Goal: Task Accomplishment & Management: Use online tool/utility

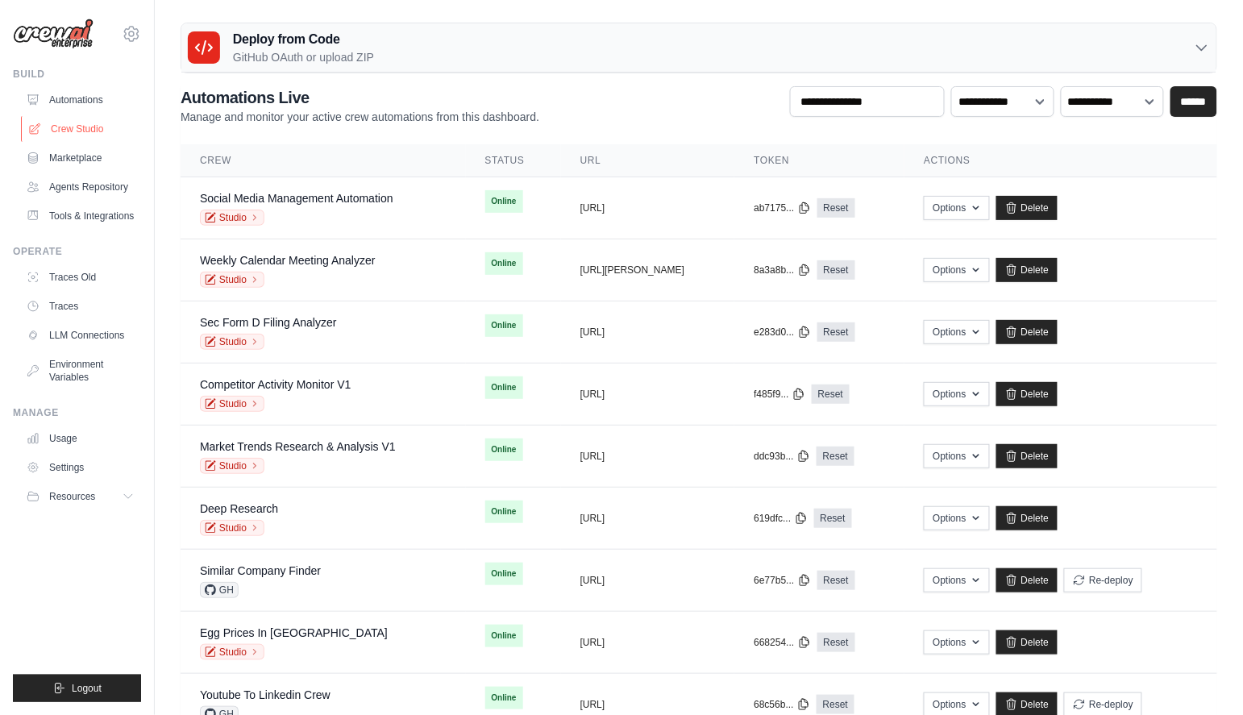
click at [80, 125] on link "Crew Studio" at bounding box center [82, 129] width 122 height 26
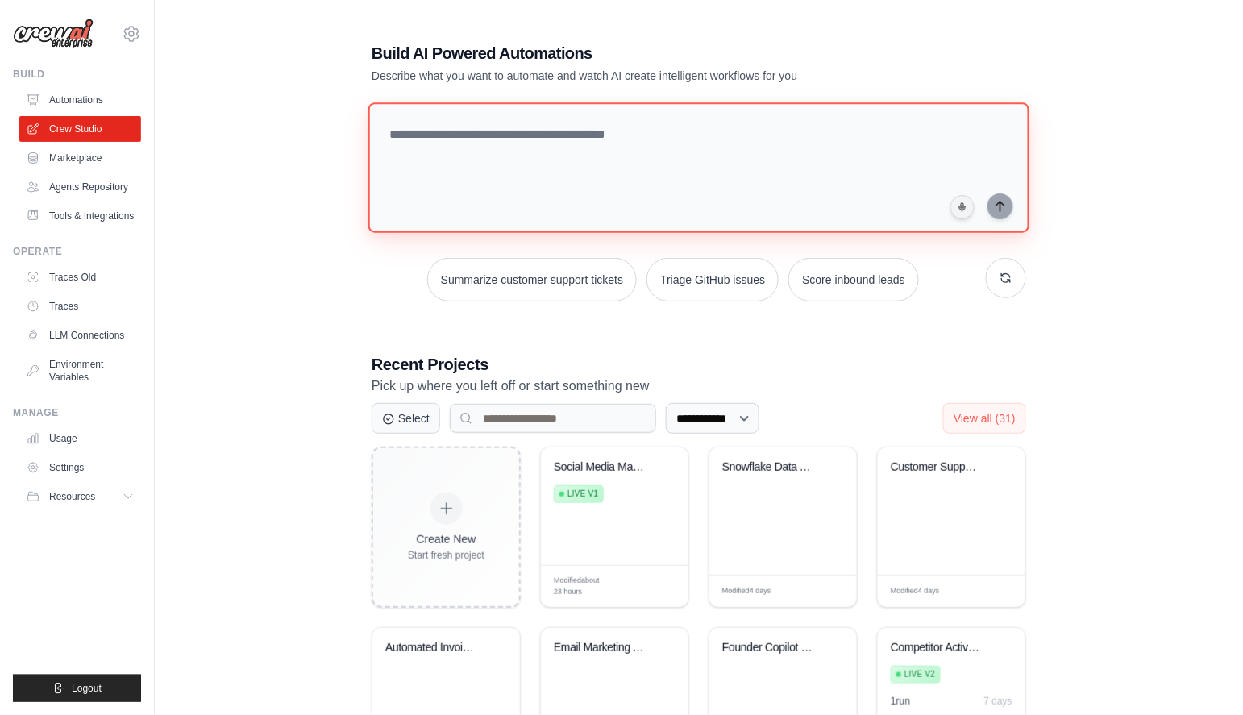
click at [502, 195] on textarea at bounding box center [698, 167] width 661 height 131
paste textarea "**********"
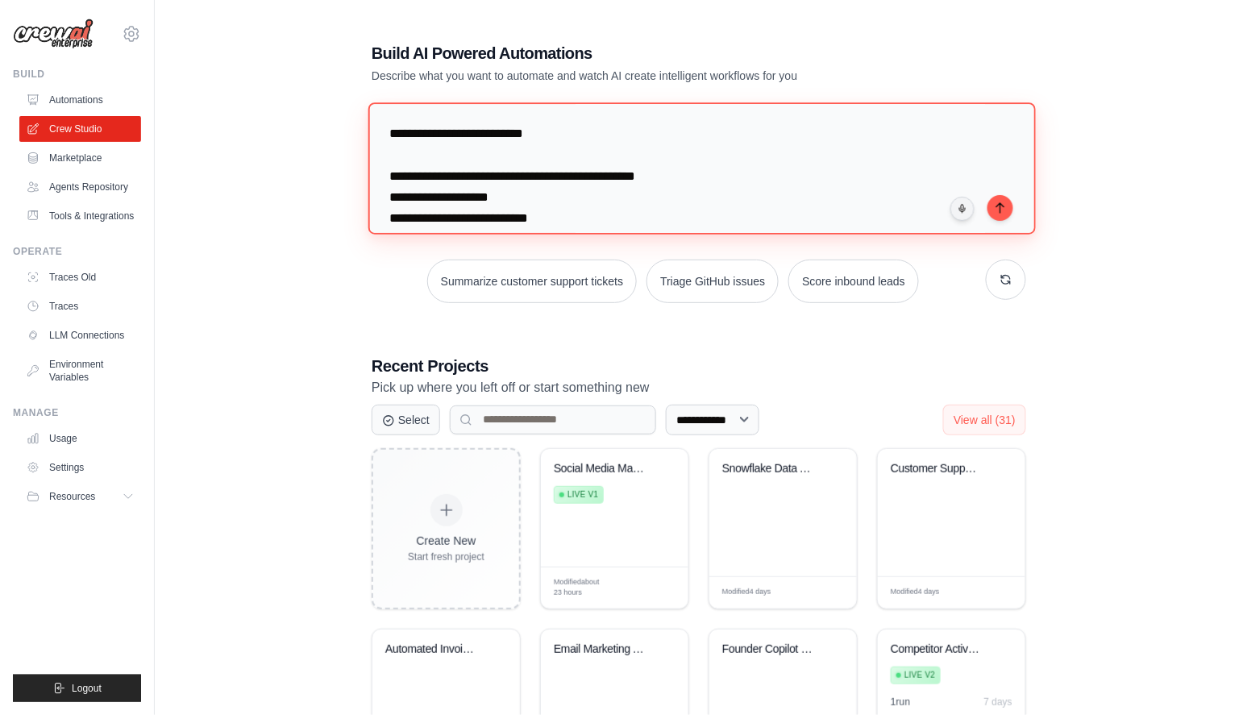
click at [385, 135] on textarea "**********" at bounding box center [701, 167] width 667 height 131
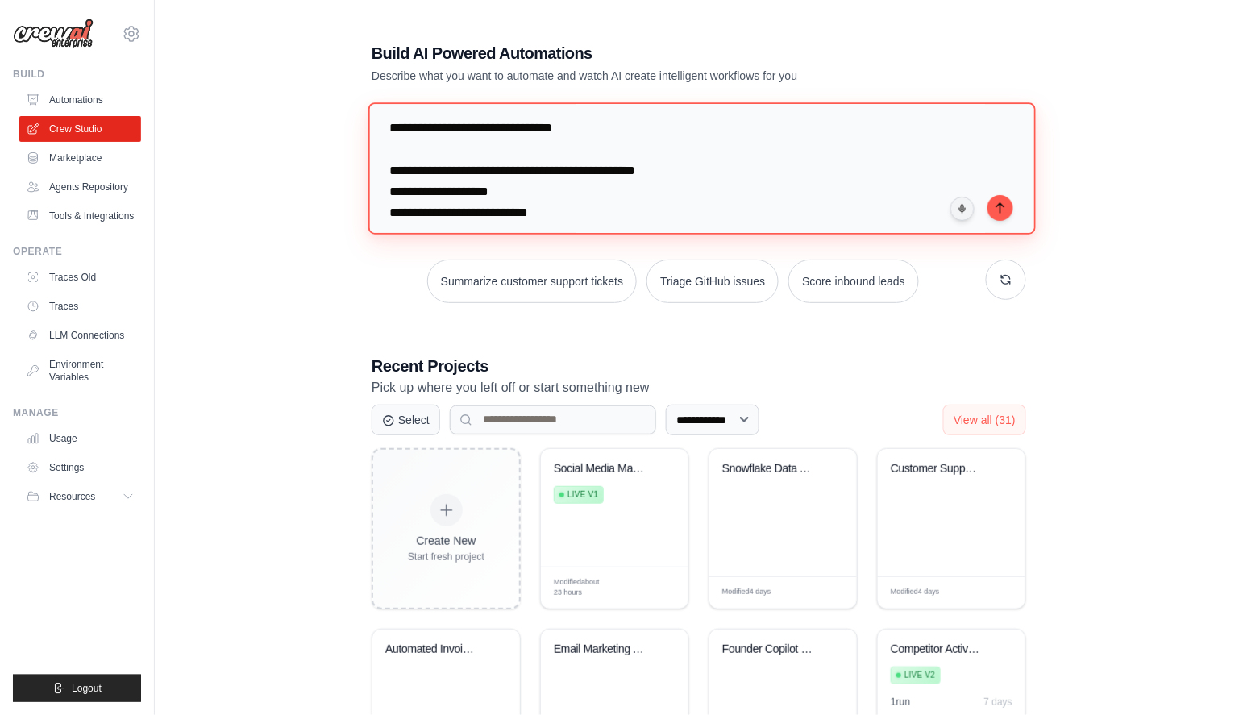
scroll to position [8, 0]
click at [530, 125] on textarea "**********" at bounding box center [701, 167] width 667 height 131
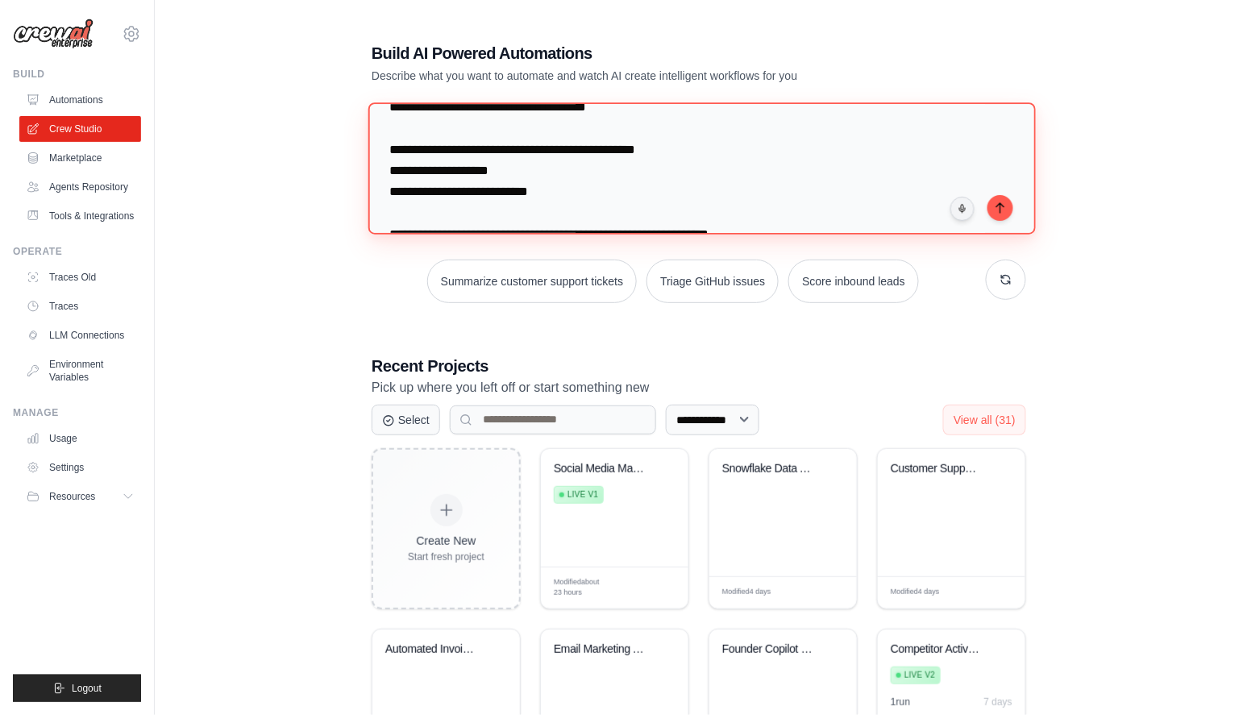
scroll to position [31, 0]
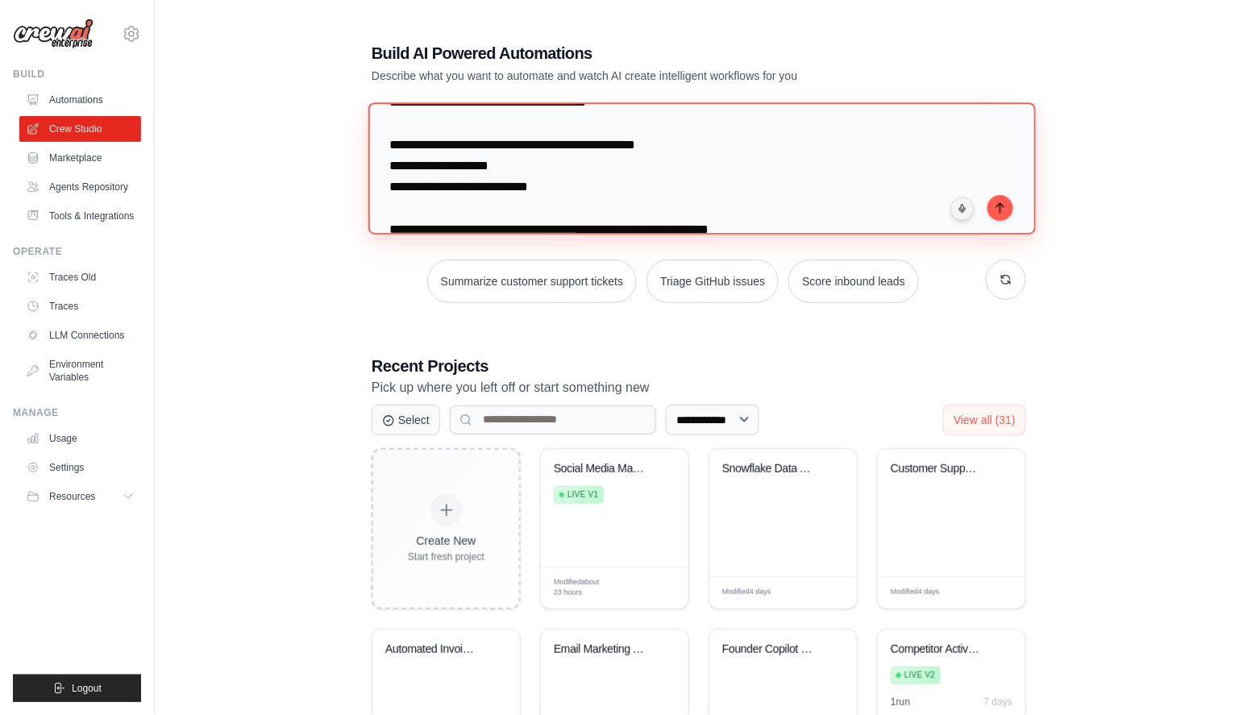
drag, startPoint x: 518, startPoint y: 166, endPoint x: 375, endPoint y: 163, distance: 143.5
click at [375, 163] on textarea "**********" at bounding box center [701, 167] width 667 height 131
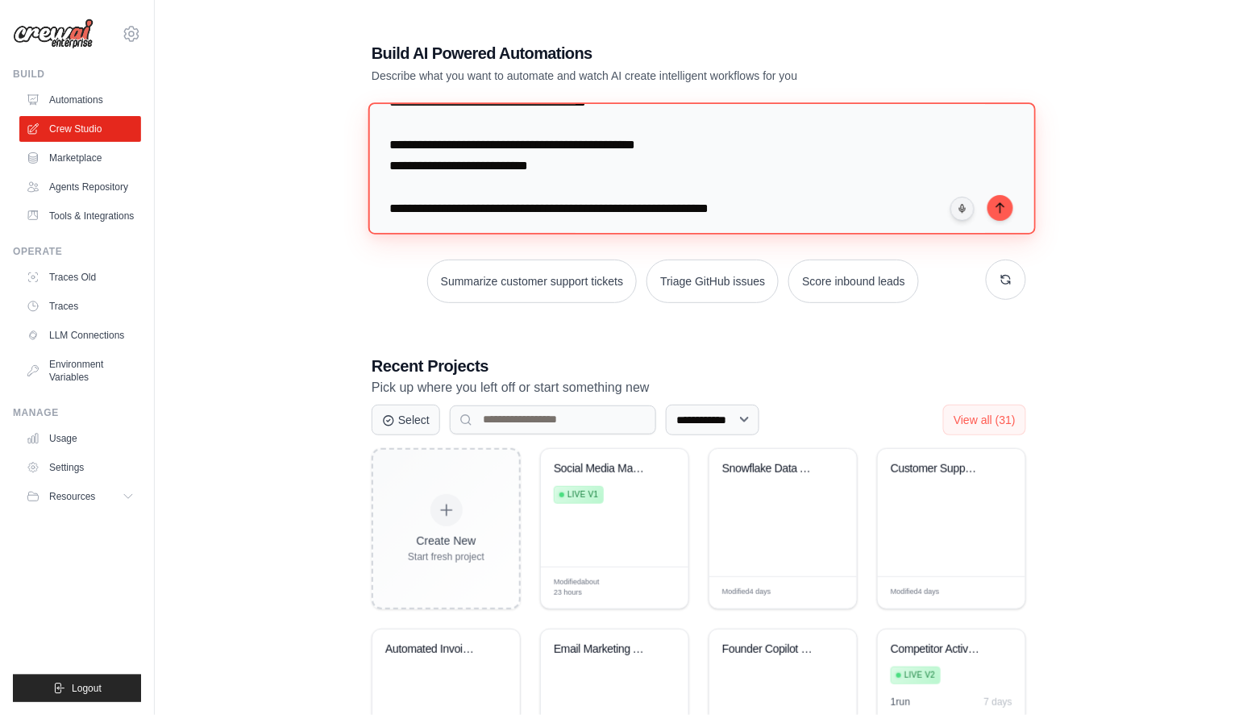
click at [391, 164] on textarea "**********" at bounding box center [701, 167] width 667 height 131
click at [447, 179] on textarea "**********" at bounding box center [701, 167] width 667 height 131
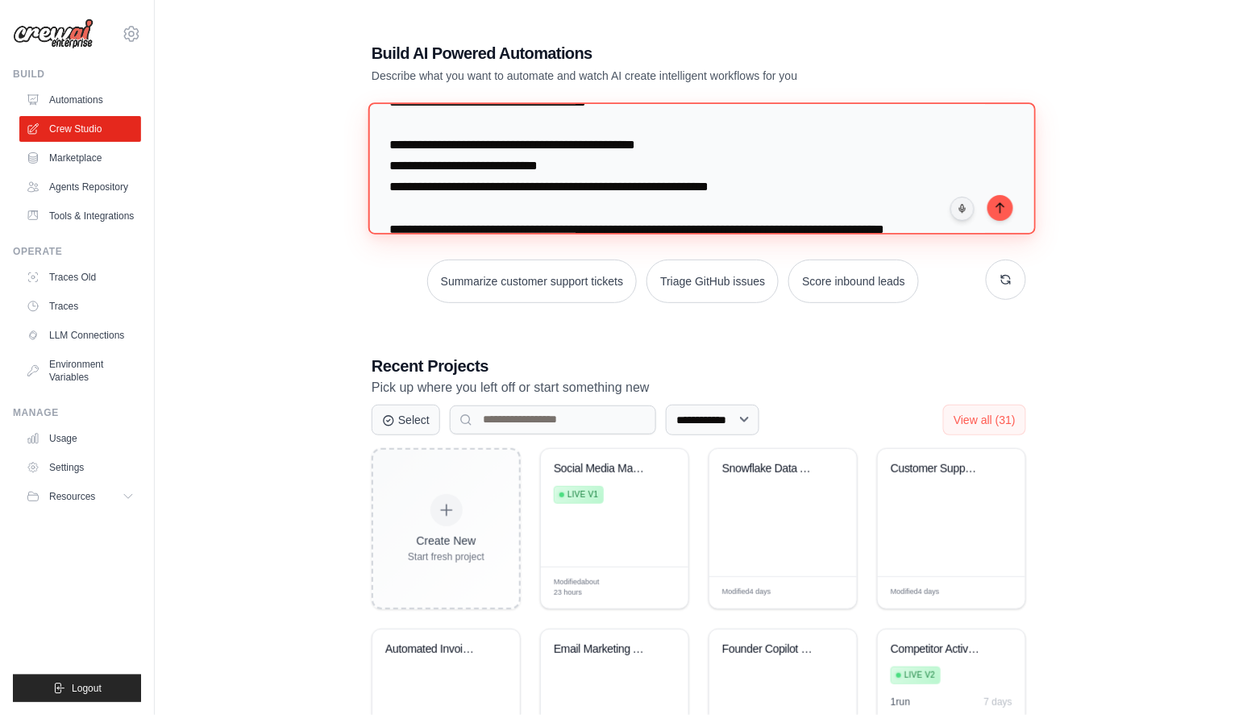
click at [389, 191] on textarea "**********" at bounding box center [701, 167] width 667 height 131
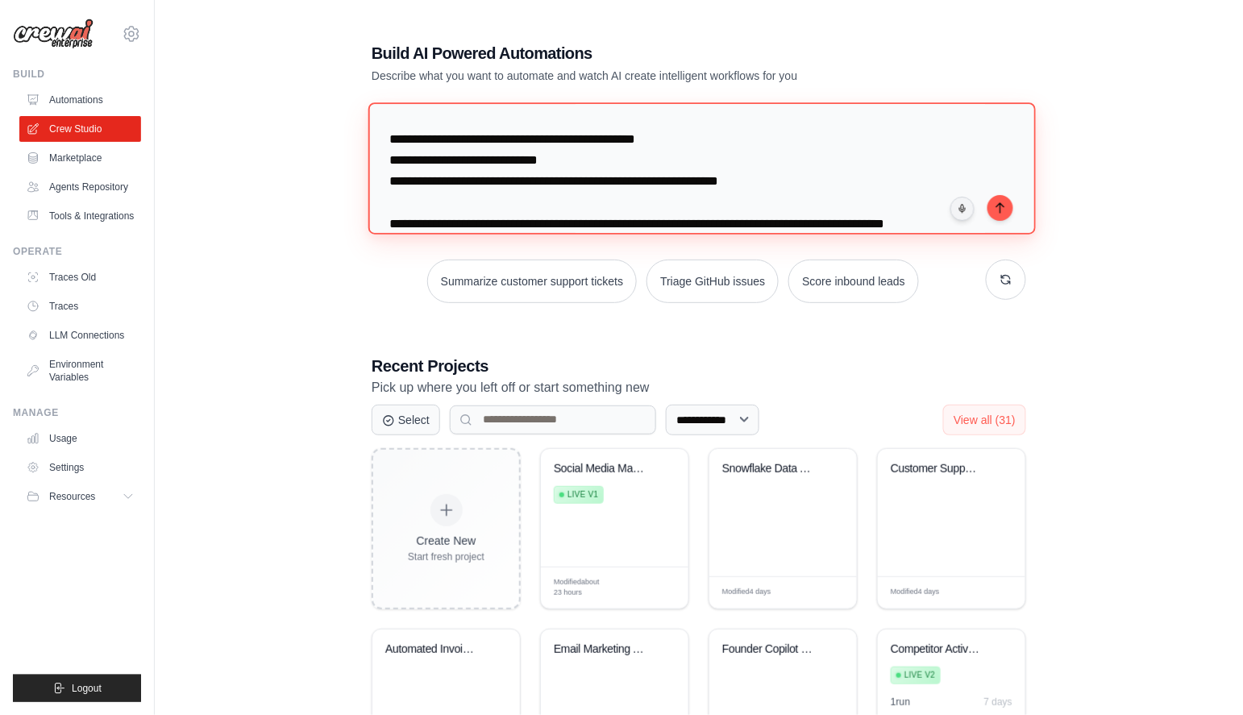
scroll to position [40, 0]
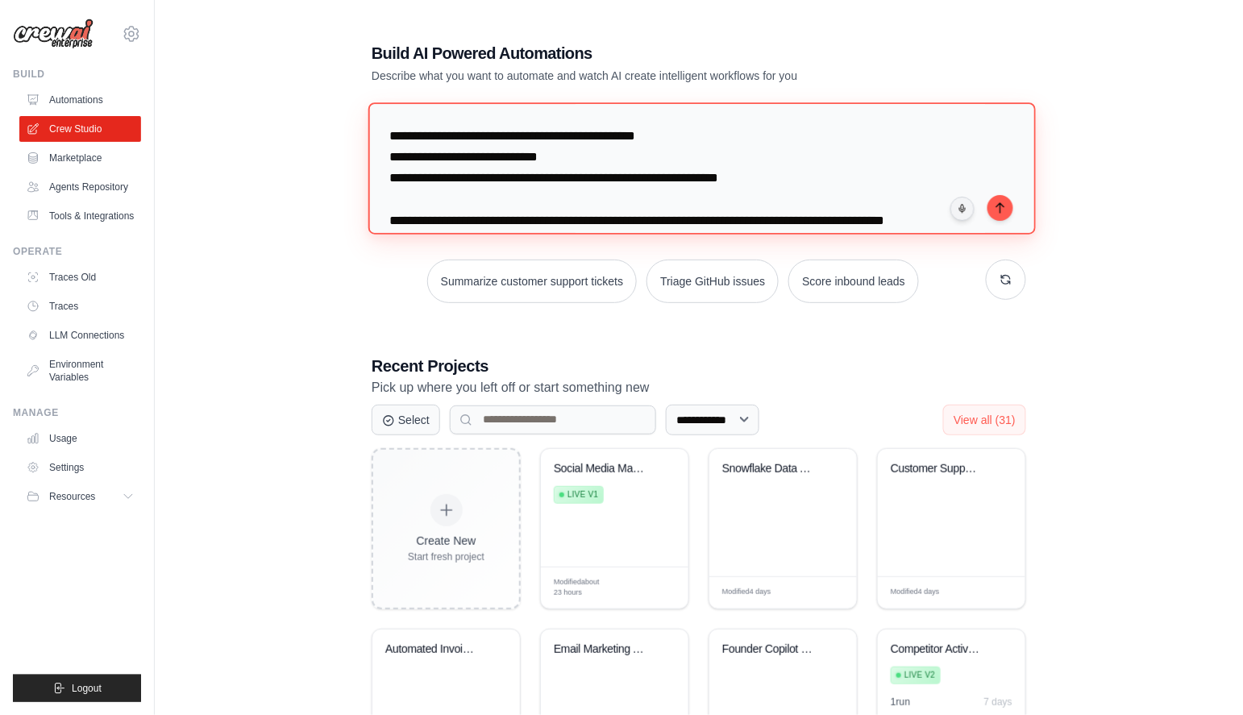
click at [475, 199] on textarea "**********" at bounding box center [701, 167] width 667 height 131
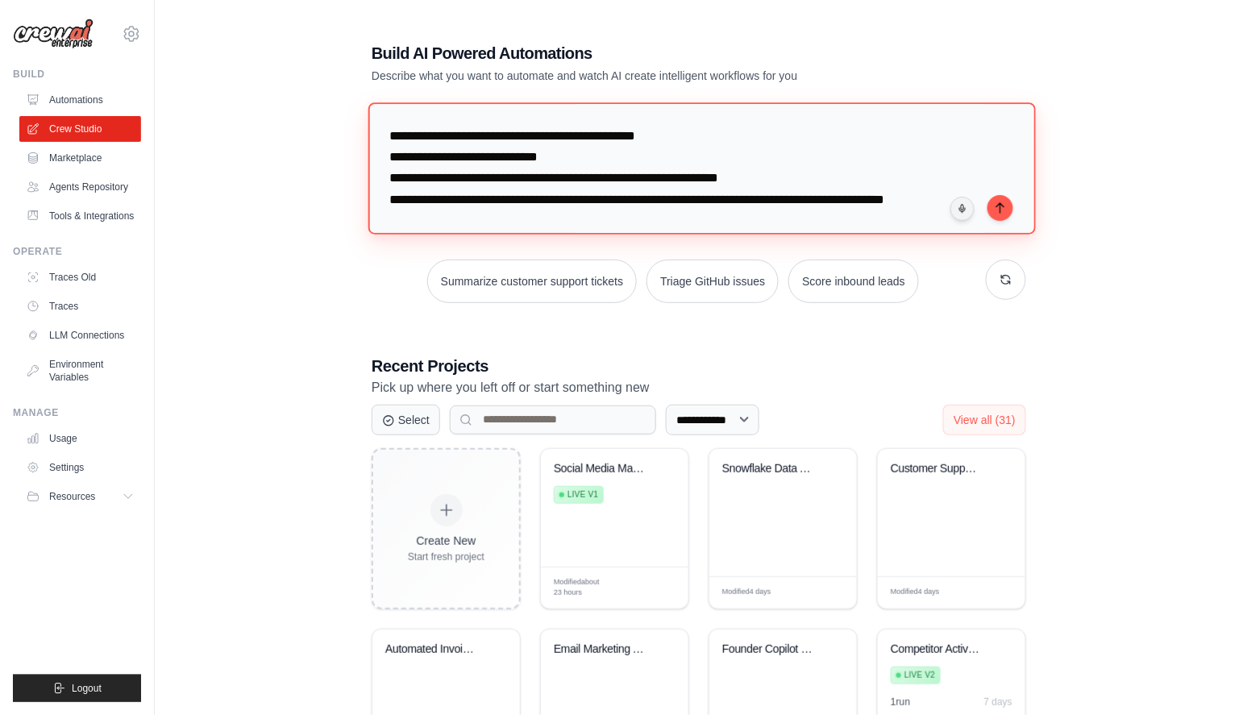
click at [391, 194] on textarea "**********" at bounding box center [701, 167] width 667 height 131
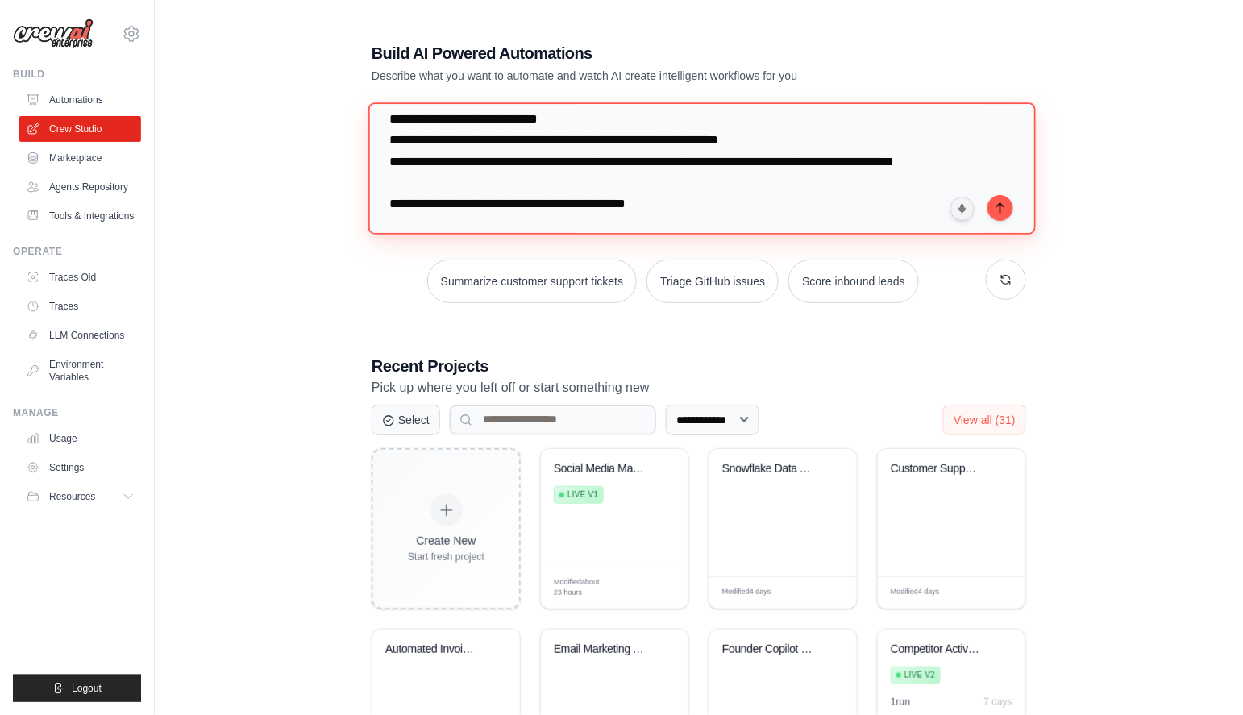
scroll to position [80, 0]
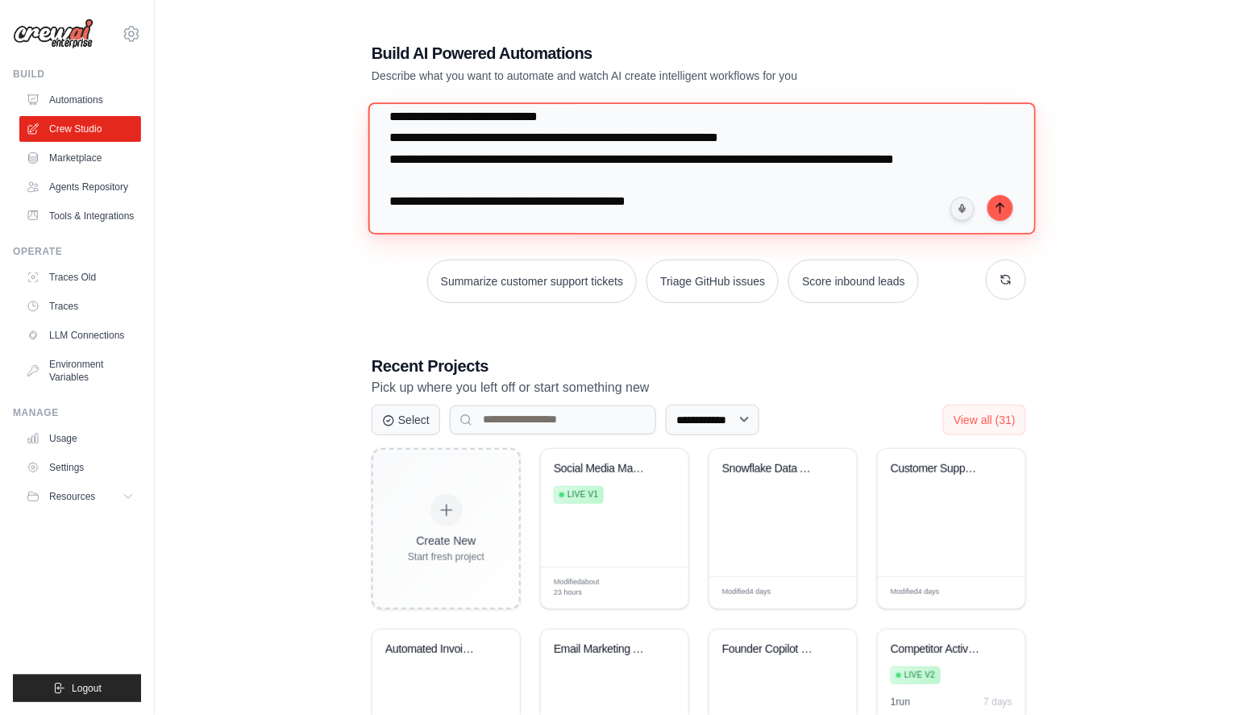
click at [441, 201] on textarea "**********" at bounding box center [701, 167] width 667 height 131
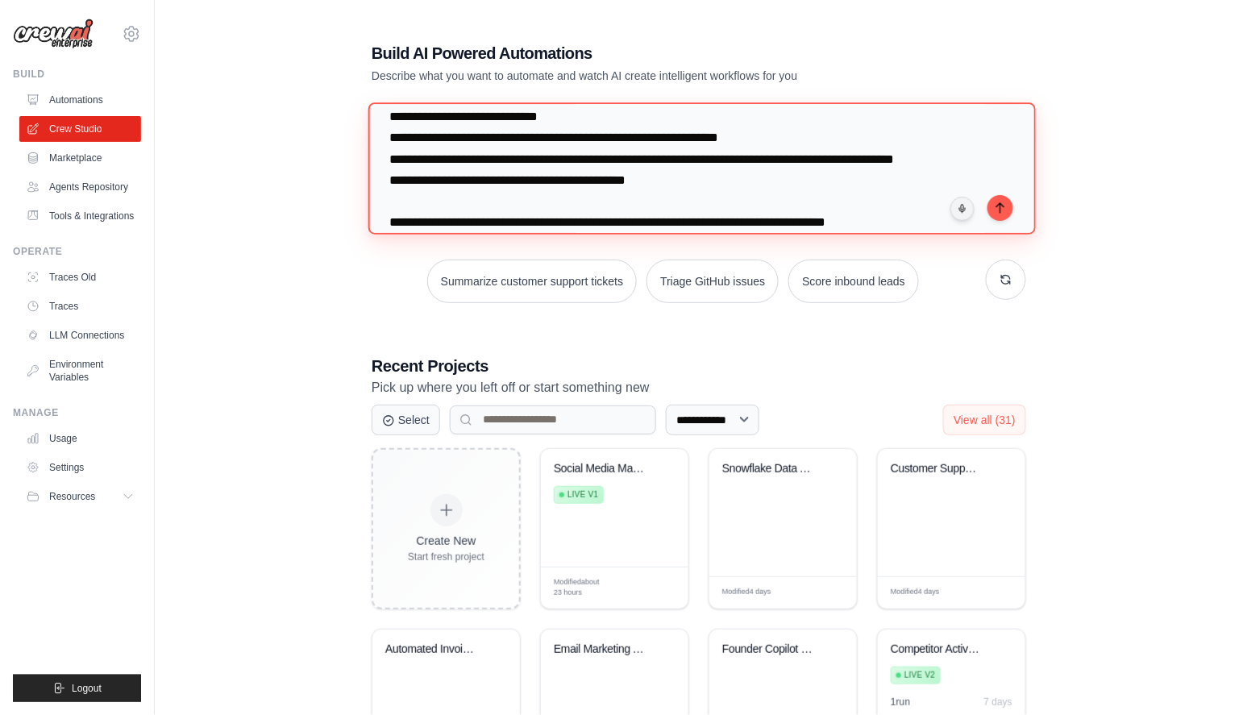
click at [387, 206] on textarea "**********" at bounding box center [701, 167] width 667 height 131
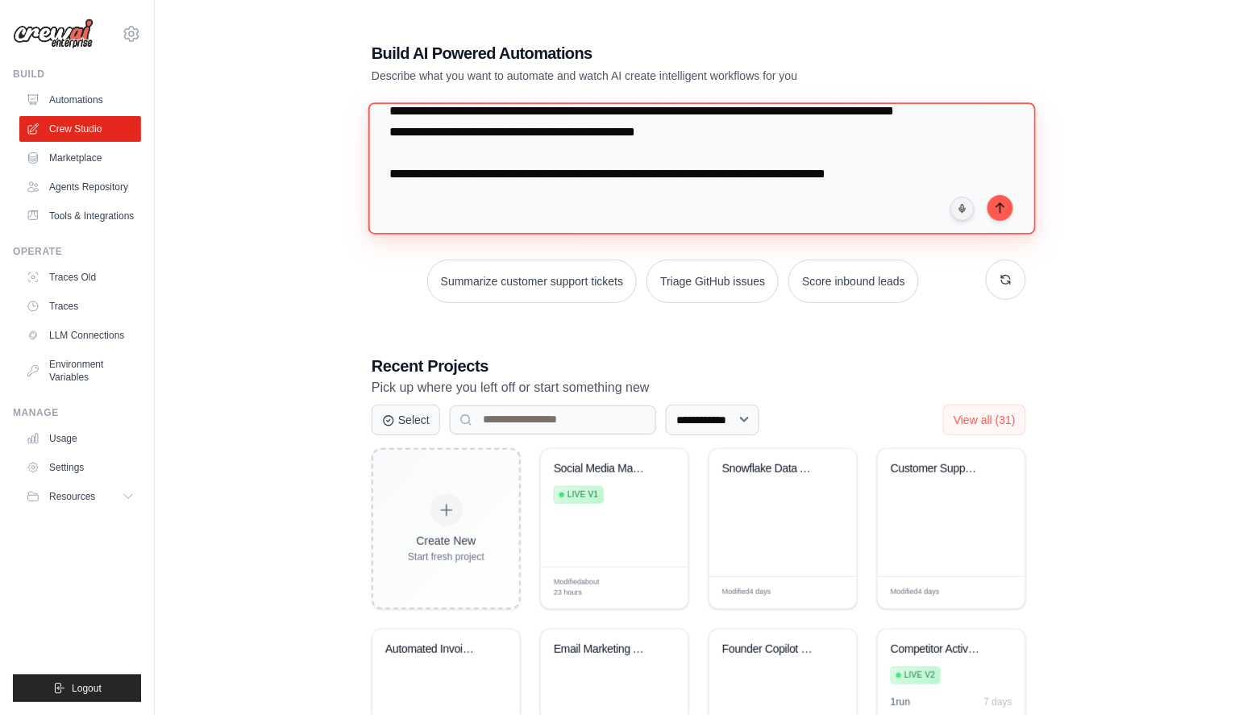
scroll to position [139, 0]
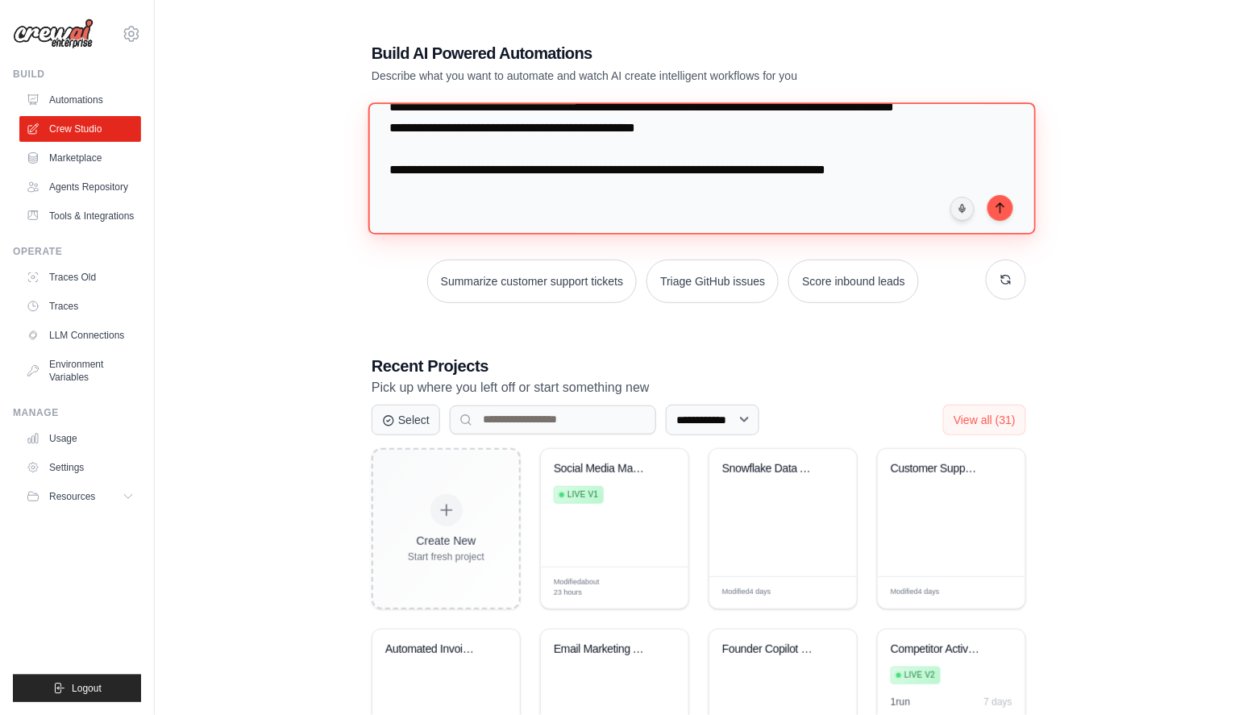
click at [389, 186] on textarea "**********" at bounding box center [701, 167] width 667 height 131
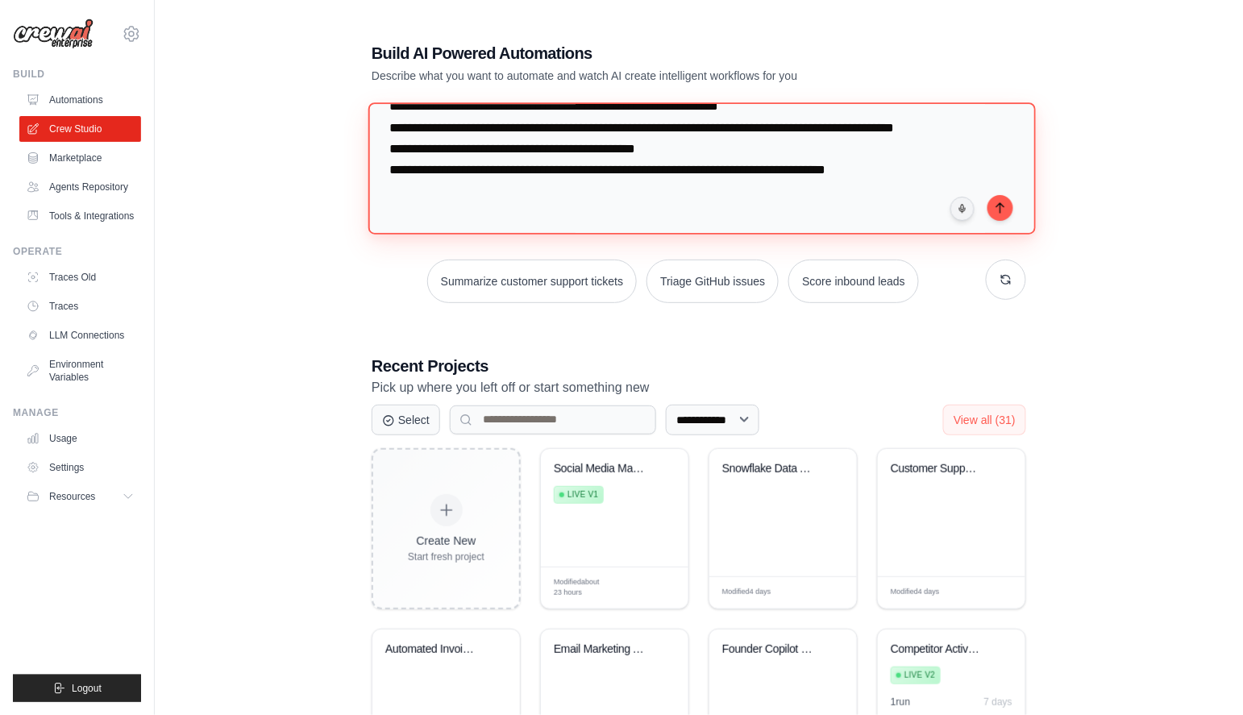
scroll to position [133, 0]
type textarea "**********"
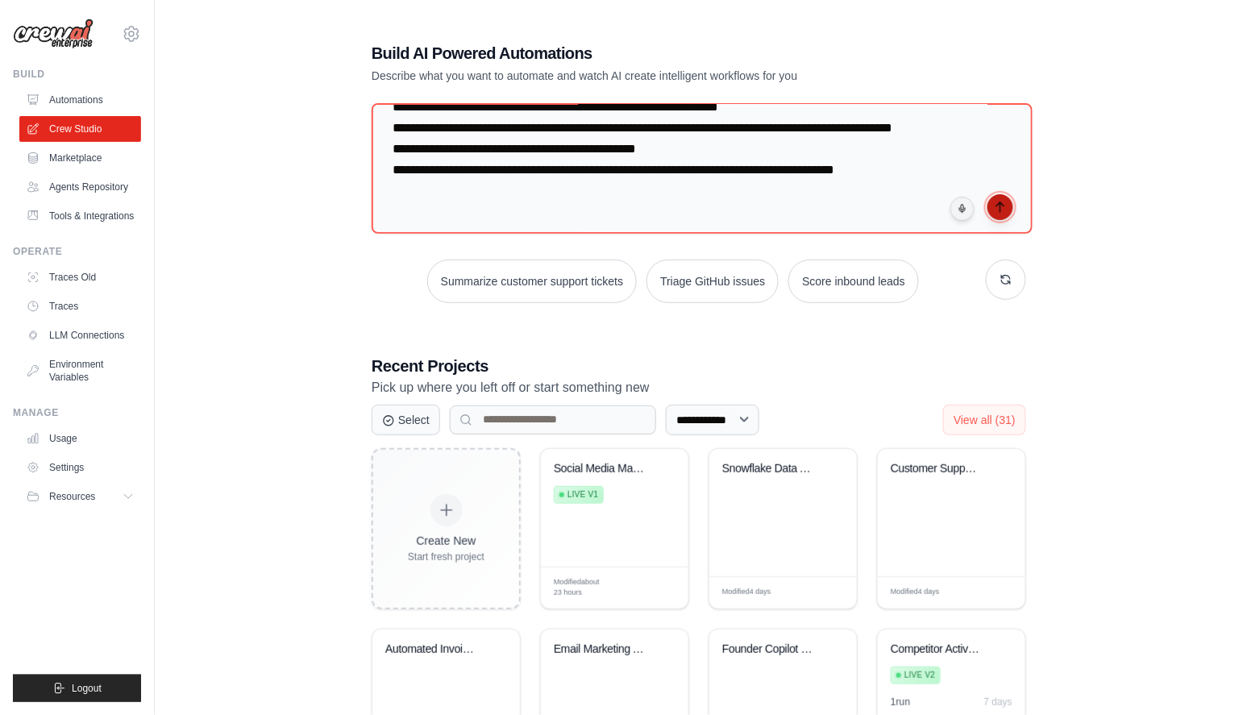
click at [1004, 202] on icon "submit" at bounding box center [999, 207] width 7 height 10
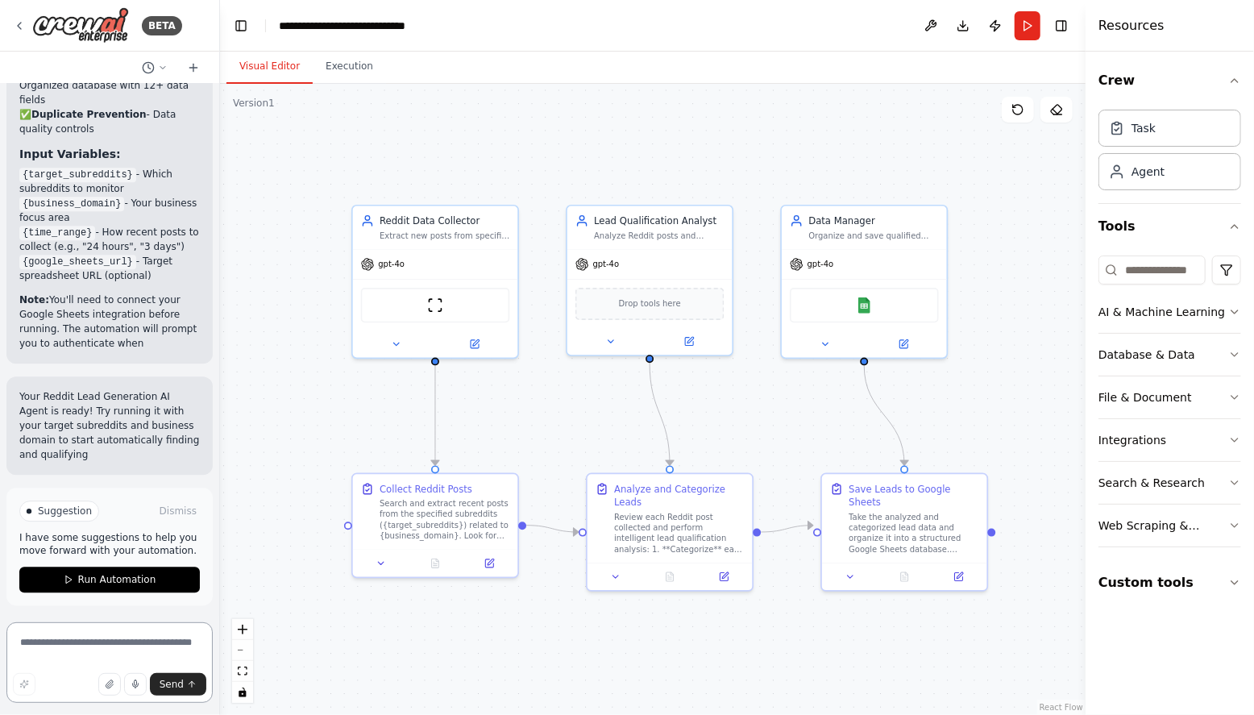
scroll to position [2421, 0]
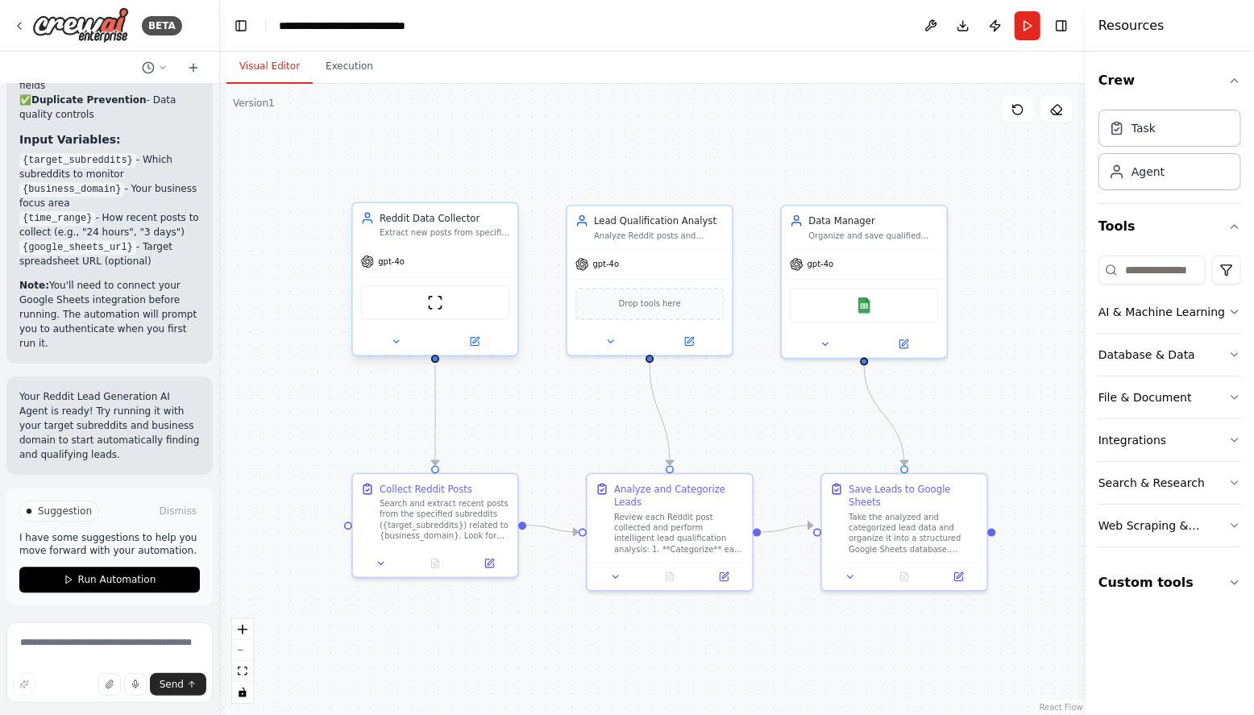
click at [398, 264] on span "gpt-4o" at bounding box center [391, 261] width 27 height 10
click at [397, 336] on icon at bounding box center [396, 341] width 10 height 10
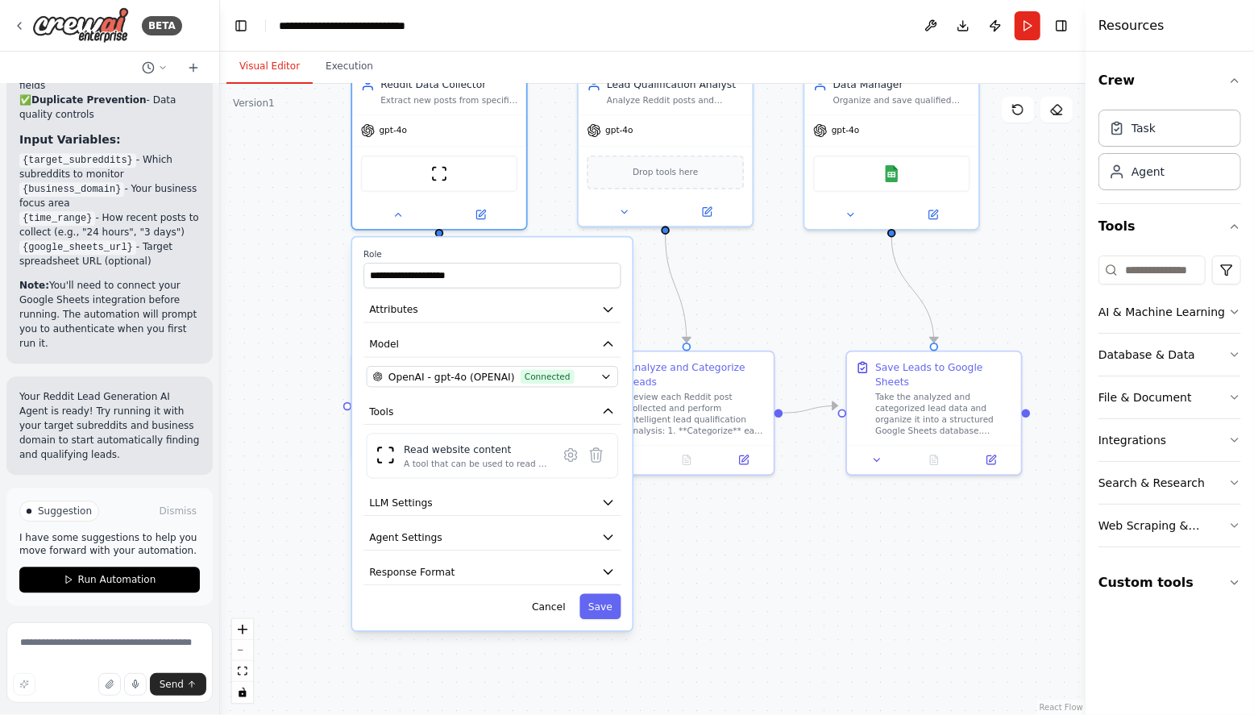
drag, startPoint x: 752, startPoint y: 422, endPoint x: 759, endPoint y: 282, distance: 140.4
click at [759, 282] on div ".deletable-edge-delete-btn { width: 20px; height: 20px; border: 0px solid #ffff…" at bounding box center [653, 399] width 866 height 631
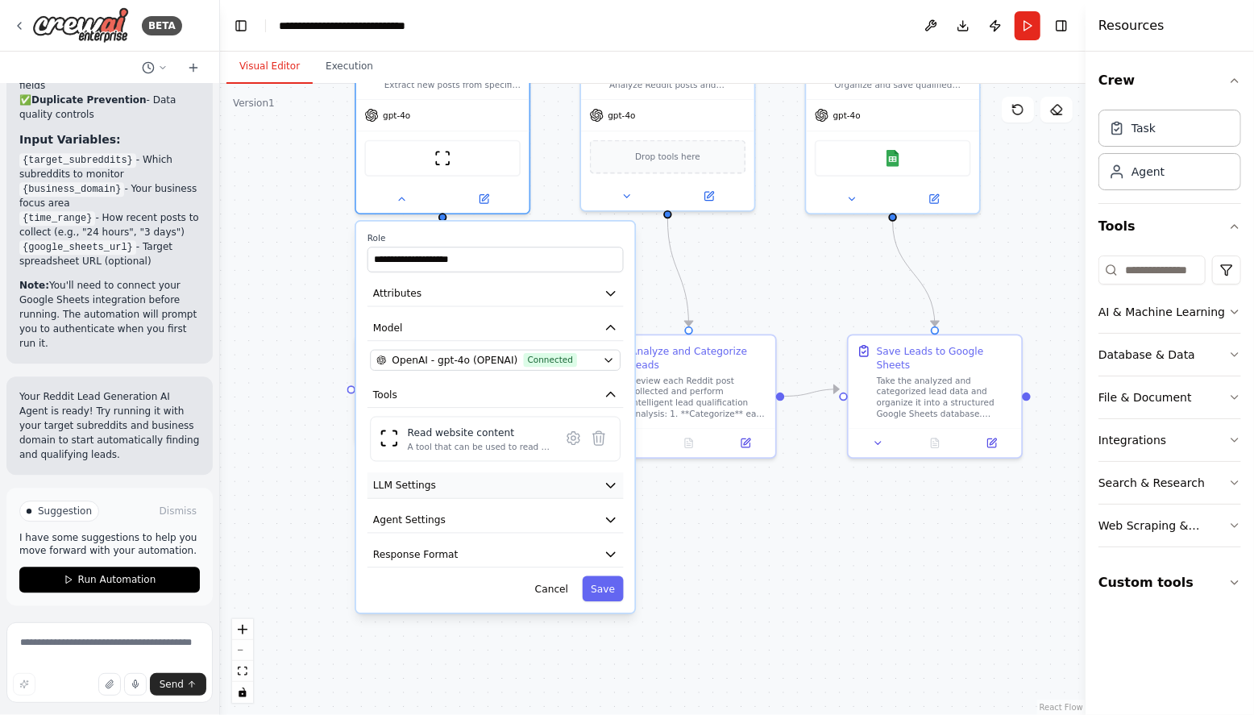
click at [498, 494] on button "LLM Settings" at bounding box center [496, 485] width 256 height 26
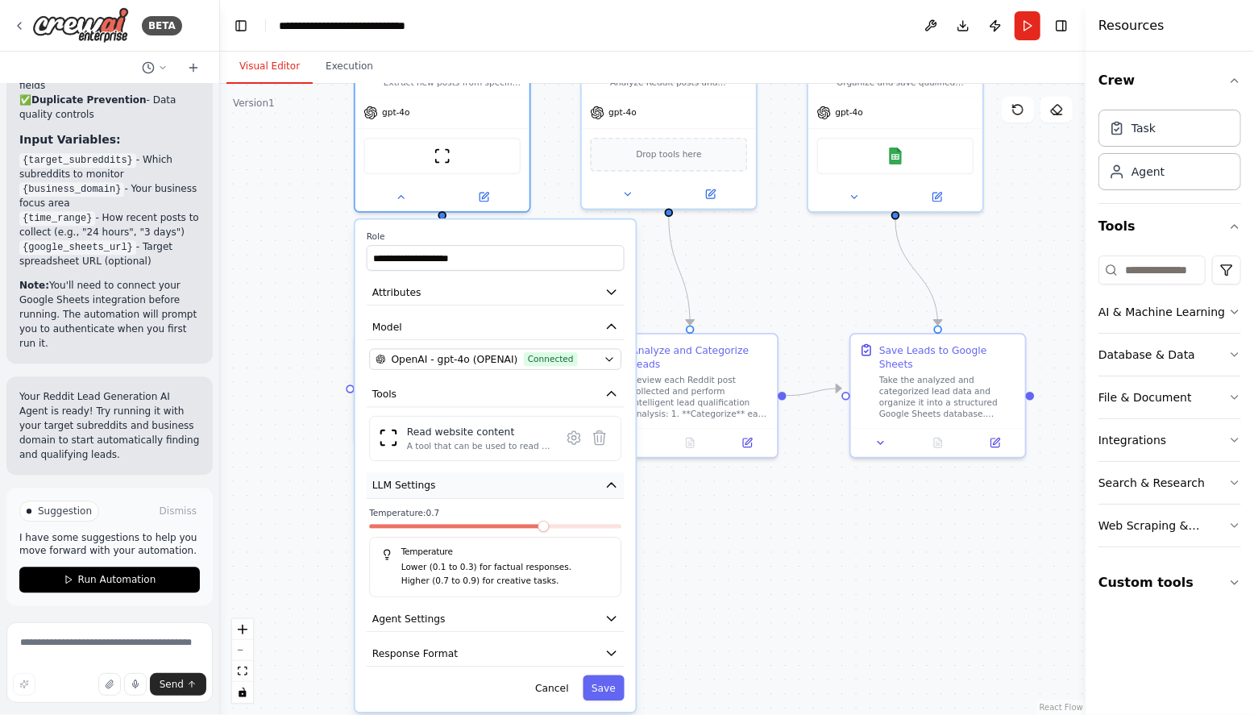
click at [471, 489] on button "LLM Settings" at bounding box center [496, 485] width 258 height 27
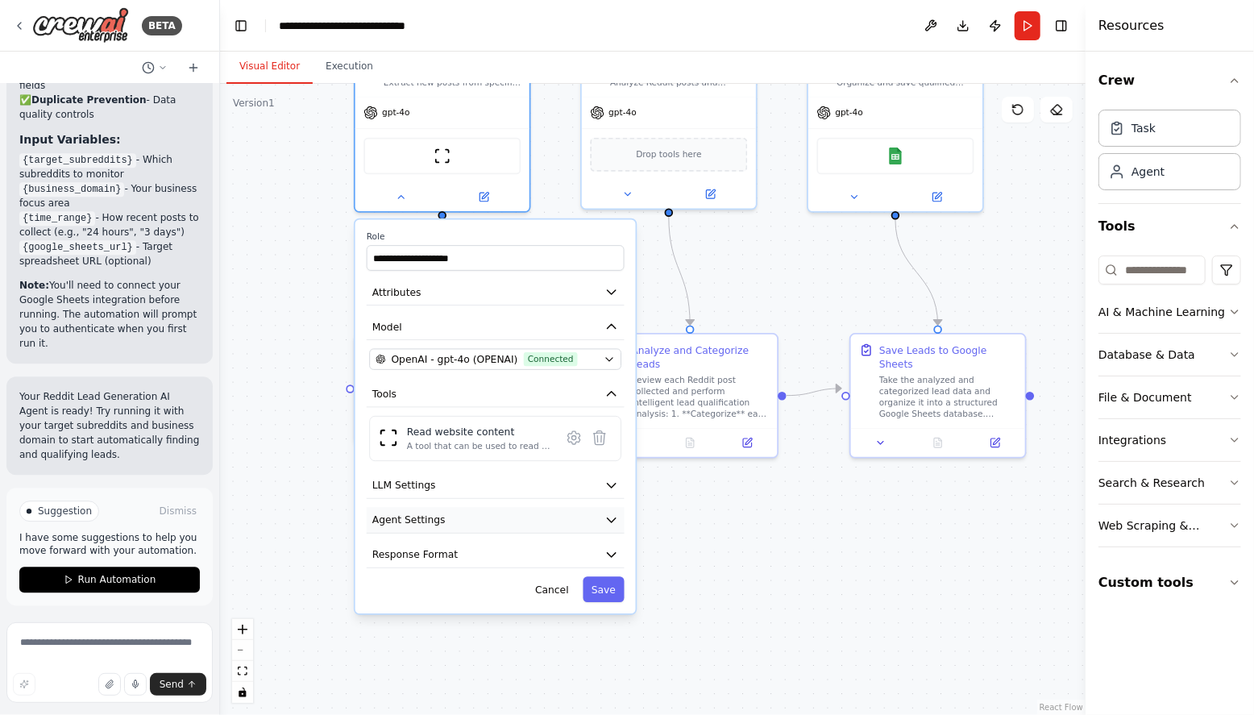
click at [460, 527] on button "Agent Settings" at bounding box center [496, 520] width 258 height 27
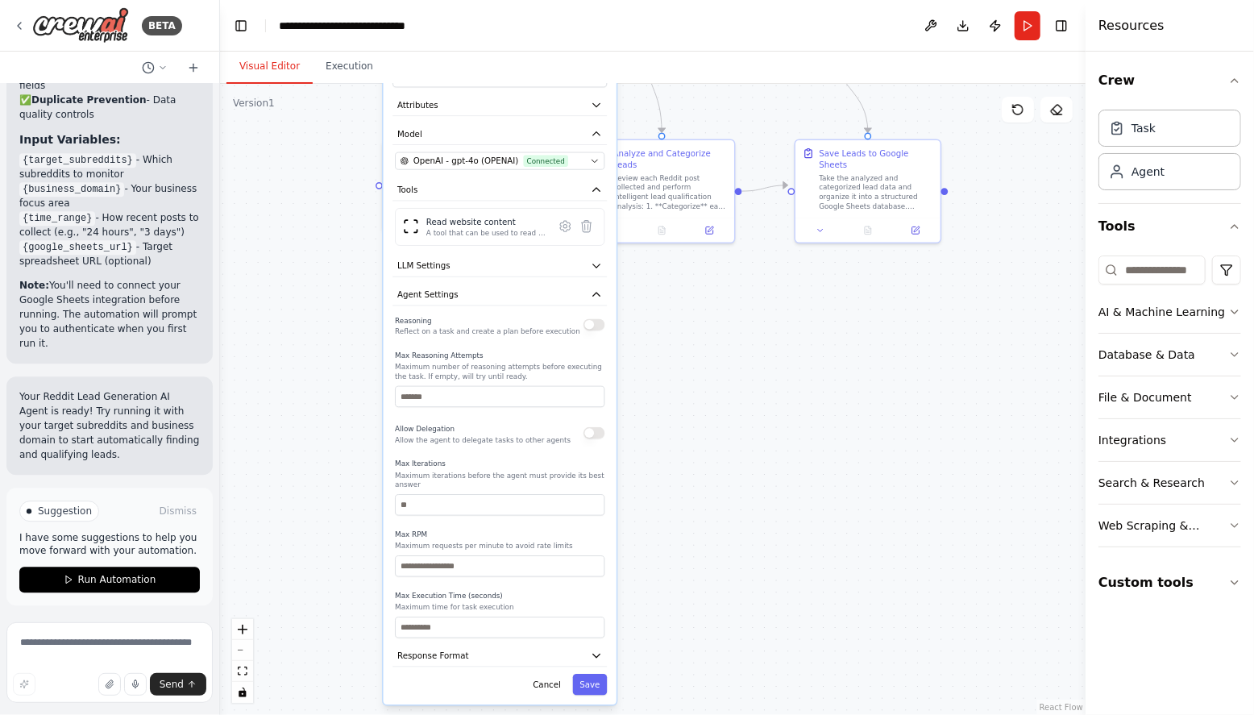
drag, startPoint x: 738, startPoint y: 576, endPoint x: 740, endPoint y: 338, distance: 237.8
click at [740, 338] on div ".deletable-edge-delete-btn { width: 20px; height: 20px; border: 0px solid #ffff…" at bounding box center [653, 399] width 866 height 631
click at [457, 297] on button "Agent Settings" at bounding box center [500, 295] width 214 height 22
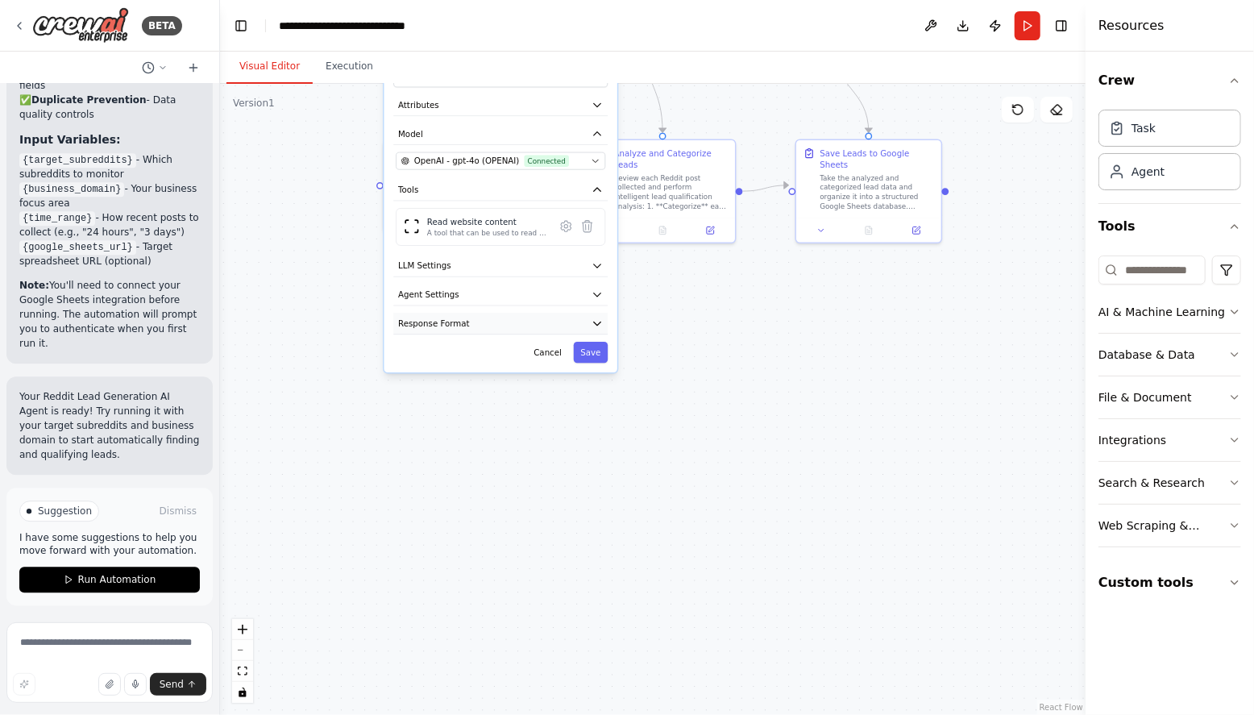
click at [468, 324] on button "Response Format" at bounding box center [500, 324] width 214 height 22
click at [459, 330] on button "Response Format" at bounding box center [500, 324] width 214 height 22
click at [576, 164] on div "OpenAI - gpt-4o (OPENAI) Connected" at bounding box center [494, 161] width 186 height 12
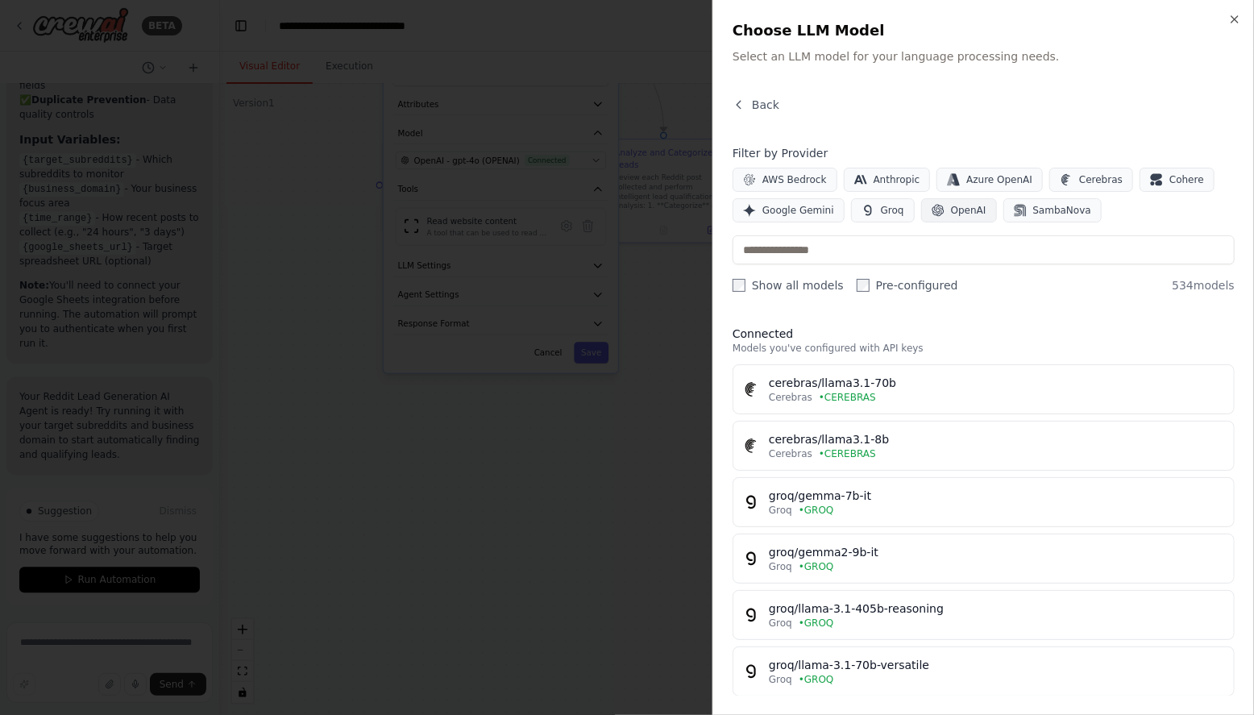
click at [951, 214] on span "OpenAI" at bounding box center [968, 210] width 35 height 13
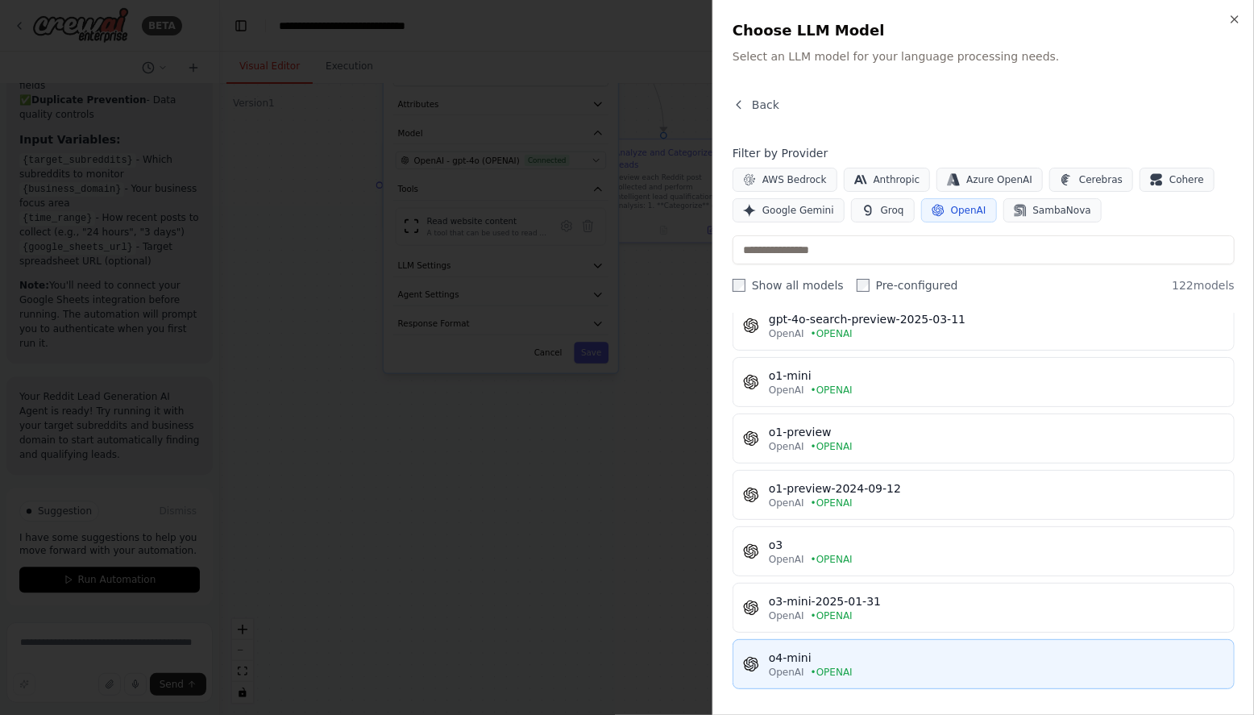
scroll to position [571, 0]
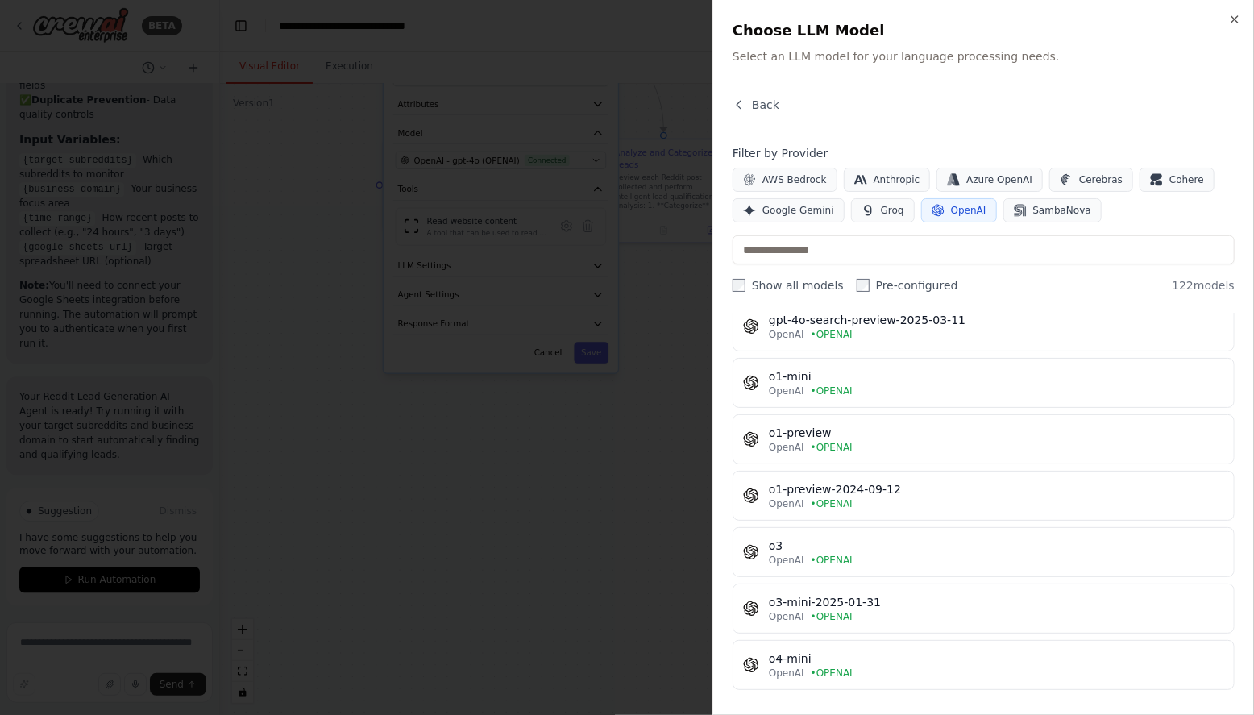
click at [621, 526] on div at bounding box center [627, 357] width 1254 height 715
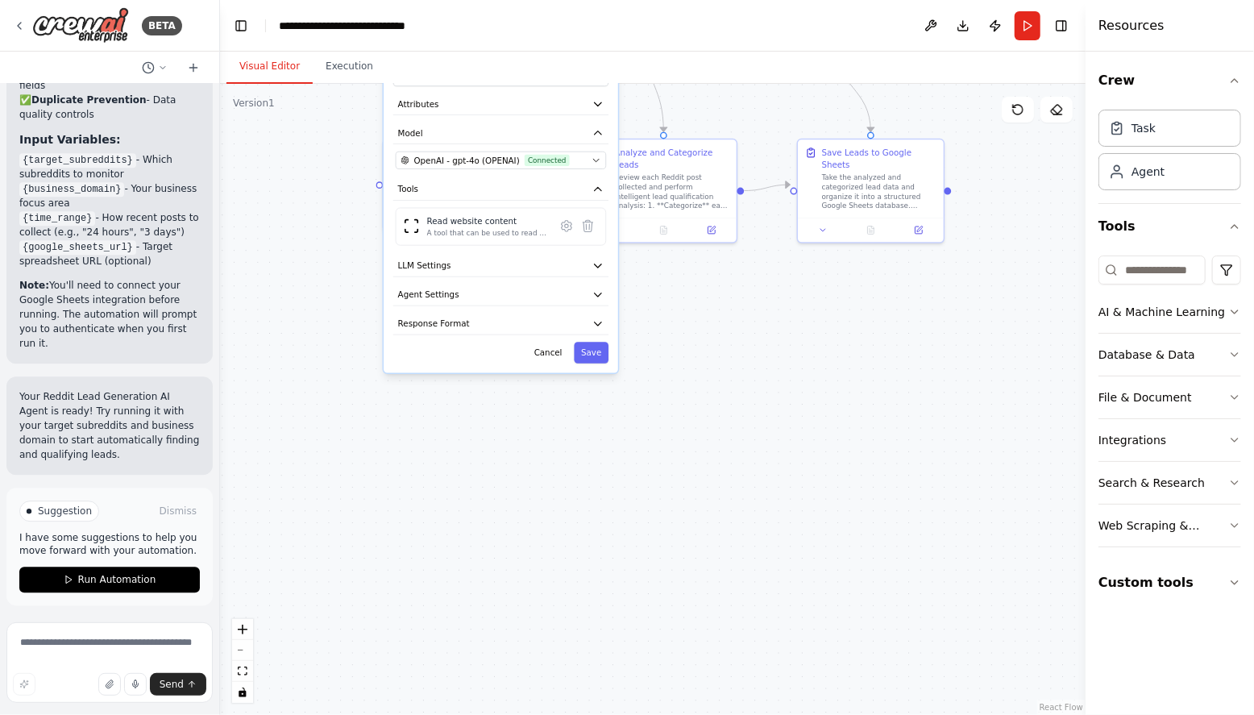
click at [655, 470] on div ".deletable-edge-delete-btn { width: 20px; height: 20px; border: 0px solid #ffff…" at bounding box center [653, 399] width 866 height 631
click at [590, 352] on button "Save" at bounding box center [592, 352] width 35 height 21
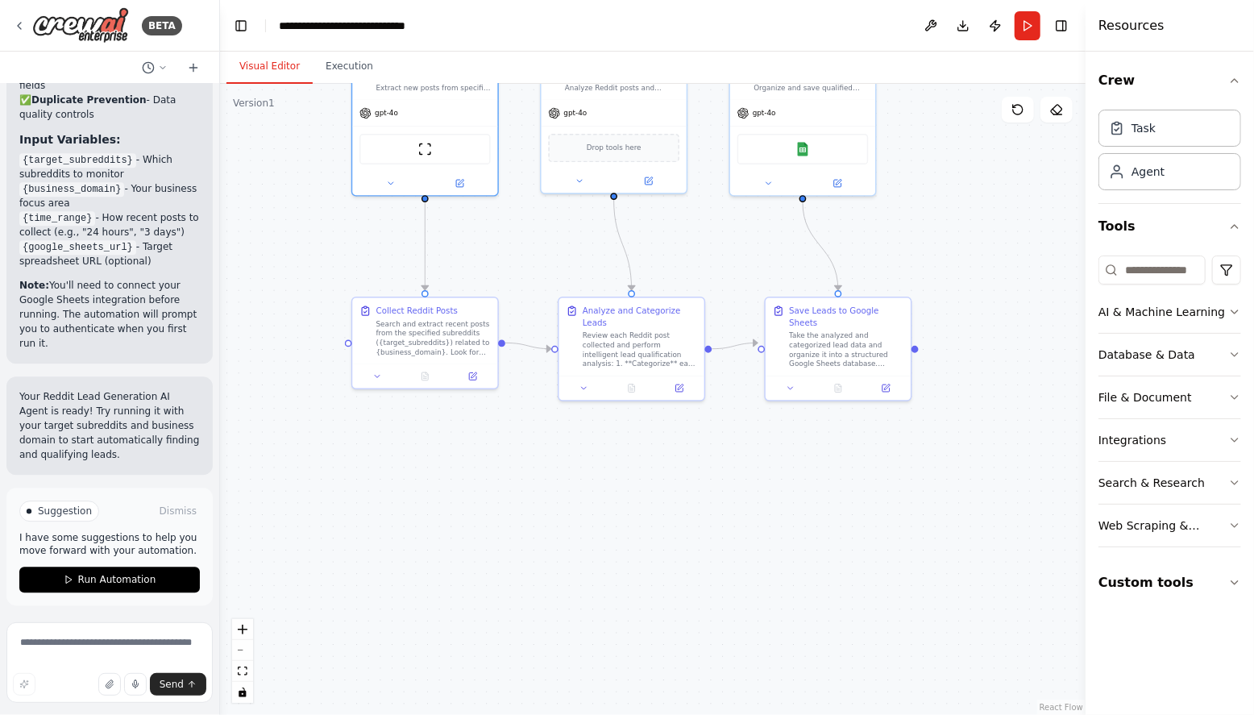
drag, startPoint x: 766, startPoint y: 427, endPoint x: 729, endPoint y: 551, distance: 128.8
click at [734, 572] on div ".deletable-edge-delete-btn { width: 20px; height: 20px; border: 0px solid #ffff…" at bounding box center [653, 399] width 866 height 631
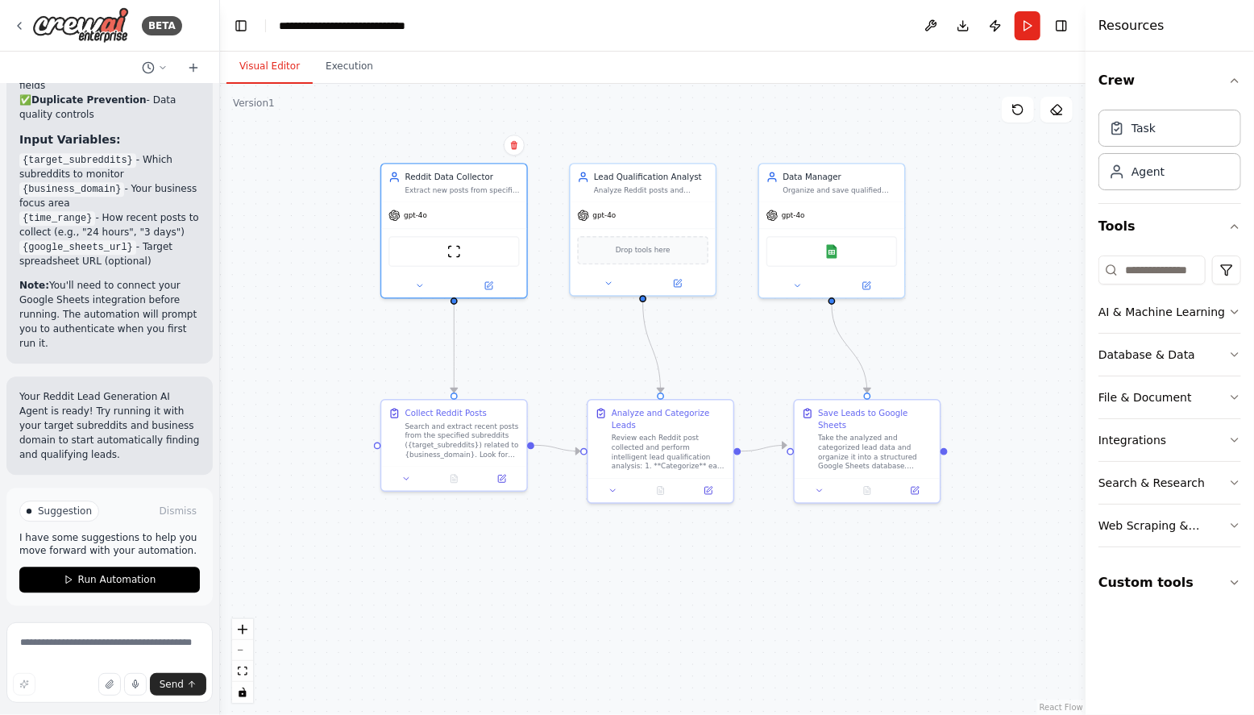
drag, startPoint x: 717, startPoint y: 246, endPoint x: 744, endPoint y: 342, distance: 99.8
click at [745, 343] on div ".deletable-edge-delete-btn { width: 20px; height: 20px; border: 0px solid #ffff…" at bounding box center [653, 399] width 866 height 631
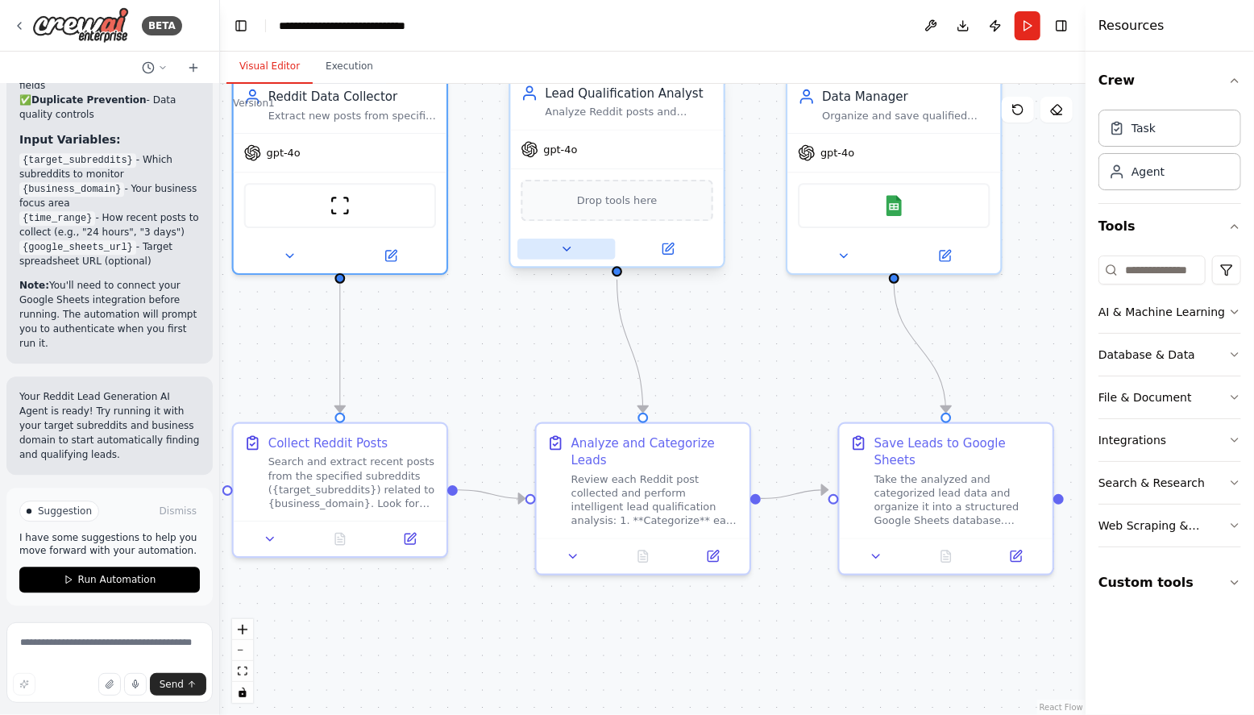
click at [580, 252] on button at bounding box center [567, 249] width 98 height 21
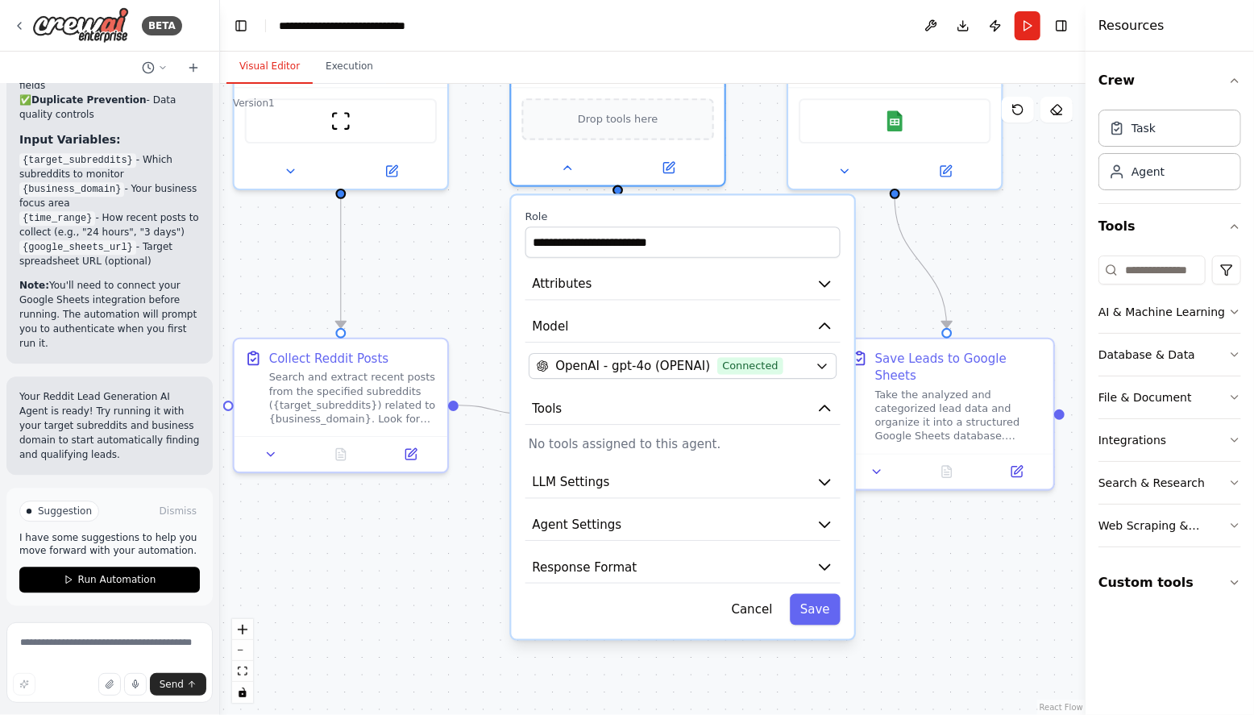
drag, startPoint x: 891, startPoint y: 368, endPoint x: 892, endPoint y: 283, distance: 84.6
click at [892, 283] on div ".deletable-edge-delete-btn { width: 20px; height: 20px; border: 0px solid #ffff…" at bounding box center [653, 399] width 866 height 631
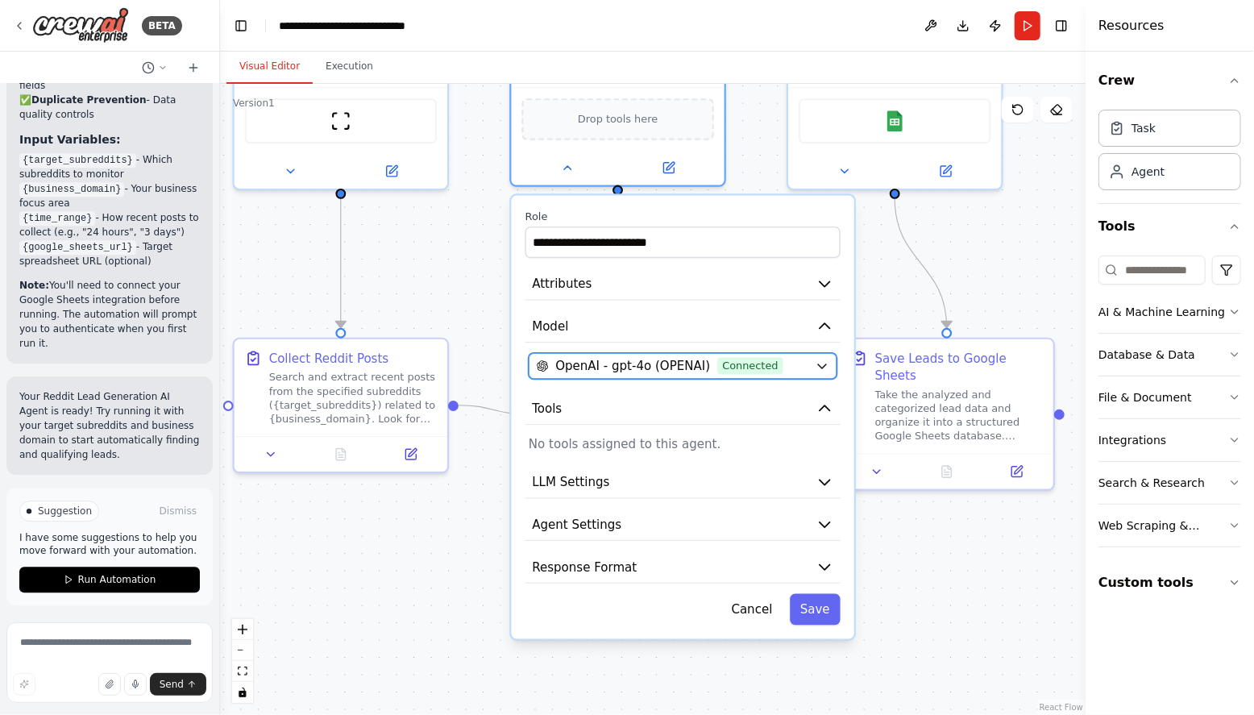
click at [783, 367] on div "OpenAI - gpt-4o (OPENAI) Connected" at bounding box center [673, 365] width 272 height 17
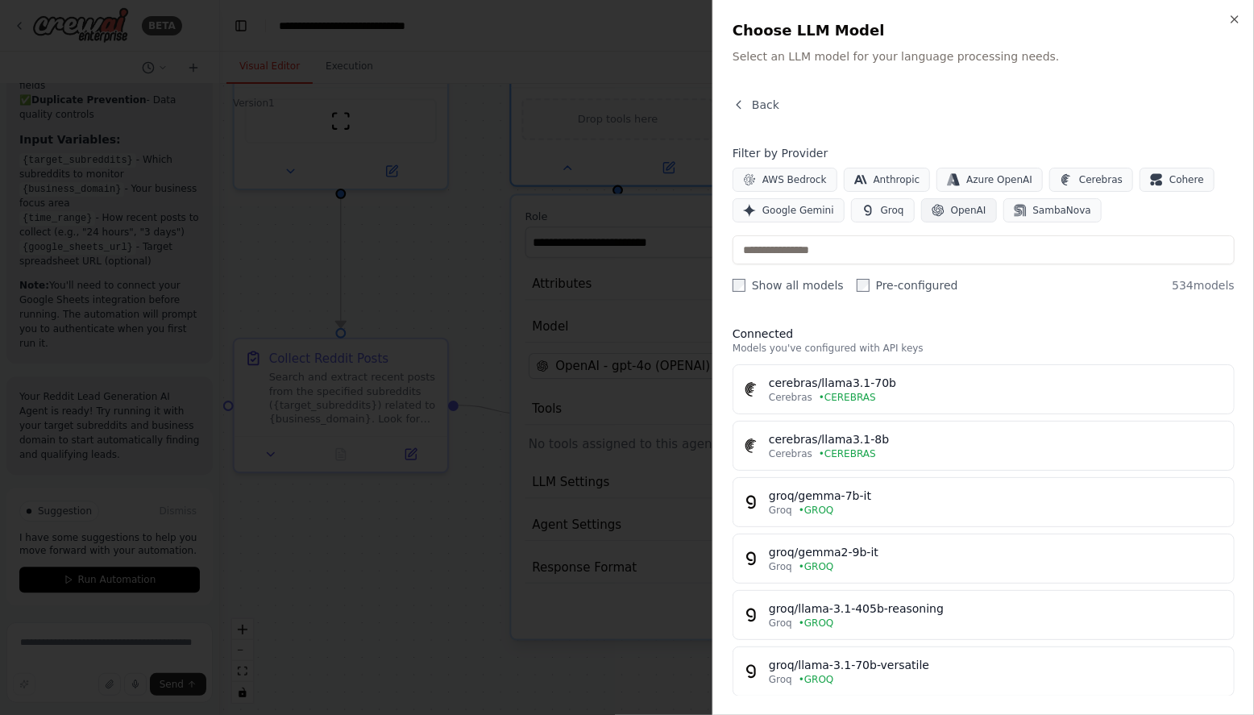
click at [967, 210] on span "OpenAI" at bounding box center [968, 210] width 35 height 13
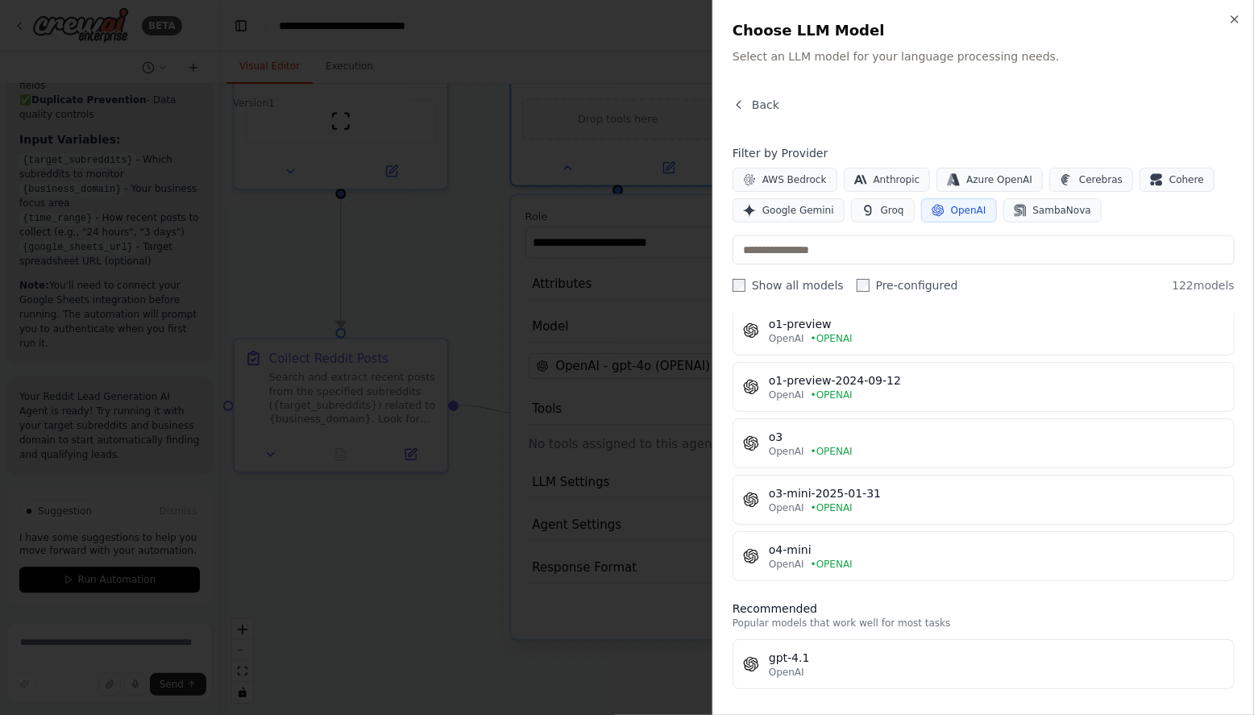
scroll to position [779, 0]
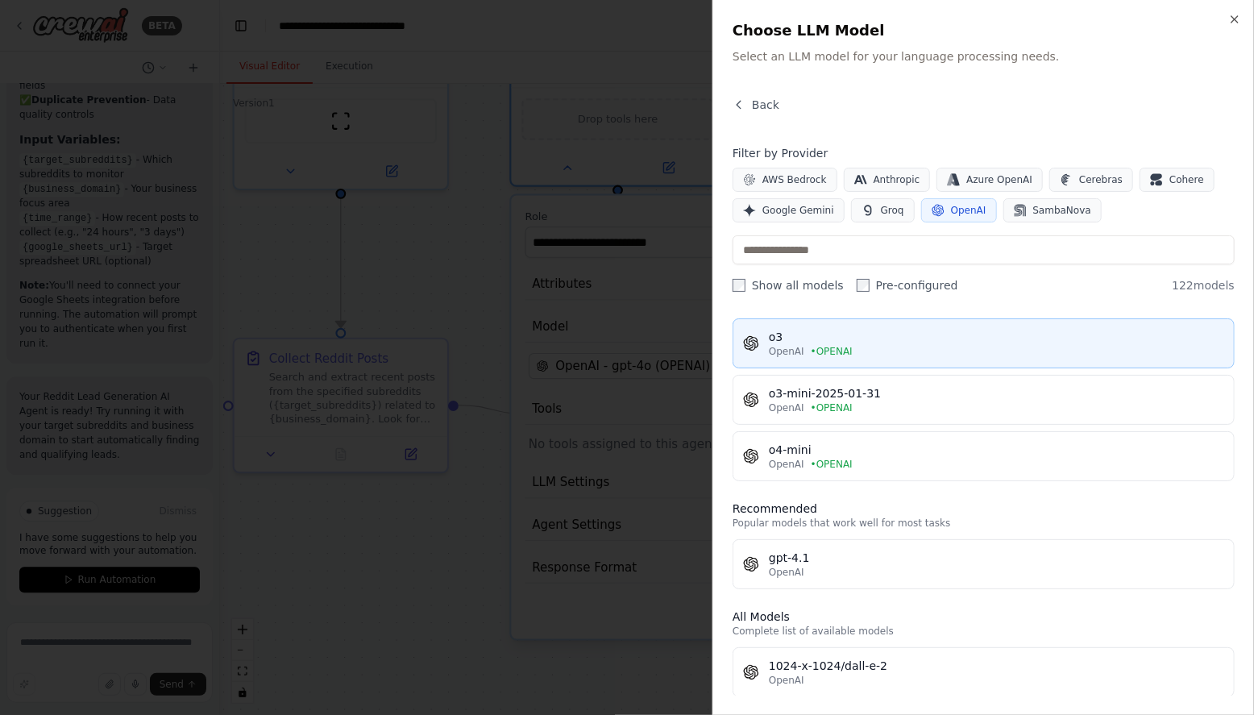
click at [916, 347] on div "OpenAI • OPENAI" at bounding box center [996, 351] width 455 height 13
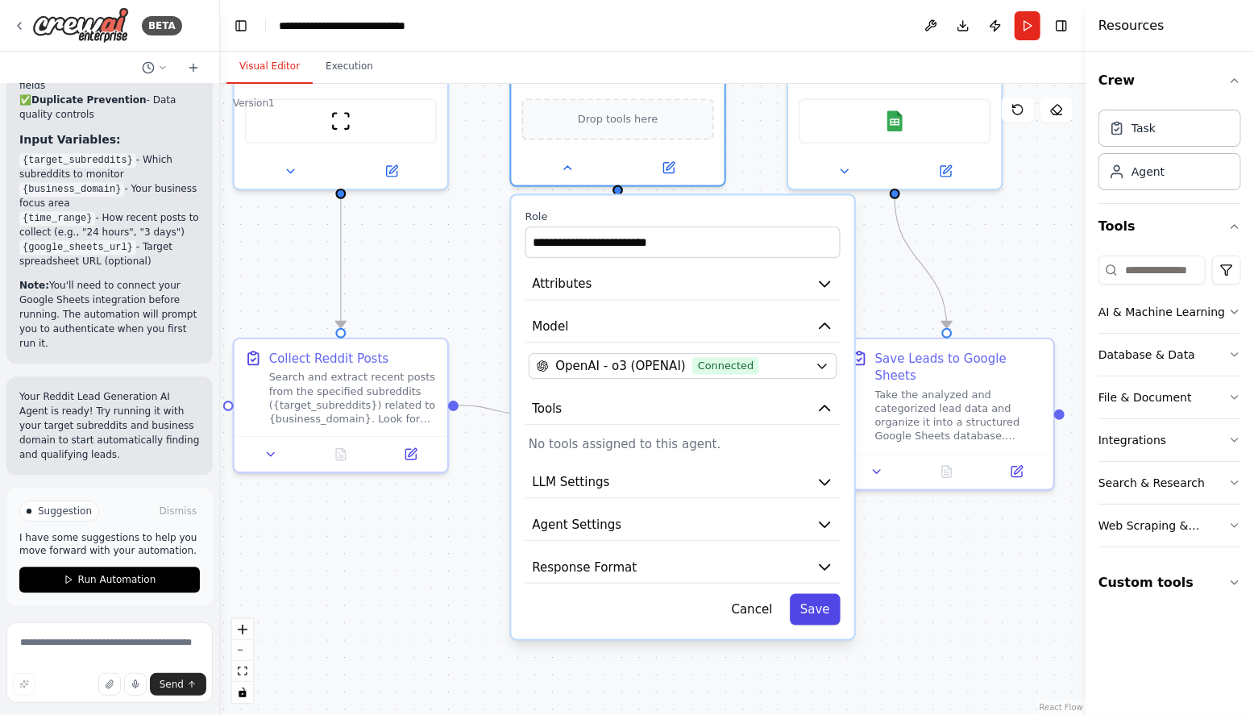
click at [825, 611] on button "Save" at bounding box center [815, 609] width 51 height 31
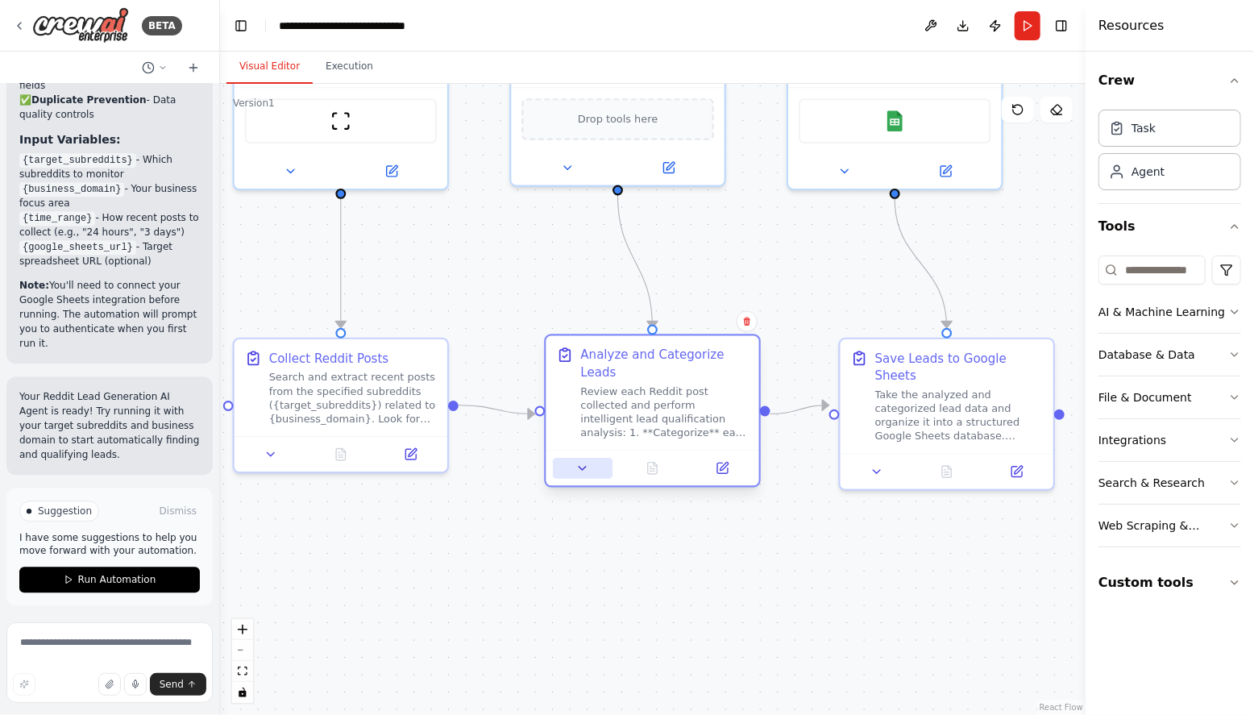
click at [576, 470] on icon at bounding box center [583, 468] width 14 height 14
click at [595, 459] on button at bounding box center [583, 468] width 60 height 21
click at [594, 468] on button at bounding box center [583, 468] width 60 height 21
click at [586, 467] on icon at bounding box center [583, 468] width 14 height 14
click at [711, 427] on div "Review each Reddit post collected and perform intelligent lead qualification an…" at bounding box center [664, 413] width 168 height 56
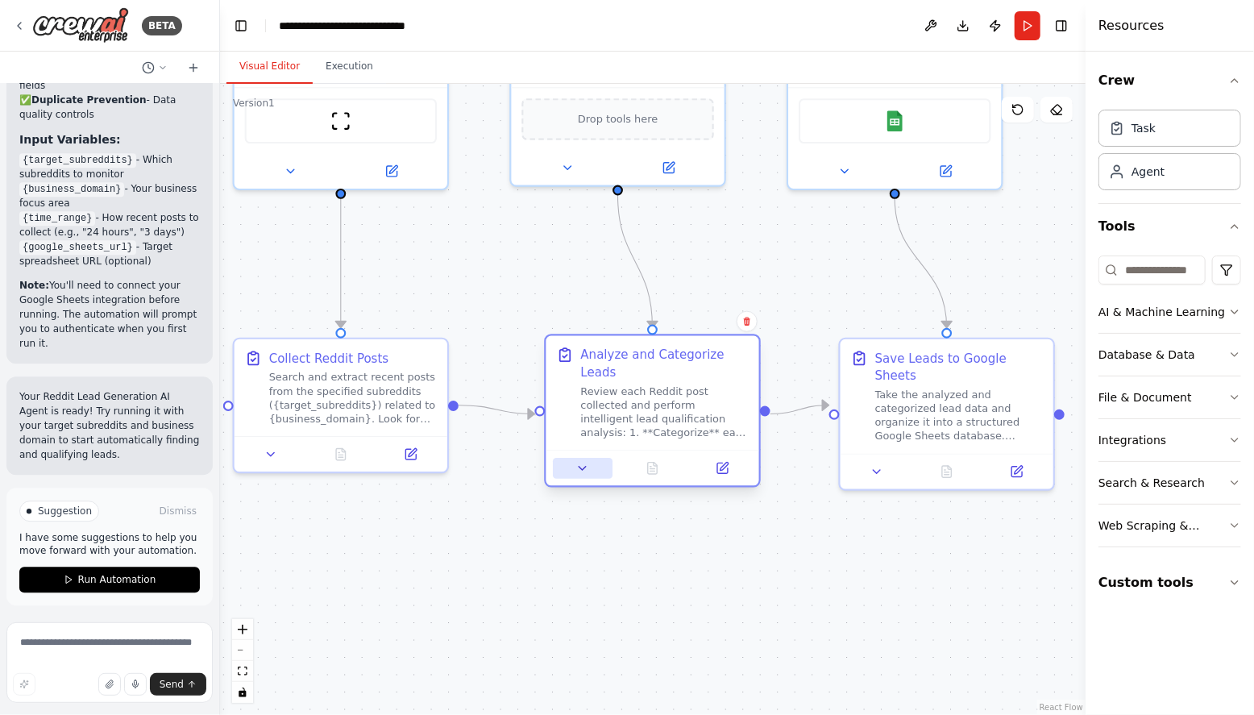
click at [589, 466] on button at bounding box center [583, 468] width 60 height 21
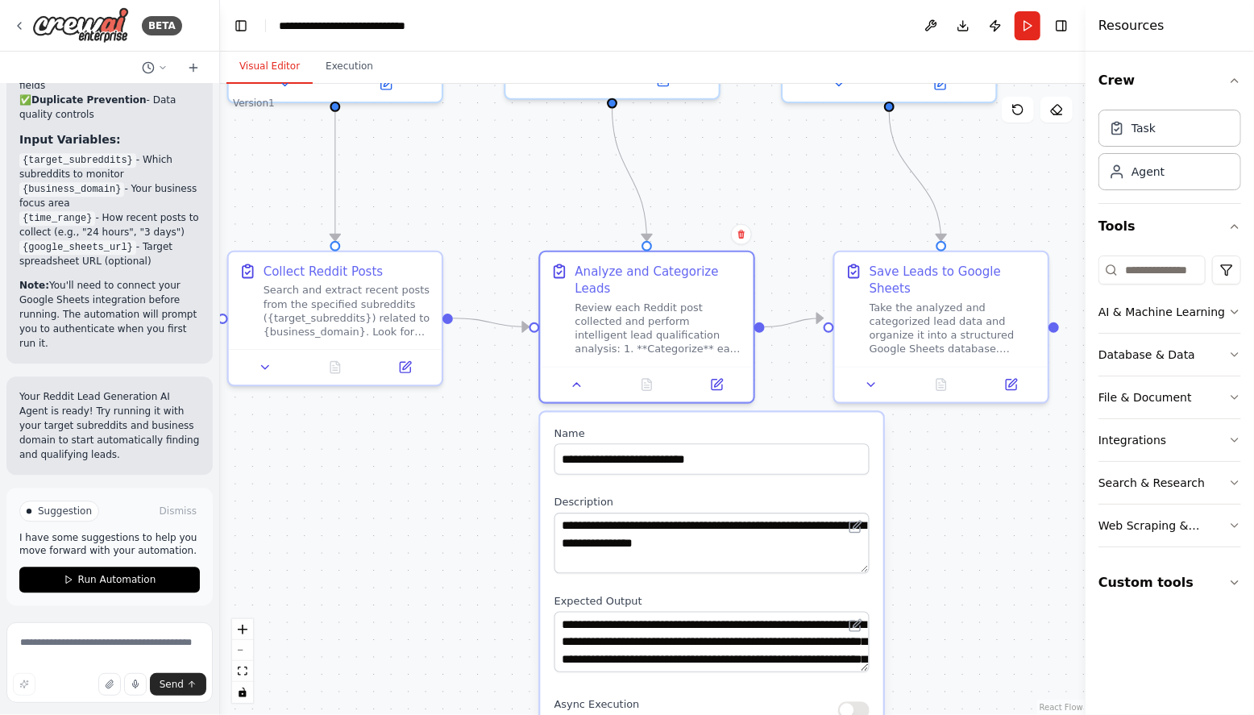
drag, startPoint x: 812, startPoint y: 480, endPoint x: 807, endPoint y: 391, distance: 88.8
click at [806, 392] on div ".deletable-edge-delete-btn { width: 20px; height: 20px; border: 0px solid #ffff…" at bounding box center [653, 399] width 866 height 631
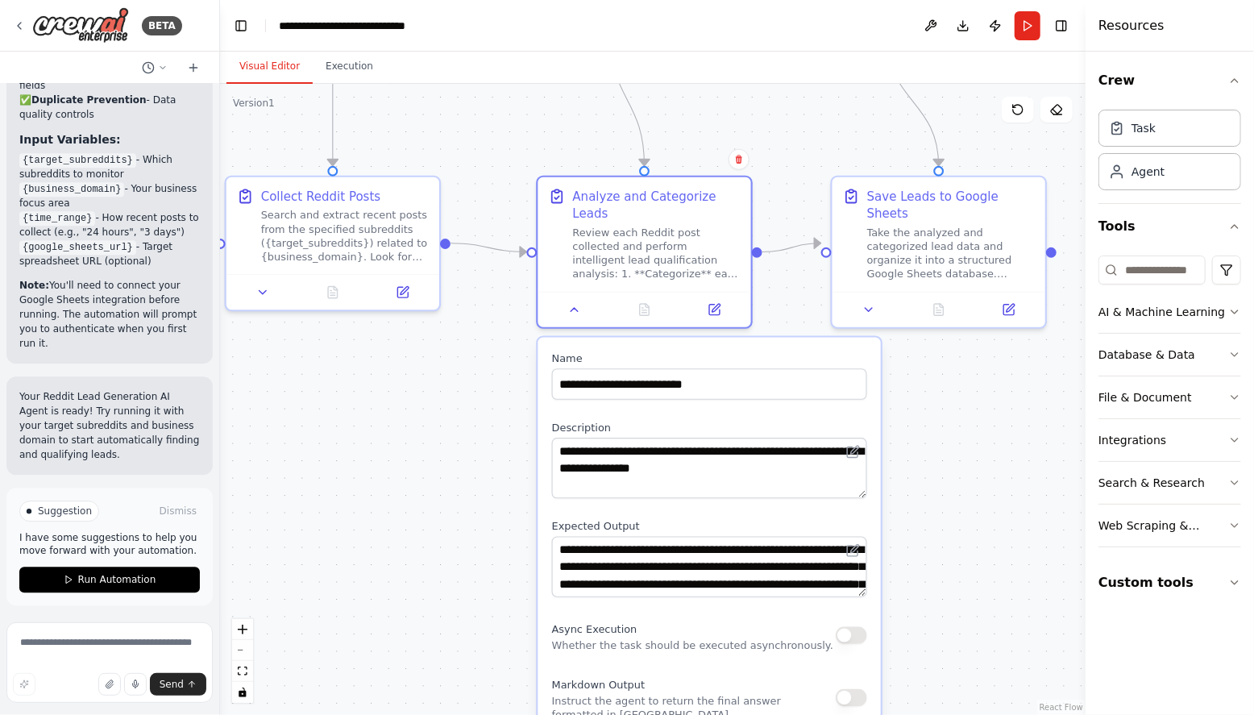
drag, startPoint x: 923, startPoint y: 544, endPoint x: 917, endPoint y: 444, distance: 100.2
click at [916, 445] on div ".deletable-edge-delete-btn { width: 20px; height: 20px; border: 0px solid #ffff…" at bounding box center [653, 399] width 866 height 631
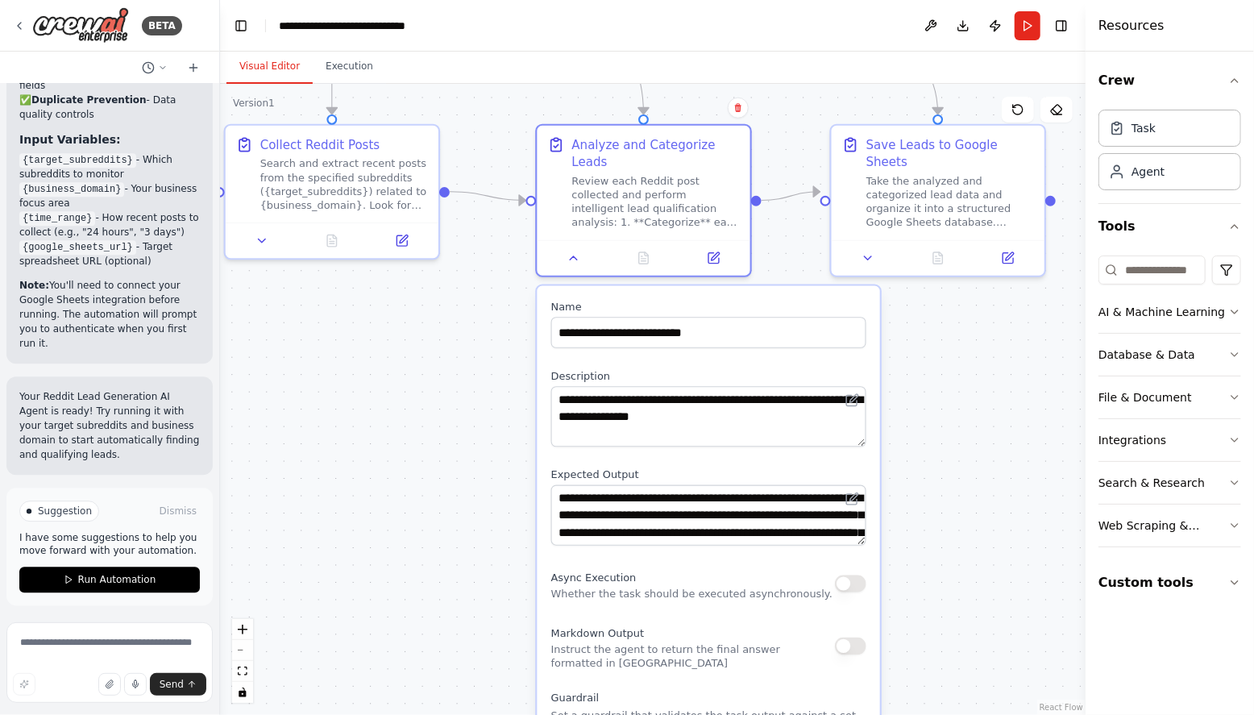
drag, startPoint x: 925, startPoint y: 518, endPoint x: 926, endPoint y: 445, distance: 73.4
click at [926, 444] on div ".deletable-edge-delete-btn { width: 20px; height: 20px; border: 0px solid #ffff…" at bounding box center [653, 399] width 866 height 631
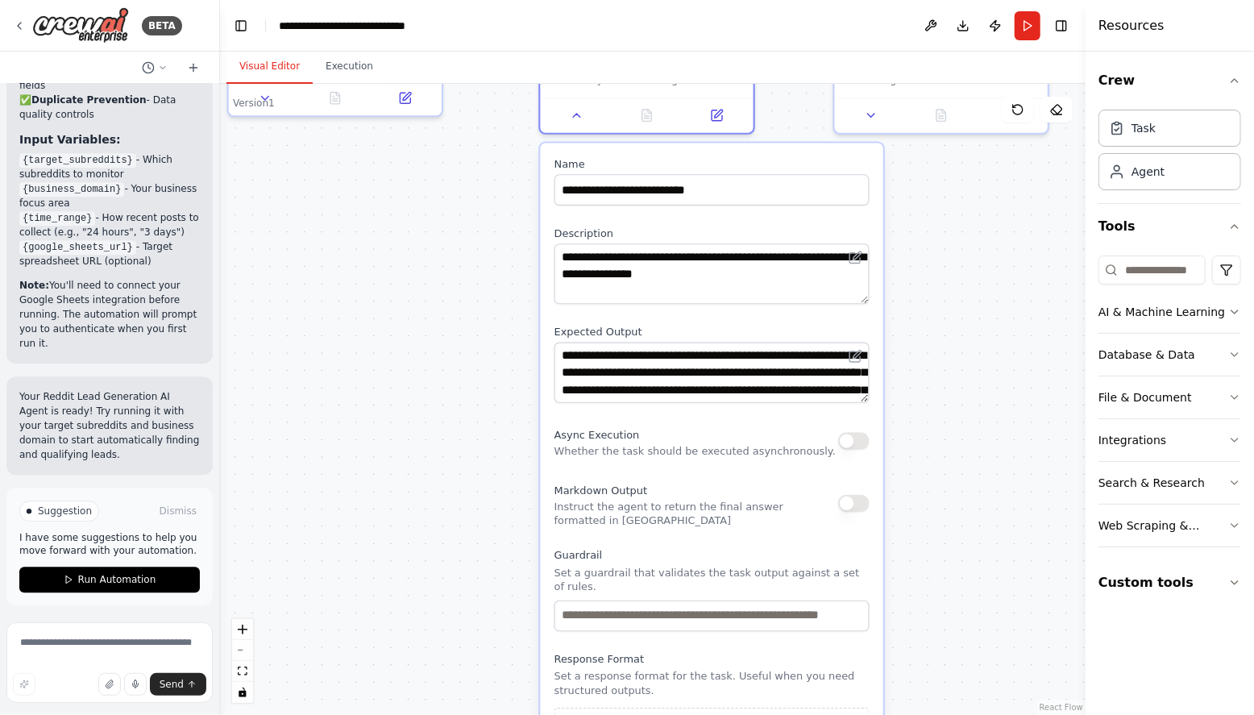
drag, startPoint x: 921, startPoint y: 554, endPoint x: 925, endPoint y: 472, distance: 82.3
click at [925, 472] on div ".deletable-edge-delete-btn { width: 20px; height: 20px; border: 0px solid #ffff…" at bounding box center [653, 399] width 866 height 631
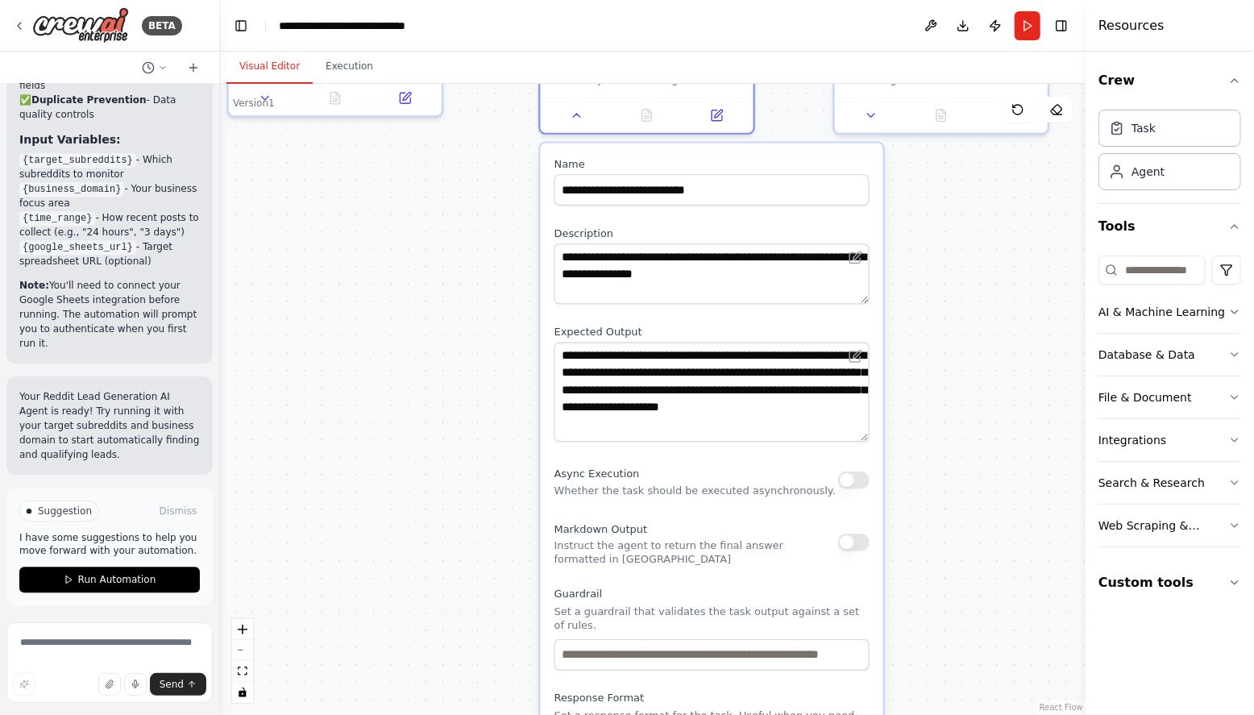
drag, startPoint x: 864, startPoint y: 398, endPoint x: 875, endPoint y: 437, distance: 40.1
click at [875, 437] on div "**********" at bounding box center [712, 497] width 343 height 709
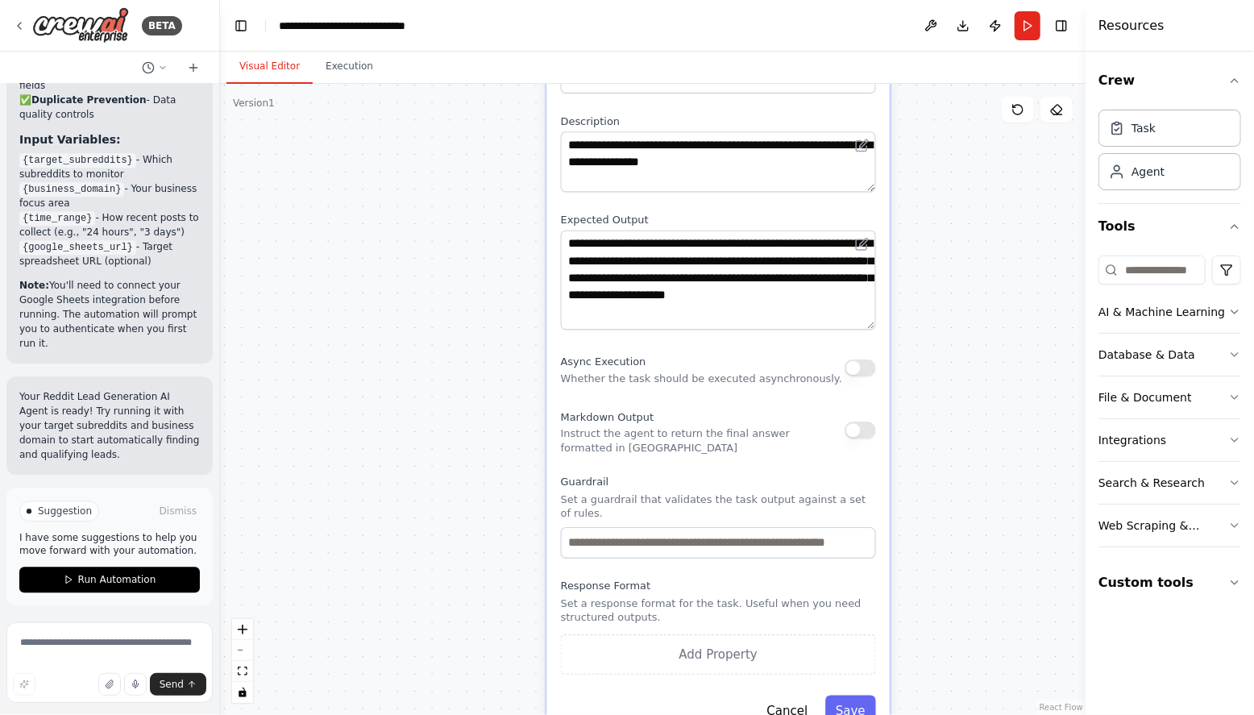
drag, startPoint x: 958, startPoint y: 518, endPoint x: 964, endPoint y: 401, distance: 117.1
click at [964, 401] on div ".deletable-edge-delete-btn { width: 20px; height: 20px; border: 0px solid #ffff…" at bounding box center [653, 399] width 866 height 631
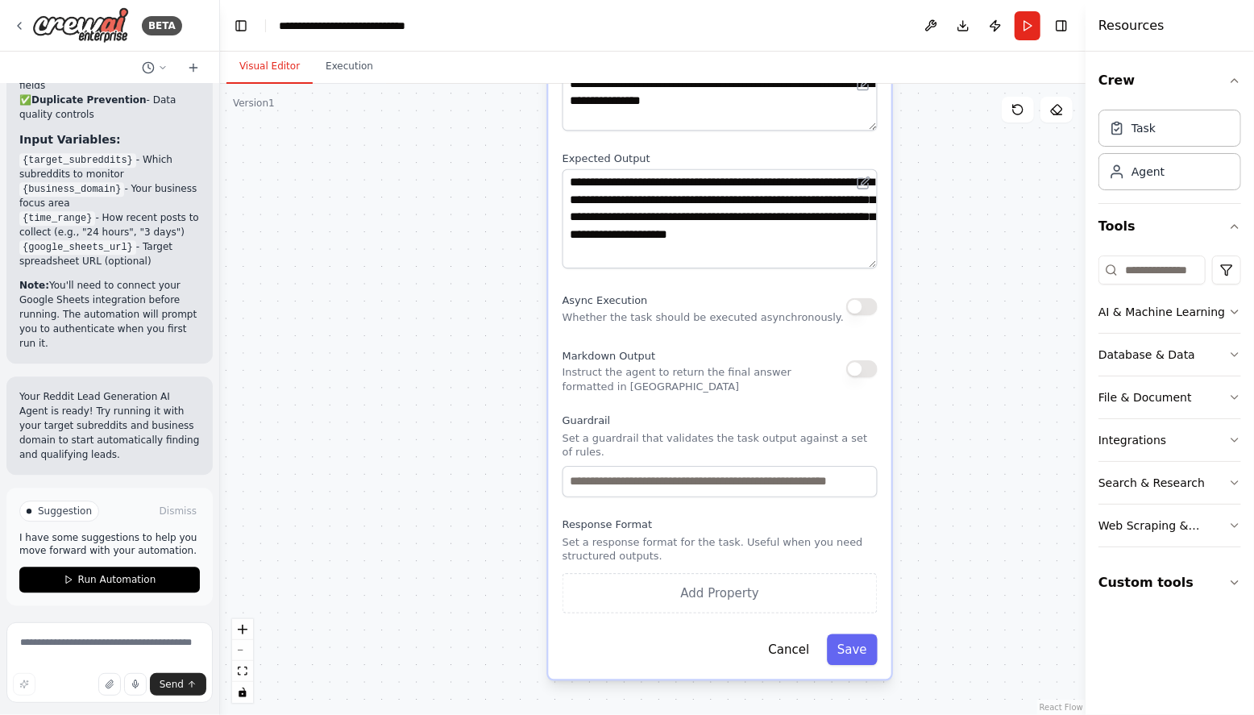
drag, startPoint x: 962, startPoint y: 504, endPoint x: 963, endPoint y: 447, distance: 57.2
click at [963, 447] on div ".deletable-edge-delete-btn { width: 20px; height: 20px; border: 0px solid #ffff…" at bounding box center [653, 399] width 866 height 631
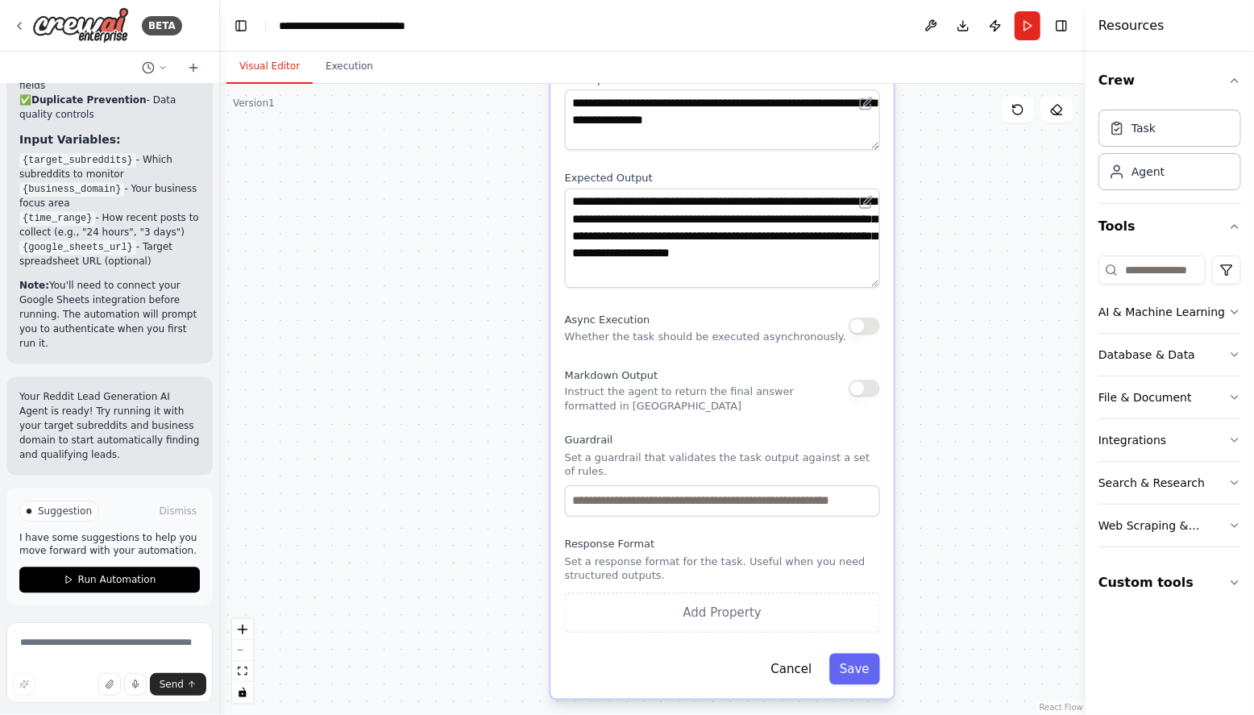
drag, startPoint x: 963, startPoint y: 447, endPoint x: 966, endPoint y: 466, distance: 19.5
click at [966, 466] on div ".deletable-edge-delete-btn { width: 20px; height: 20px; border: 0px solid #ffff…" at bounding box center [653, 399] width 866 height 631
click at [853, 659] on button "Save" at bounding box center [854, 668] width 51 height 31
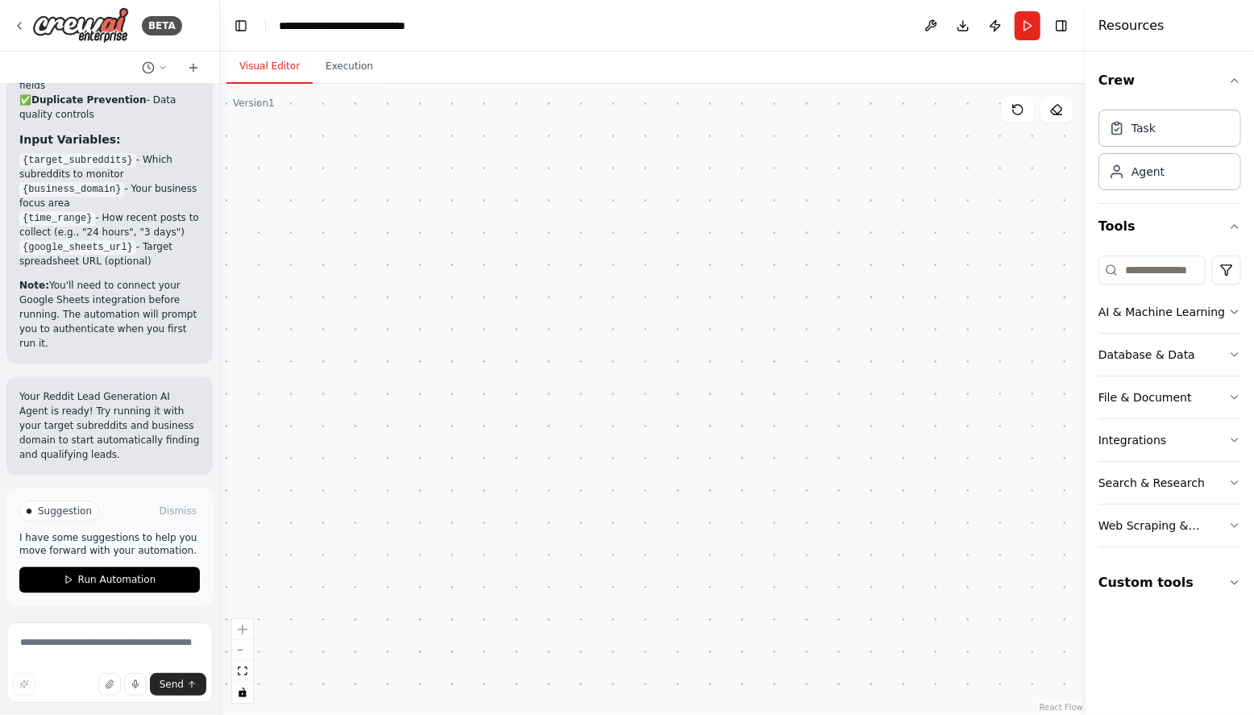
drag, startPoint x: 852, startPoint y: 549, endPoint x: 874, endPoint y: 684, distance: 137.2
click at [870, 714] on html "BETA Build a Reddit Lead Generation AI Agent It finds and qualifies leads for y…" at bounding box center [627, 357] width 1254 height 715
drag, startPoint x: 885, startPoint y: 472, endPoint x: 881, endPoint y: 721, distance: 249.1
click at [881, 714] on html "BETA Build a Reddit Lead Generation AI Agent It finds and qualifies leads for y…" at bounding box center [627, 357] width 1254 height 715
drag, startPoint x: 893, startPoint y: 506, endPoint x: 893, endPoint y: 530, distance: 24.2
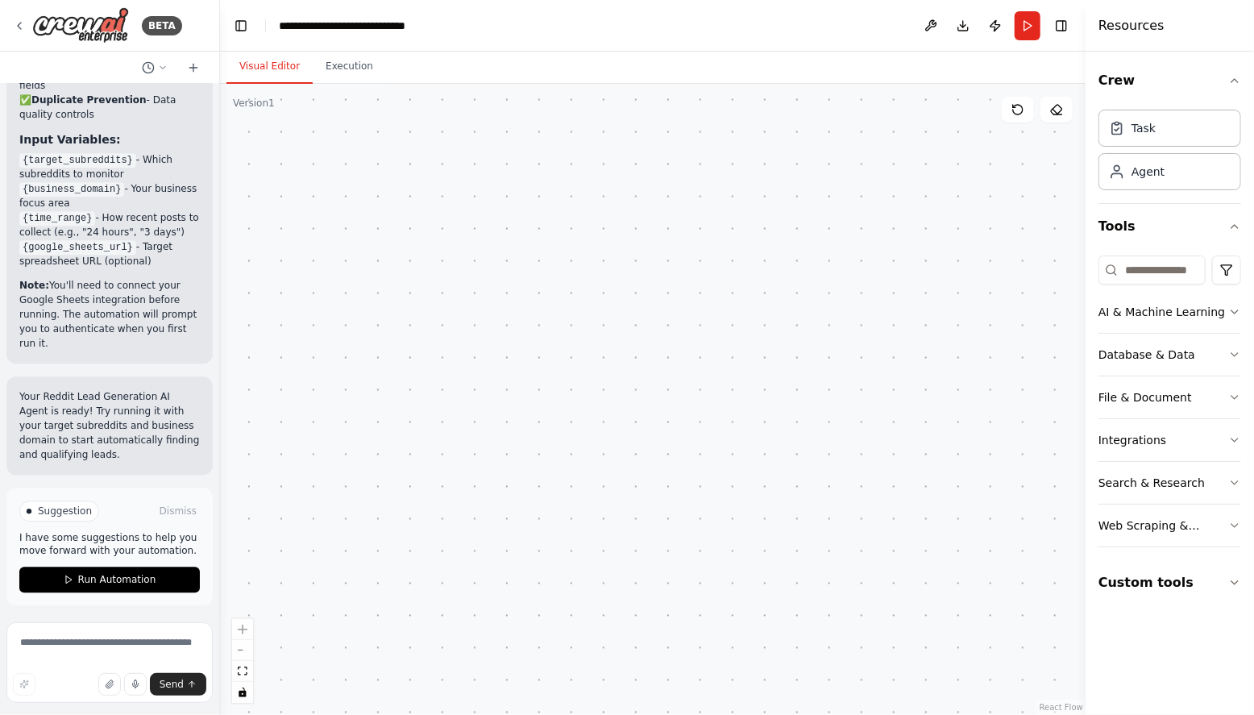
click at [890, 564] on div ".deletable-edge-delete-btn { width: 20px; height: 20px; border: 0px solid #ffff…" at bounding box center [653, 399] width 866 height 631
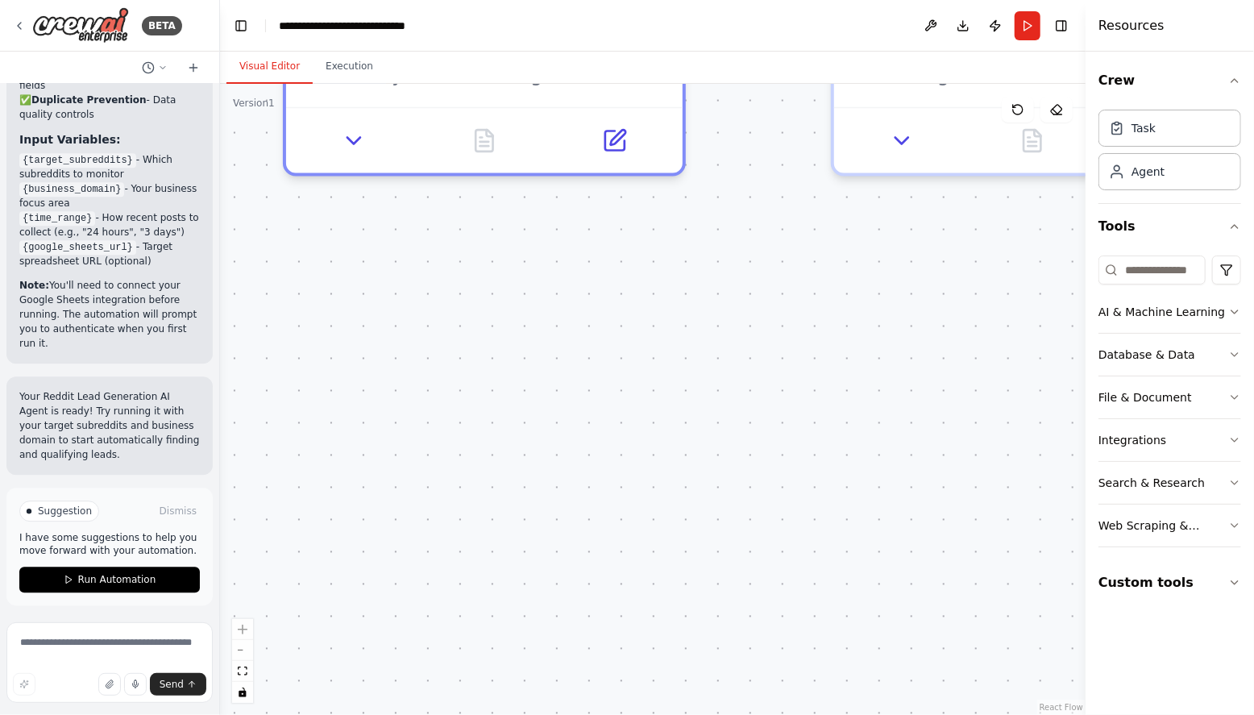
drag, startPoint x: 858, startPoint y: 411, endPoint x: 854, endPoint y: 540, distance: 129.1
click at [853, 547] on div ".deletable-edge-delete-btn { width: 20px; height: 20px; border: 0px solid #ffff…" at bounding box center [653, 399] width 866 height 631
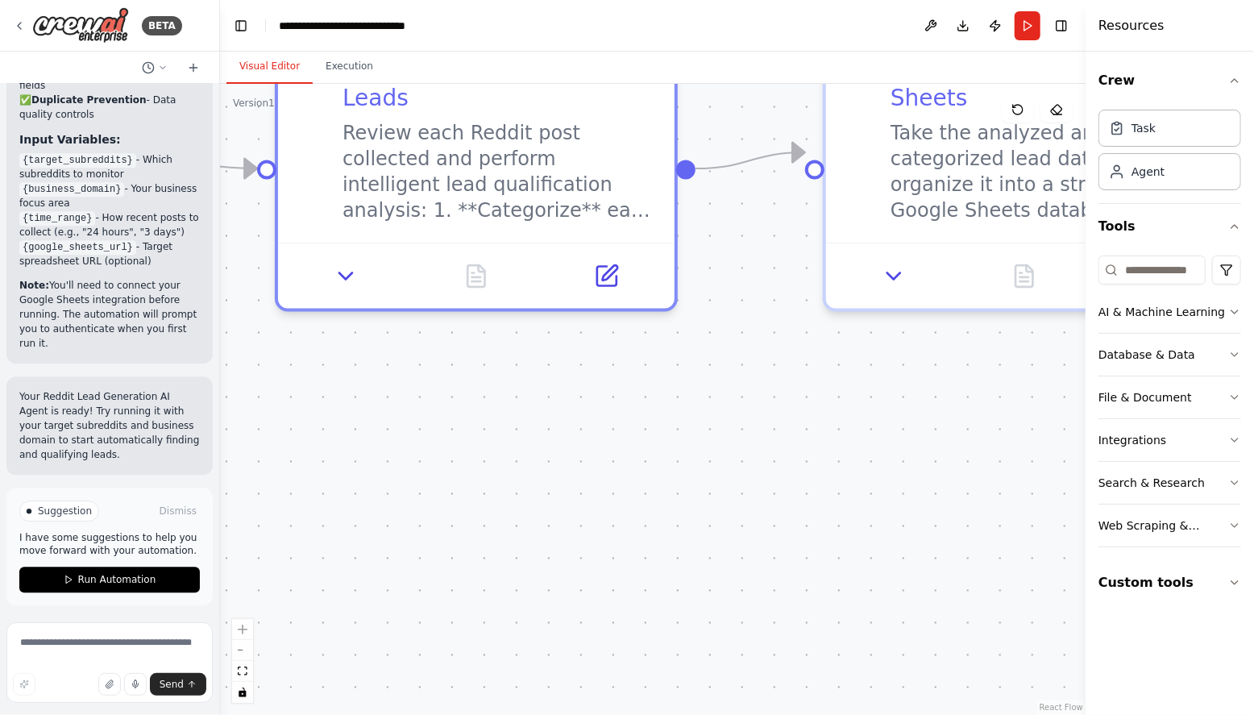
drag, startPoint x: 833, startPoint y: 391, endPoint x: 824, endPoint y: 466, distance: 75.5
click at [825, 464] on div ".deletable-edge-delete-btn { width: 20px; height: 20px; border: 0px solid #ffff…" at bounding box center [653, 399] width 866 height 631
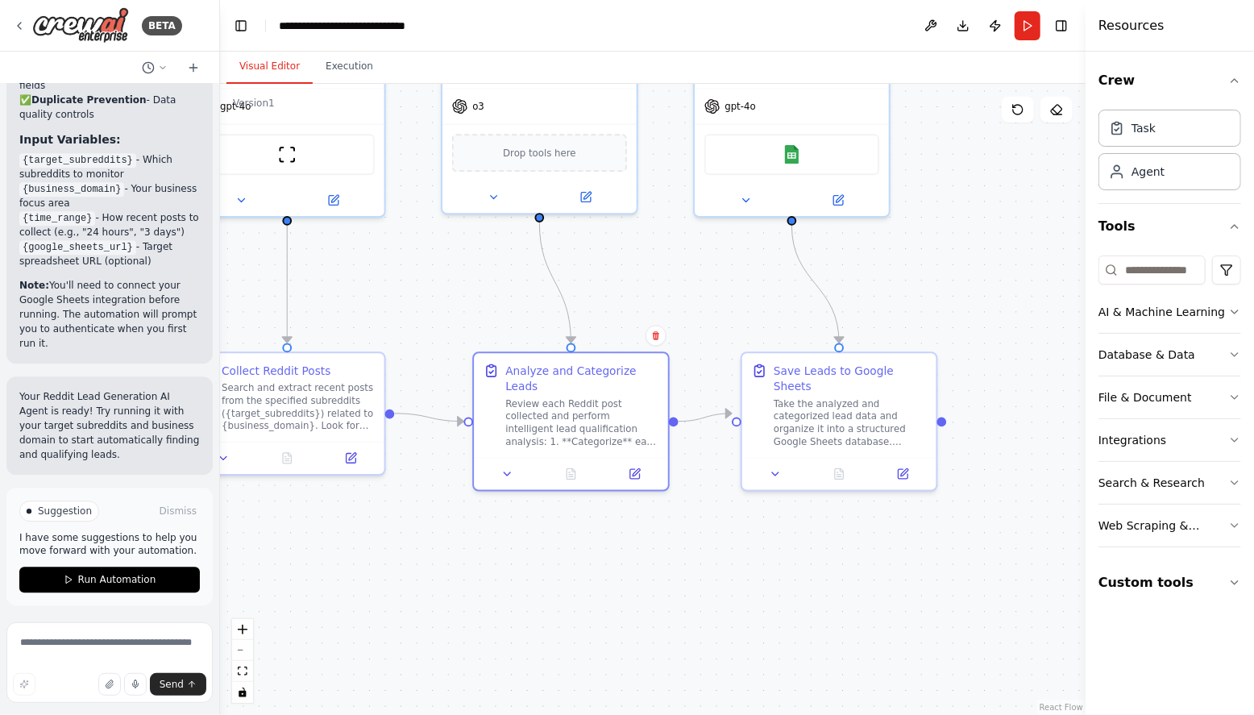
drag, startPoint x: 893, startPoint y: 446, endPoint x: 810, endPoint y: 532, distance: 119.7
click at [810, 532] on div ".deletable-edge-delete-btn { width: 20px; height: 20px; border: 0px solid #ffff…" at bounding box center [653, 399] width 866 height 631
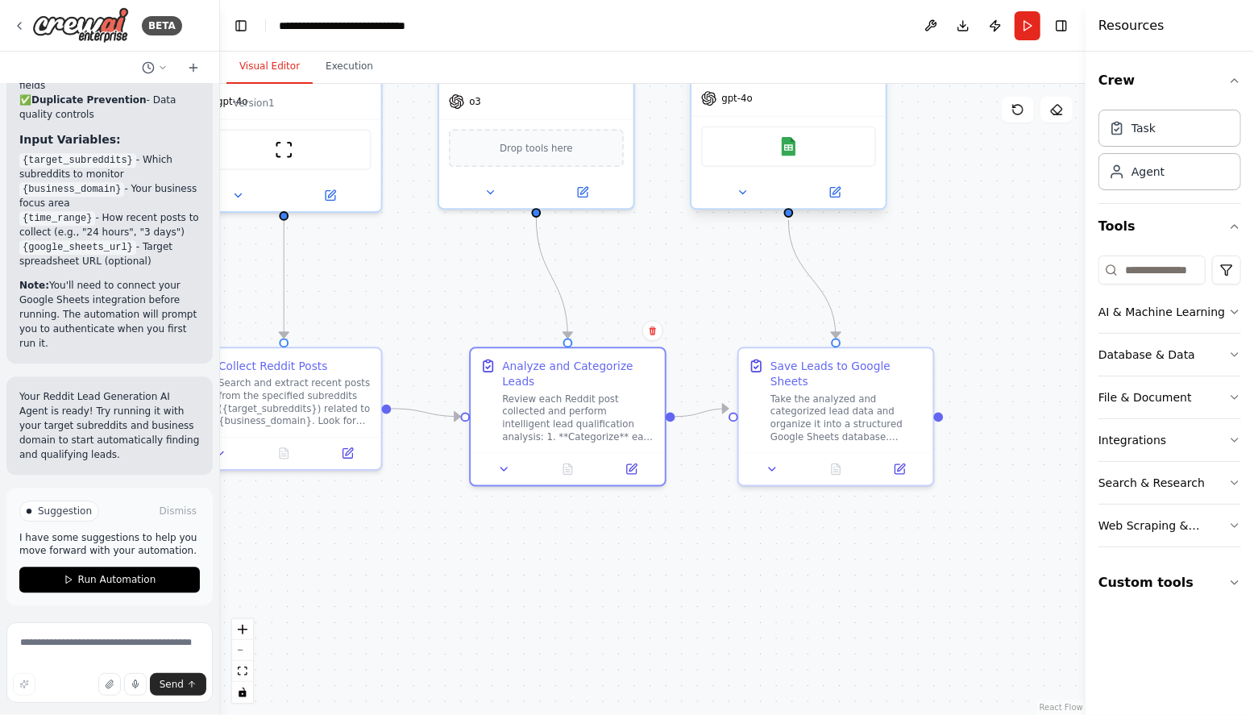
click at [807, 147] on div "Google Sheets" at bounding box center [788, 146] width 175 height 41
click at [784, 148] on img at bounding box center [788, 146] width 19 height 19
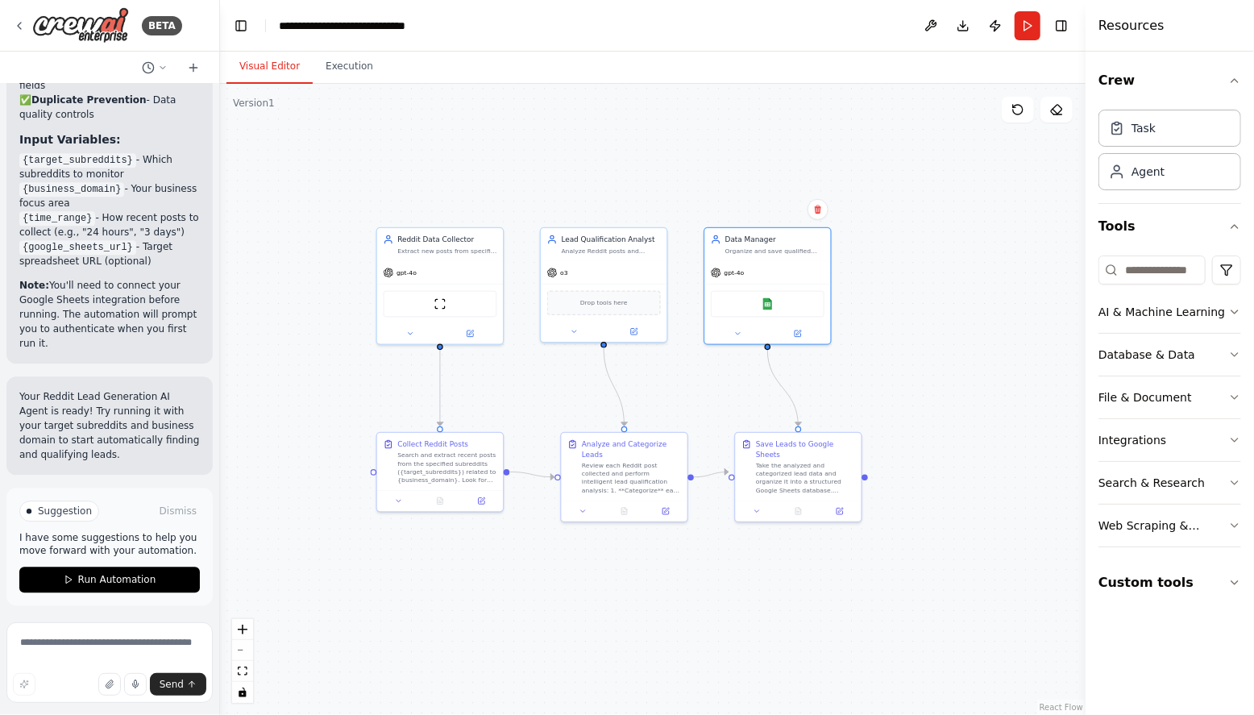
drag, startPoint x: 671, startPoint y: 252, endPoint x: 694, endPoint y: 363, distance: 113.5
click at [692, 368] on div ".deletable-edge-delete-btn { width: 20px; height: 20px; border: 0px solid #ffff…" at bounding box center [653, 399] width 866 height 631
click at [1022, 26] on button "Run" at bounding box center [1028, 25] width 26 height 29
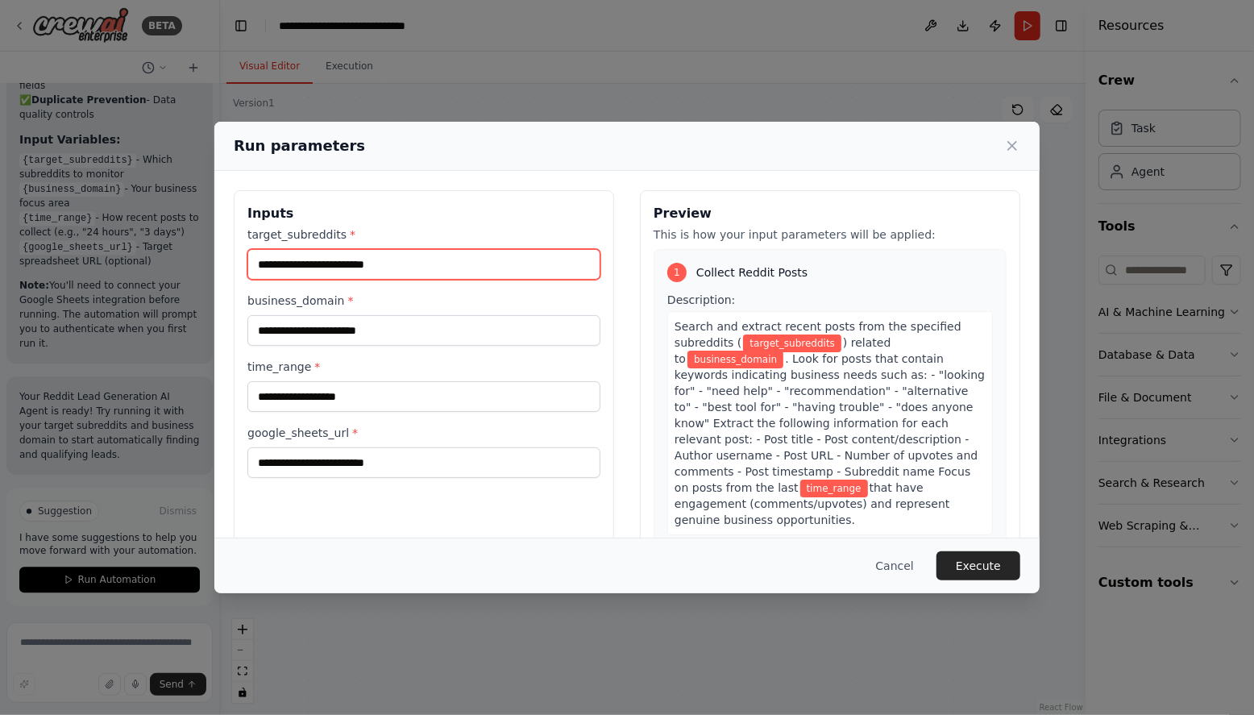
click at [433, 264] on input "target_subreddits *" at bounding box center [423, 264] width 353 height 31
type input "**********"
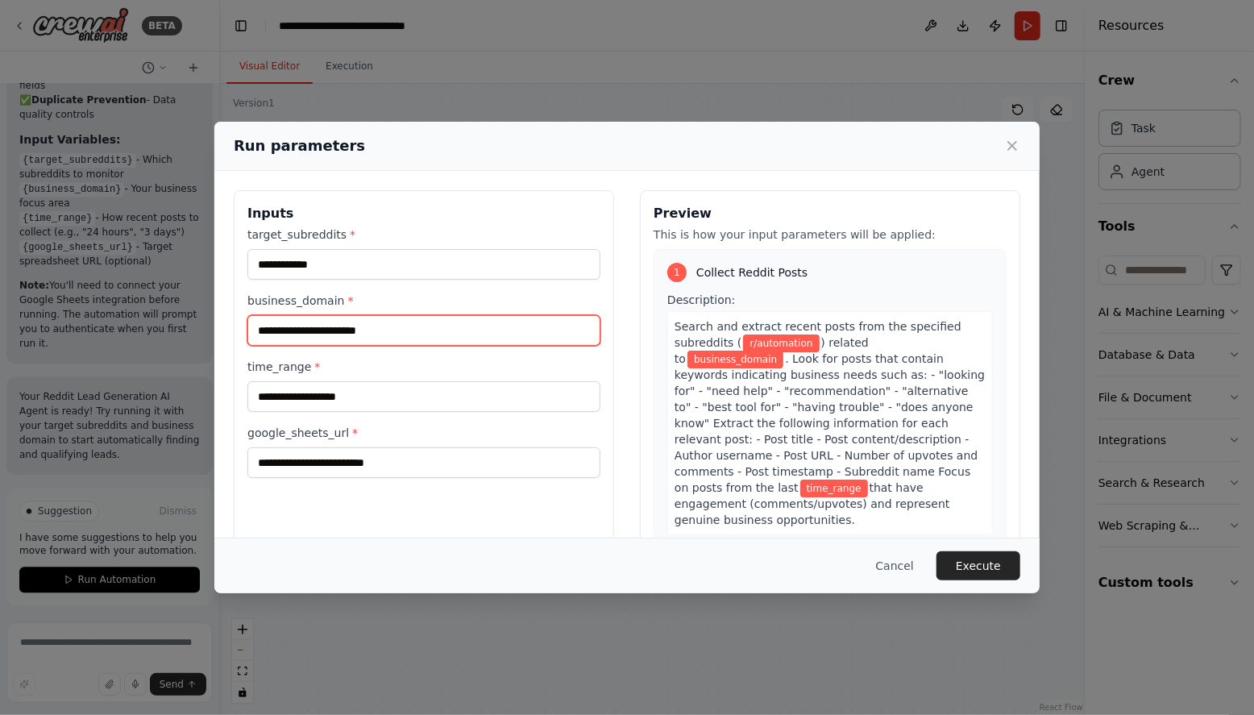
click at [312, 326] on input "business_domain *" at bounding box center [423, 330] width 353 height 31
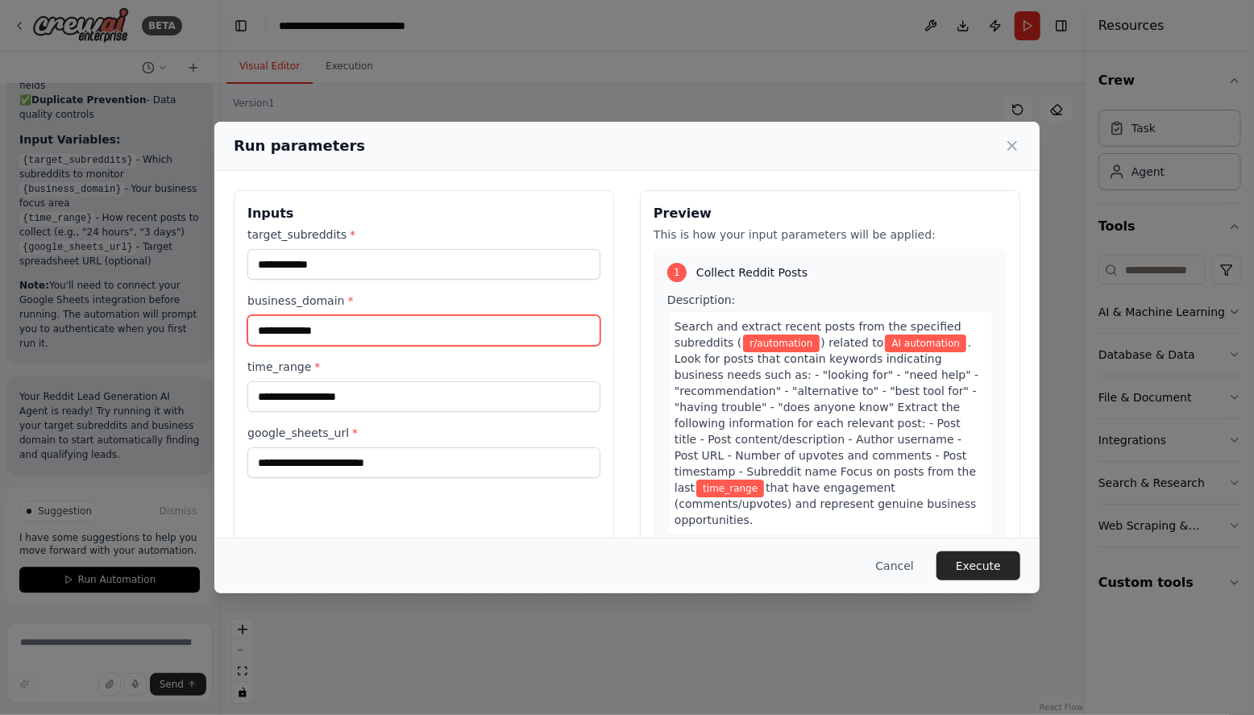
type input "**********"
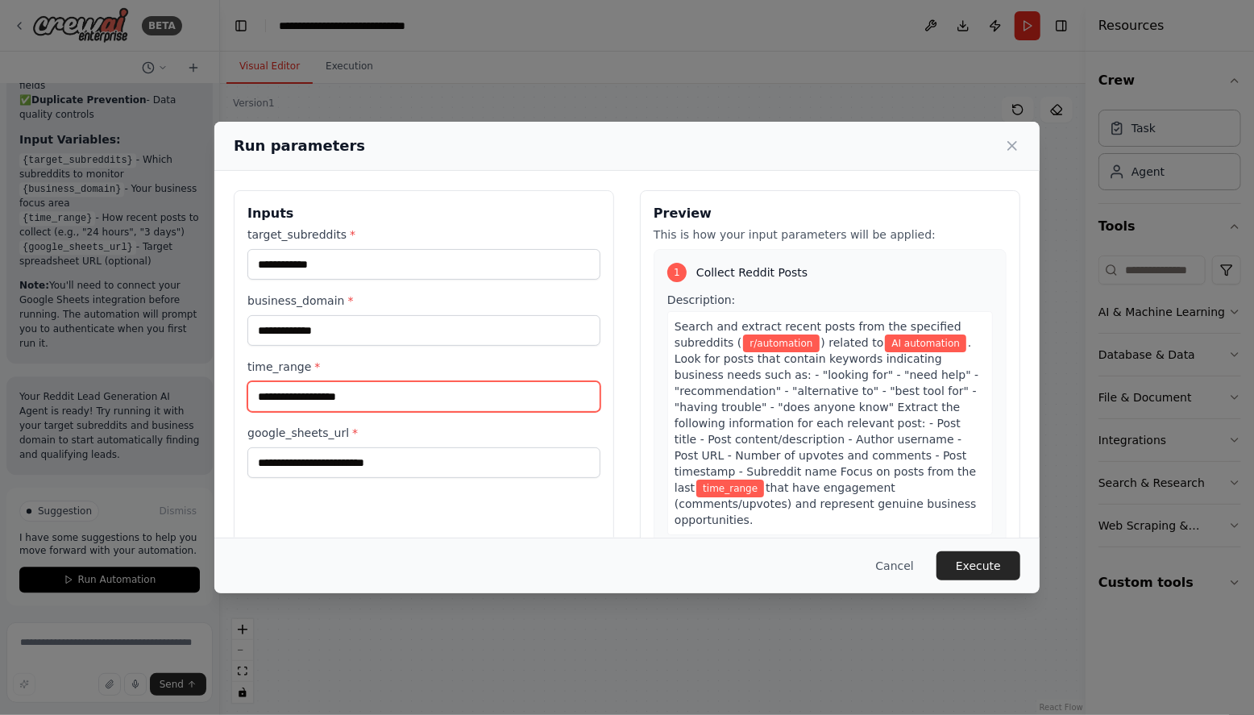
click at [318, 398] on input "time_range *" at bounding box center [423, 396] width 353 height 31
type input "*"
drag, startPoint x: 387, startPoint y: 397, endPoint x: 335, endPoint y: 396, distance: 51.6
click at [335, 396] on input "**********" at bounding box center [423, 396] width 353 height 31
type input "**********"
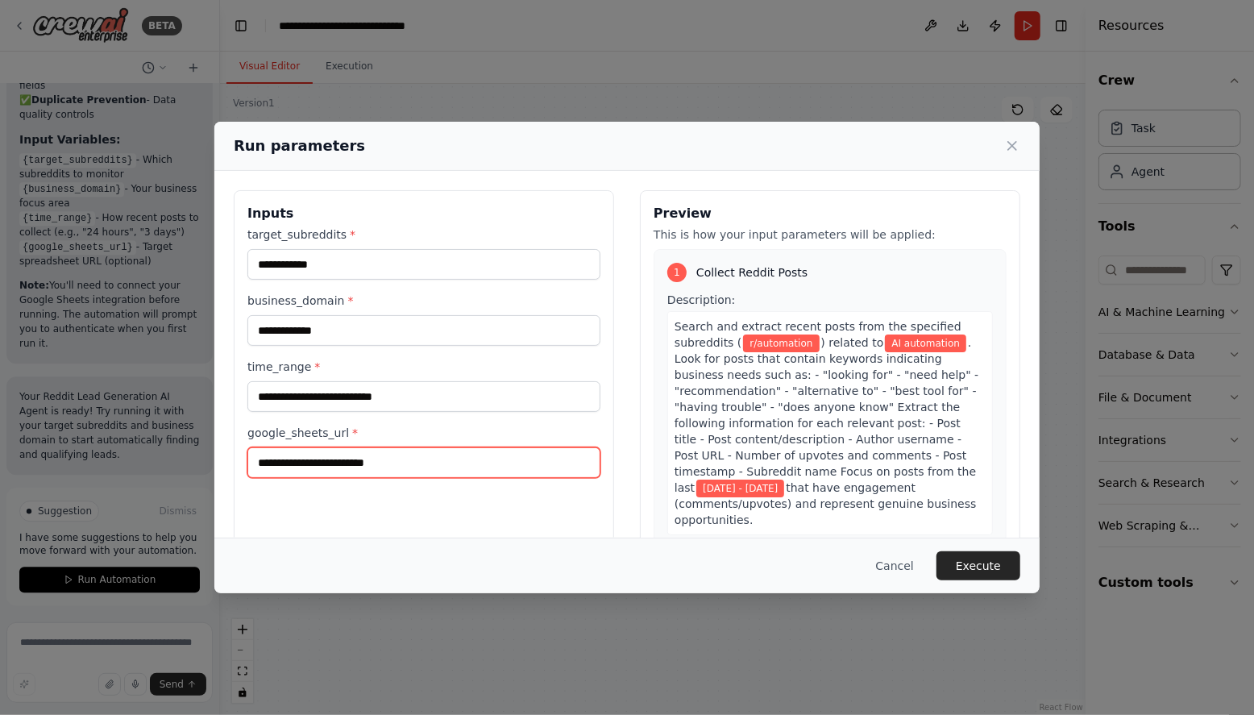
click at [394, 463] on input "google_sheets_url *" at bounding box center [423, 462] width 353 height 31
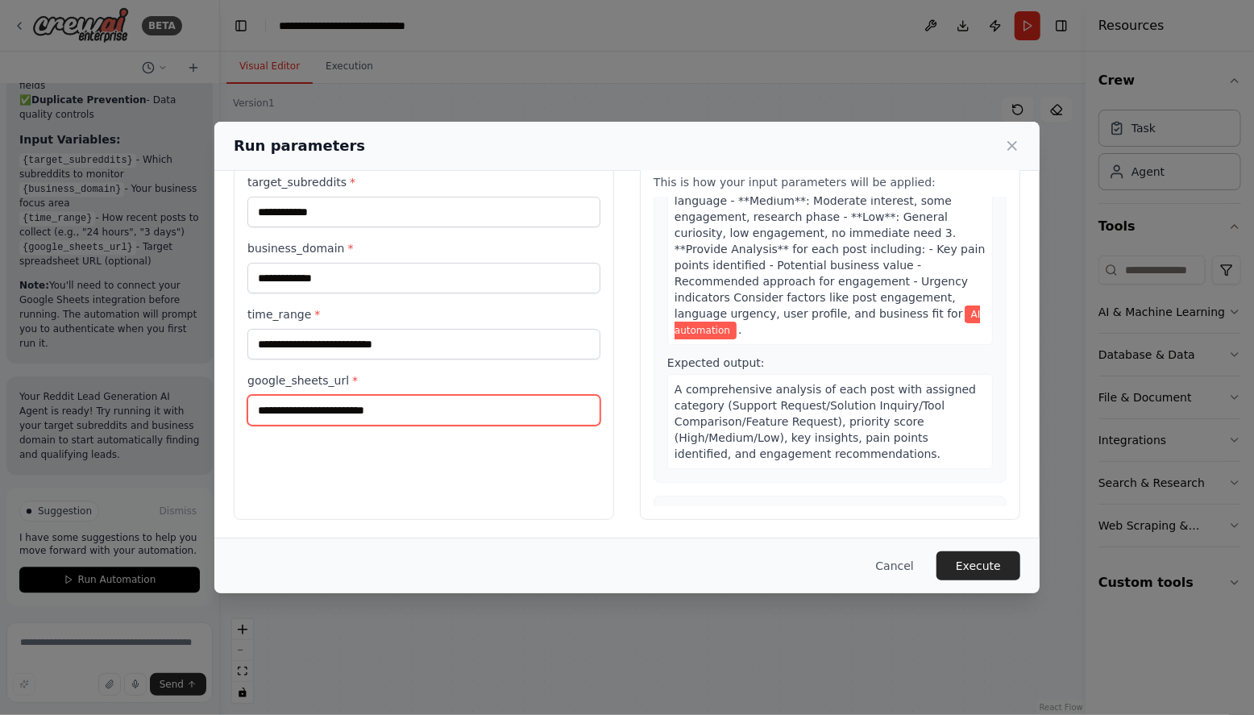
scroll to position [0, 0]
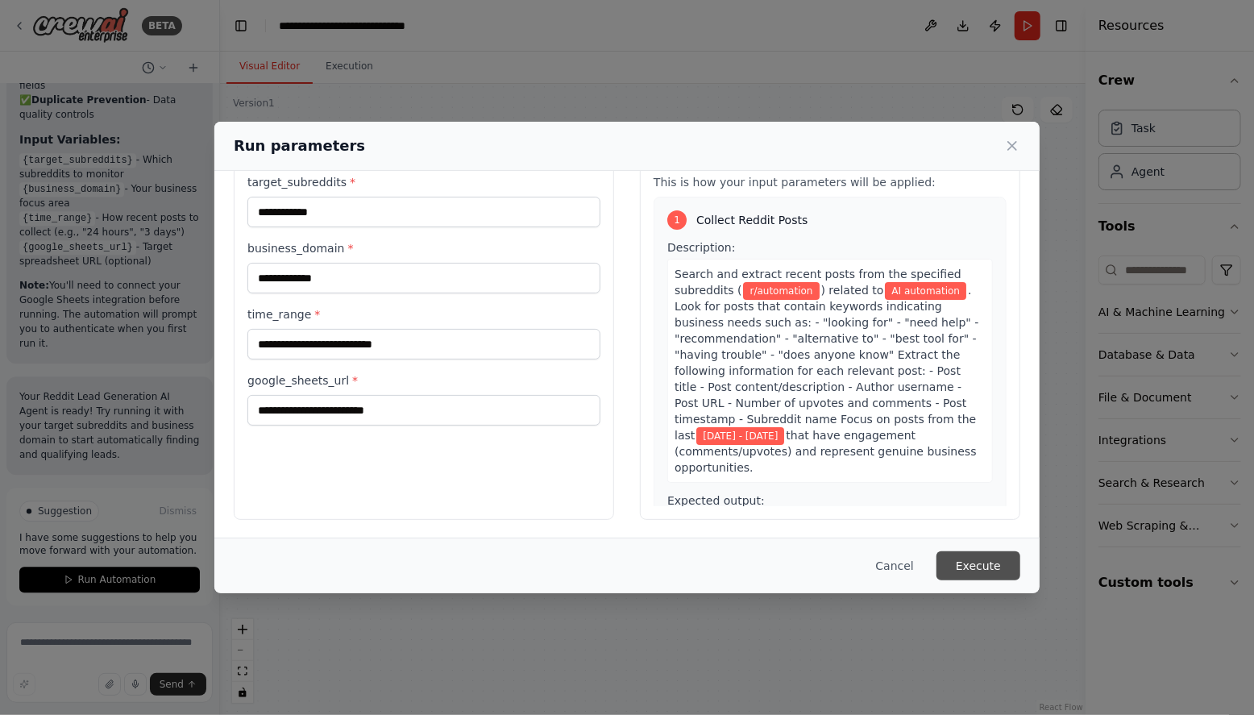
click at [971, 565] on button "Execute" at bounding box center [979, 565] width 84 height 29
click at [906, 569] on button "Cancel" at bounding box center [895, 565] width 64 height 29
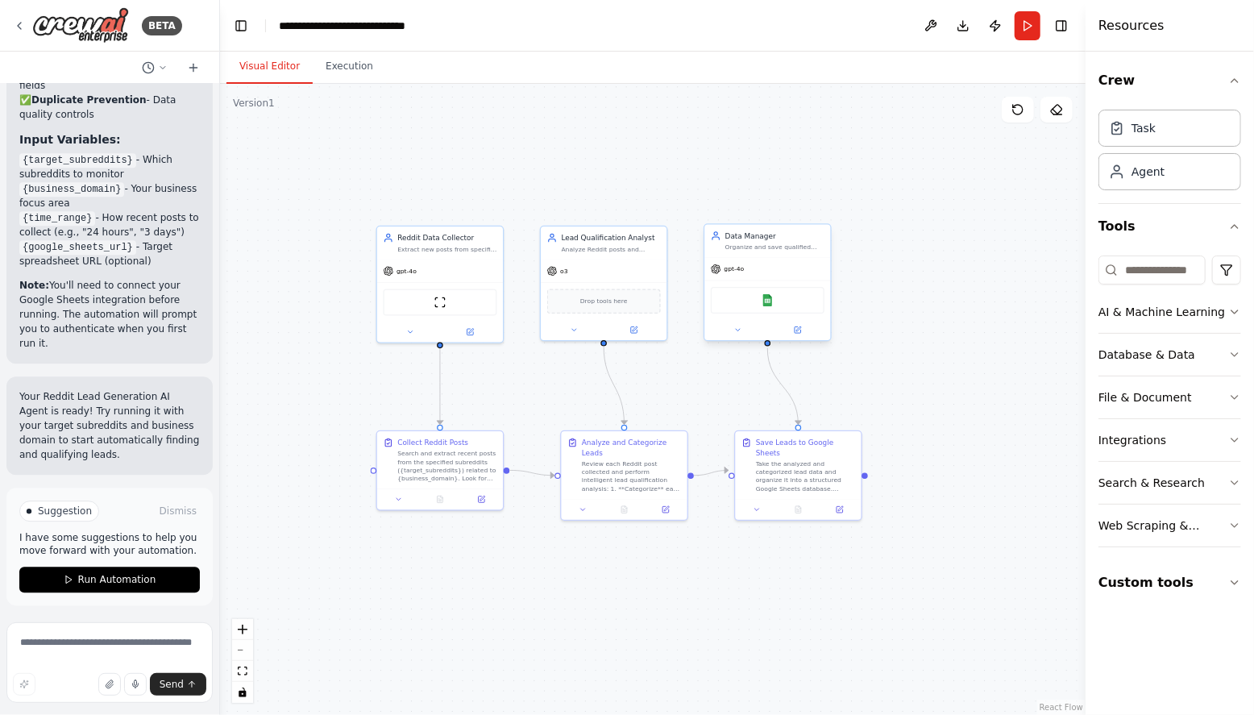
click at [755, 299] on div "Google Sheets" at bounding box center [768, 300] width 114 height 27
click at [775, 302] on div "Google Sheets" at bounding box center [768, 300] width 114 height 27
click at [767, 301] on img at bounding box center [768, 300] width 12 height 12
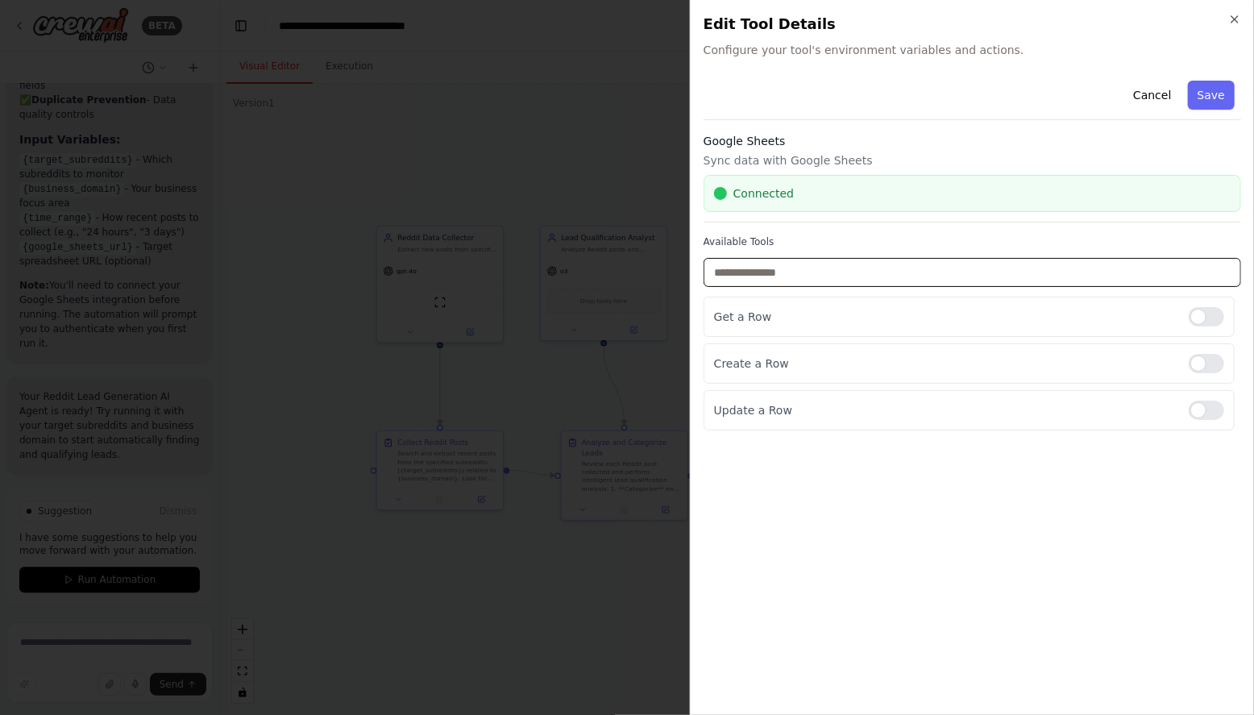
click at [828, 280] on input "text" at bounding box center [973, 272] width 538 height 29
type input "*"
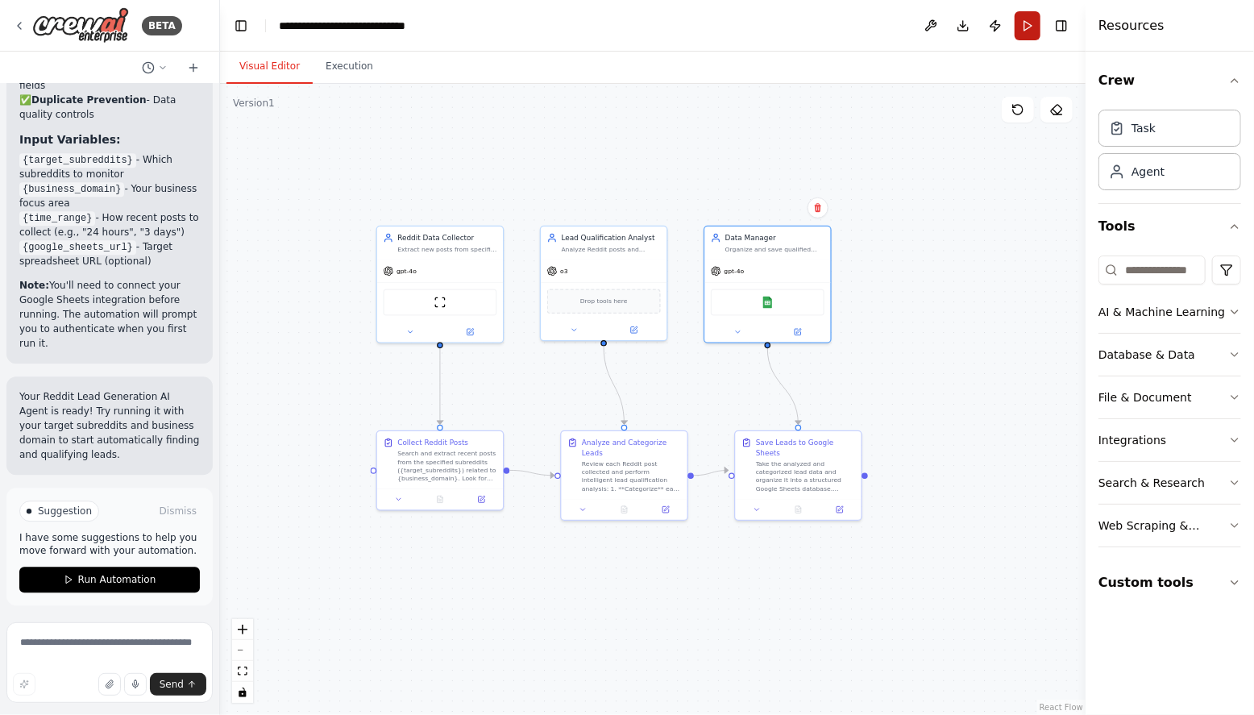
click at [1025, 29] on button "Run" at bounding box center [1028, 25] width 26 height 29
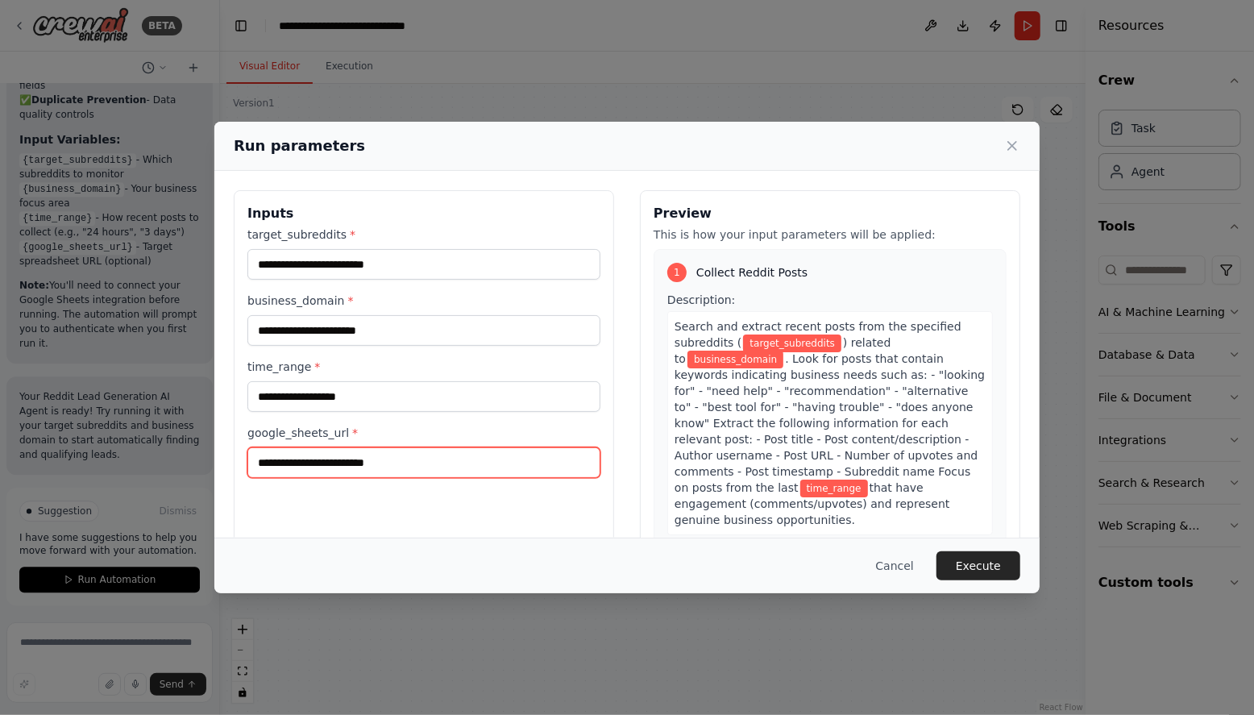
click at [330, 460] on input "google_sheets_url *" at bounding box center [423, 462] width 353 height 31
paste input "**********"
drag, startPoint x: 589, startPoint y: 463, endPoint x: 497, endPoint y: 463, distance: 91.9
click at [497, 463] on input "**********" at bounding box center [420, 462] width 347 height 31
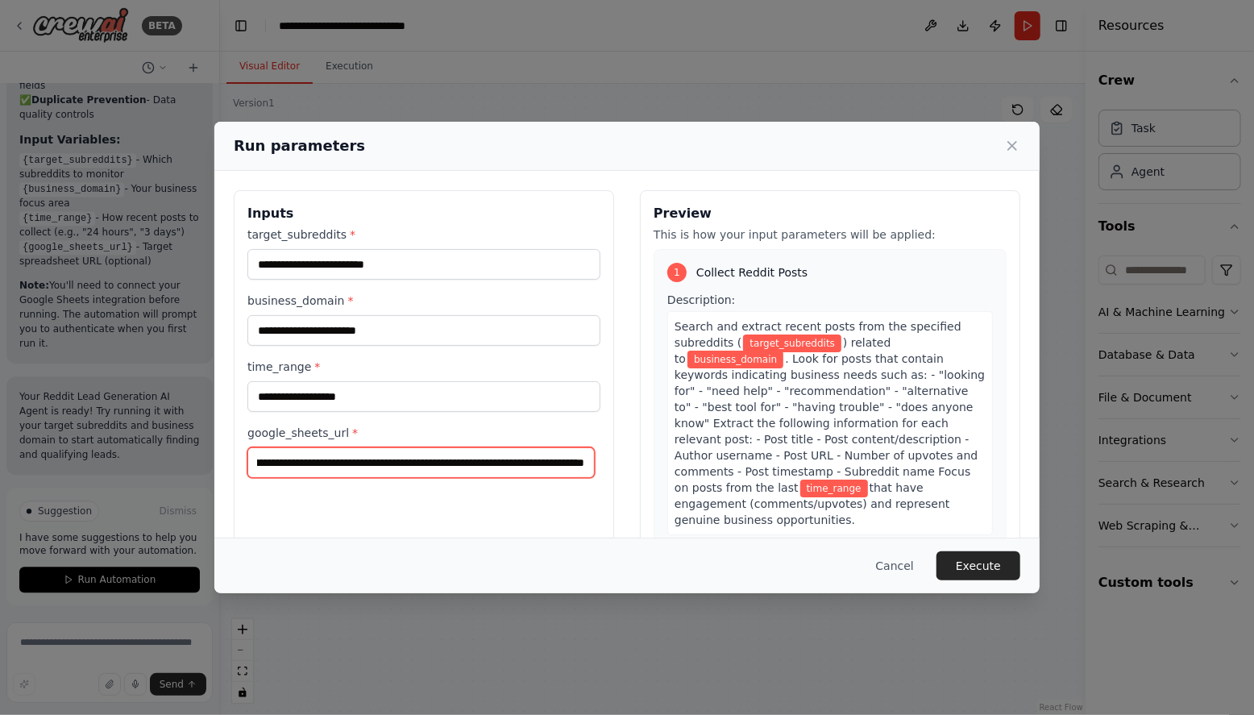
scroll to position [0, 189]
type input "**********"
paste input "**********"
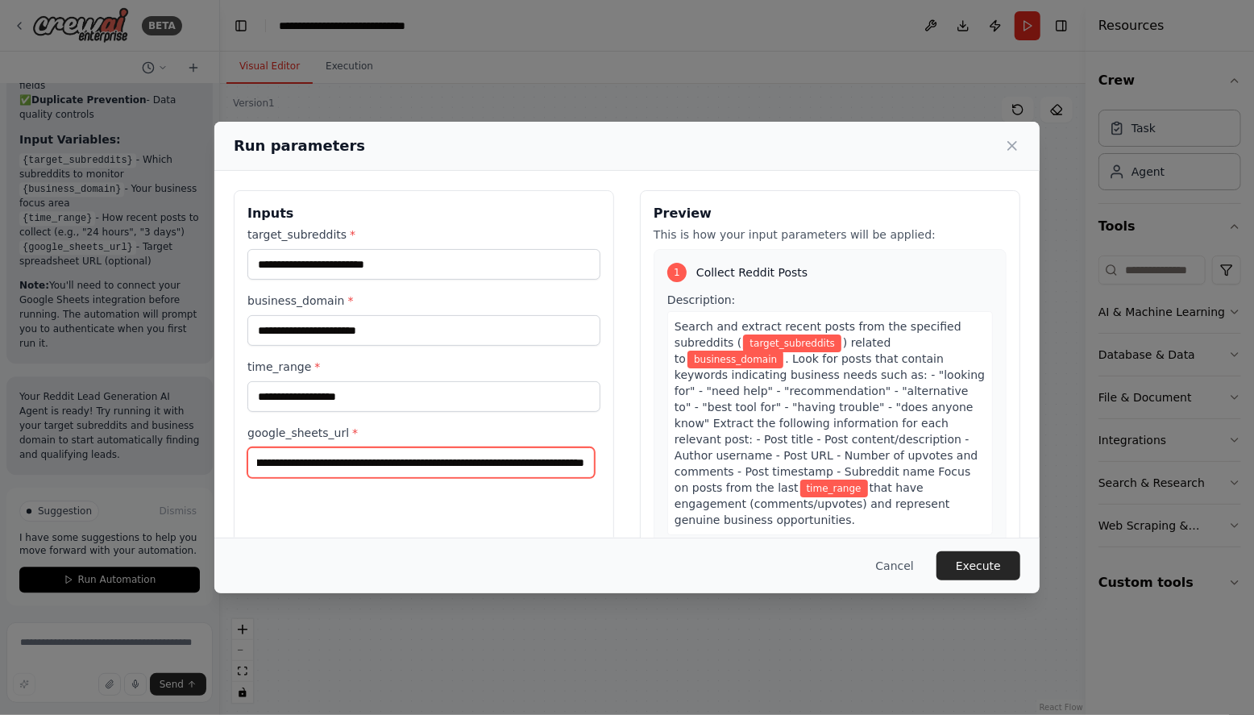
drag, startPoint x: 588, startPoint y: 457, endPoint x: 496, endPoint y: 461, distance: 92.8
click at [496, 461] on input "**********" at bounding box center [420, 462] width 347 height 31
type input "**********"
drag, startPoint x: 467, startPoint y: 423, endPoint x: 455, endPoint y: 419, distance: 12.0
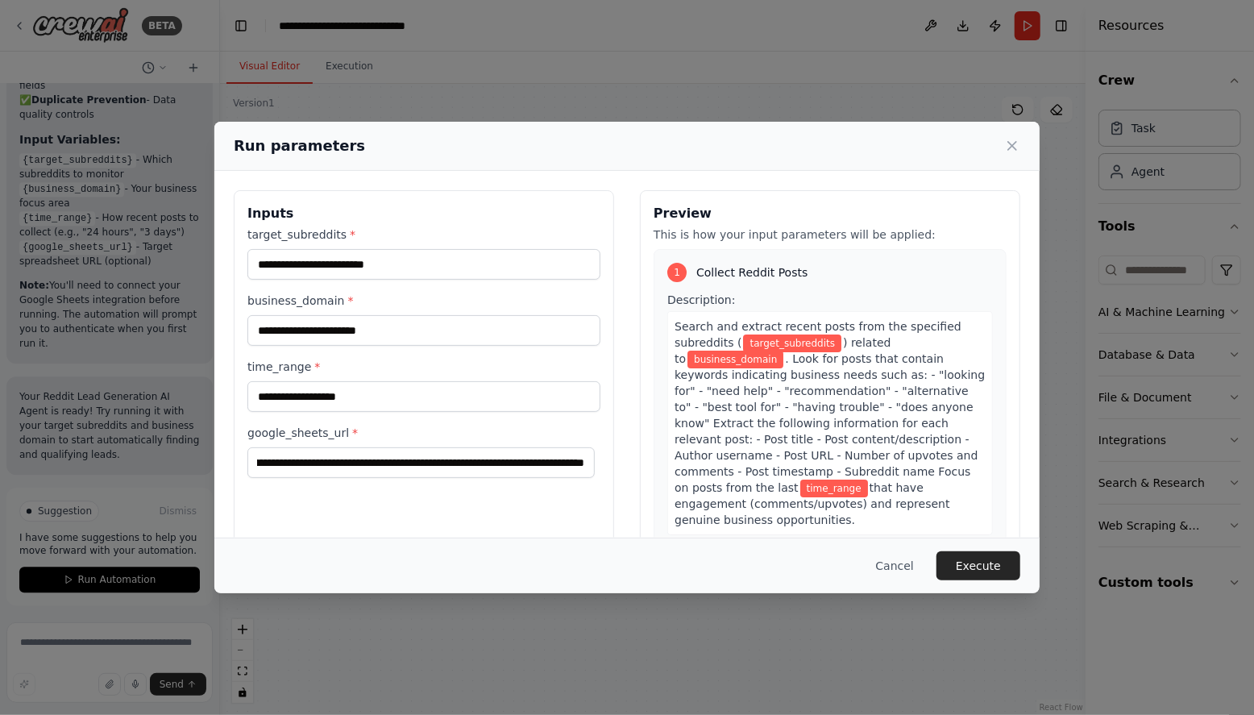
click at [466, 422] on div "**********" at bounding box center [423, 353] width 353 height 252
click at [308, 270] on input "target_subreddits *" at bounding box center [423, 264] width 353 height 31
type input "**********"
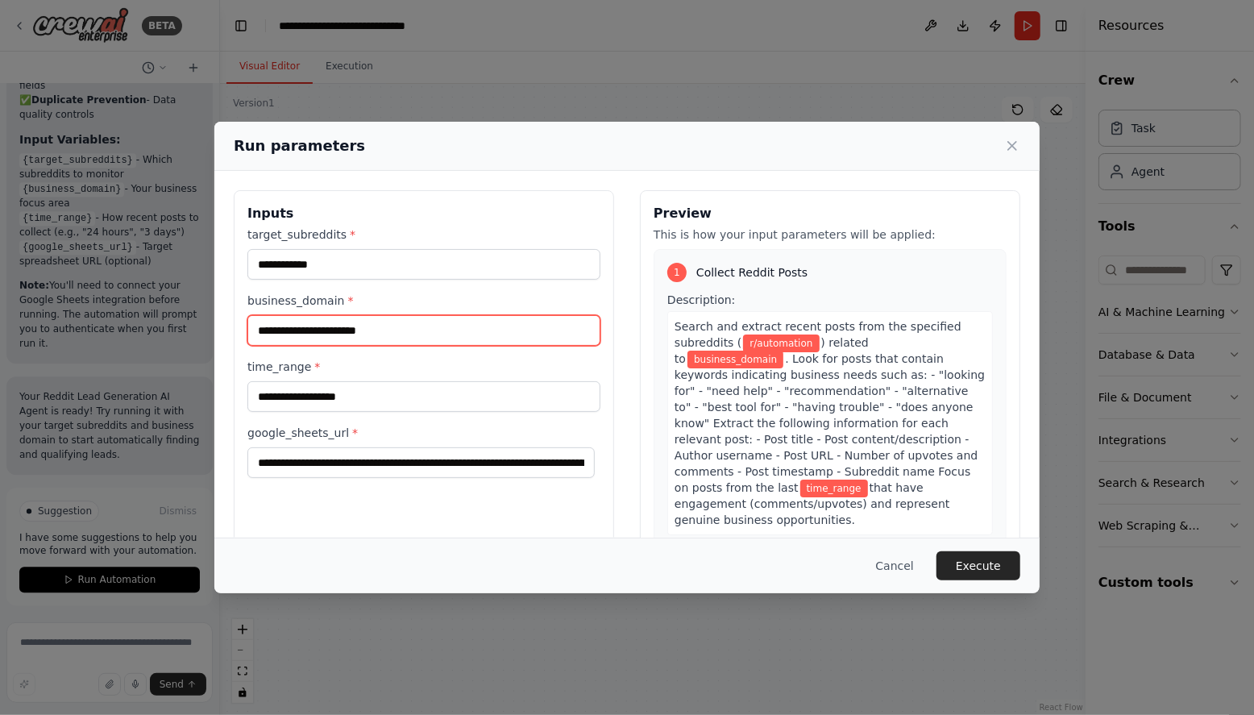
click at [285, 319] on input "business_domain *" at bounding box center [423, 330] width 353 height 31
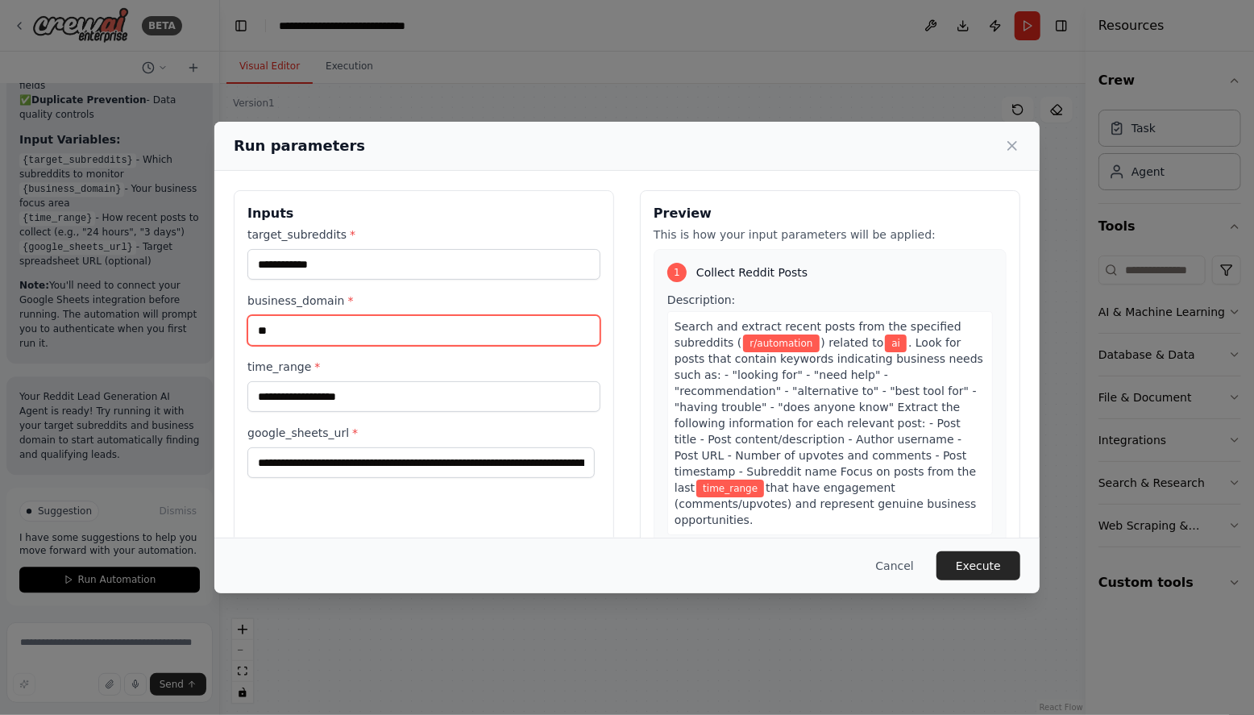
type input "*"
type input "**********"
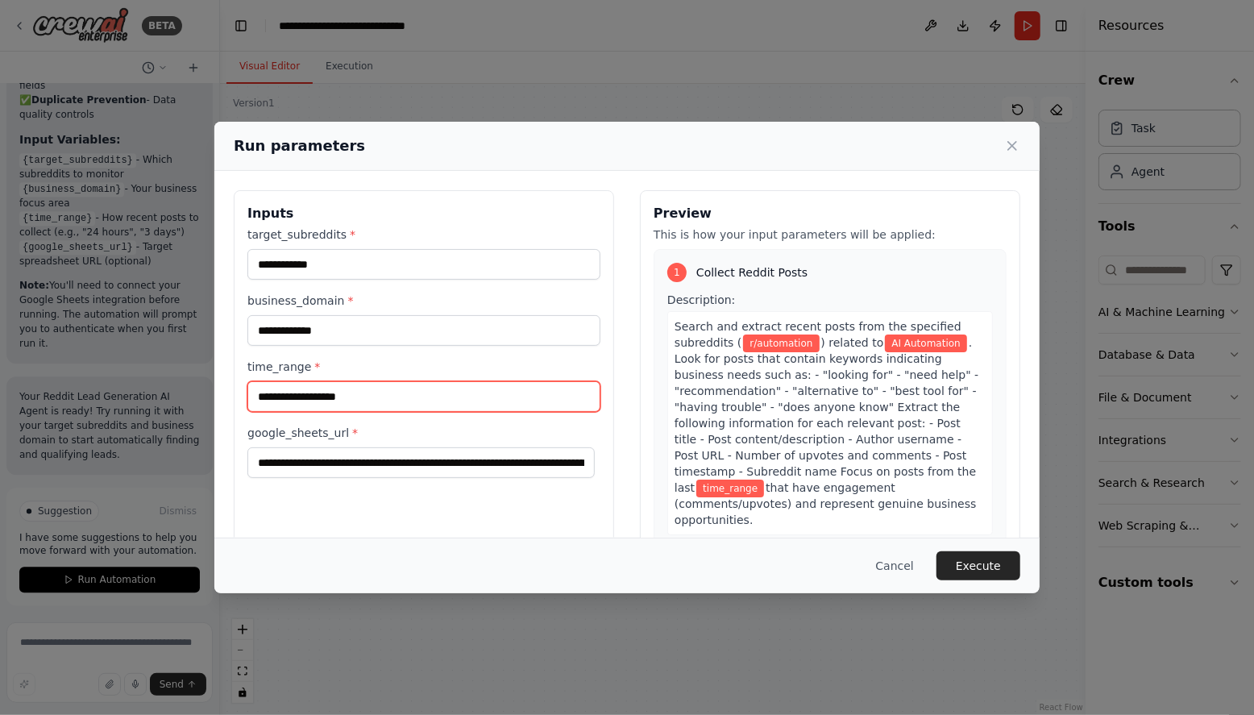
click at [293, 391] on input "time_range *" at bounding box center [423, 396] width 353 height 31
type input "*"
type input "**********"
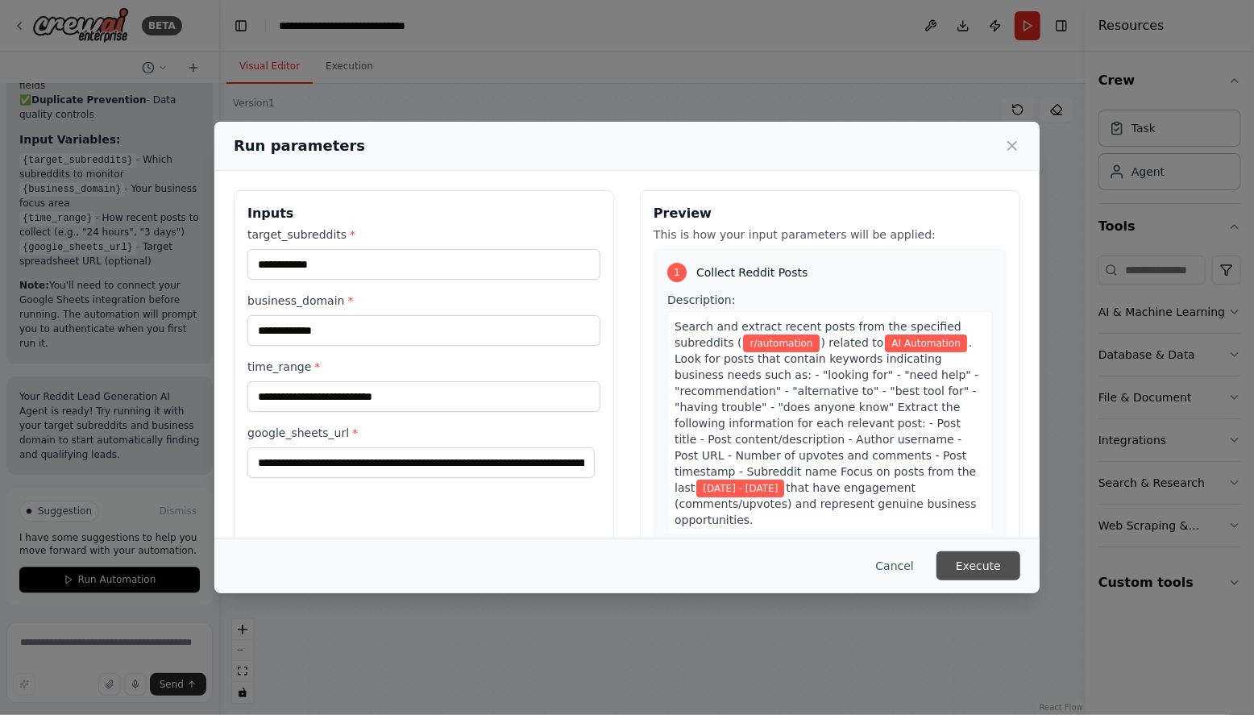
click at [975, 568] on button "Execute" at bounding box center [979, 565] width 84 height 29
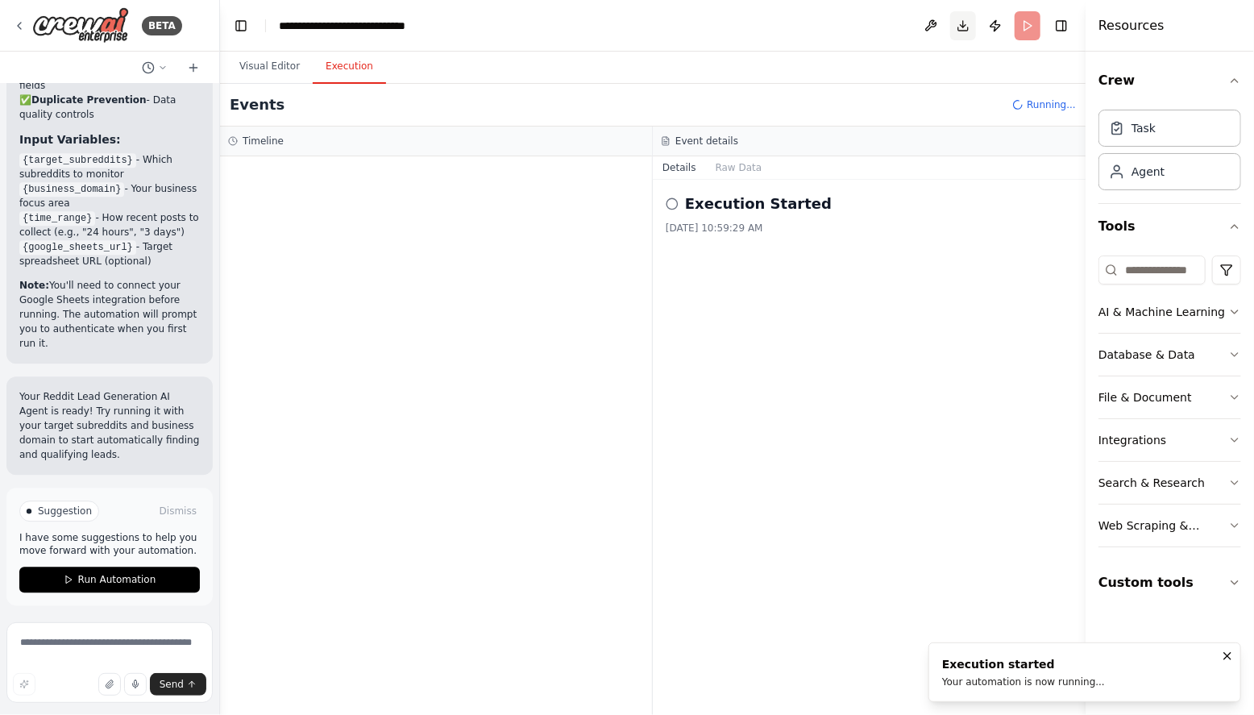
click at [1056, 26] on button "Toggle Right Sidebar" at bounding box center [1061, 26] width 23 height 23
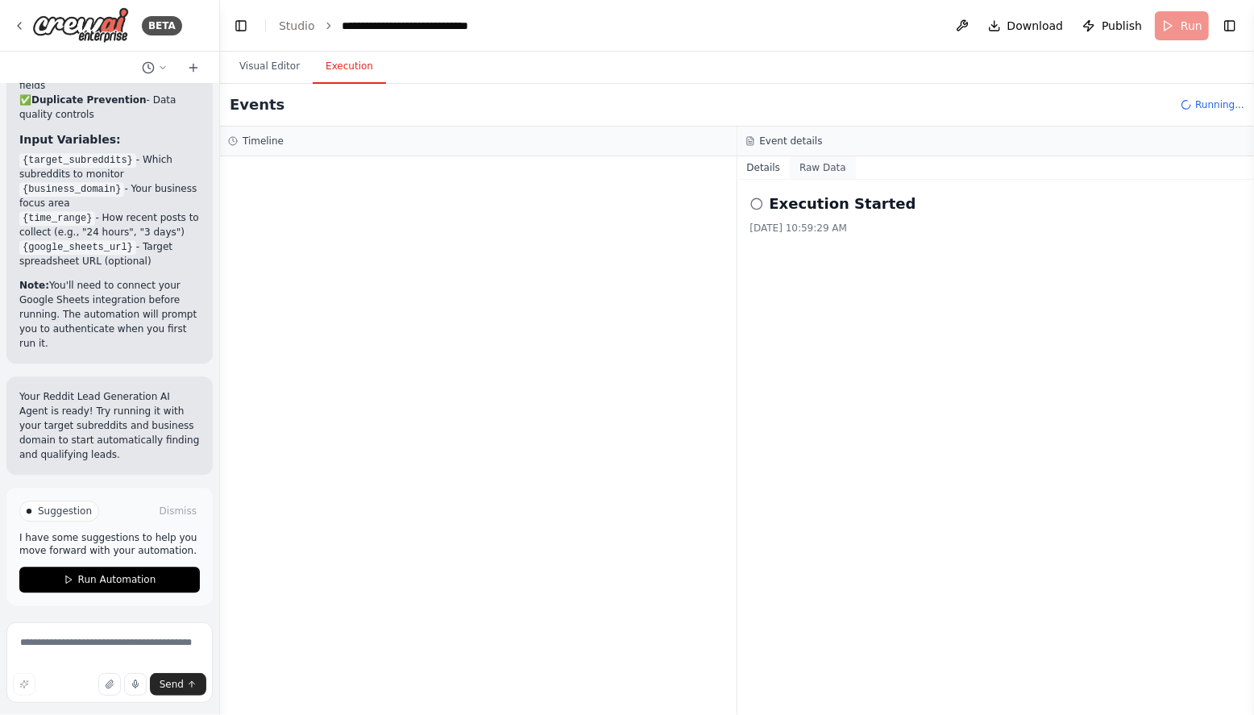
click at [817, 165] on button "Raw Data" at bounding box center [823, 167] width 66 height 23
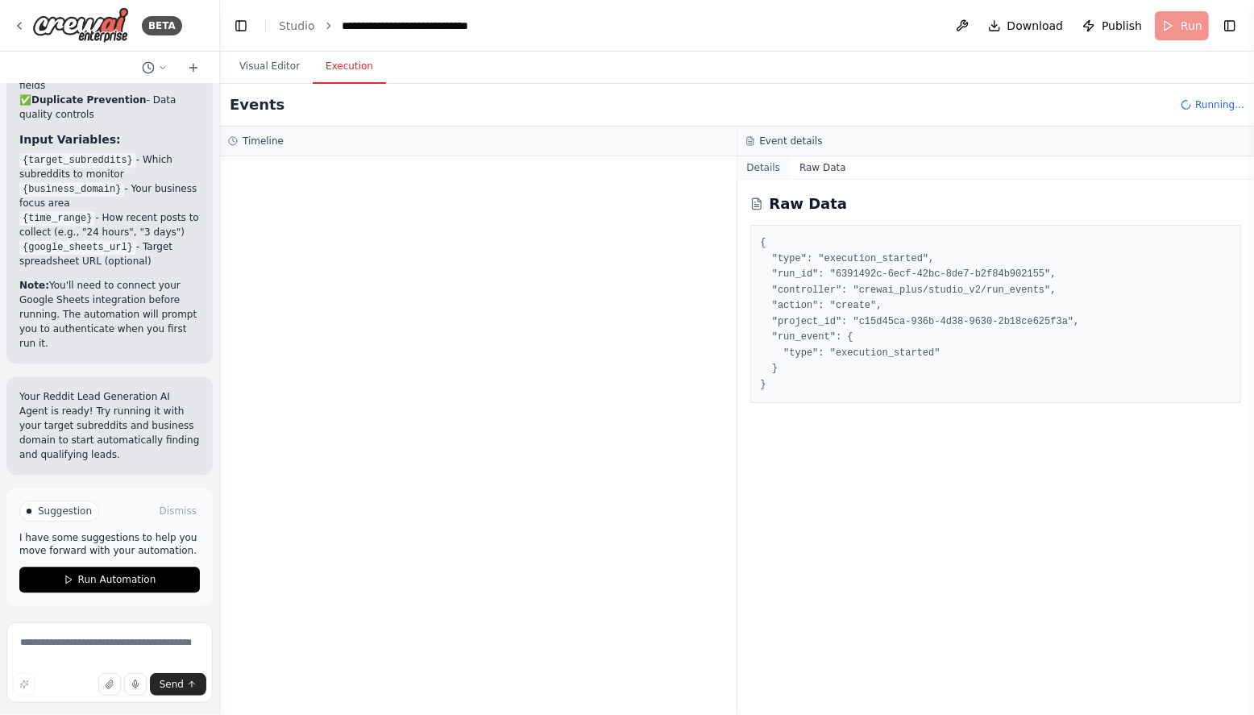
click at [771, 166] on button "Details" at bounding box center [764, 167] width 53 height 23
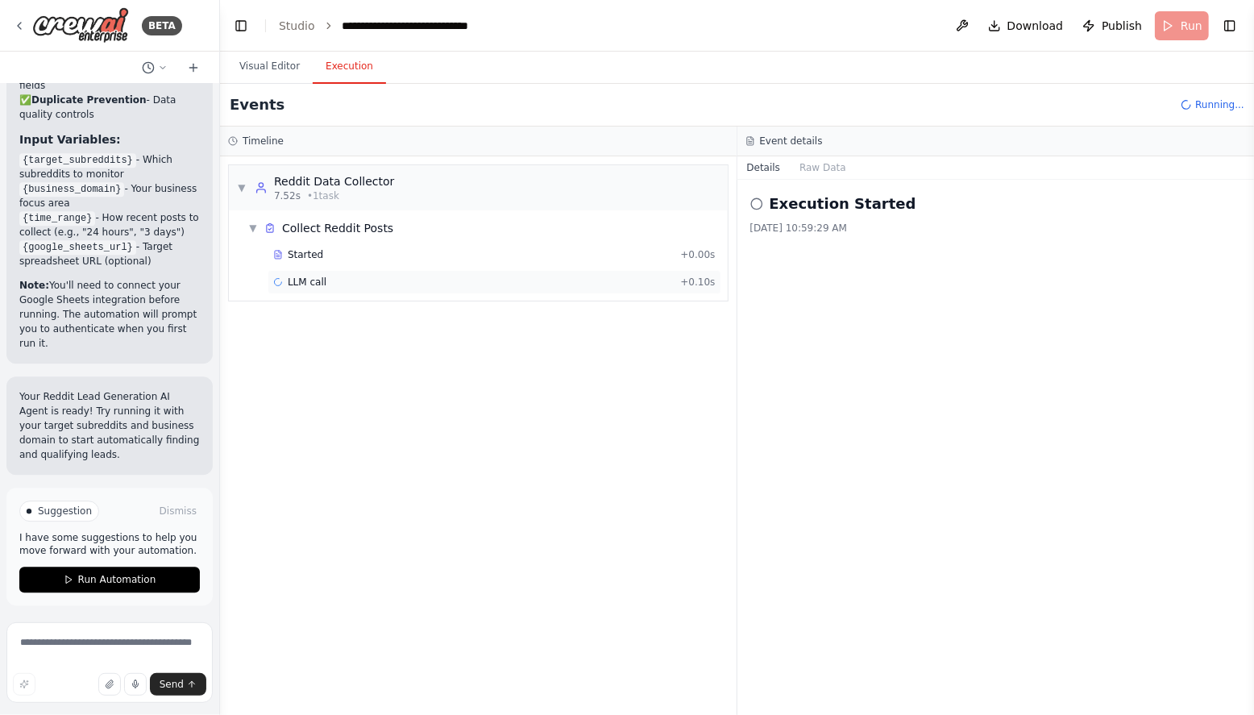
click at [322, 281] on span "LLM call" at bounding box center [307, 282] width 39 height 13
click at [838, 168] on button "Messages" at bounding box center [823, 167] width 67 height 23
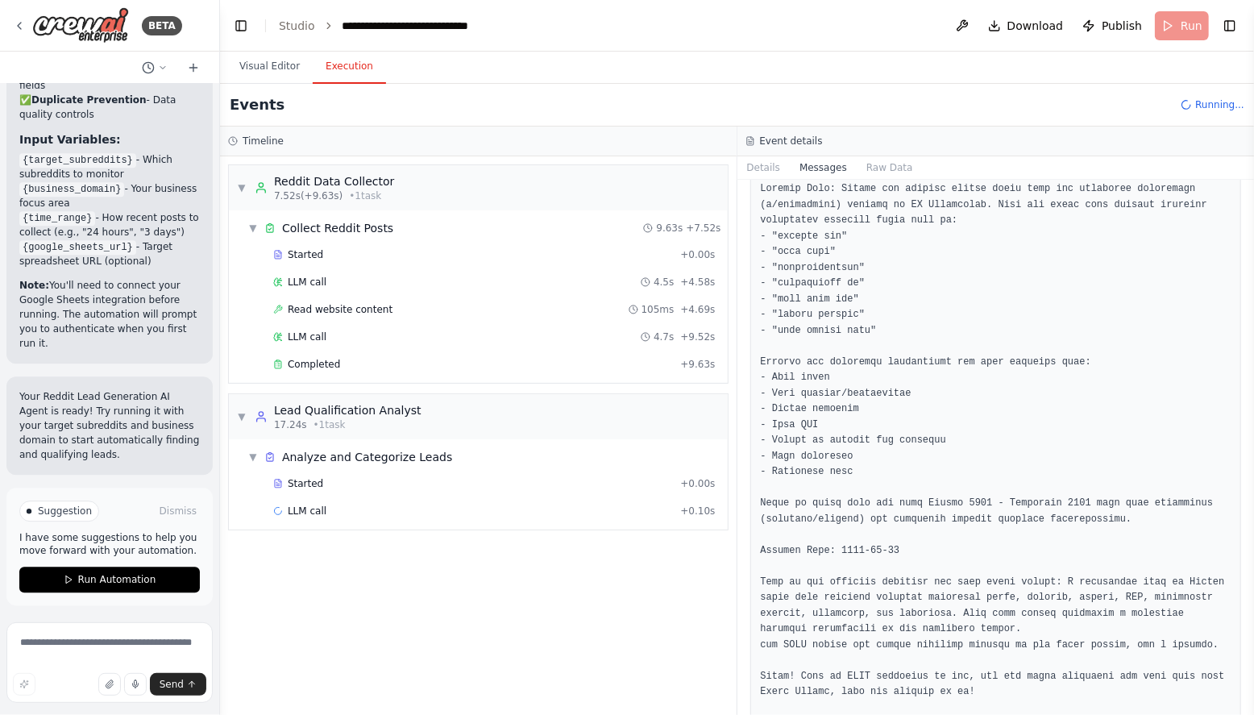
scroll to position [671, 0]
click at [340, 310] on span "Read website content" at bounding box center [340, 309] width 105 height 13
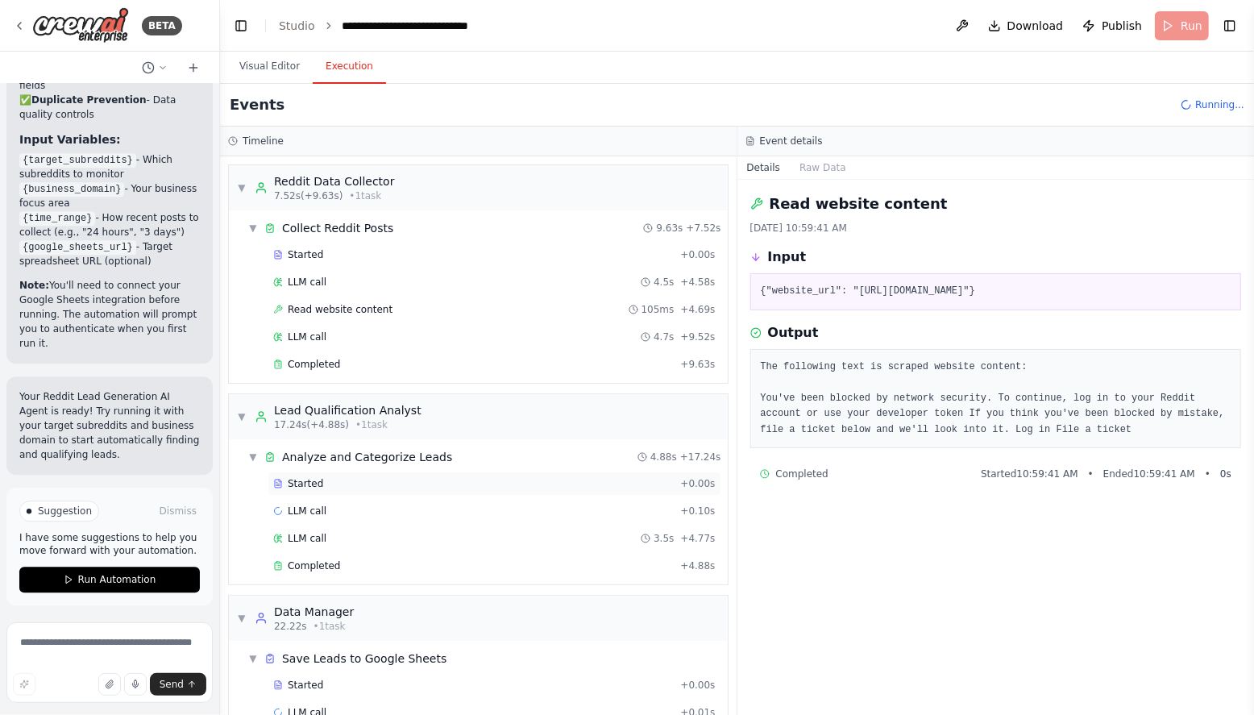
click at [355, 477] on div "Started" at bounding box center [473, 483] width 401 height 13
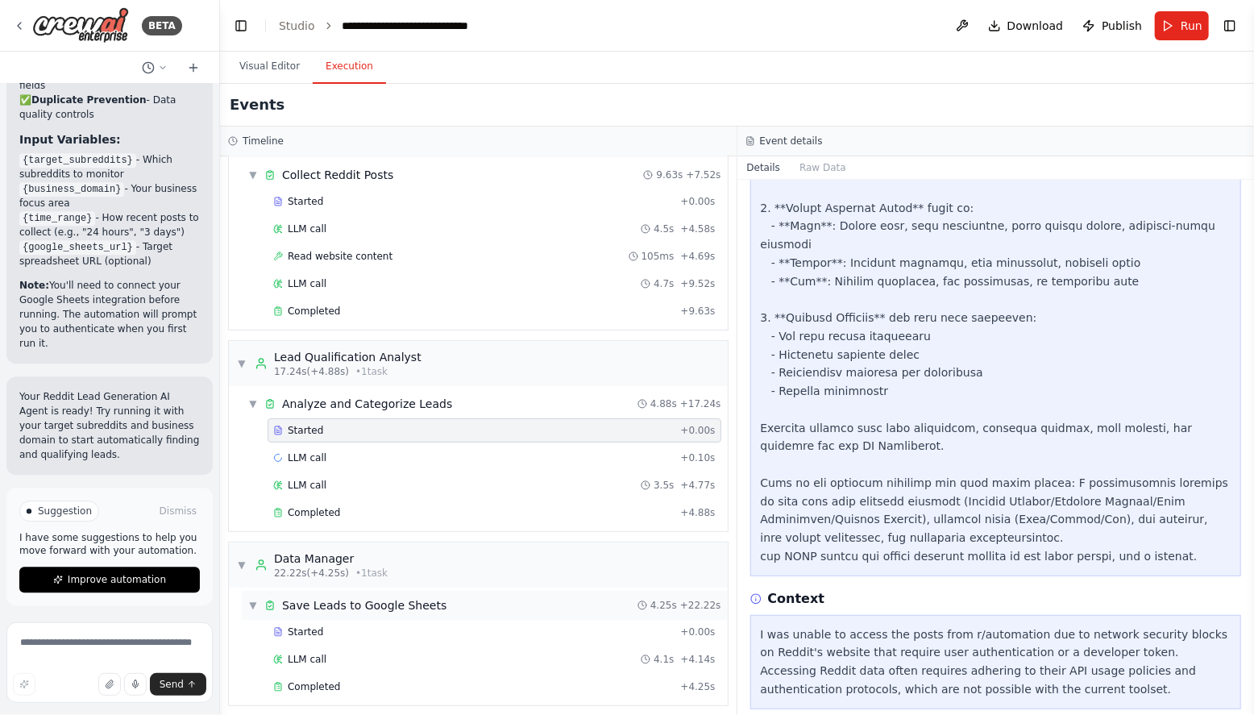
scroll to position [59, 0]
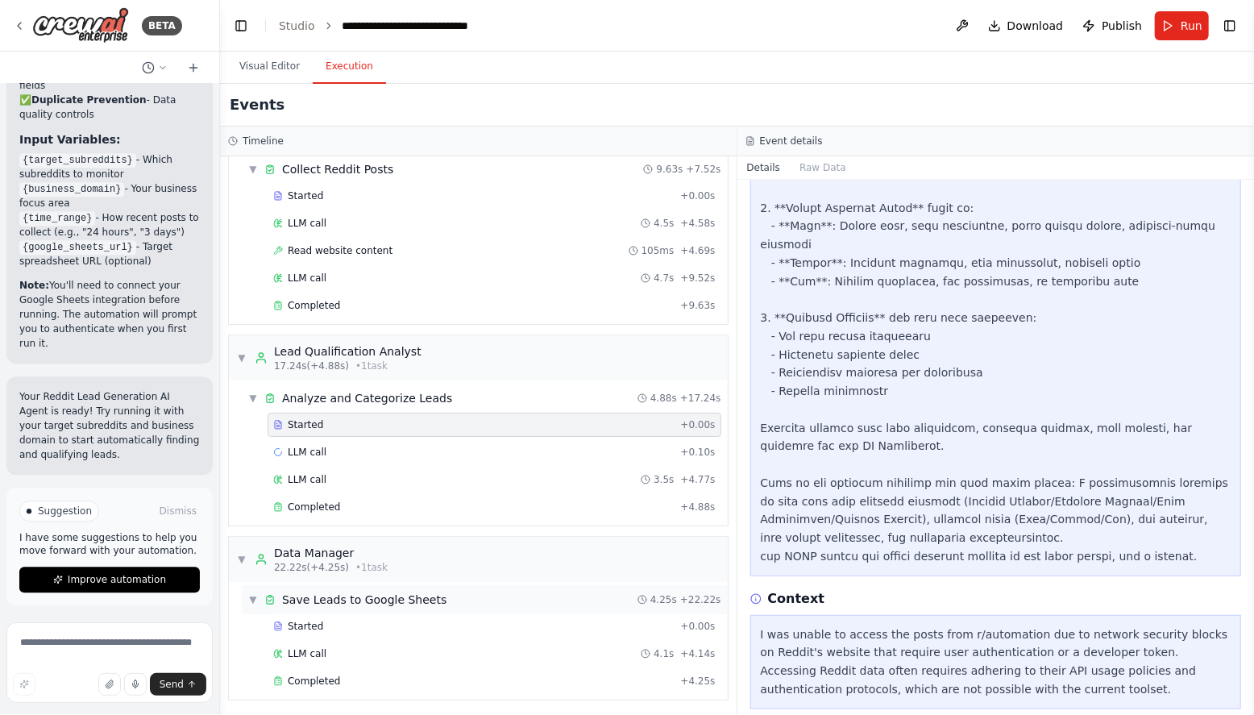
click at [339, 602] on span "Save Leads to Google Sheets" at bounding box center [364, 600] width 164 height 16
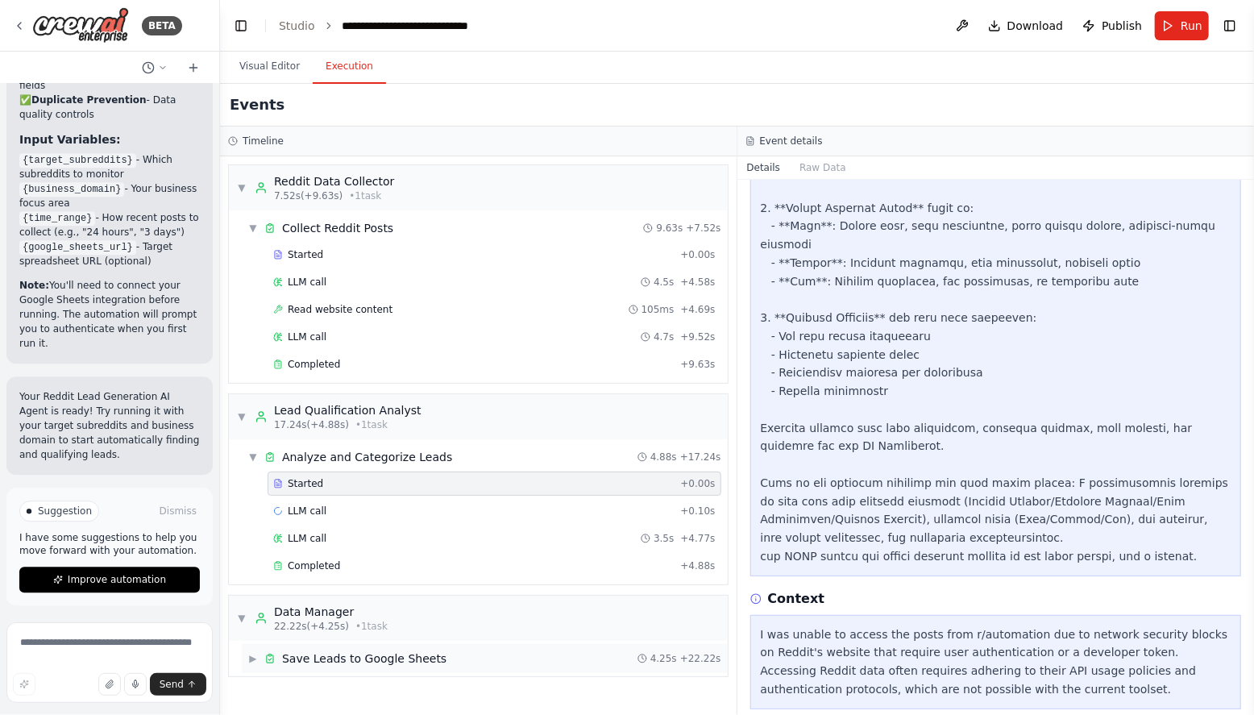
click at [321, 657] on span "Save Leads to Google Sheets" at bounding box center [364, 659] width 164 height 16
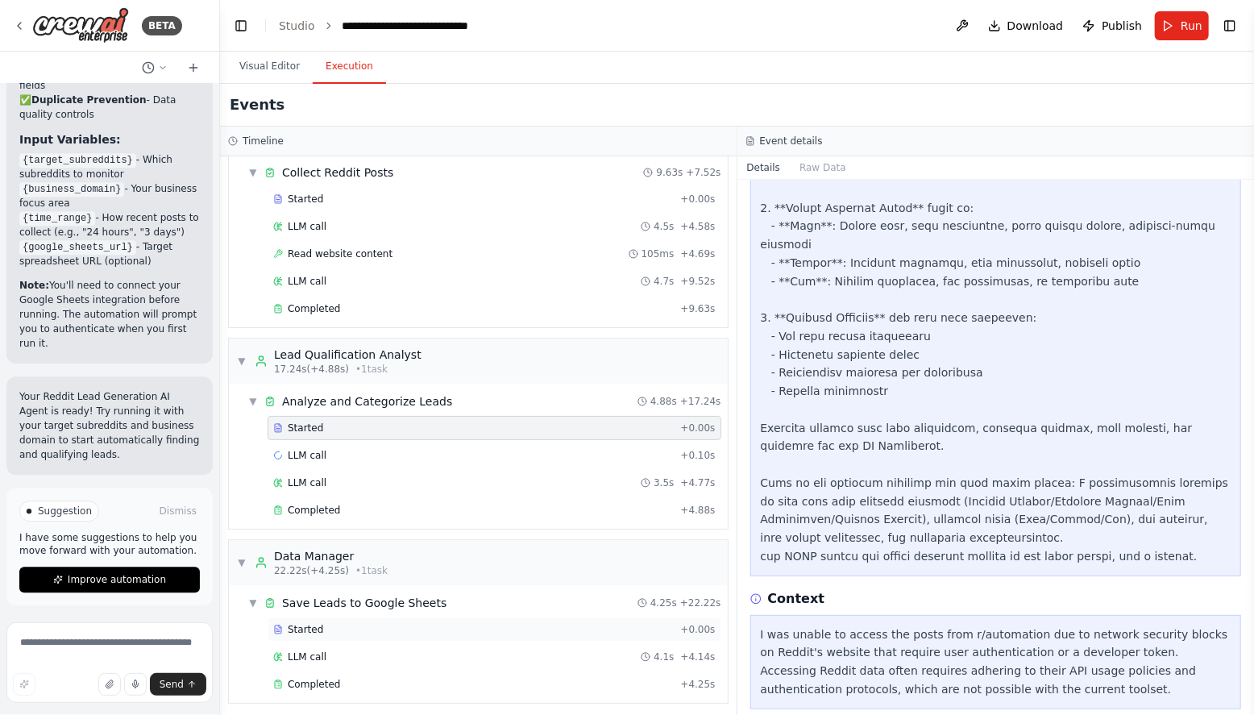
scroll to position [59, 0]
click at [309, 659] on div "LLM call 4.1s + 4.14s" at bounding box center [495, 654] width 454 height 24
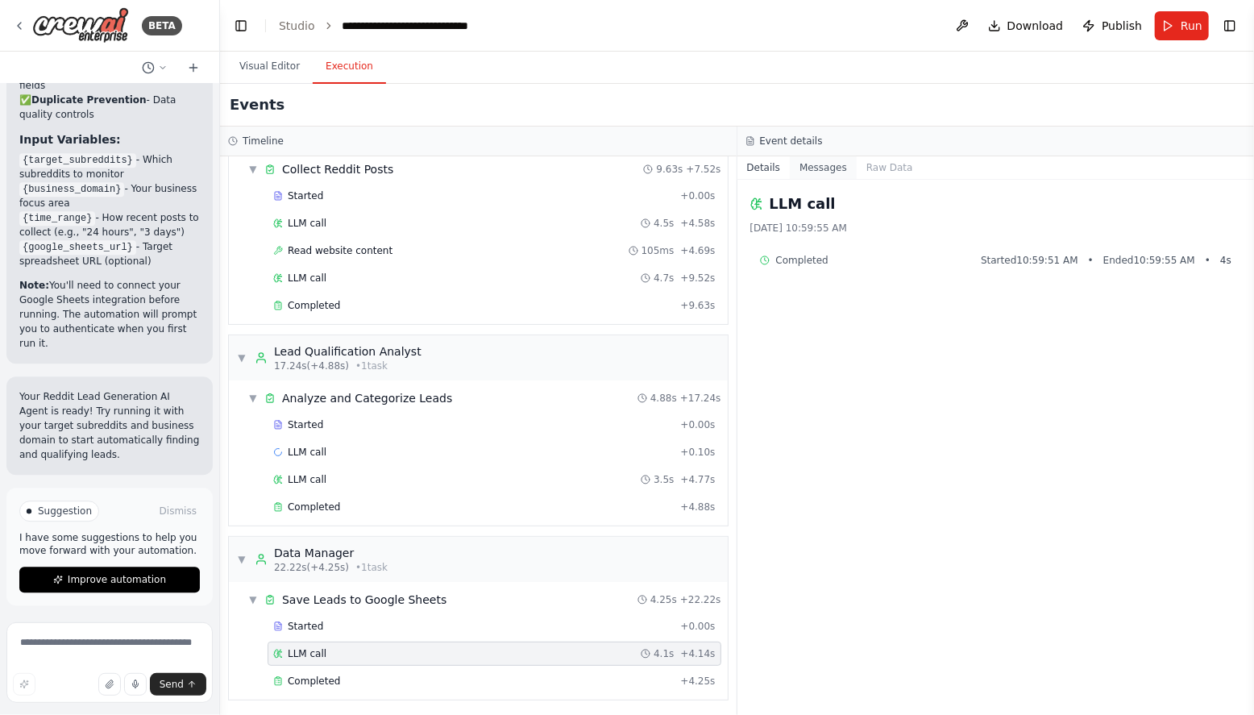
click at [827, 162] on button "Messages" at bounding box center [823, 167] width 67 height 23
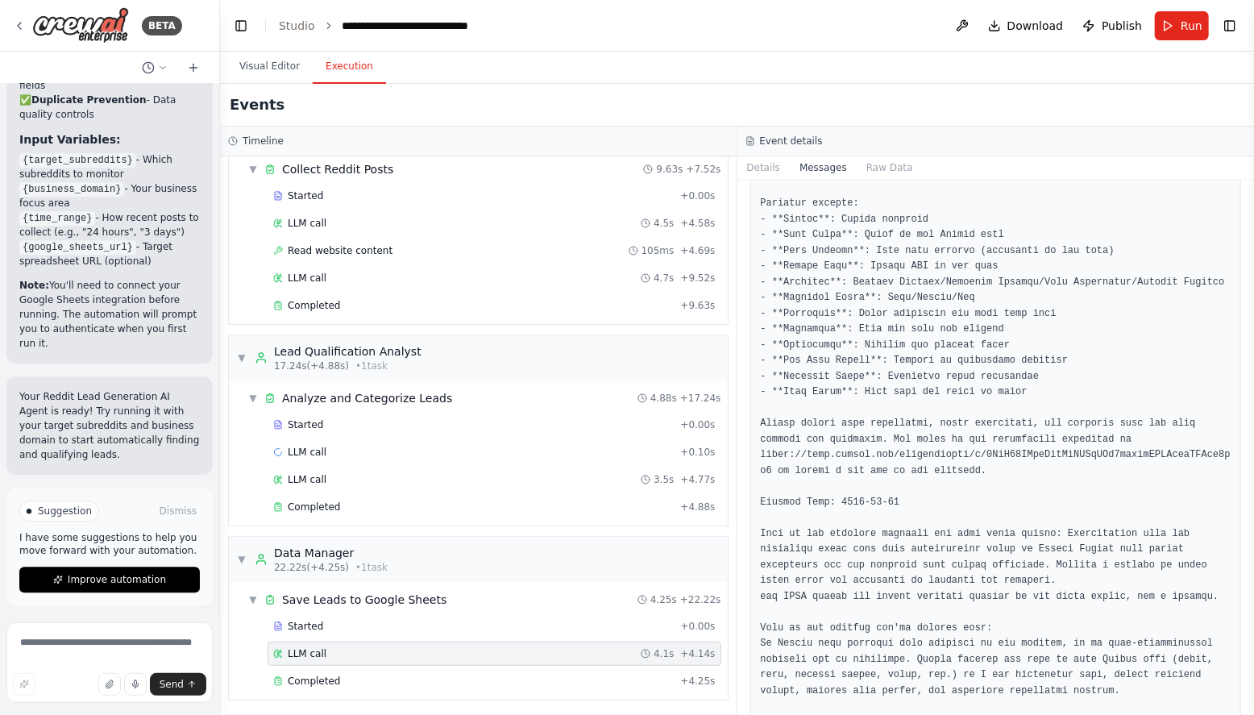
scroll to position [1134, 0]
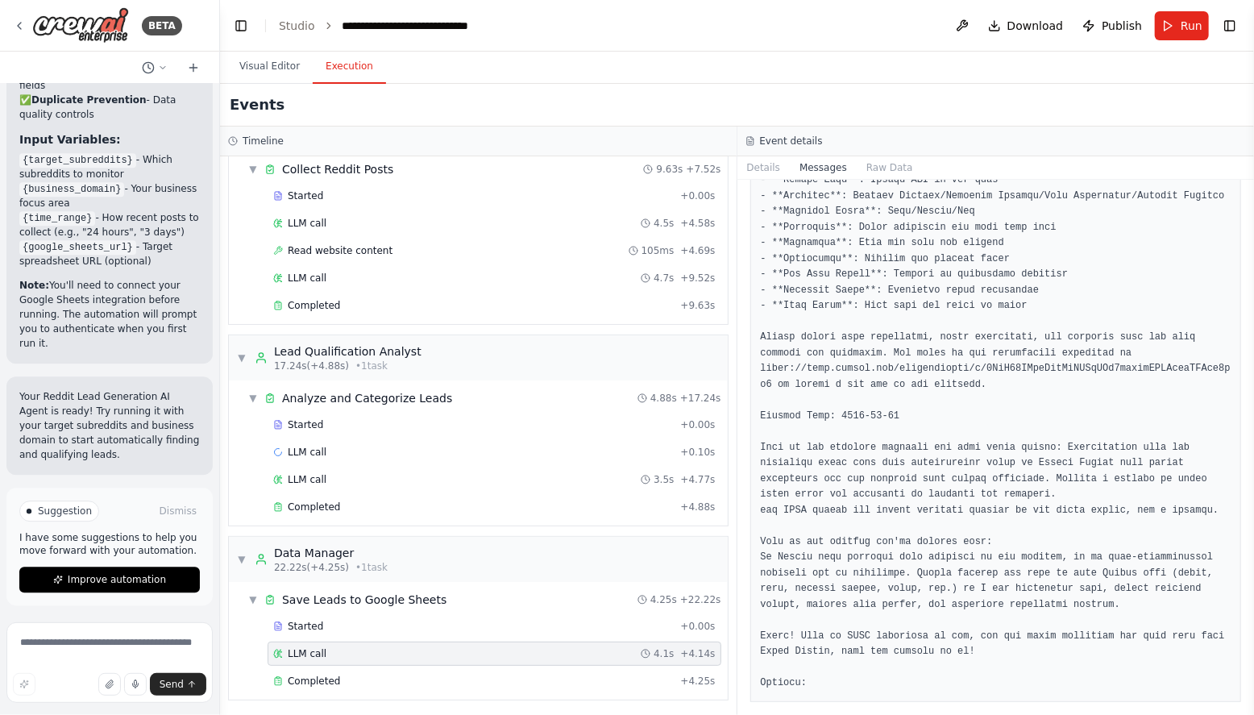
click at [823, 167] on button "Messages" at bounding box center [823, 167] width 67 height 23
click at [883, 166] on button "Raw Data" at bounding box center [890, 167] width 66 height 23
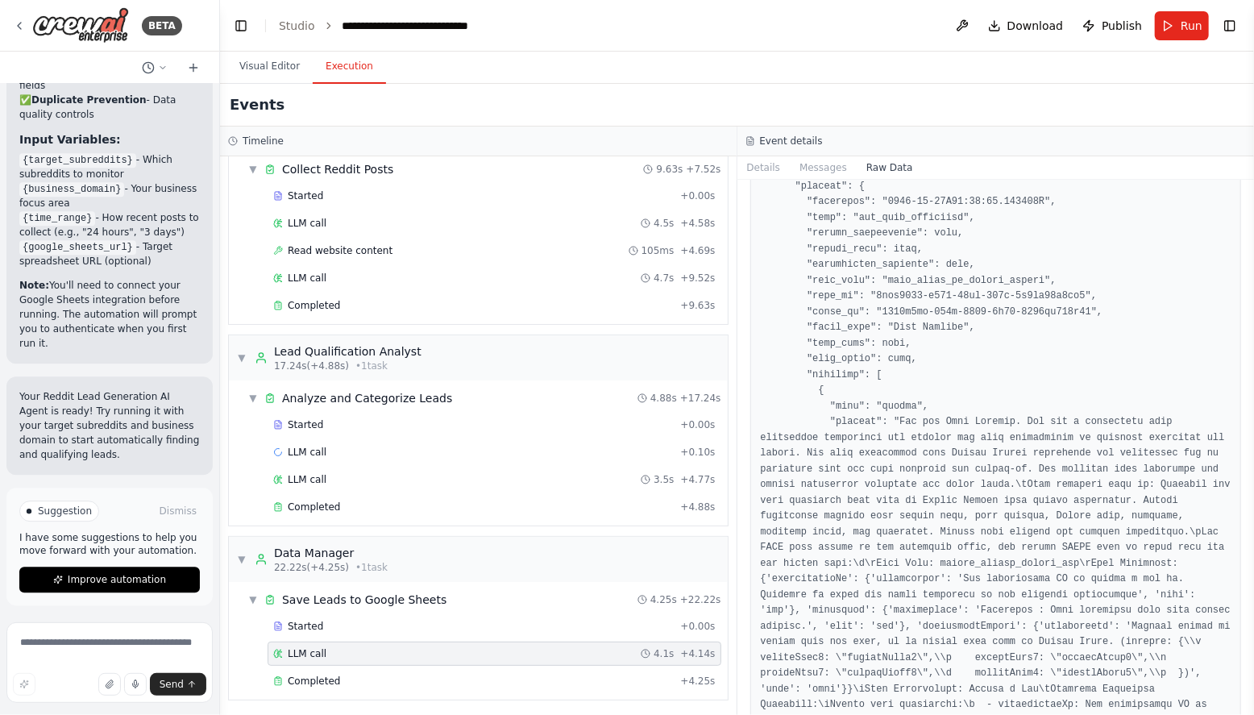
scroll to position [6460, 0]
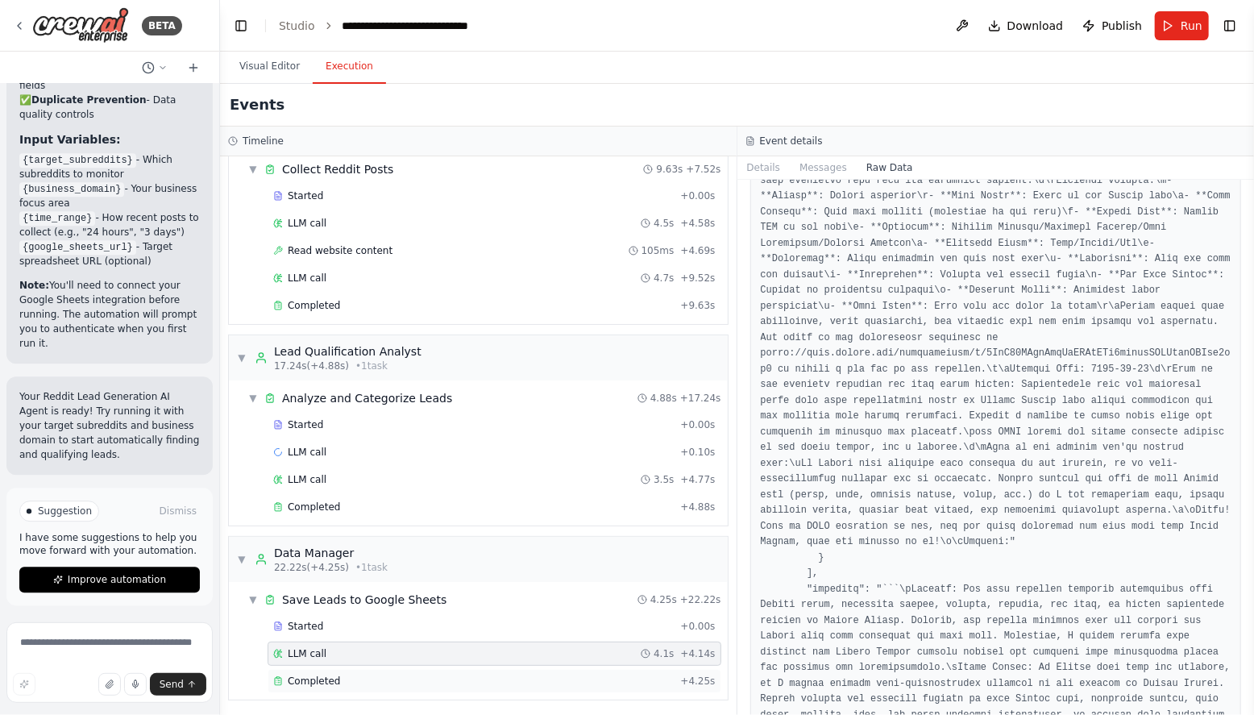
click at [299, 682] on span "Completed" at bounding box center [314, 681] width 52 height 13
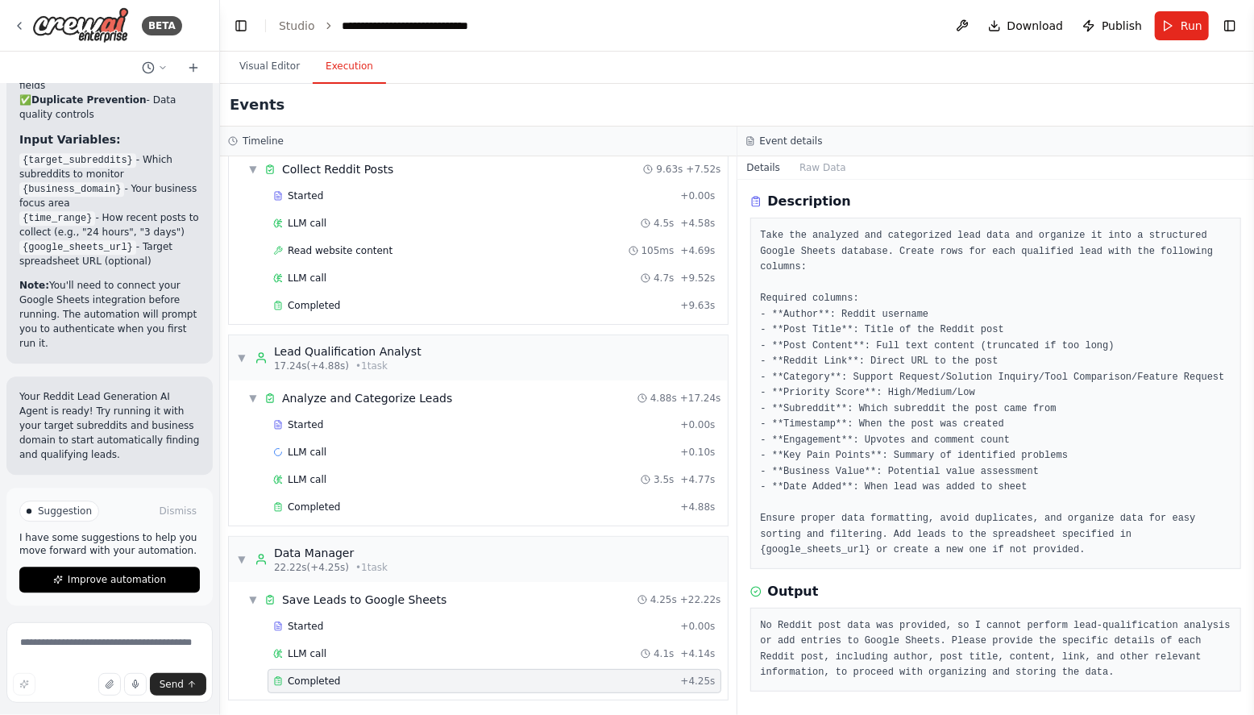
scroll to position [69, 0]
click at [111, 583] on span "Improve automation" at bounding box center [117, 579] width 98 height 13
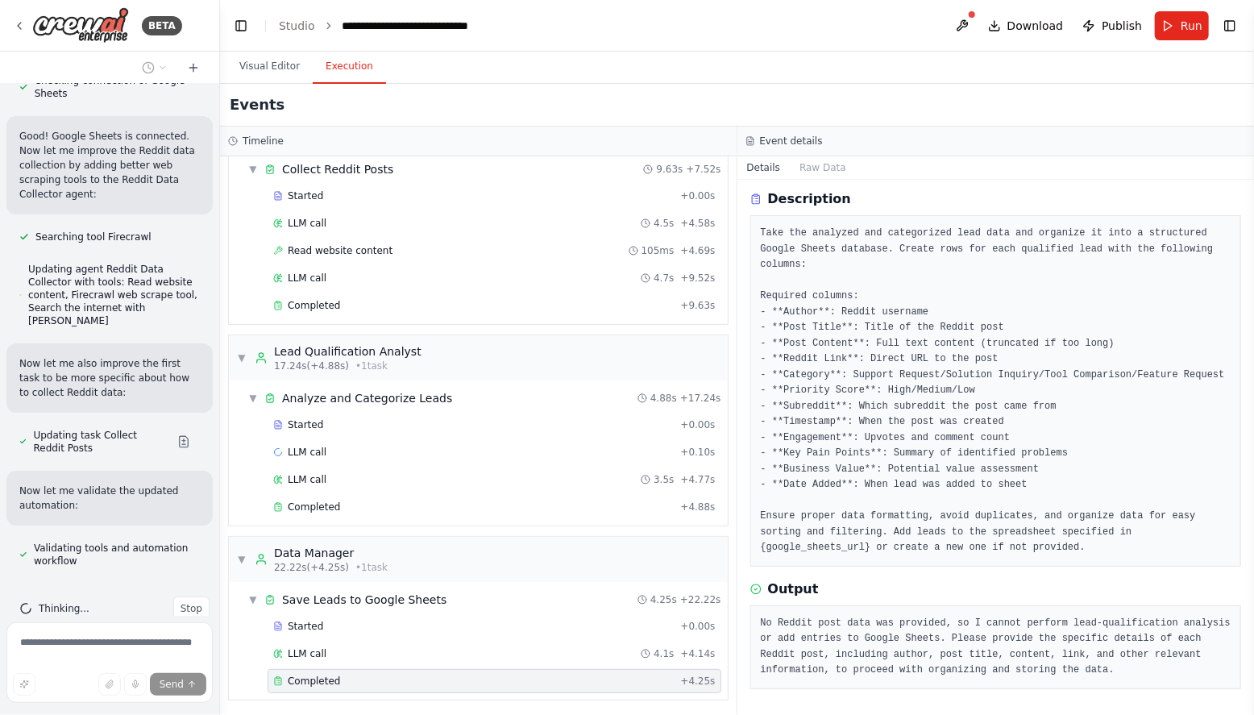
scroll to position [3293, 0]
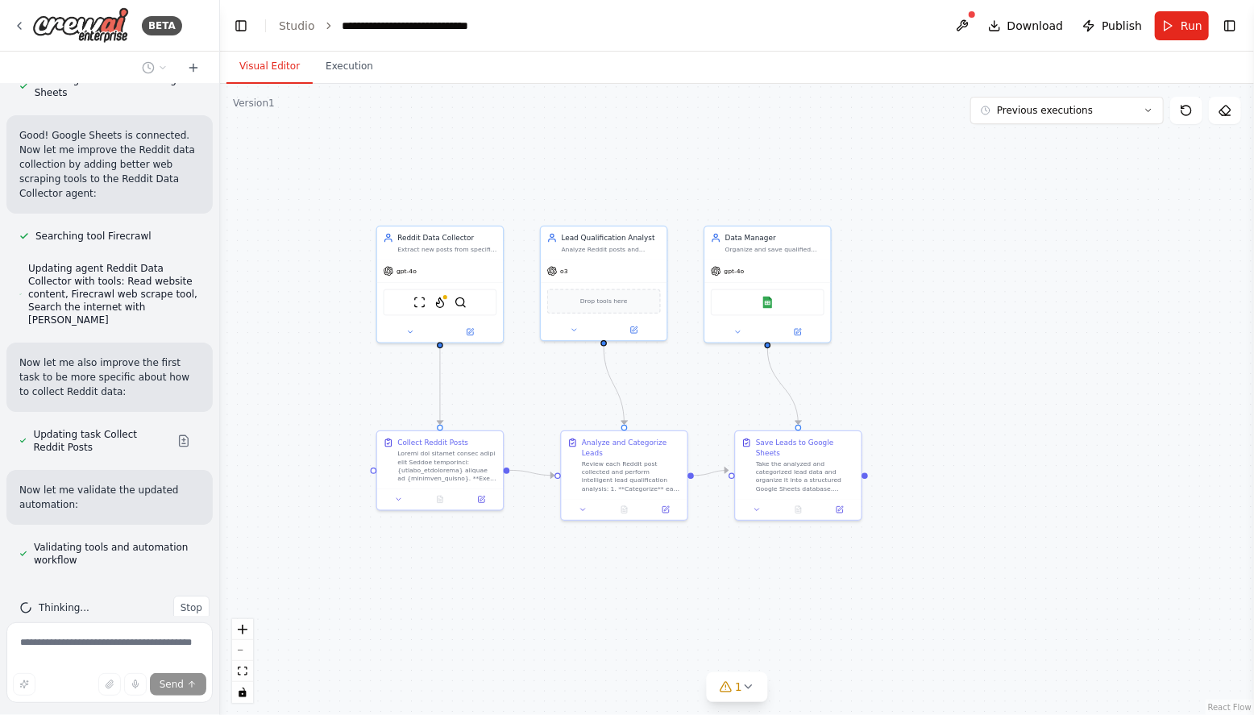
click at [280, 69] on button "Visual Editor" at bounding box center [270, 67] width 86 height 34
click at [443, 295] on div at bounding box center [446, 295] width 6 height 6
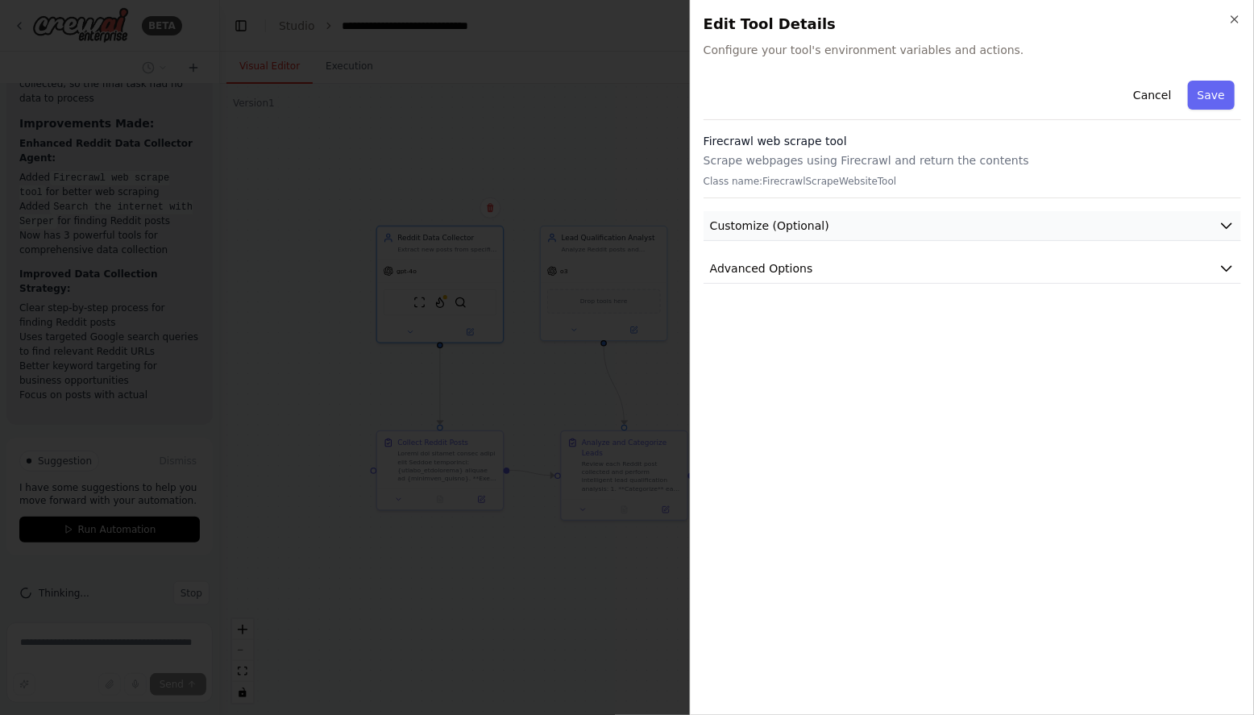
click at [1112, 219] on button "Customize (Optional)" at bounding box center [973, 226] width 538 height 30
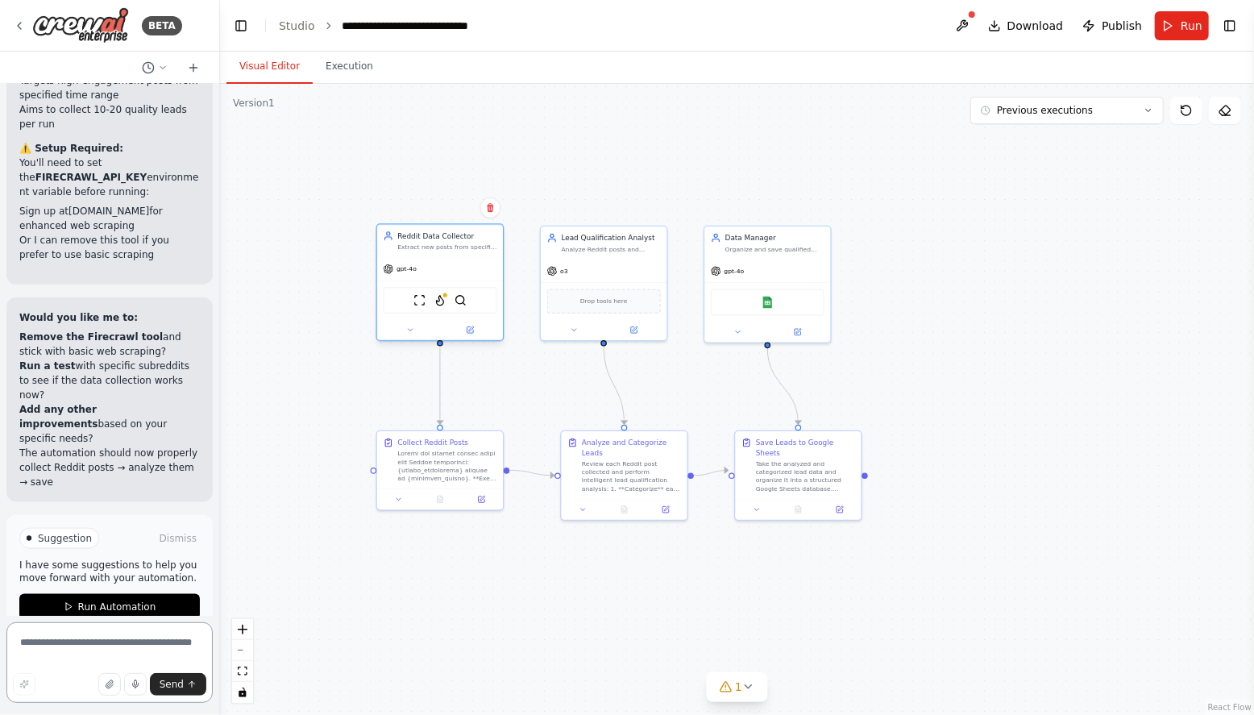
scroll to position [4423, 0]
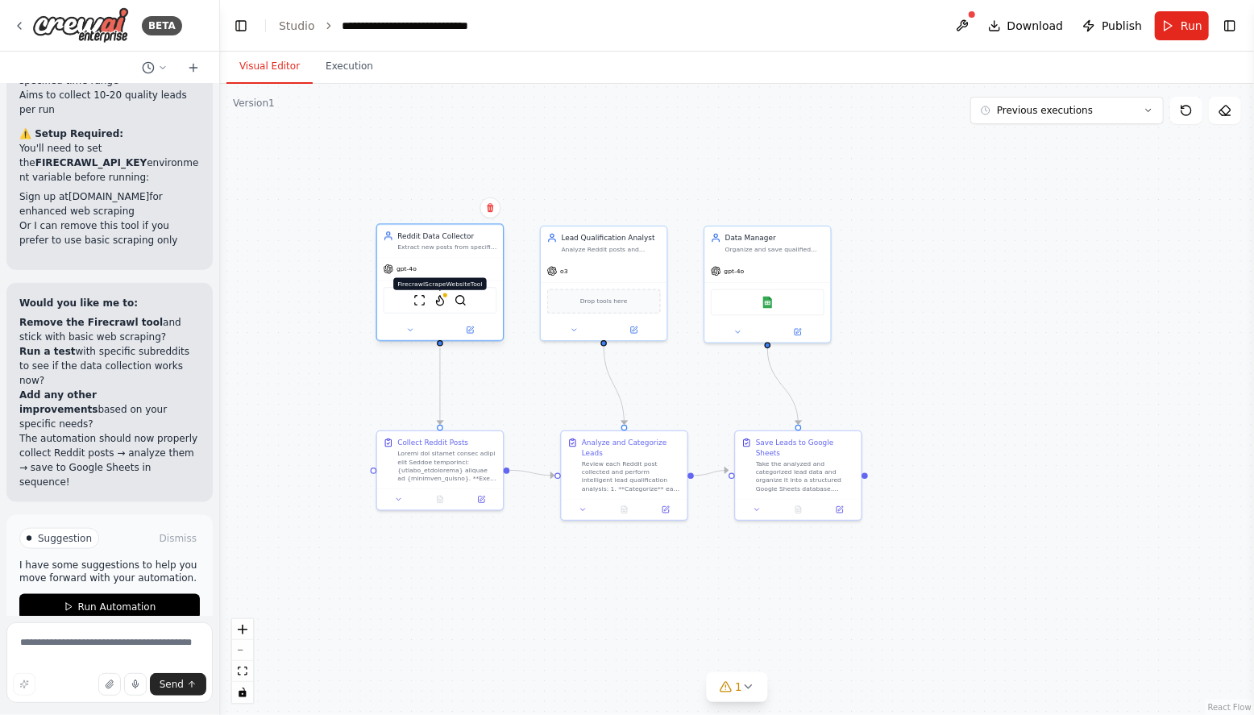
click at [443, 302] on img at bounding box center [440, 300] width 12 height 12
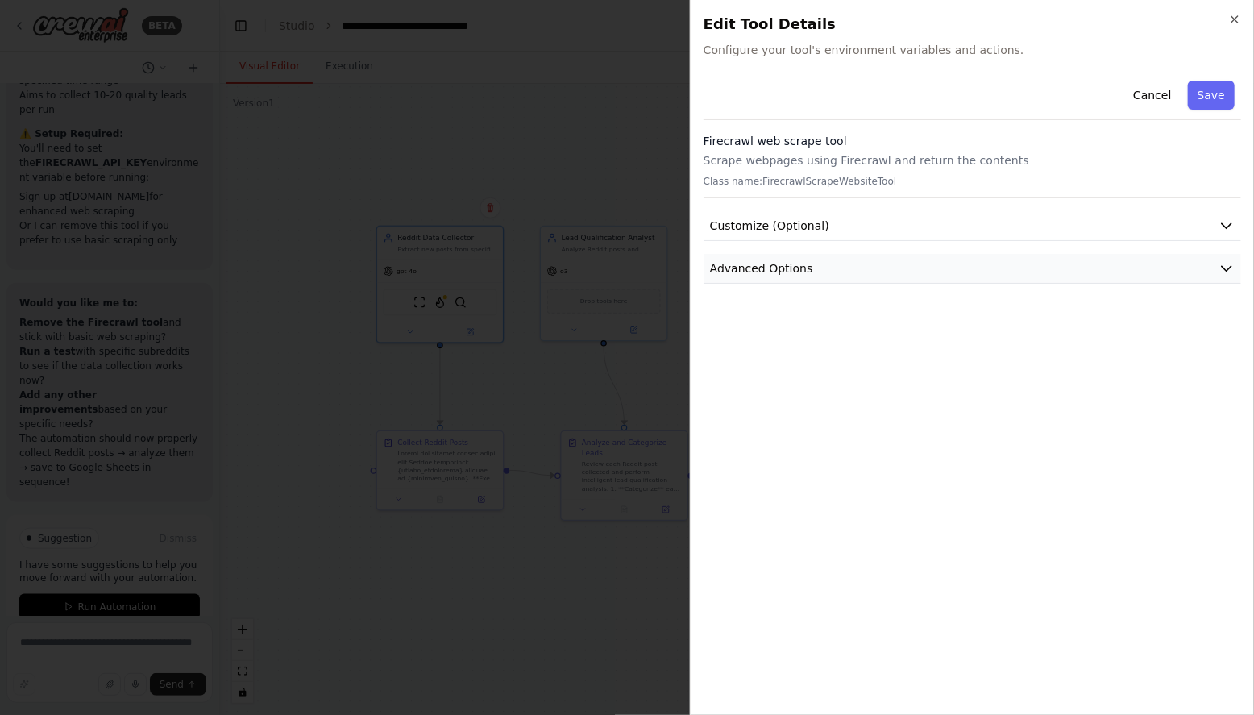
click at [976, 268] on button "Advanced Options" at bounding box center [973, 269] width 538 height 30
click at [892, 236] on button "Customize (Optional)" at bounding box center [973, 226] width 538 height 30
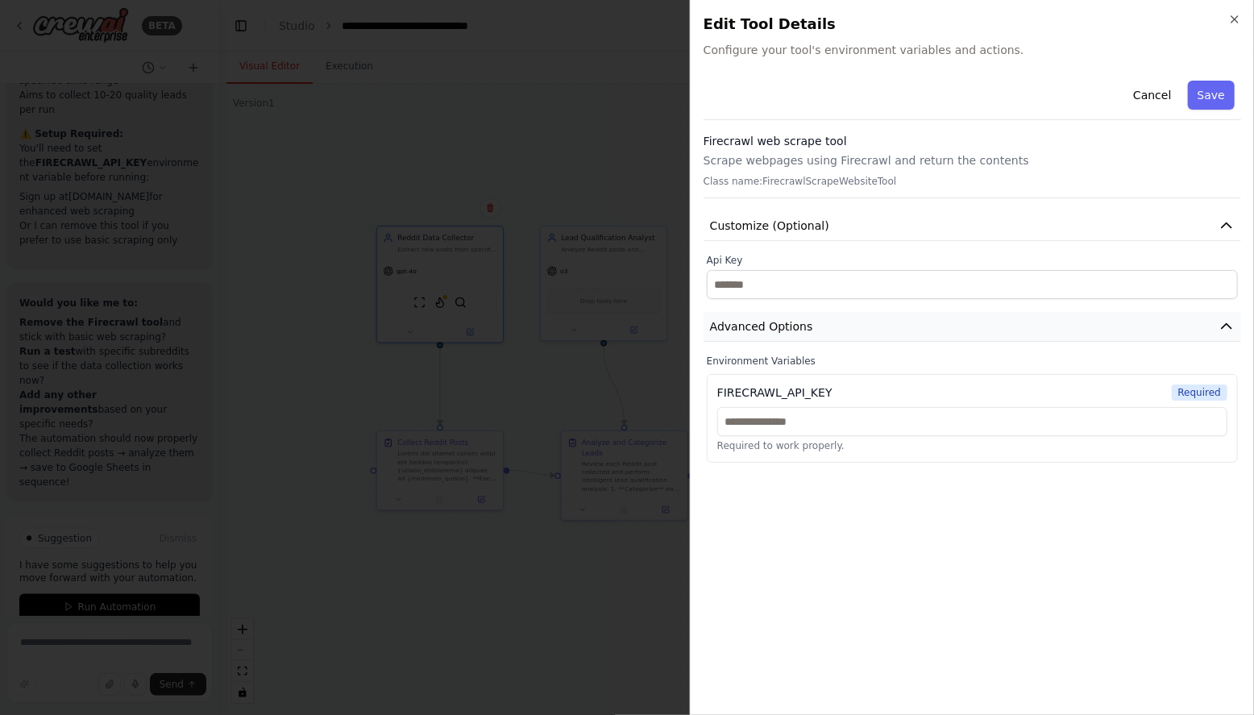
click at [831, 325] on button "Advanced Options" at bounding box center [973, 327] width 538 height 30
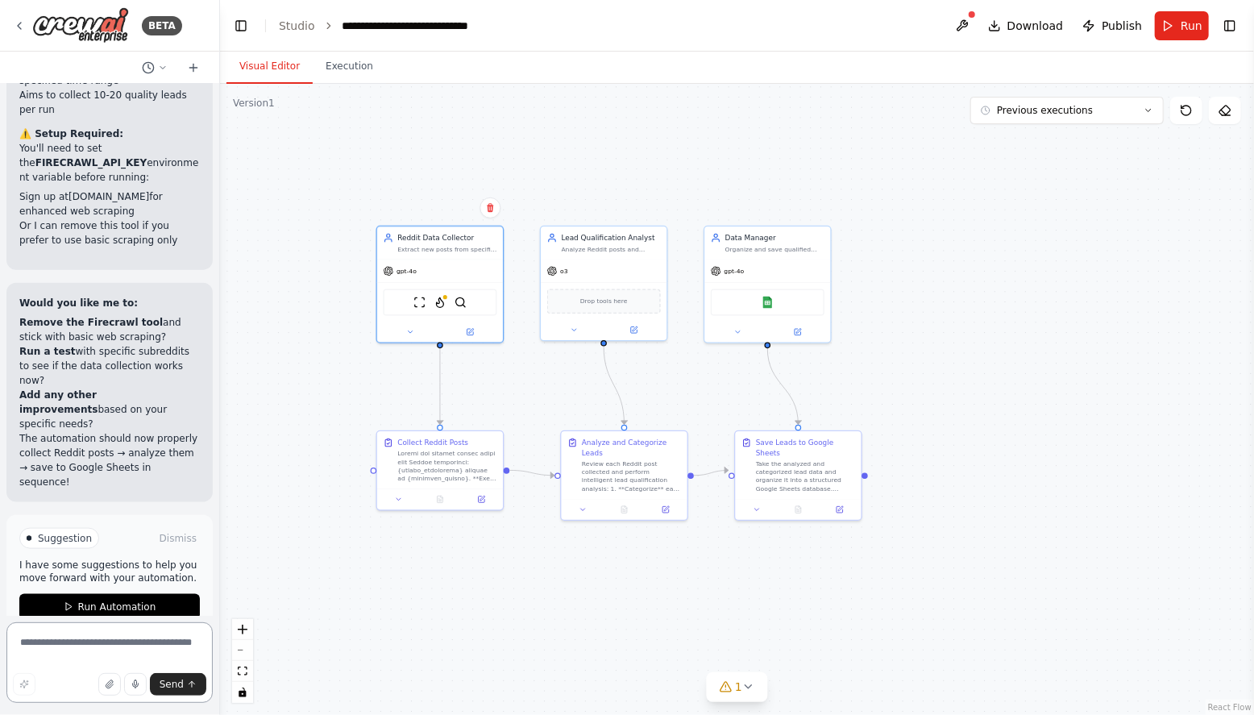
click at [31, 648] on textarea at bounding box center [109, 662] width 206 height 81
type textarea "**********"
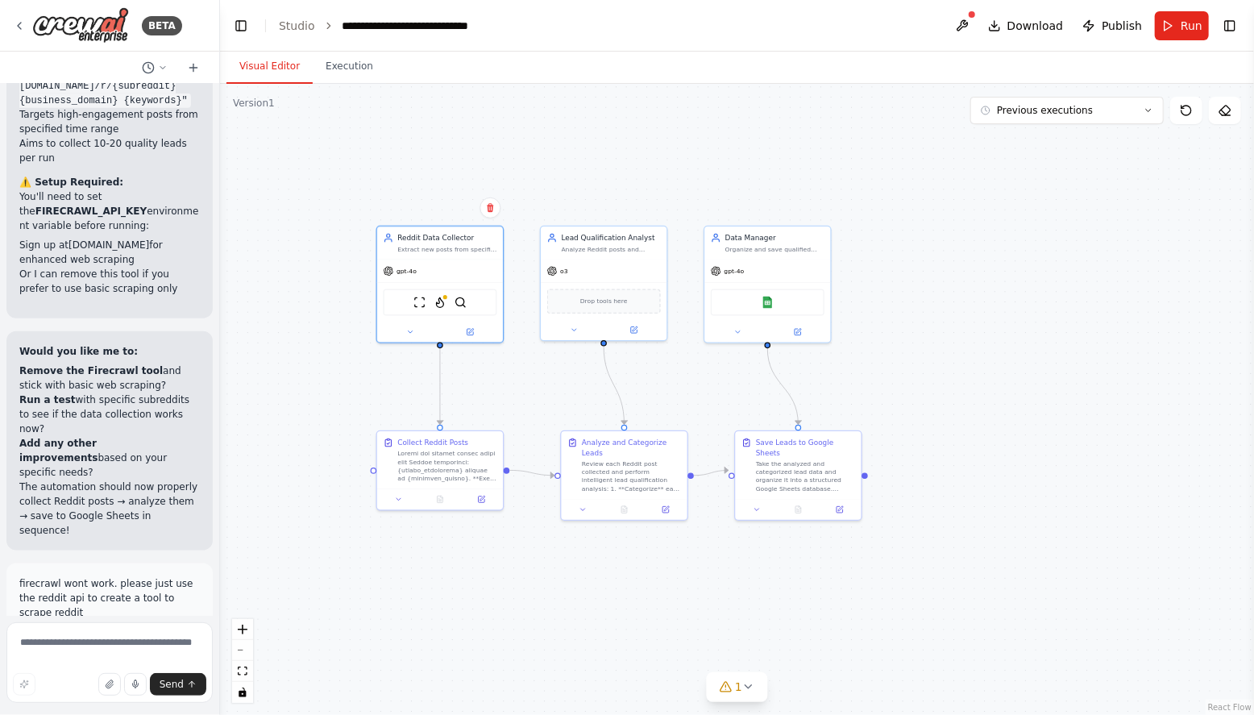
scroll to position [4463, 0]
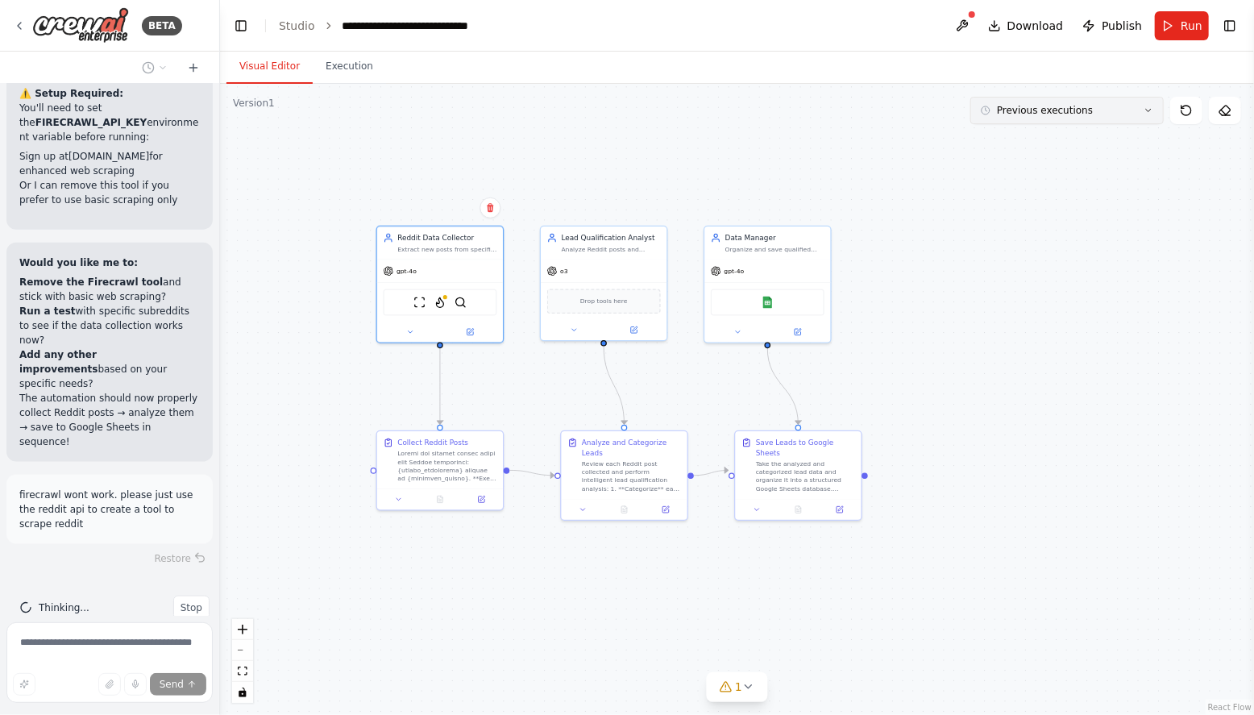
click at [1141, 117] on button "Previous executions" at bounding box center [1067, 110] width 193 height 27
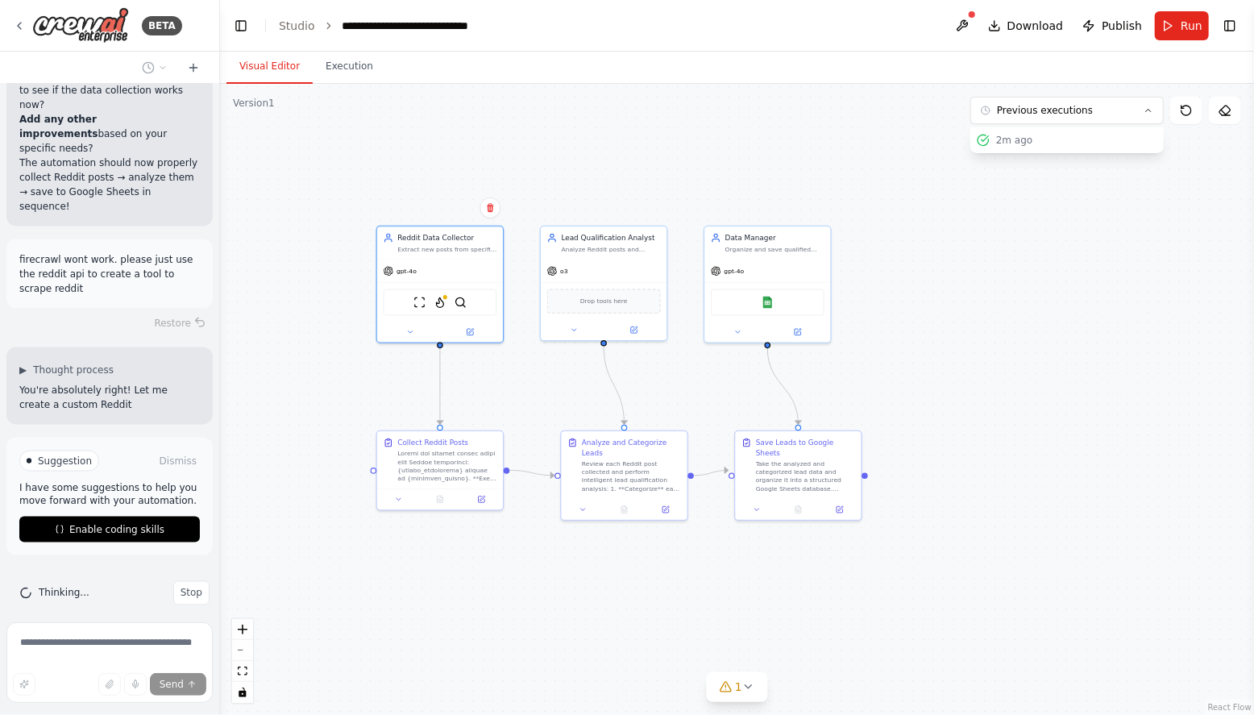
click at [1137, 185] on div ".deletable-edge-delete-btn { width: 20px; height: 20px; border: 0px solid #ffff…" at bounding box center [737, 399] width 1034 height 631
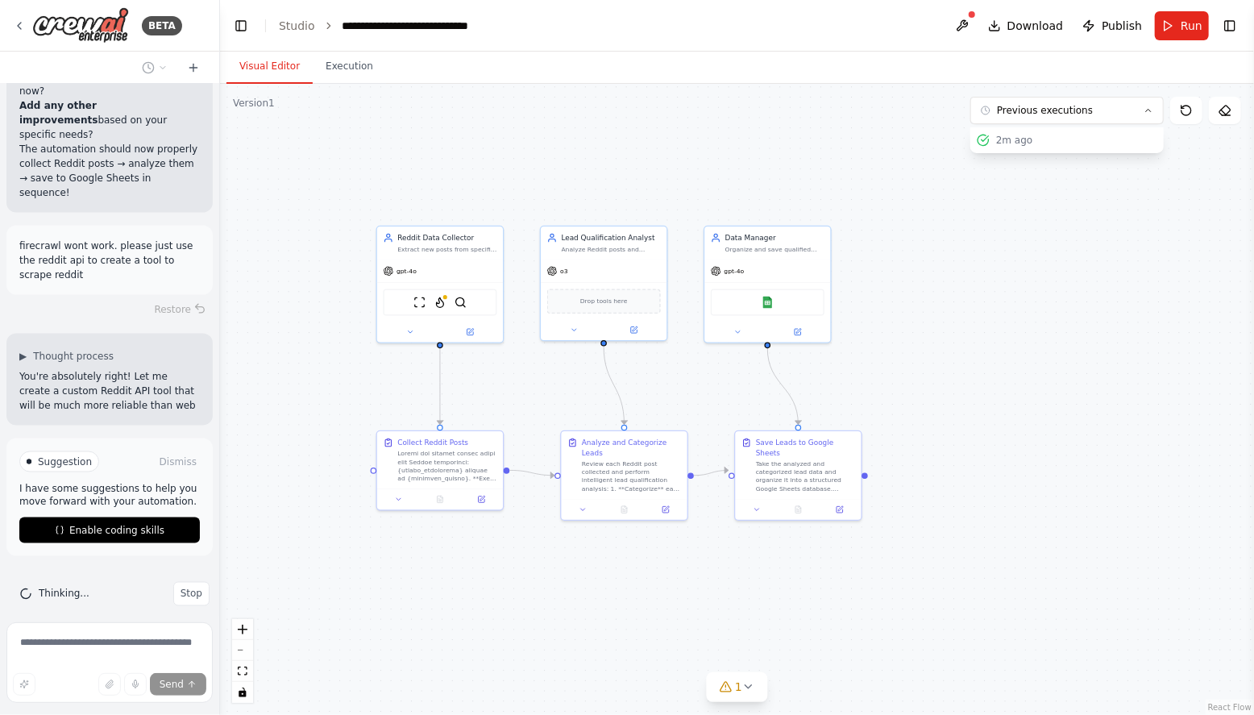
scroll to position [4728, 0]
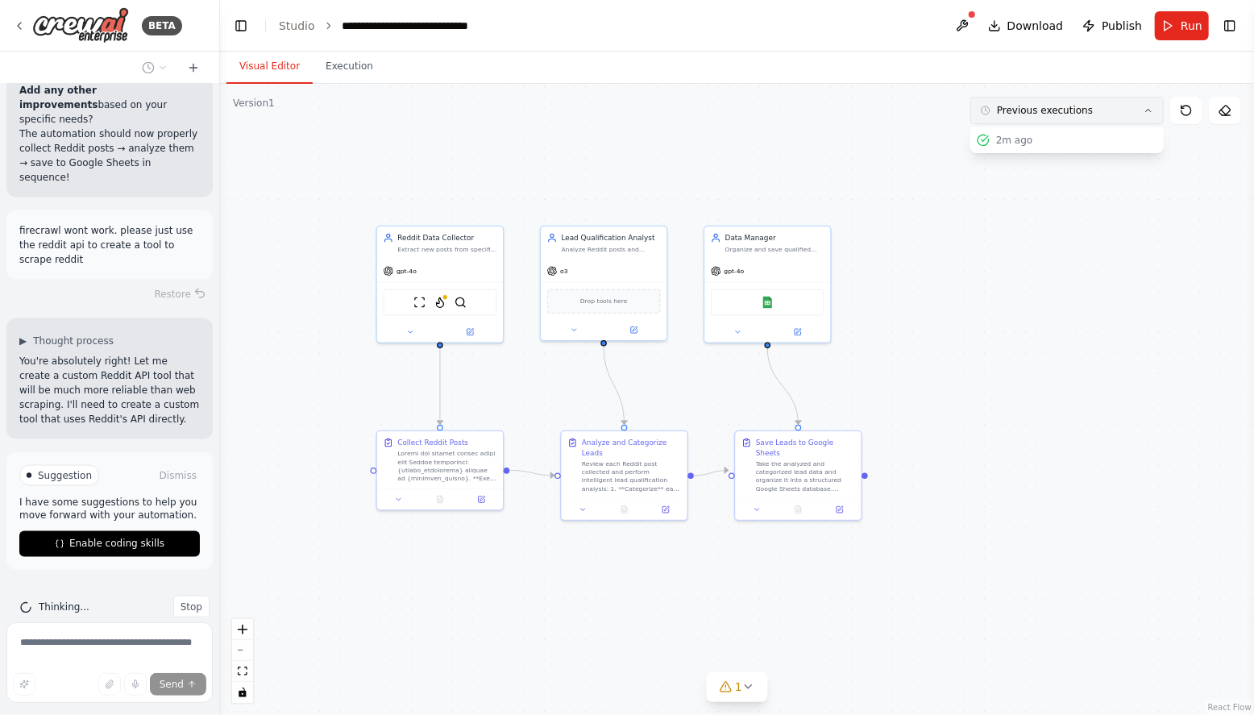
click at [1146, 107] on icon at bounding box center [1149, 111] width 10 height 10
click at [1227, 110] on icon at bounding box center [1225, 110] width 13 height 13
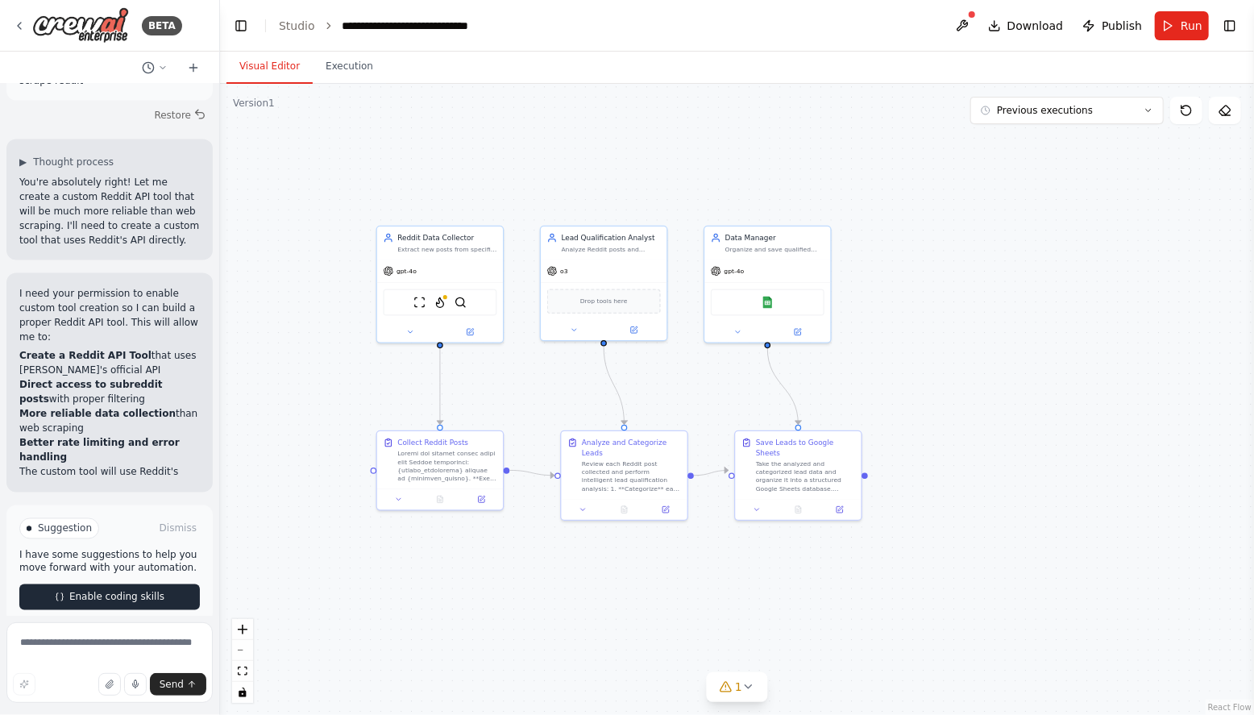
click at [123, 591] on span "Enable coding skills" at bounding box center [116, 597] width 95 height 13
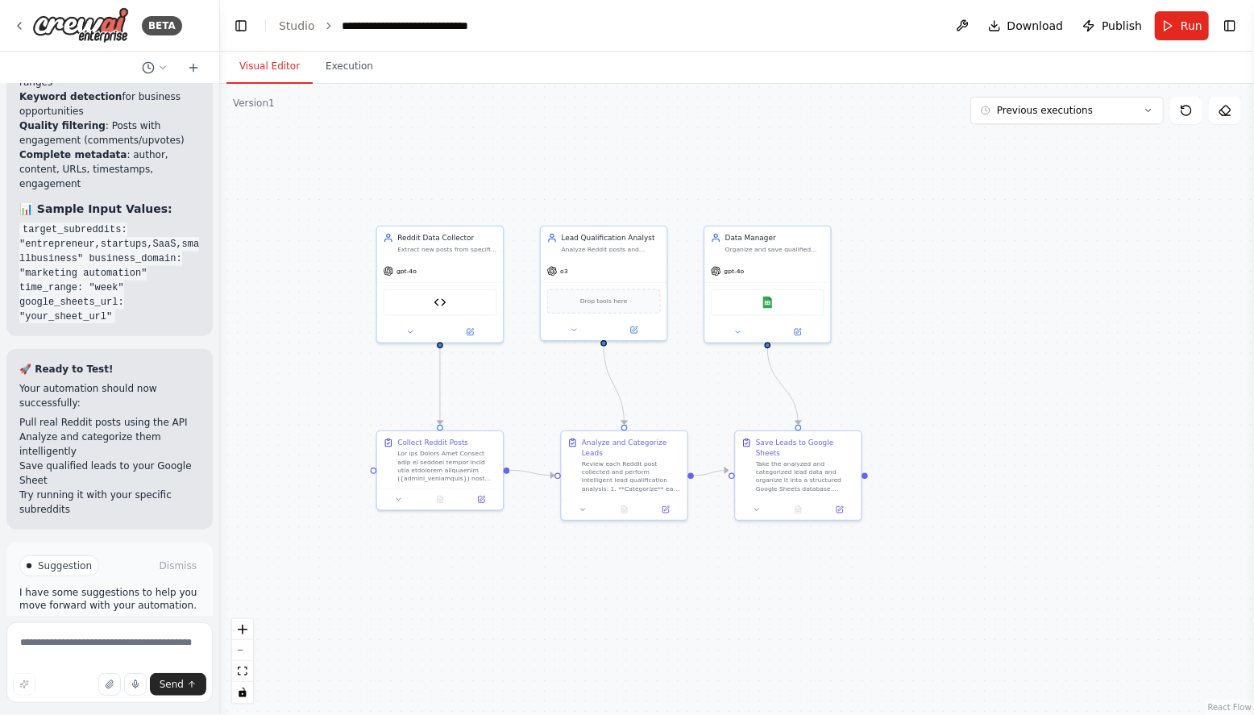
scroll to position [7509, 0]
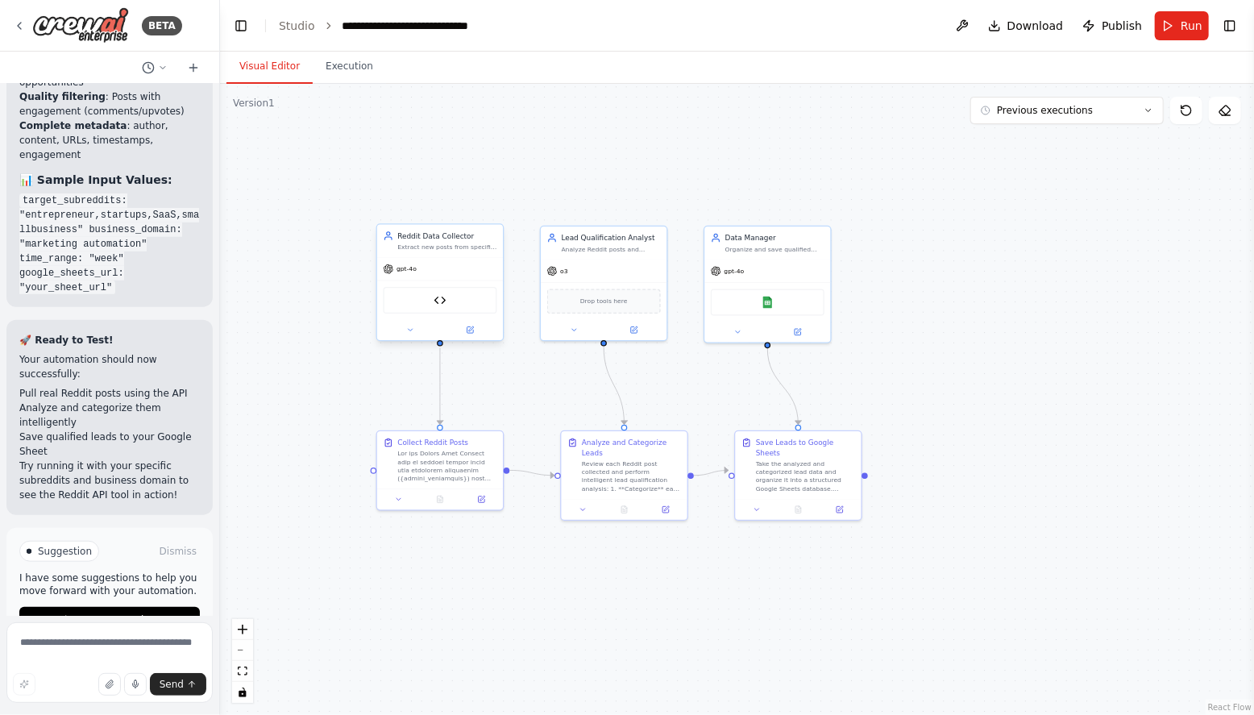
click at [447, 297] on div "Reddit Post Fetcher" at bounding box center [441, 300] width 114 height 27
click at [440, 303] on img at bounding box center [440, 300] width 12 height 12
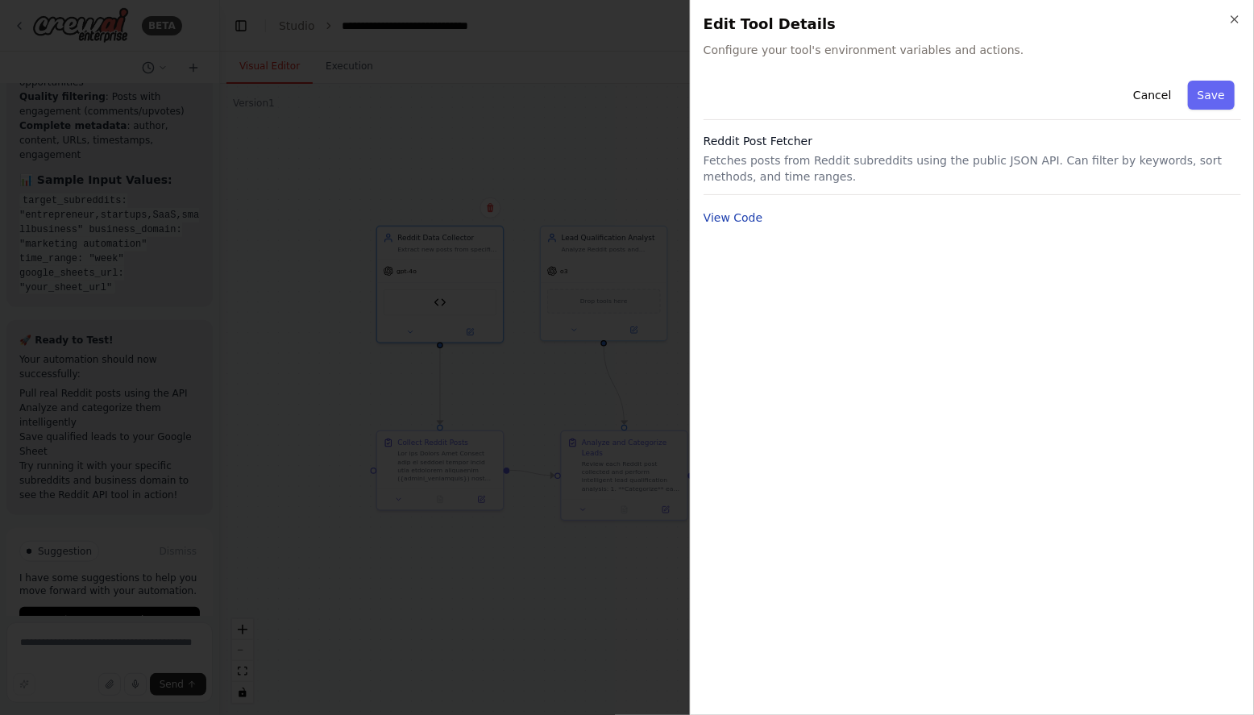
click at [758, 219] on button "View Code" at bounding box center [734, 218] width 60 height 16
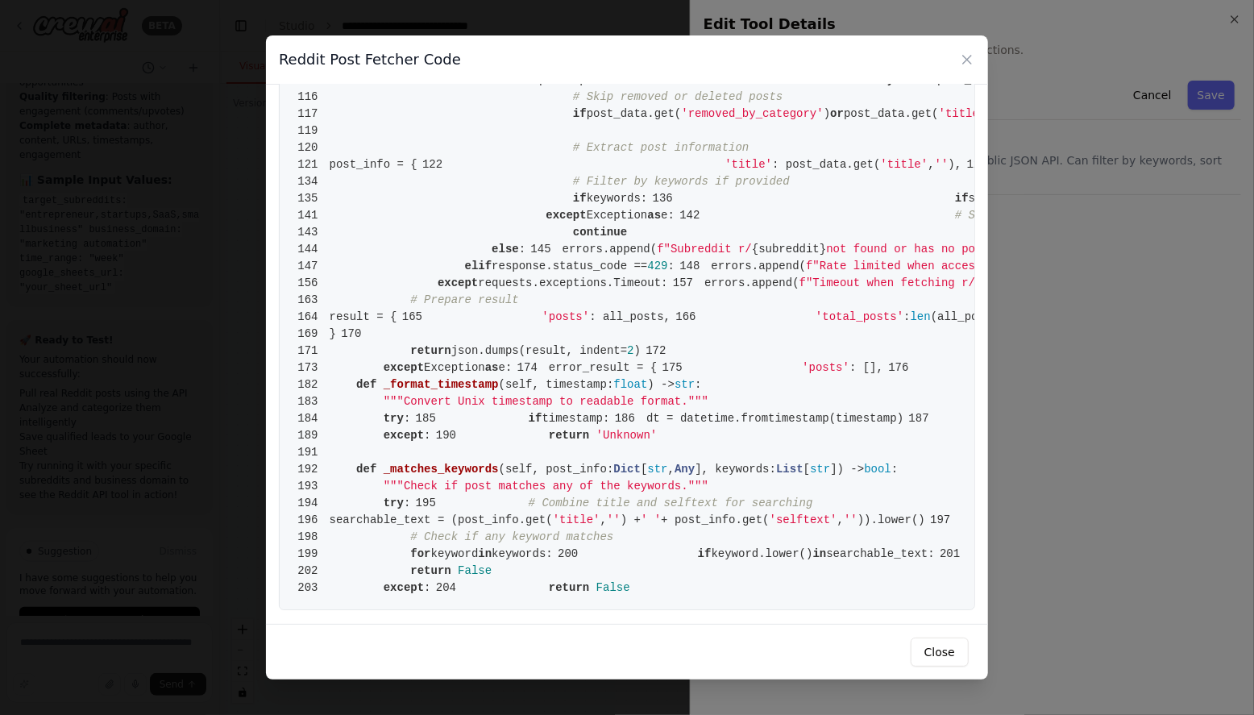
scroll to position [2977, 0]
click at [936, 649] on button "Close" at bounding box center [940, 652] width 58 height 29
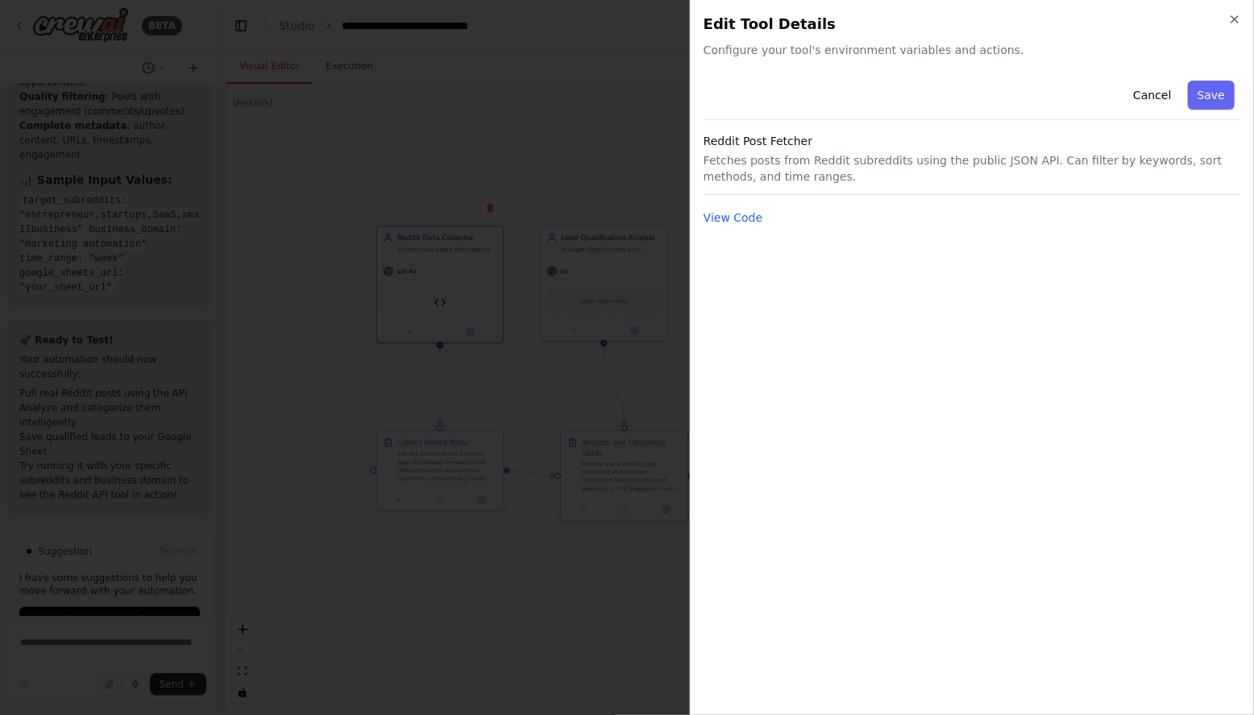
click at [1220, 85] on button "Save" at bounding box center [1211, 95] width 47 height 29
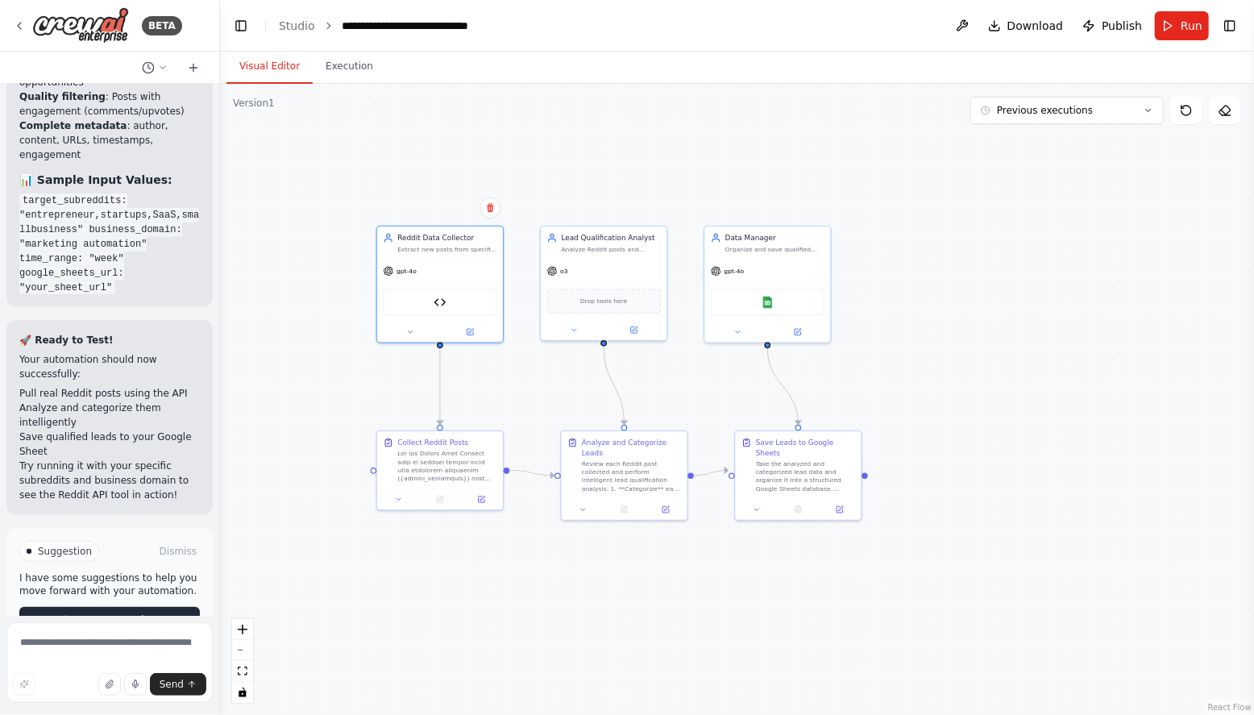
click at [116, 613] on span "Run Automation" at bounding box center [117, 619] width 78 height 13
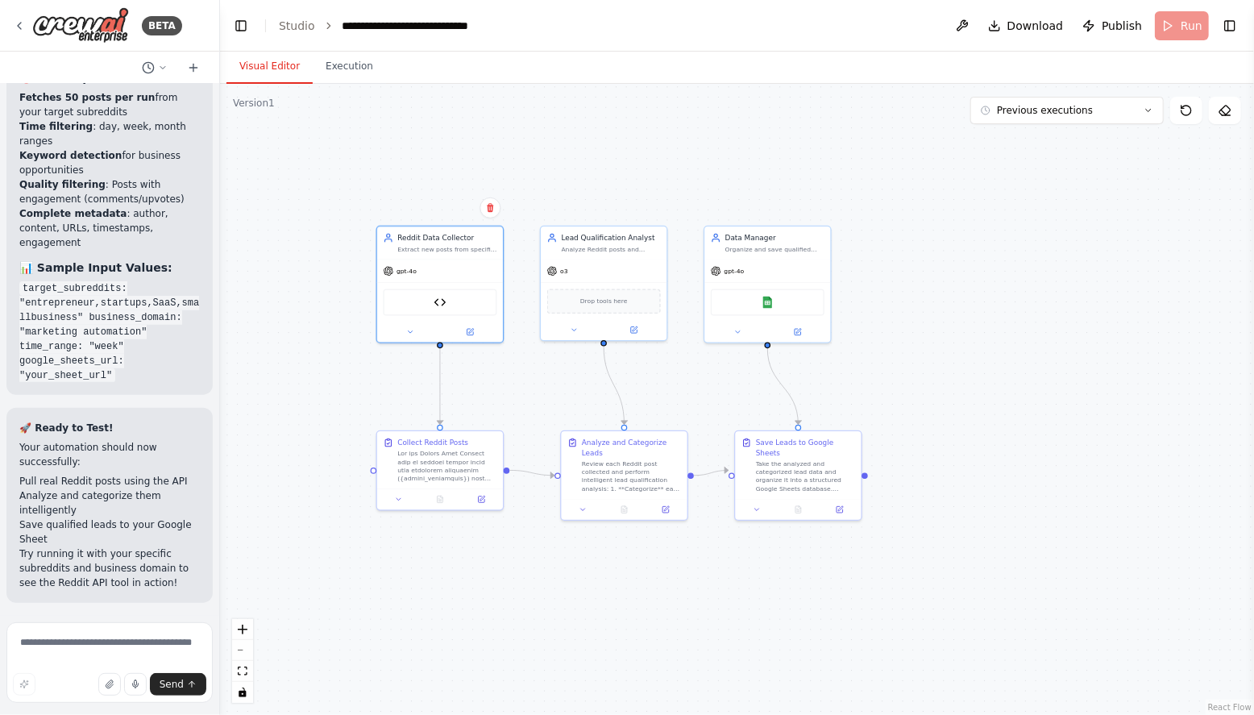
scroll to position [7378, 0]
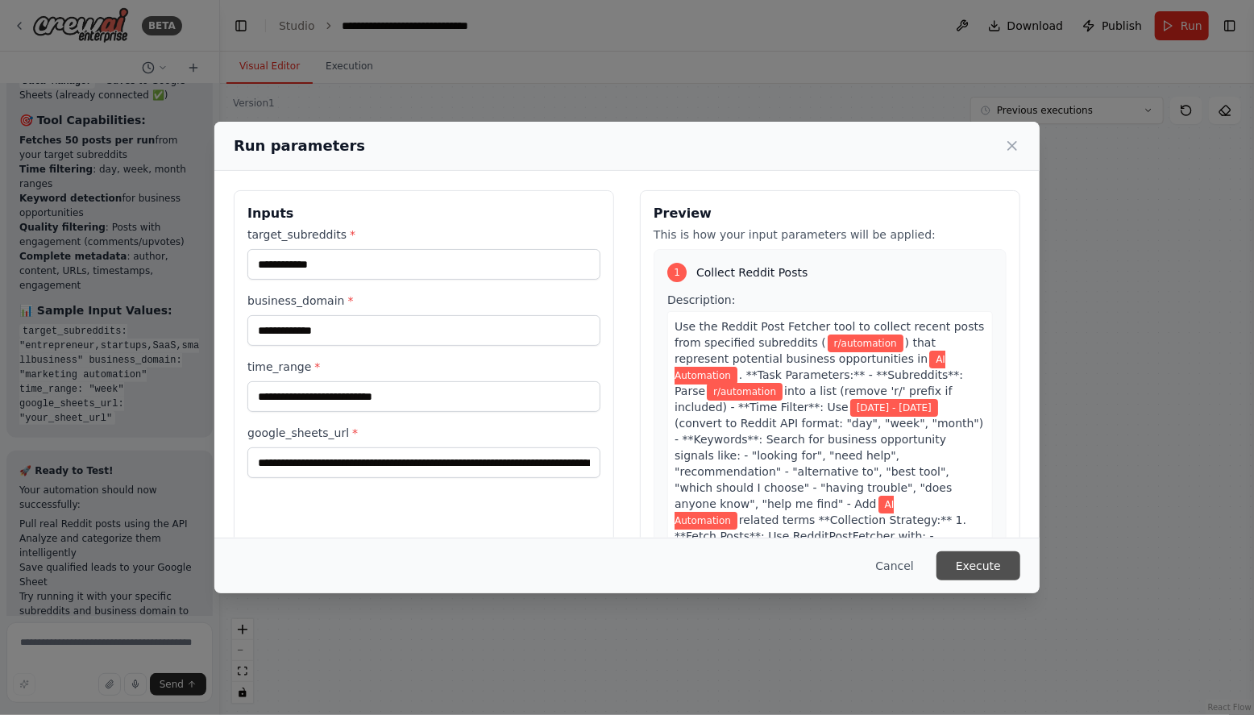
click at [977, 567] on button "Execute" at bounding box center [979, 565] width 84 height 29
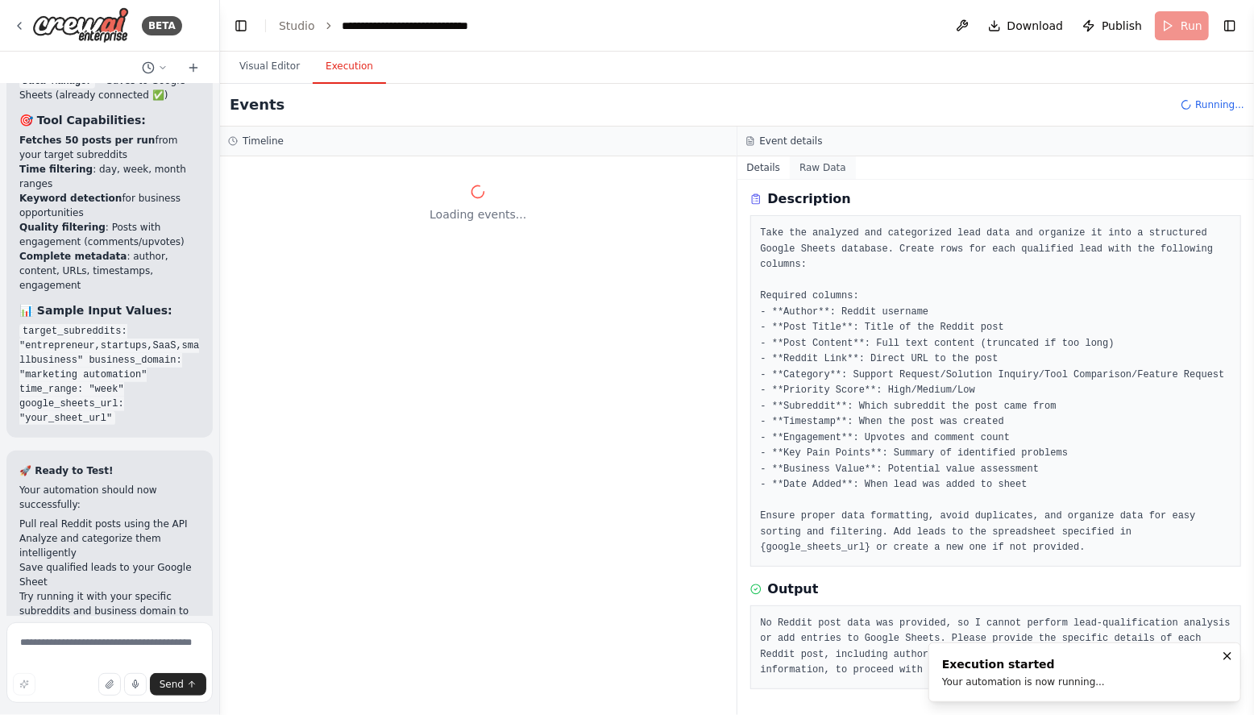
click at [821, 168] on button "Raw Data" at bounding box center [823, 167] width 66 height 23
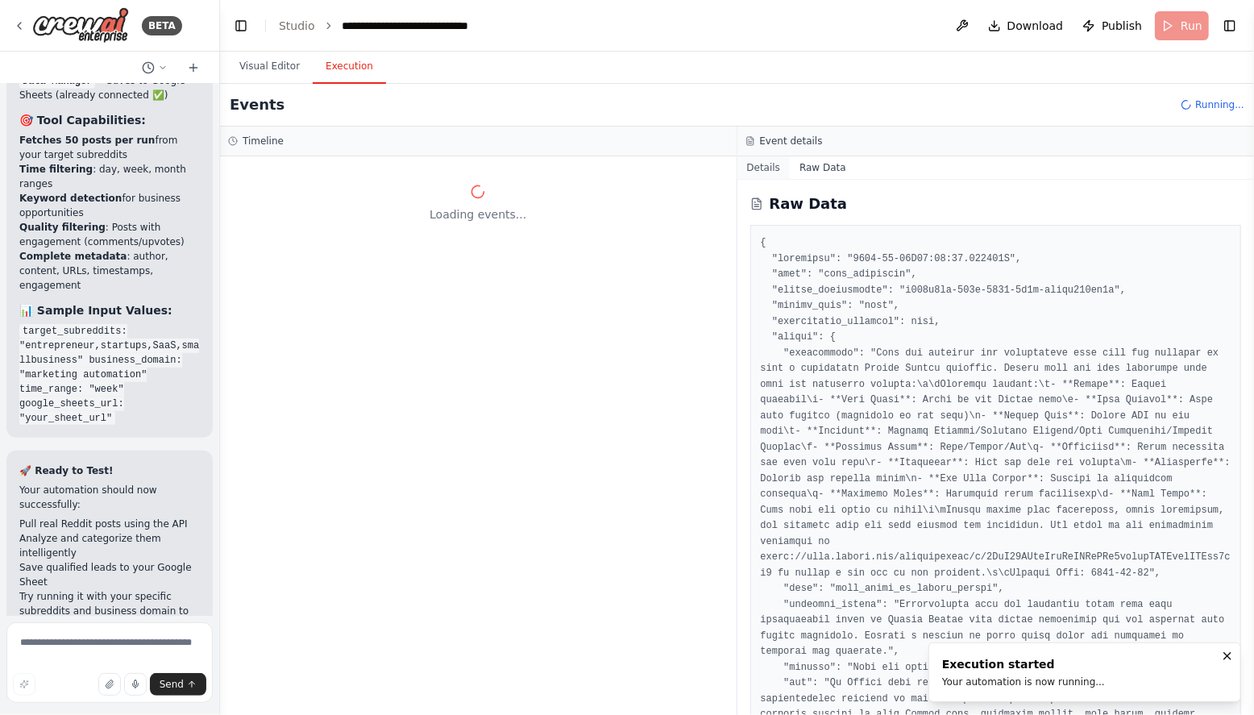
click at [775, 160] on button "Details" at bounding box center [764, 167] width 53 height 23
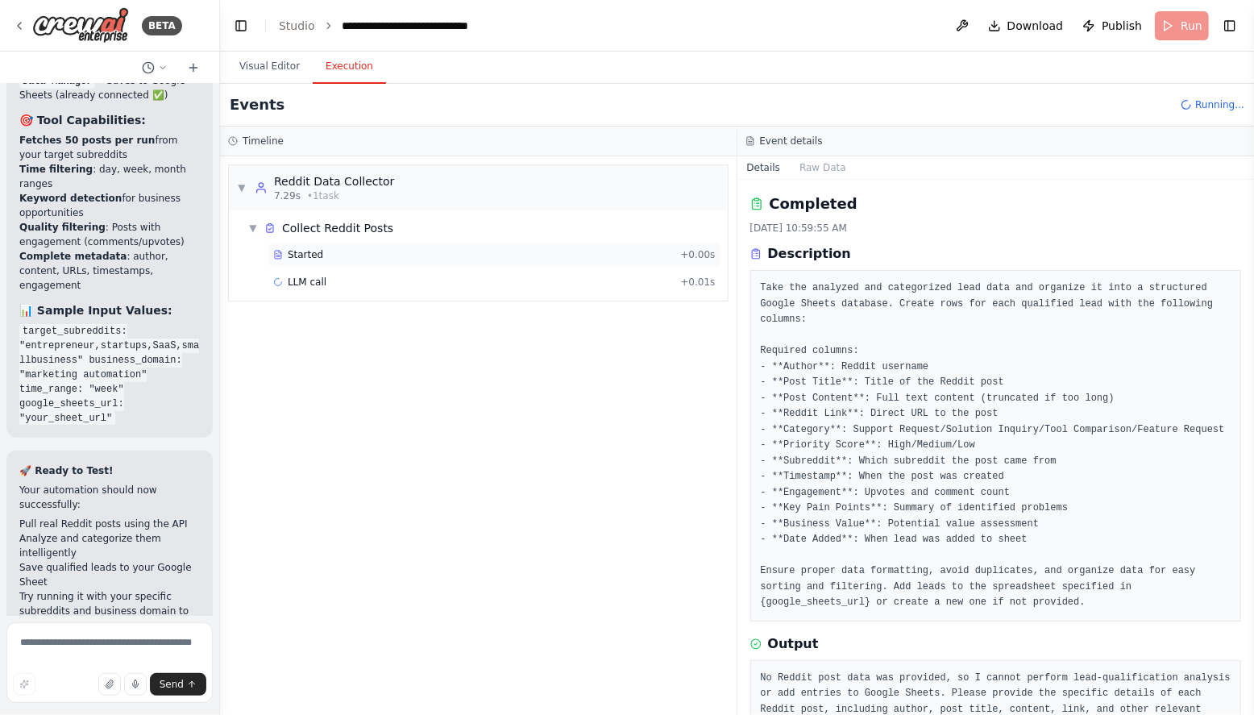
click at [339, 253] on div "Started" at bounding box center [473, 254] width 401 height 13
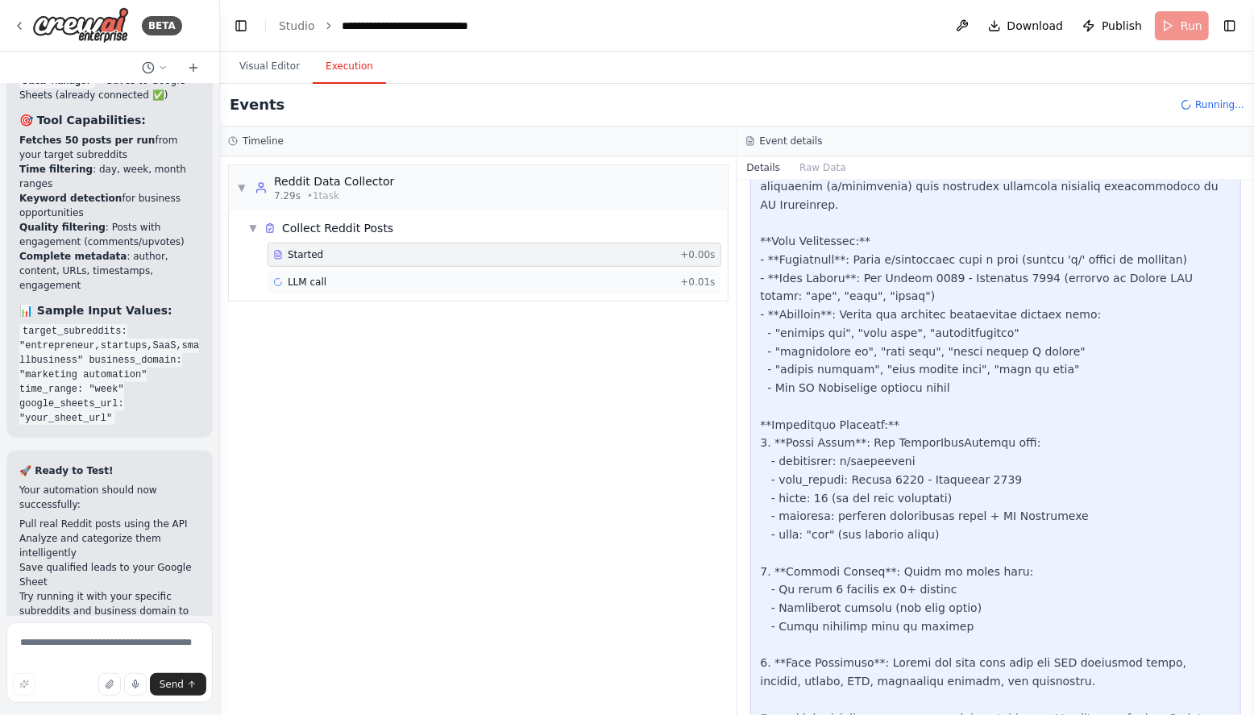
scroll to position [745, 0]
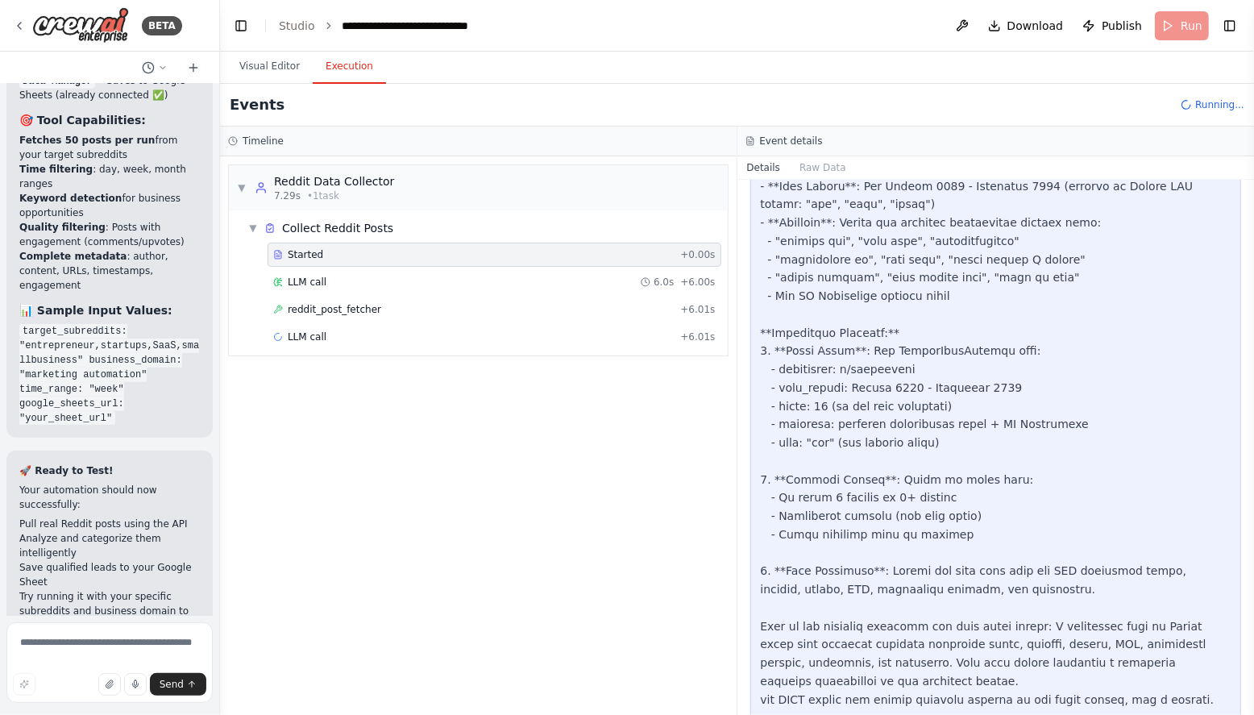
click at [376, 276] on div "LLM call 6.0s + 6.00s" at bounding box center [494, 282] width 443 height 13
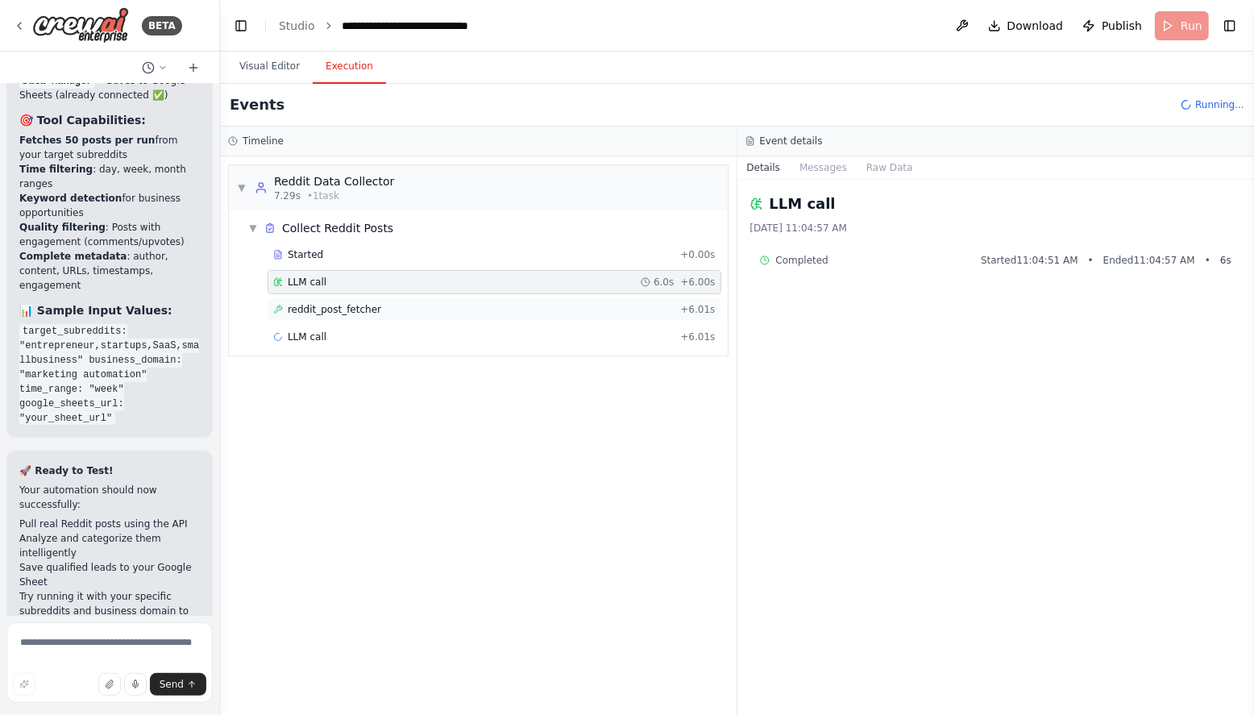
click at [378, 311] on div "reddit_post_fetcher + 6.01s" at bounding box center [494, 309] width 443 height 13
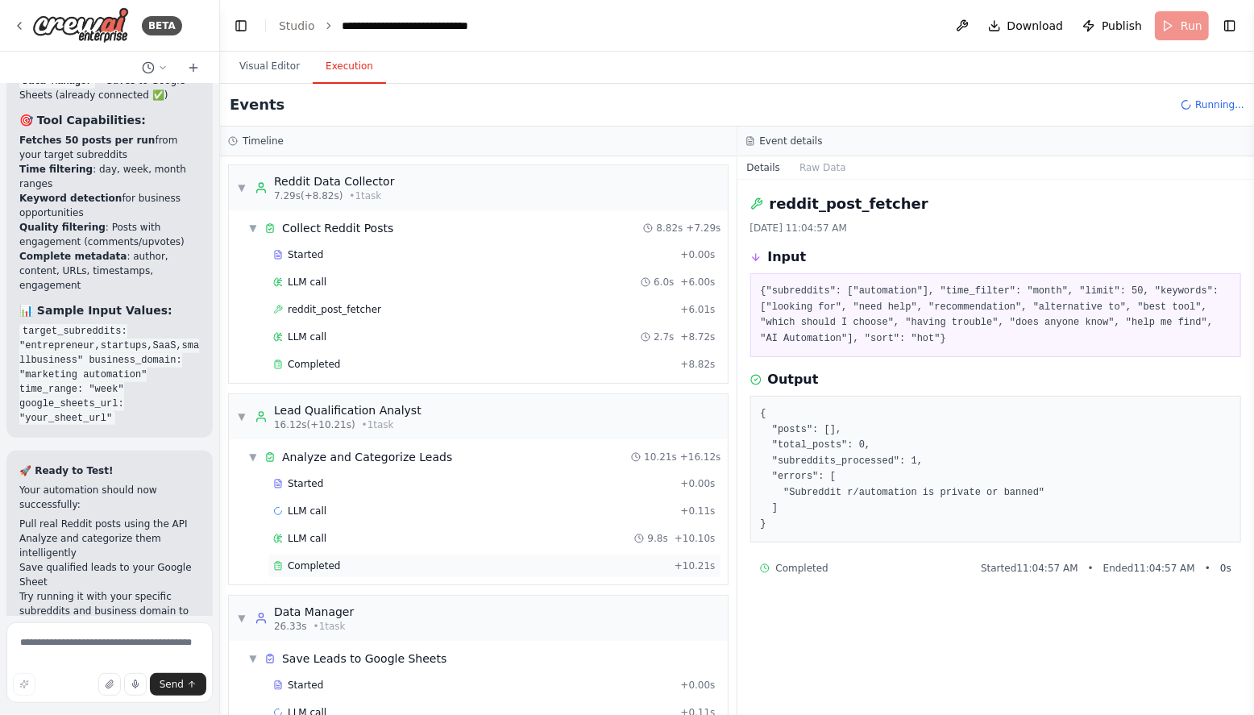
click at [319, 559] on span "Completed" at bounding box center [314, 565] width 52 height 13
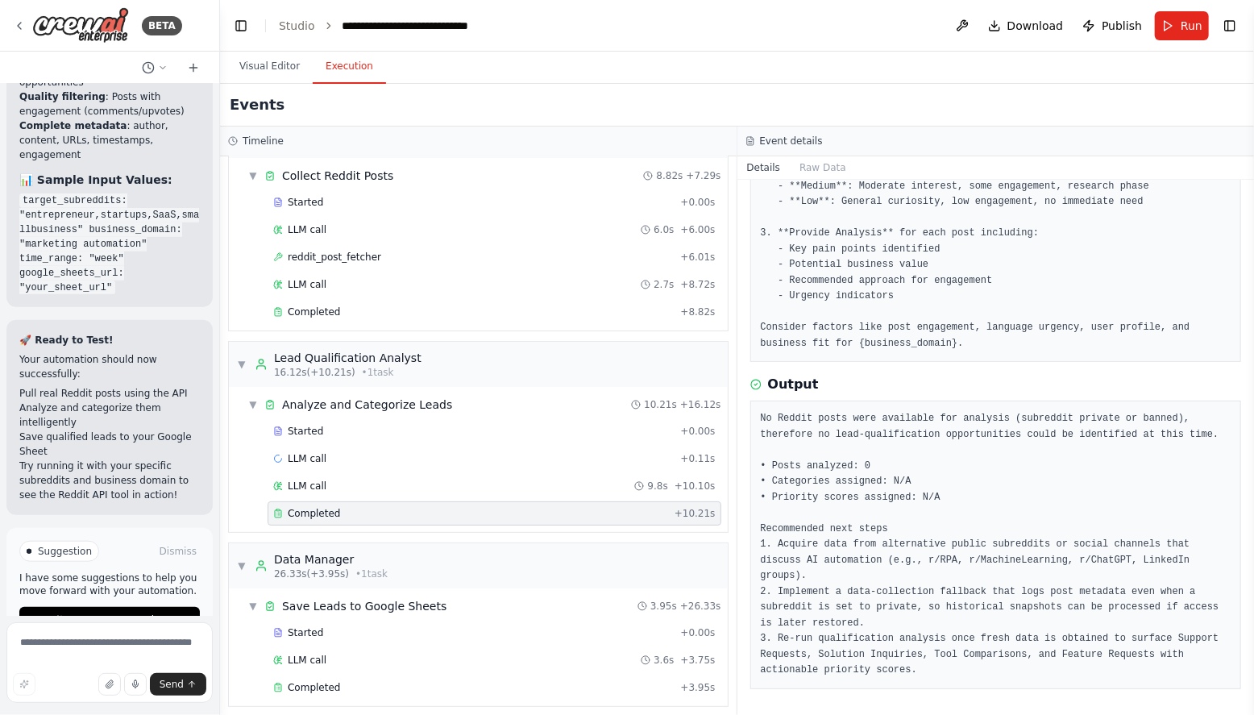
scroll to position [59, 0]
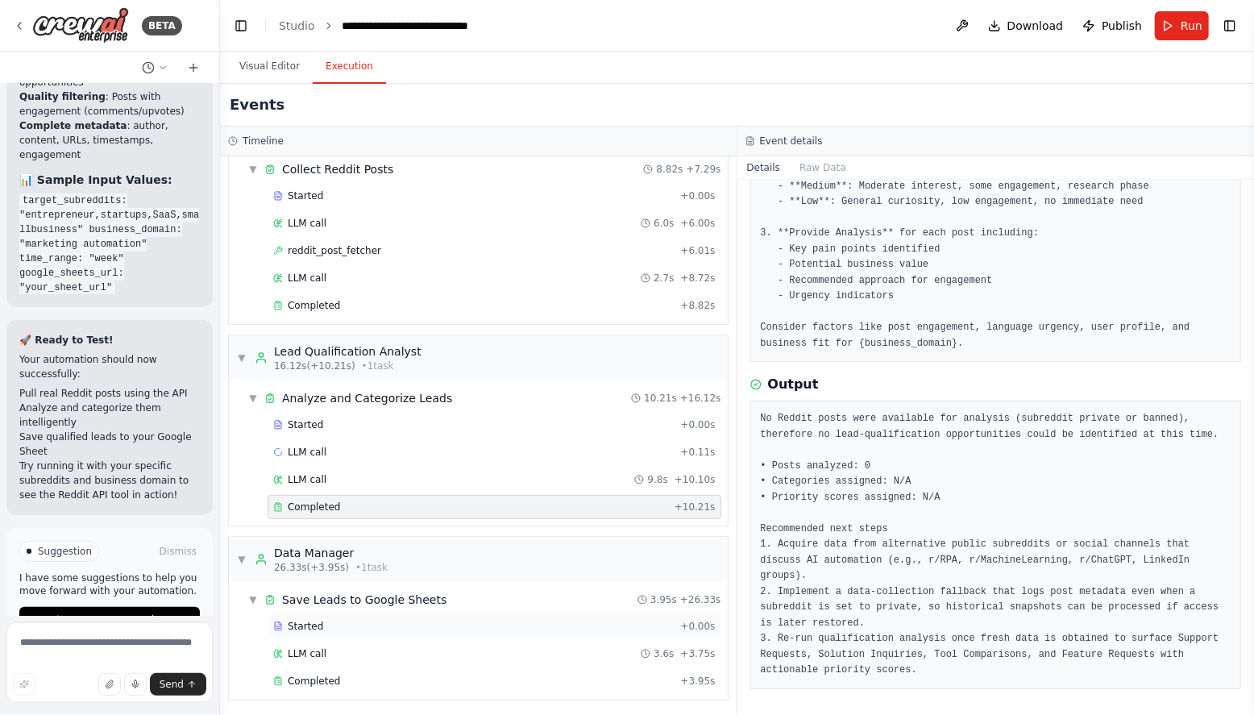
click at [321, 626] on span "Started" at bounding box center [305, 626] width 35 height 13
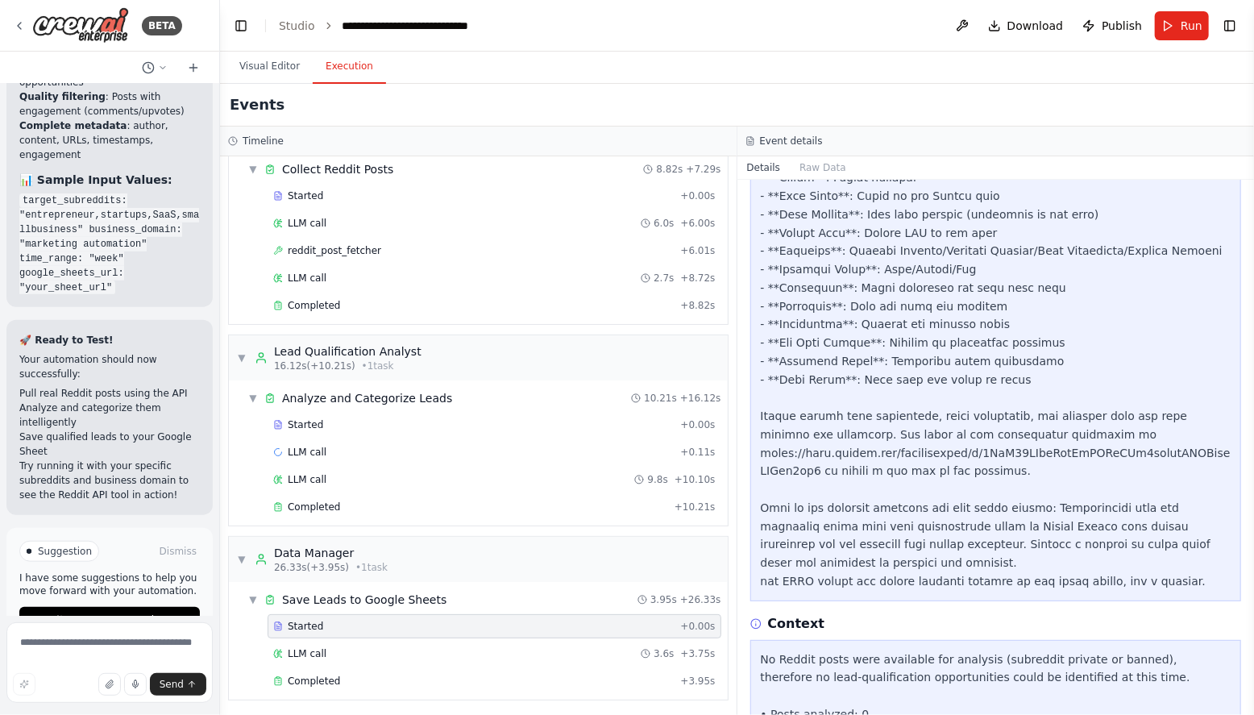
scroll to position [835, 0]
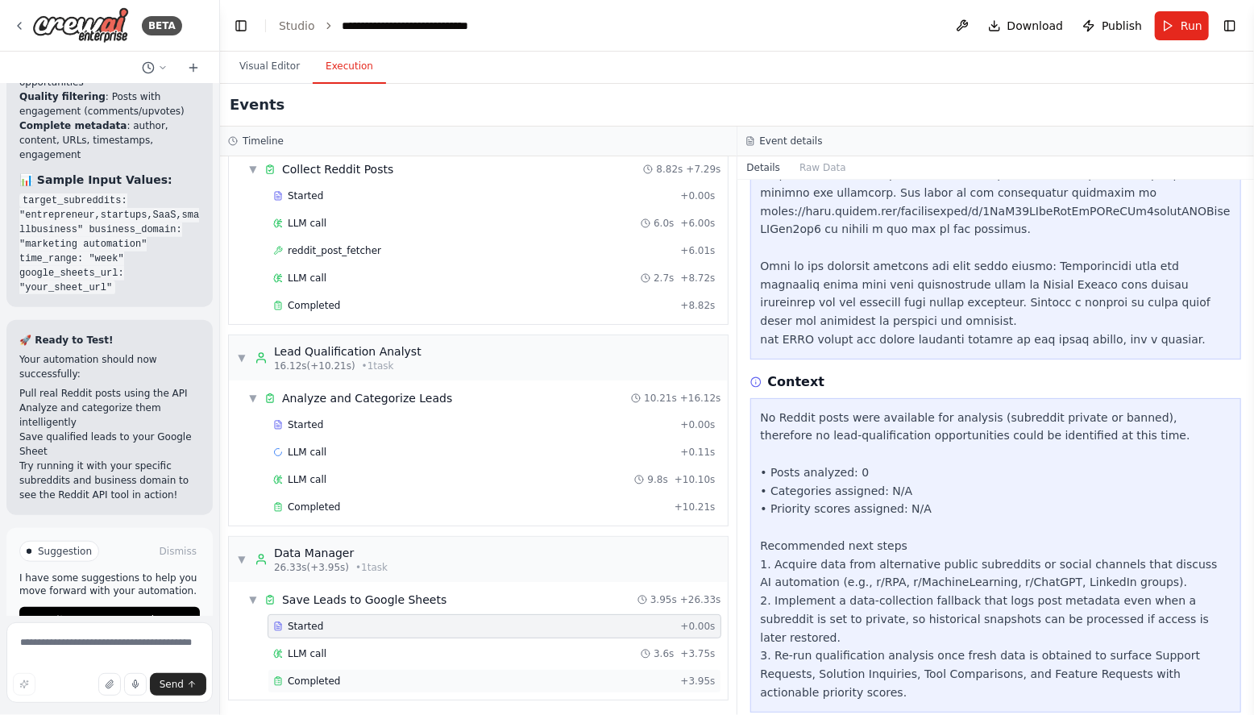
click at [347, 669] on div "Completed + 3.95s" at bounding box center [495, 681] width 454 height 24
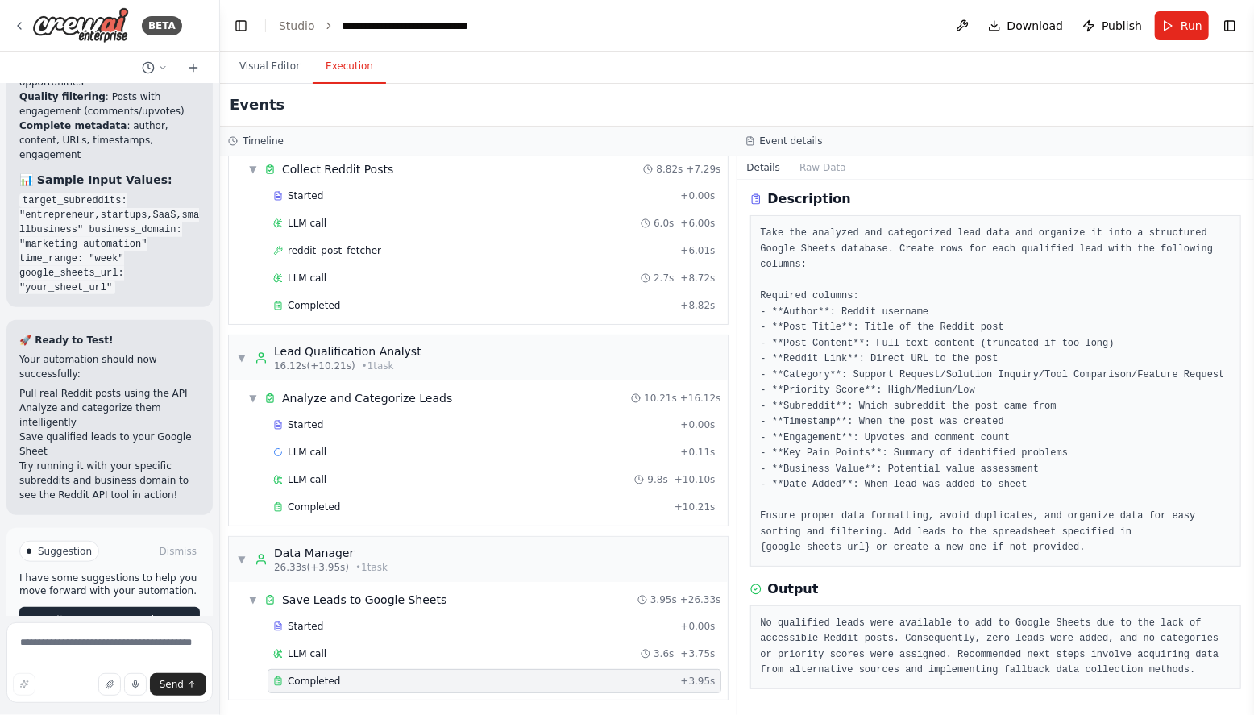
click at [77, 613] on span "Improve automation" at bounding box center [117, 619] width 98 height 13
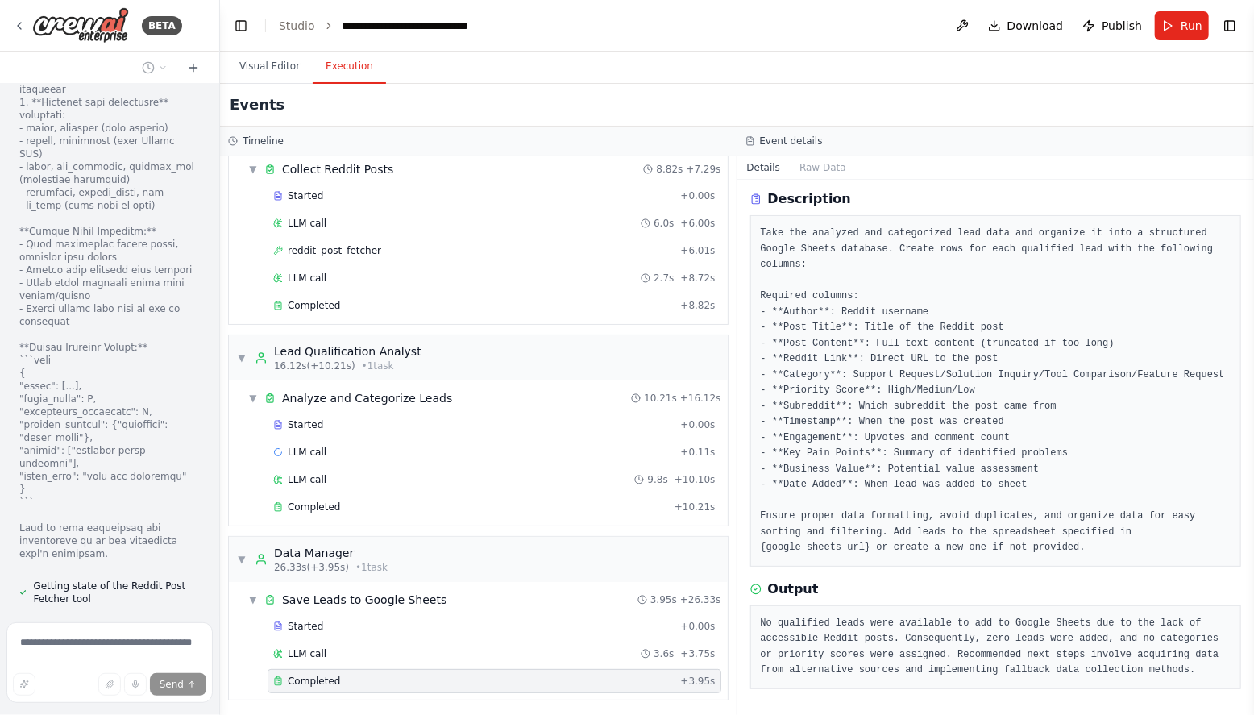
scroll to position [9018, 0]
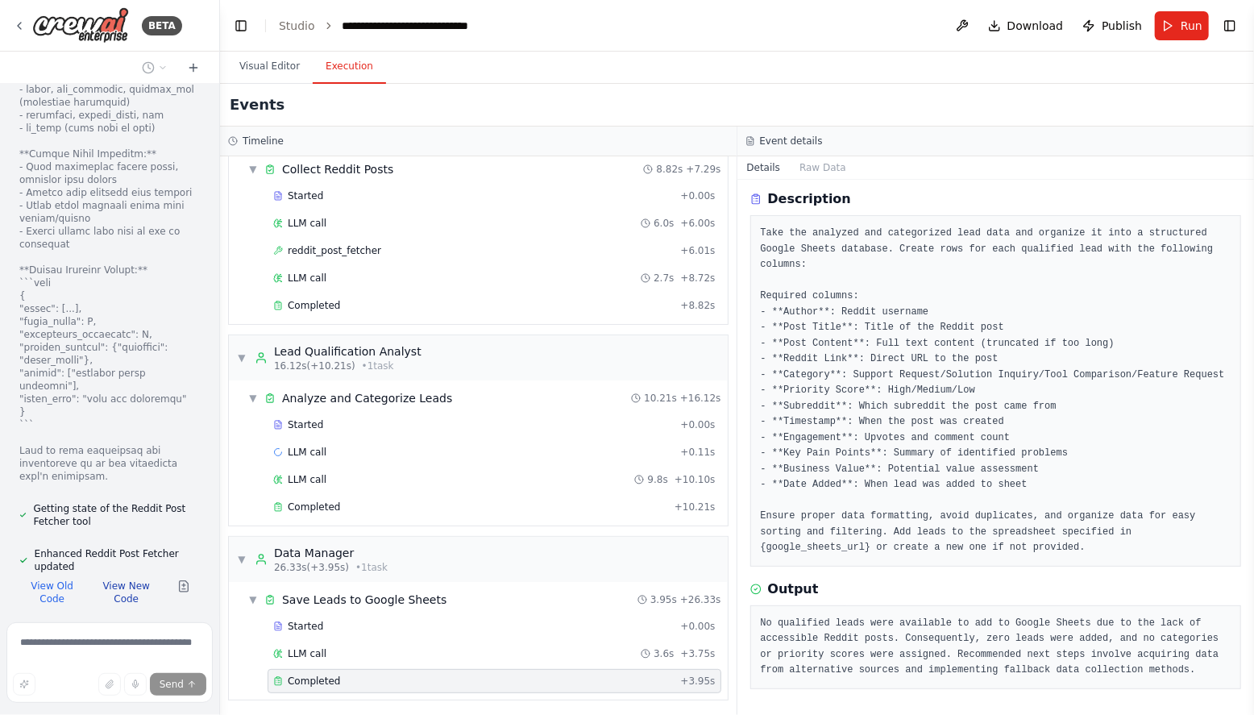
click at [123, 580] on button "View New Code" at bounding box center [126, 593] width 70 height 26
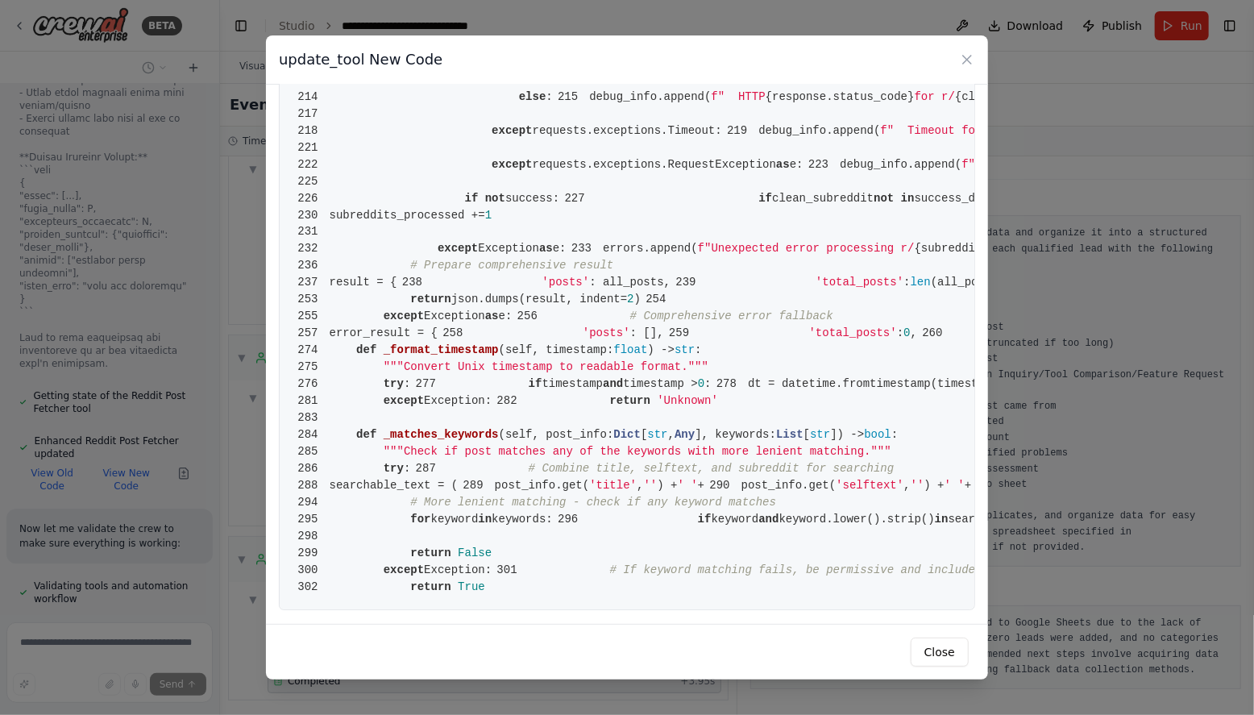
scroll to position [4635, 0]
drag, startPoint x: 933, startPoint y: 644, endPoint x: 921, endPoint y: 638, distance: 12.6
click at [933, 644] on button "Close" at bounding box center [940, 652] width 58 height 29
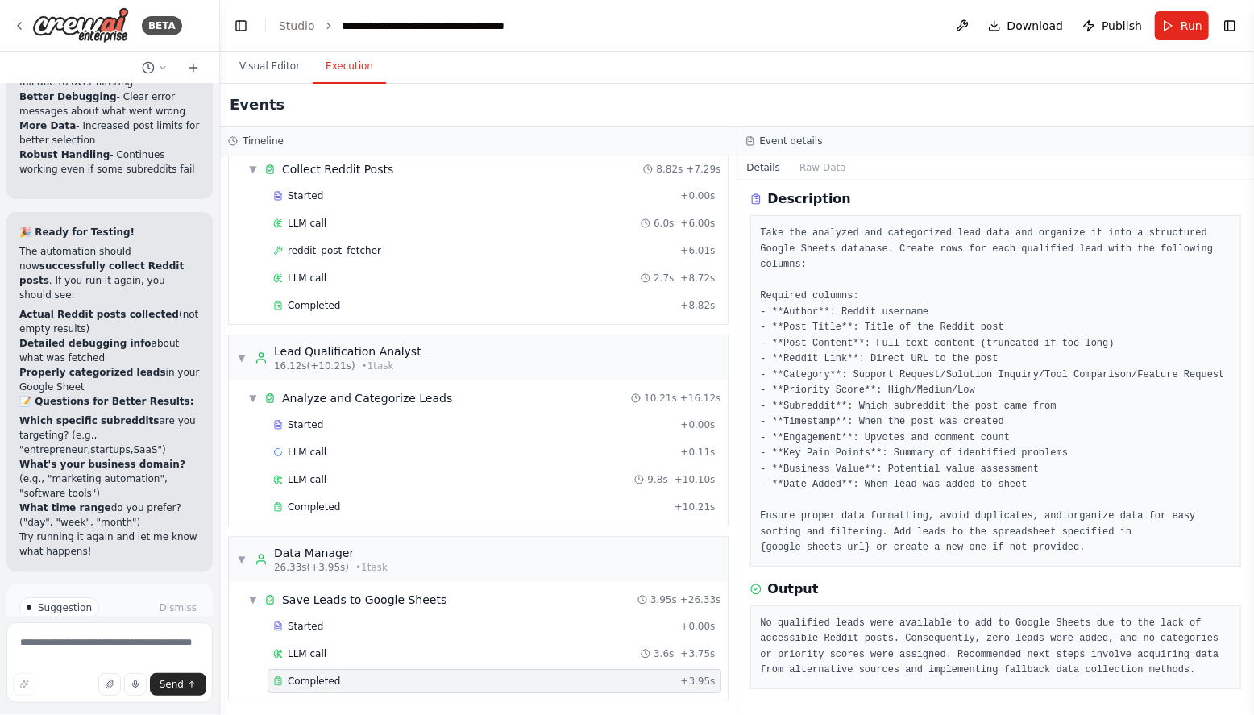
scroll to position [10322, 0]
type textarea "**********"
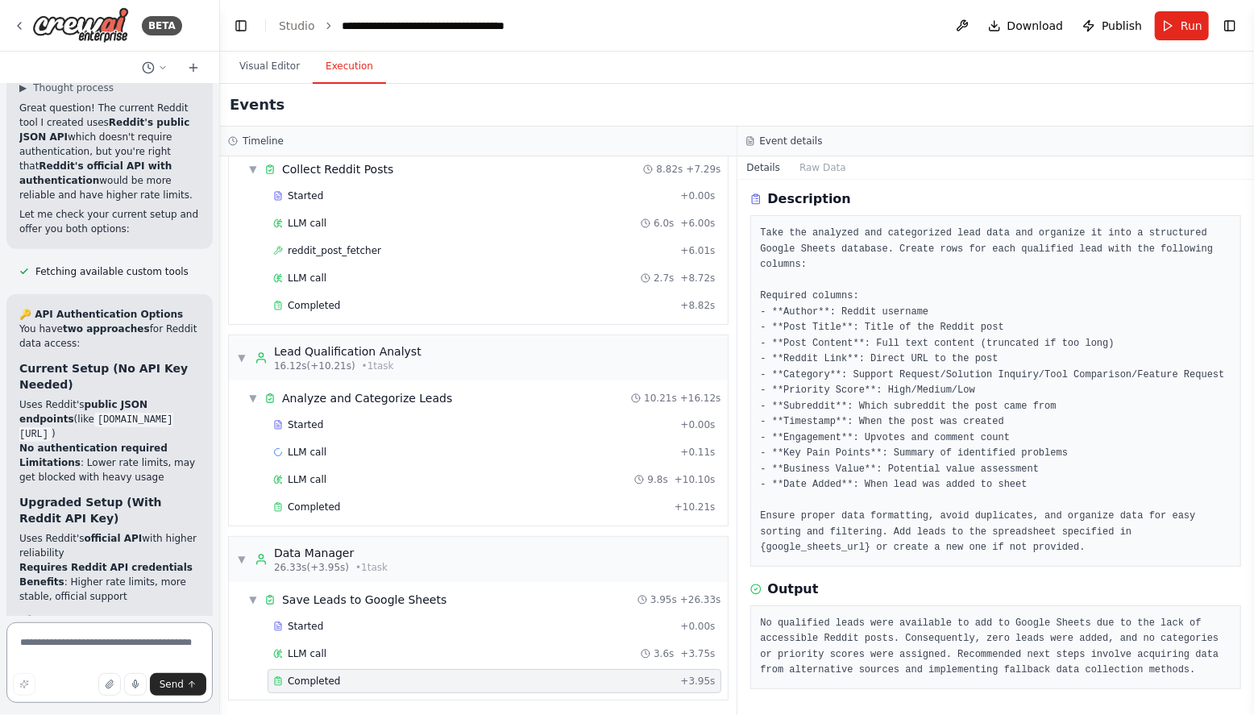
scroll to position [10624, 0]
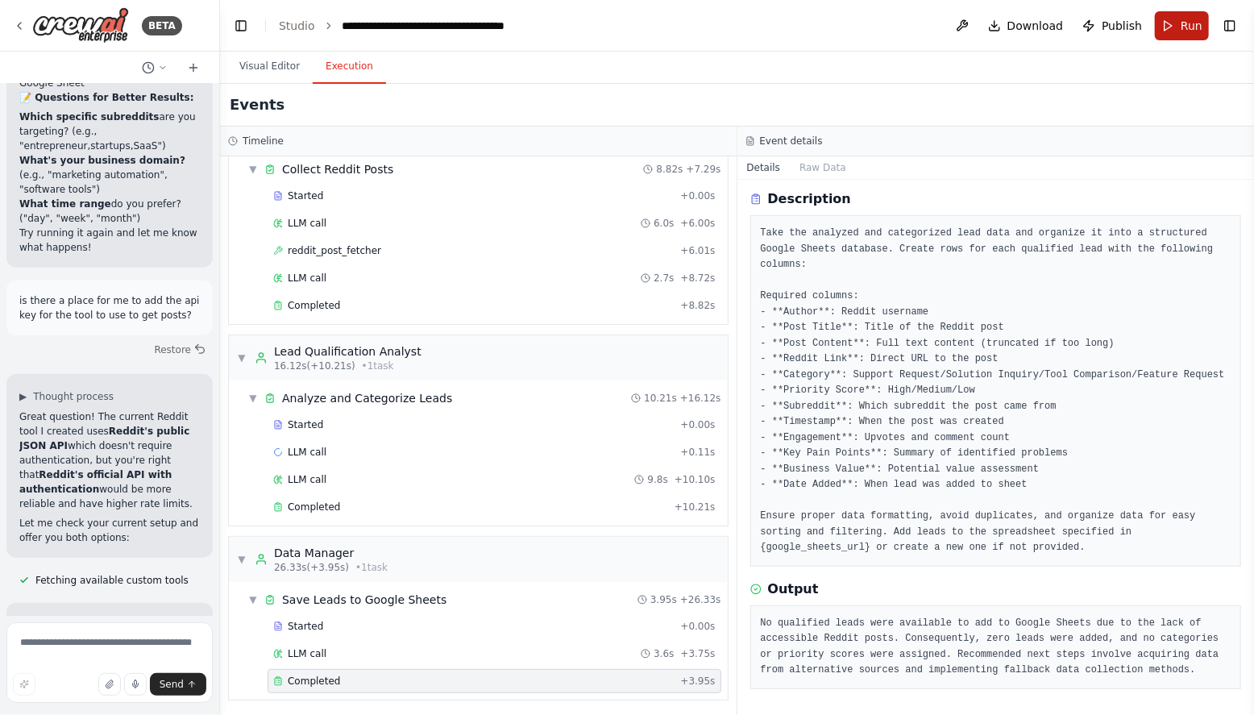
click at [1183, 31] on span "Run" at bounding box center [1192, 26] width 22 height 16
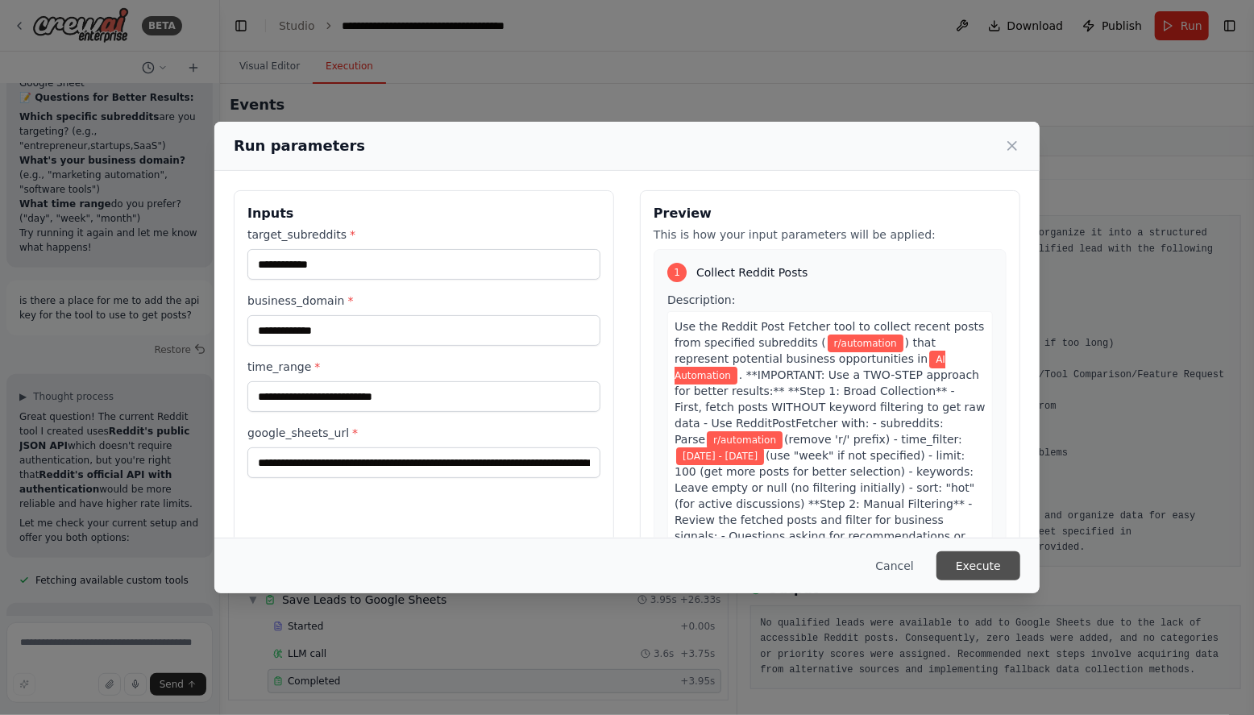
click at [969, 568] on button "Execute" at bounding box center [979, 565] width 84 height 29
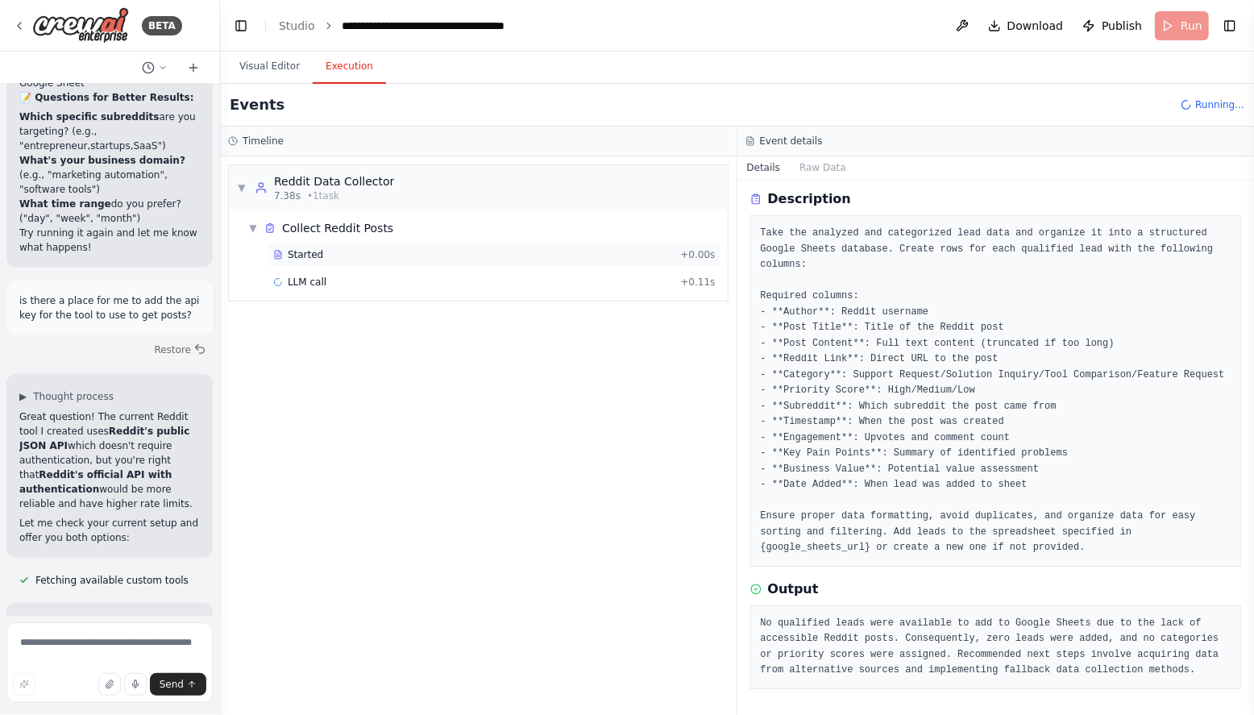
click at [337, 255] on div "Started" at bounding box center [473, 254] width 401 height 13
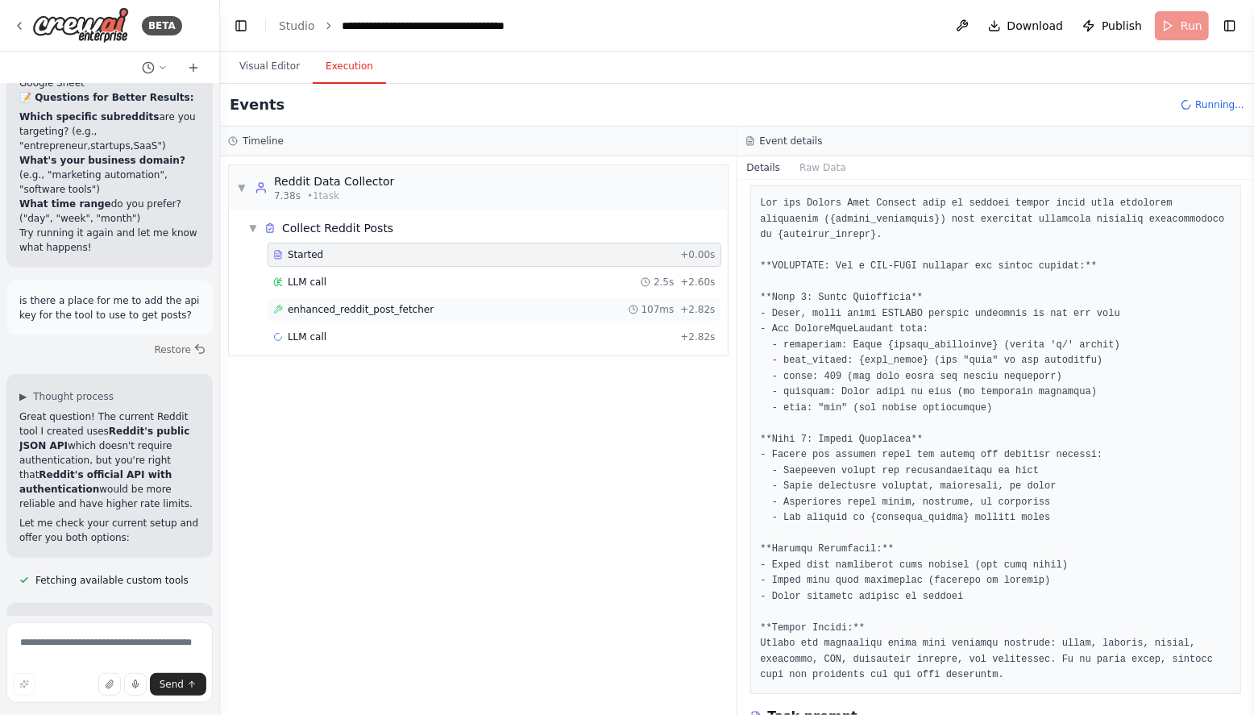
click at [331, 309] on span "enhanced_reddit_post_fetcher" at bounding box center [361, 309] width 146 height 13
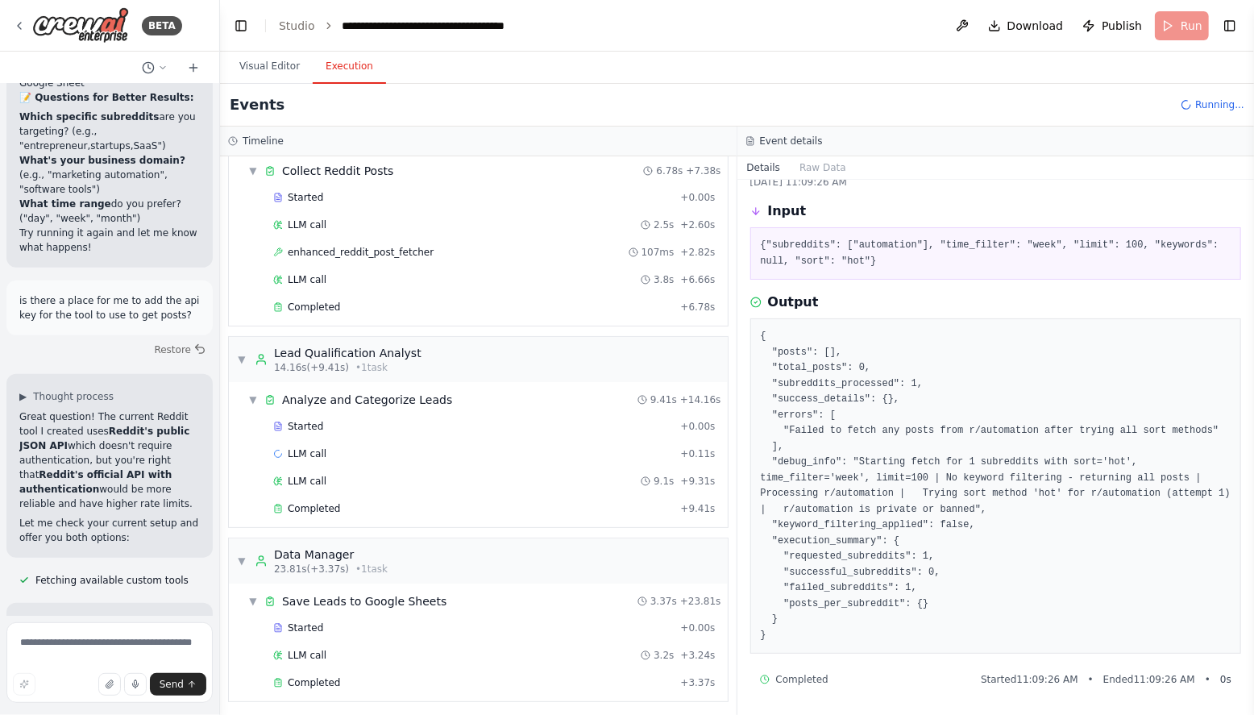
scroll to position [59, 0]
click at [336, 675] on span "Completed" at bounding box center [314, 681] width 52 height 13
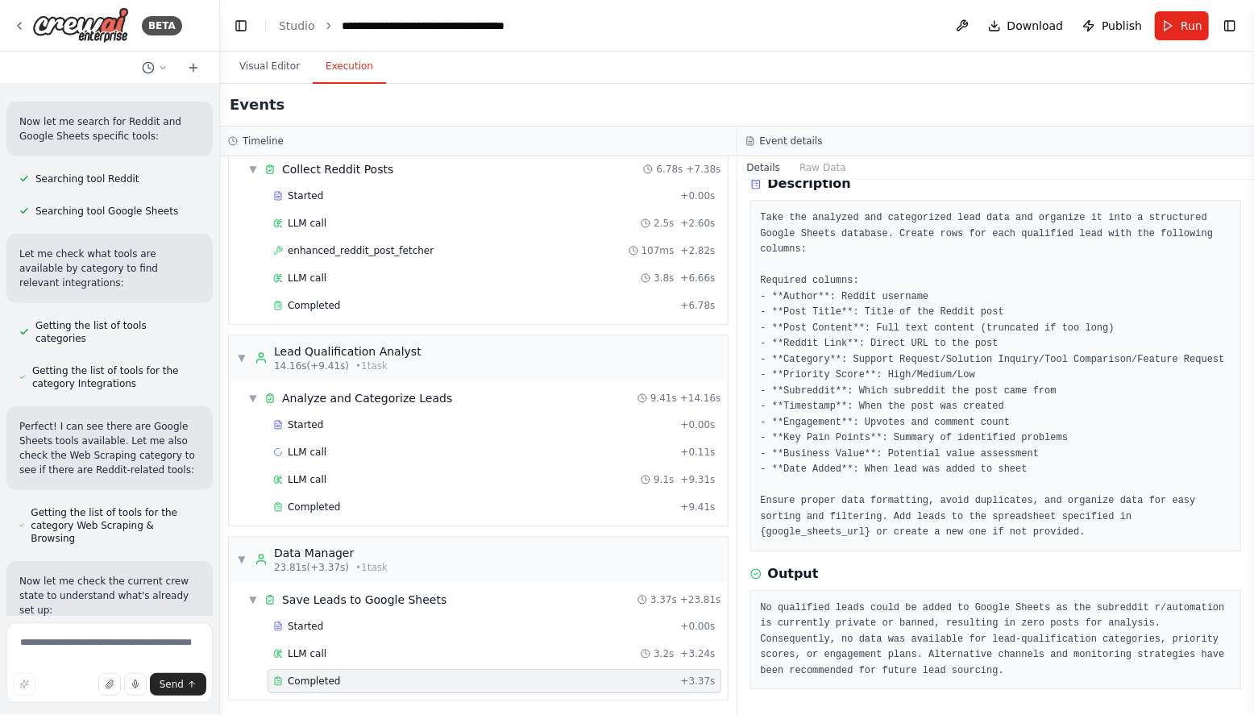
scroll to position [0, 0]
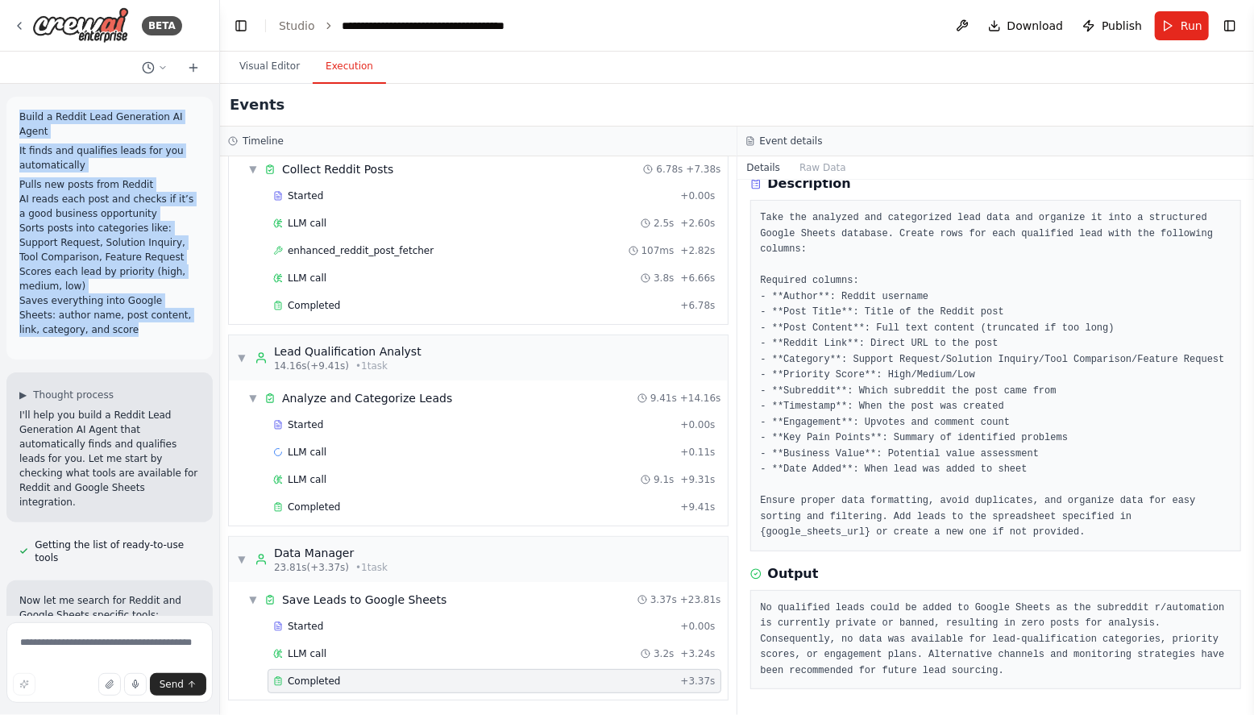
drag, startPoint x: 140, startPoint y: 332, endPoint x: 41, endPoint y: 163, distance: 196.2
click at [23, 120] on div "Build a Reddit Lead Generation AI Agent It finds and qualifies leads for you au…" at bounding box center [109, 228] width 181 height 237
click at [110, 221] on li "Sorts posts into categories like: Support Request, Solution Inquiry, Tool Compa…" at bounding box center [109, 243] width 181 height 44
drag, startPoint x: 133, startPoint y: 331, endPoint x: 17, endPoint y: 112, distance: 248.1
click at [17, 112] on div "Build a Reddit Lead Generation AI Agent It finds and qualifies leads for you au…" at bounding box center [109, 228] width 206 height 263
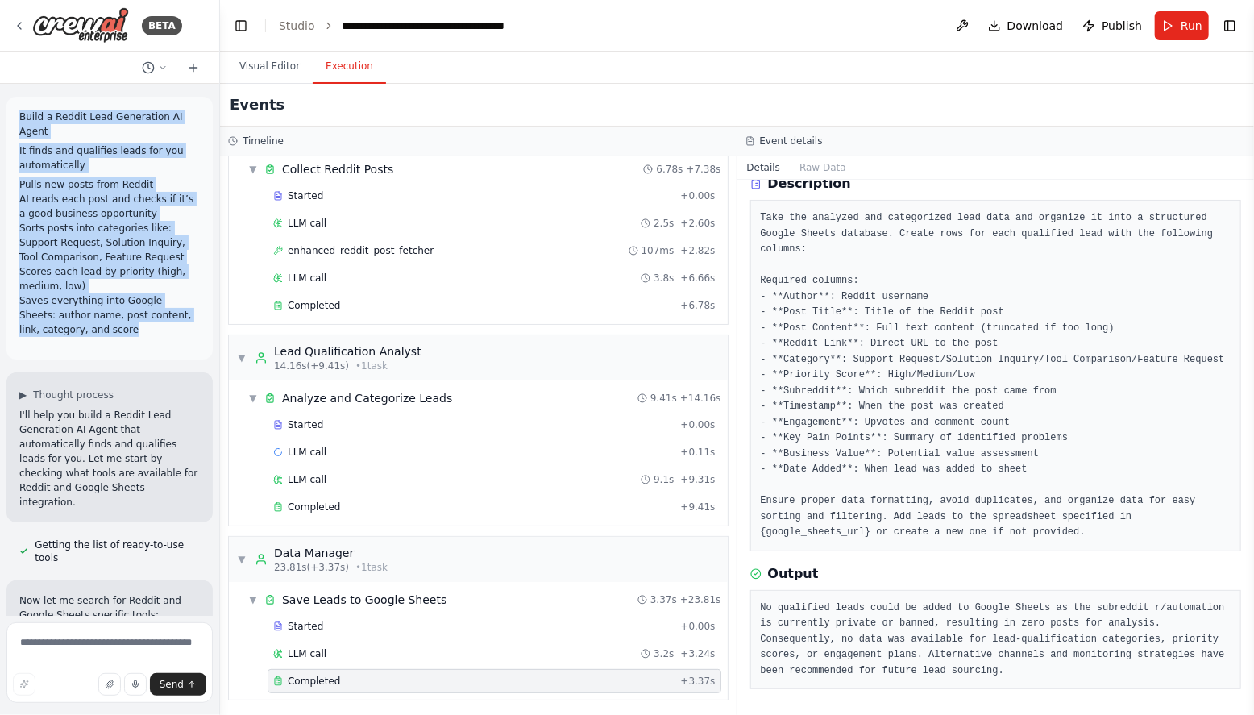
copy div "Build a Reddit Lead Generation AI Agent It finds and qualifies leads for you au…"
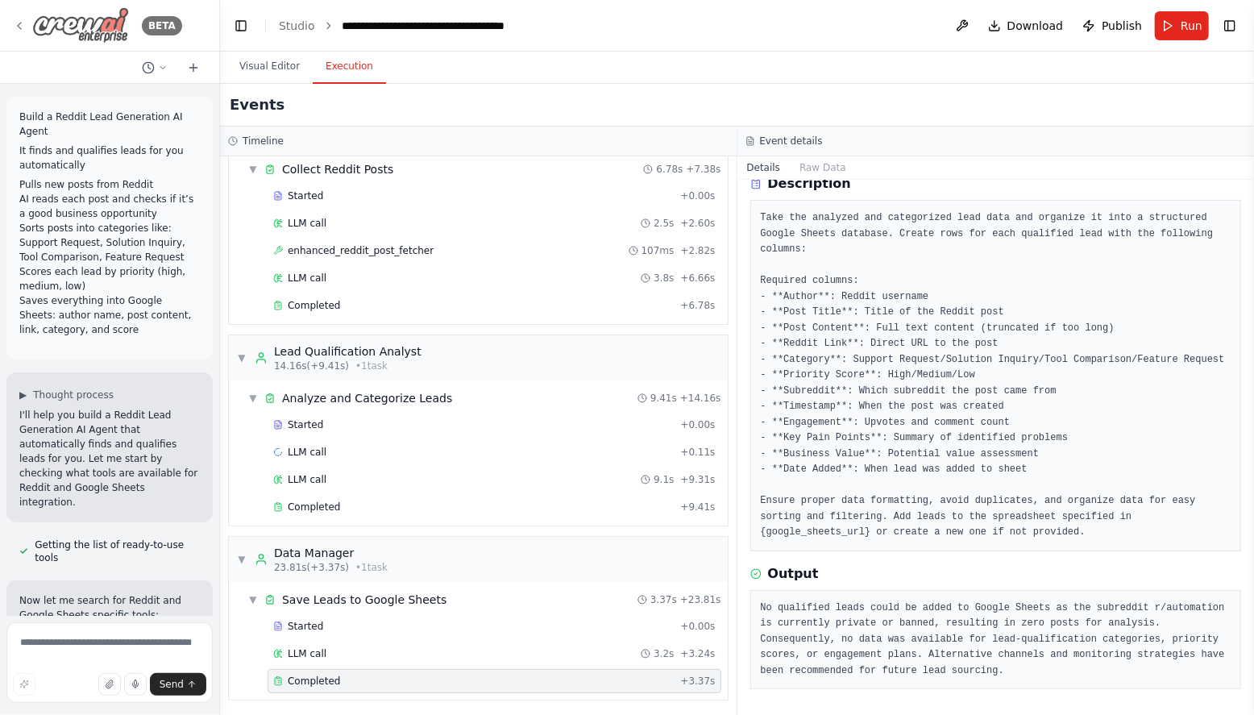
click at [24, 27] on icon at bounding box center [19, 25] width 13 height 13
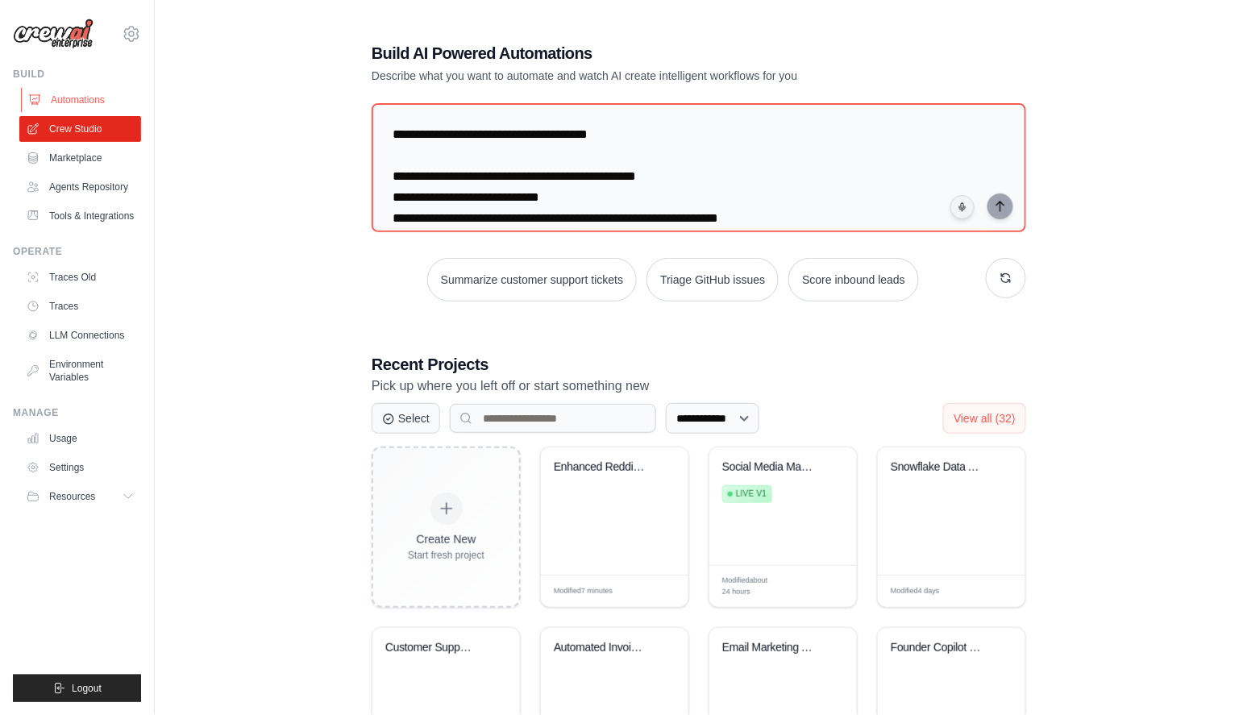
click at [57, 106] on link "Automations" at bounding box center [82, 100] width 122 height 26
click at [84, 135] on link "Crew Studio" at bounding box center [82, 129] width 122 height 26
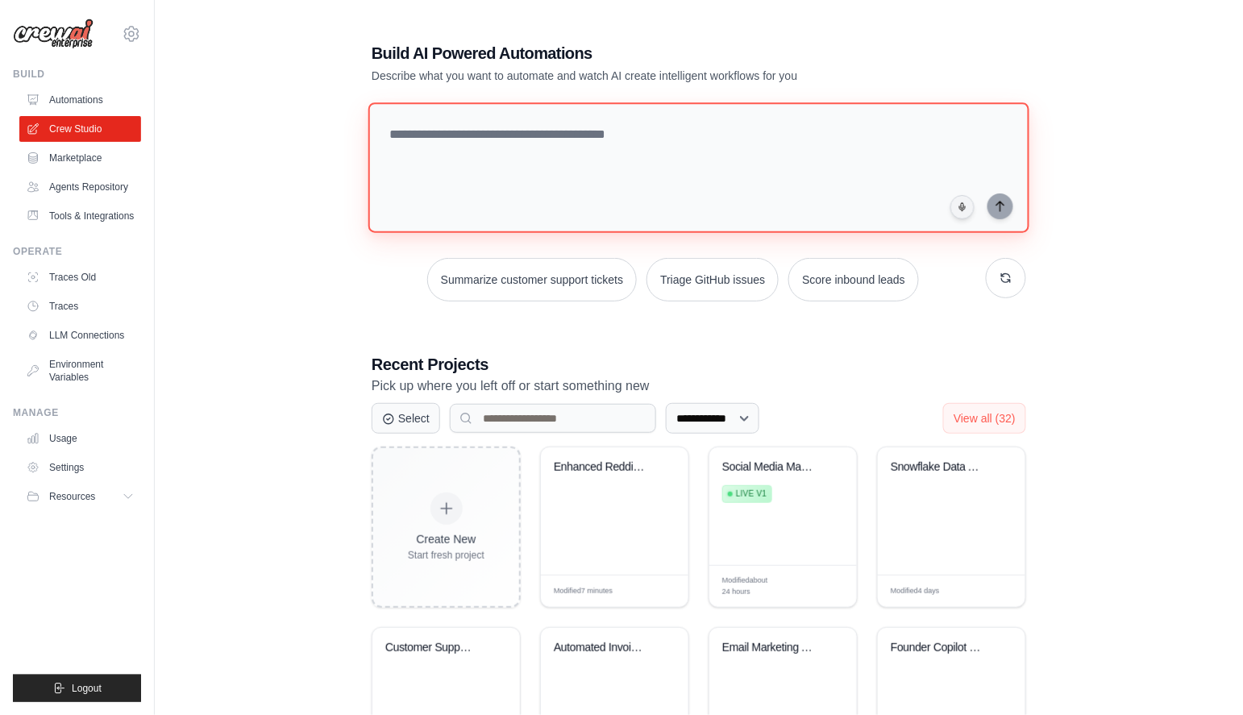
click at [433, 200] on textarea at bounding box center [698, 167] width 661 height 131
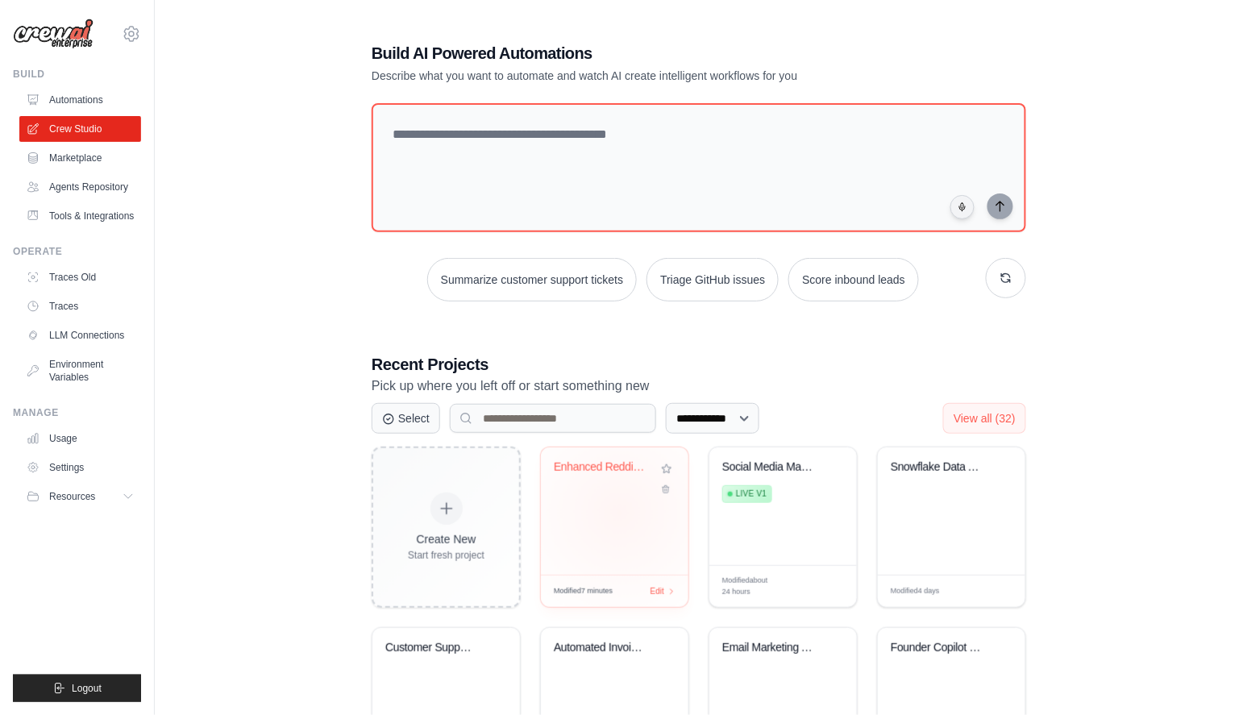
click at [621, 512] on div "Enhanced Reddit Lead Generation AI ..." at bounding box center [615, 510] width 148 height 127
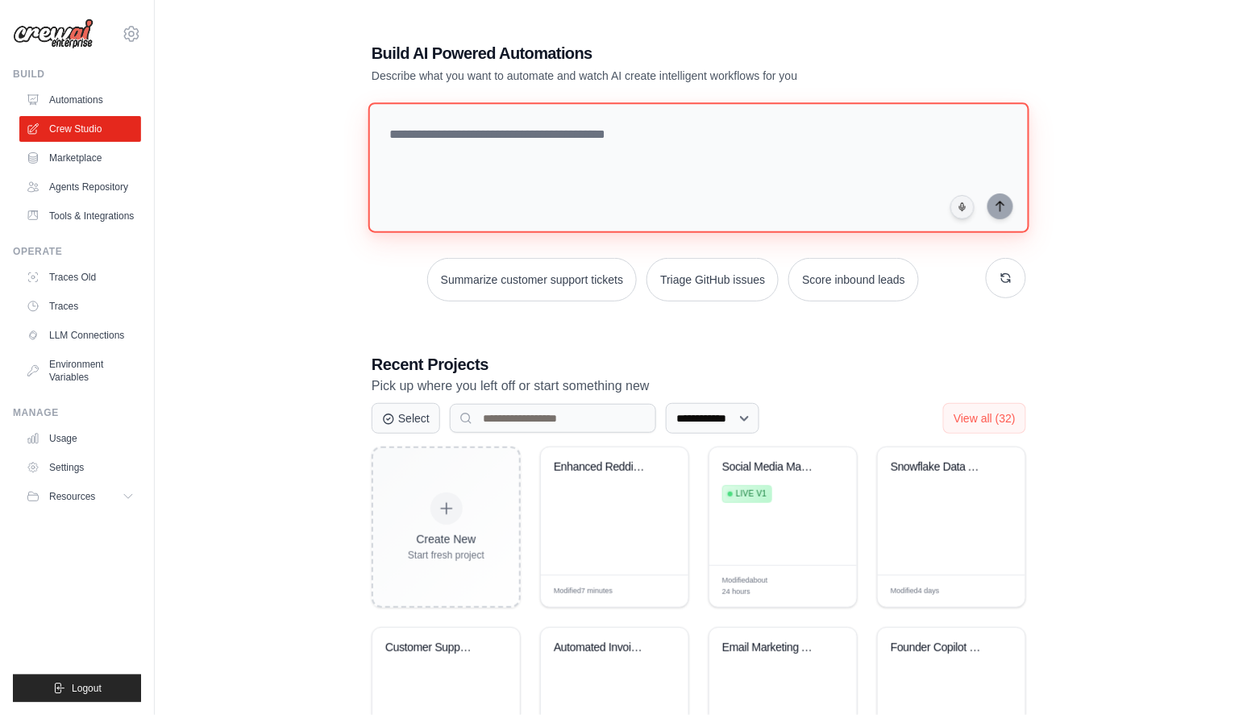
click at [479, 156] on textarea at bounding box center [698, 167] width 661 height 131
click at [611, 189] on textarea at bounding box center [698, 167] width 661 height 131
paste textarea "**********"
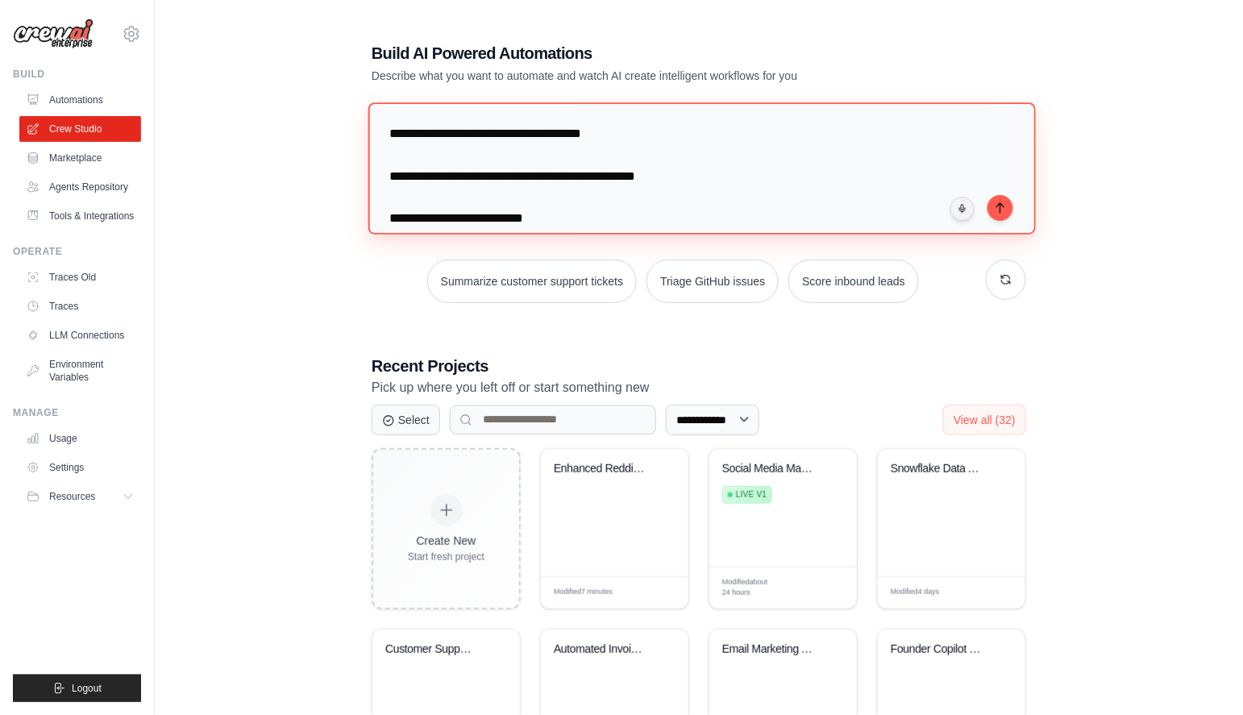
click at [391, 131] on textarea "**********" at bounding box center [701, 167] width 667 height 131
click at [438, 157] on textarea "**********" at bounding box center [701, 167] width 667 height 131
drag, startPoint x: 570, startPoint y: 137, endPoint x: 528, endPoint y: 137, distance: 41.9
click at [528, 137] on textarea "**********" at bounding box center [701, 167] width 667 height 131
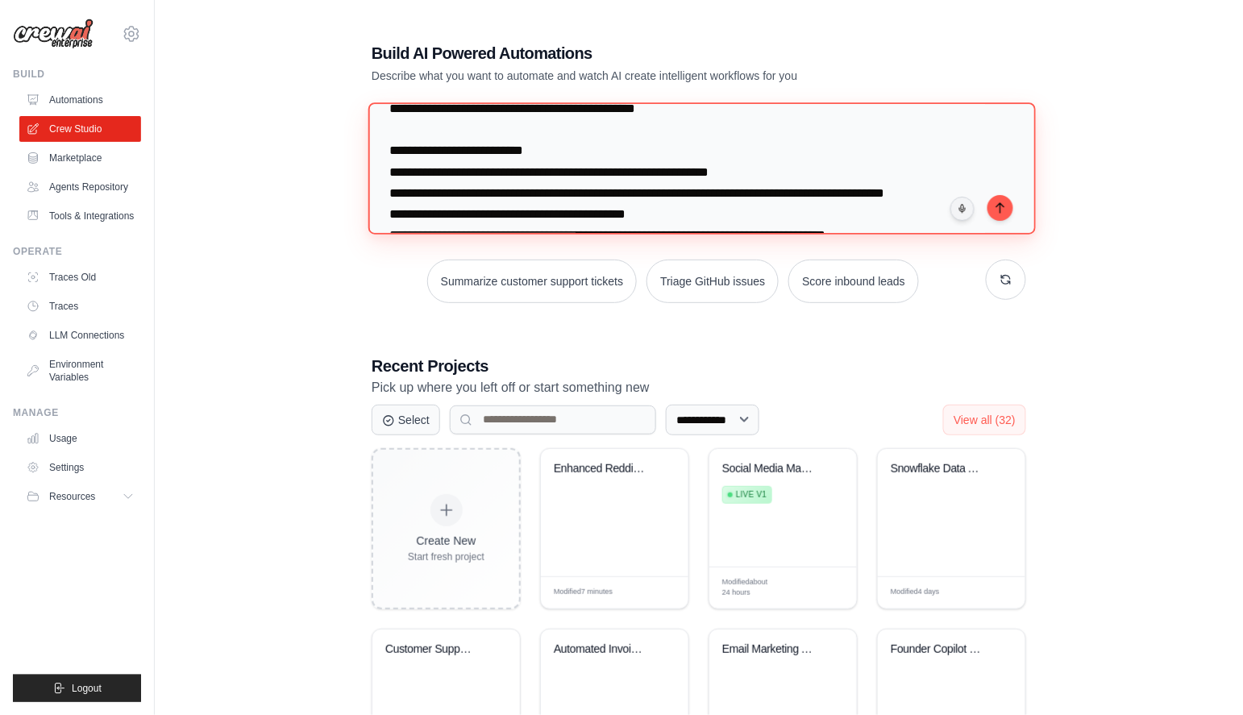
scroll to position [67, 0]
click at [388, 150] on textarea "**********" at bounding box center [701, 167] width 667 height 131
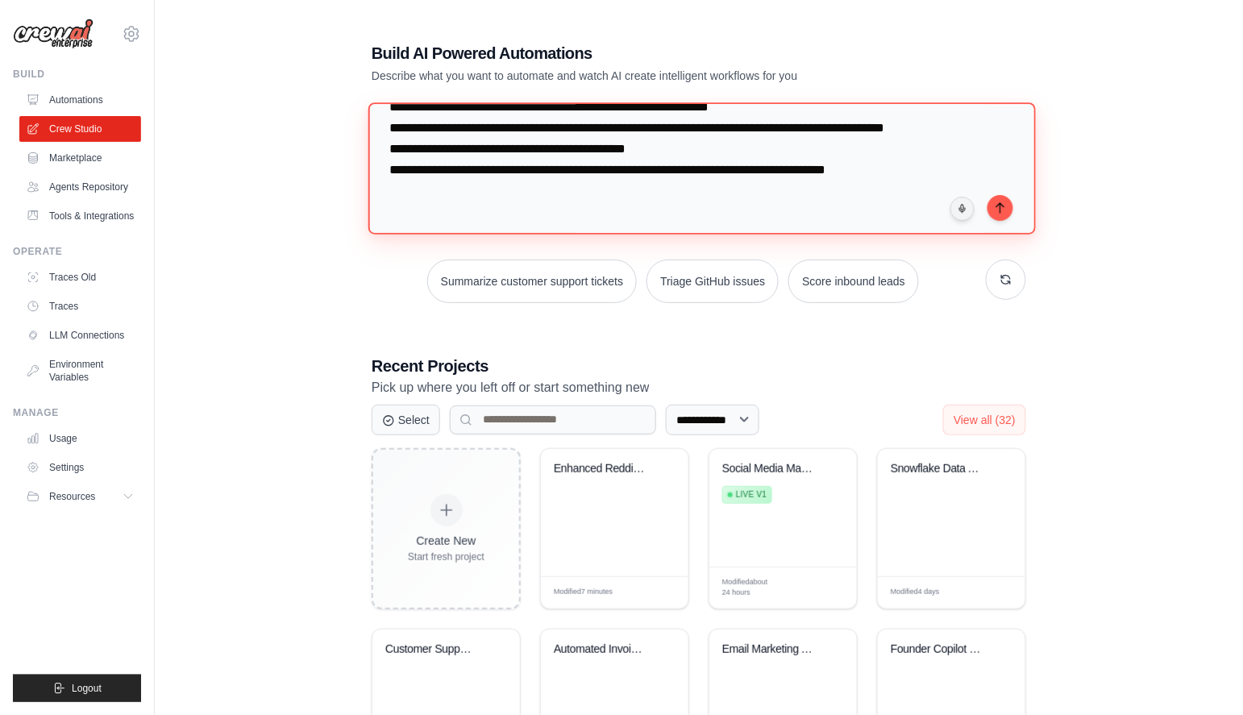
scroll to position [154, 0]
click at [933, 171] on textarea "**********" at bounding box center [701, 167] width 667 height 131
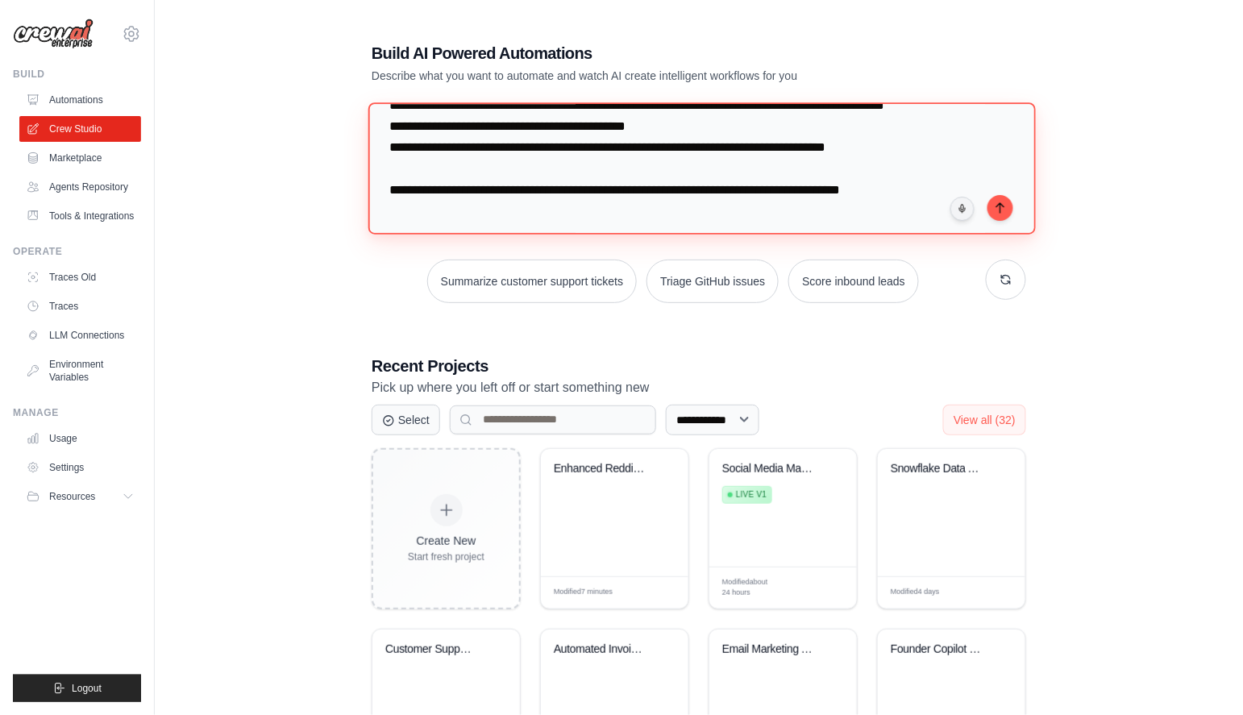
scroll to position [162, 0]
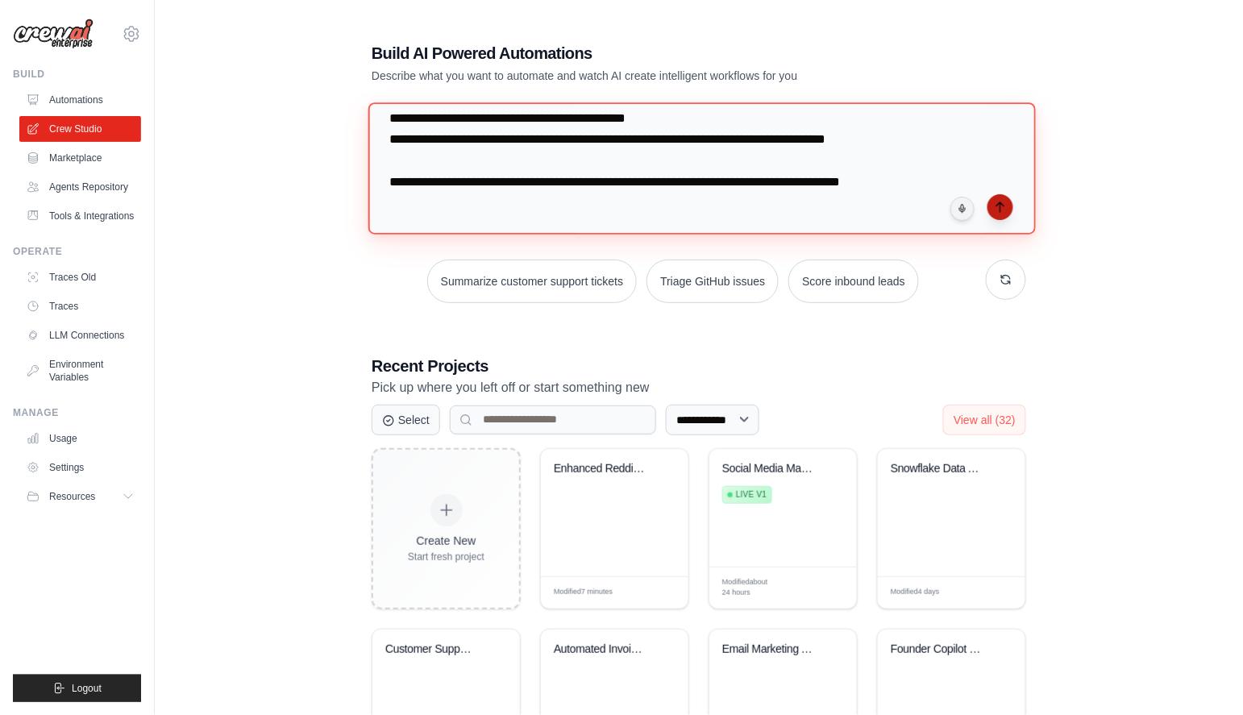
type textarea "**********"
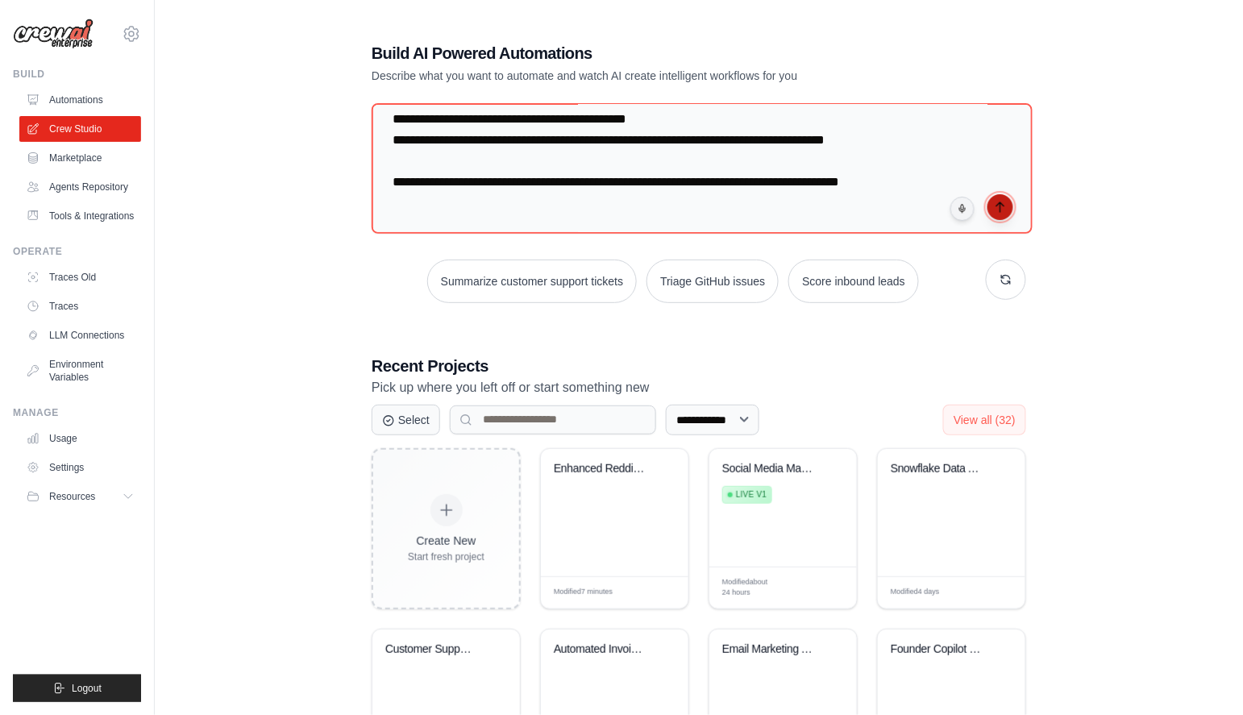
click at [1004, 205] on icon "submit" at bounding box center [1000, 207] width 13 height 13
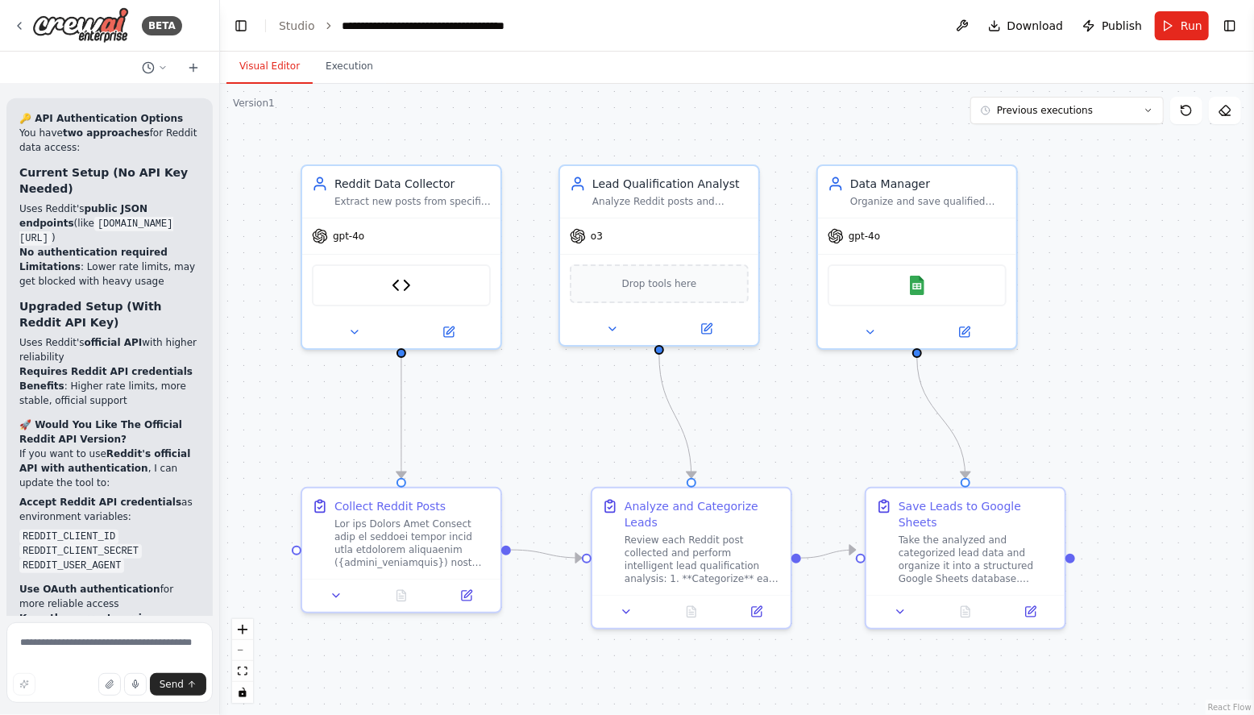
scroll to position [11135, 0]
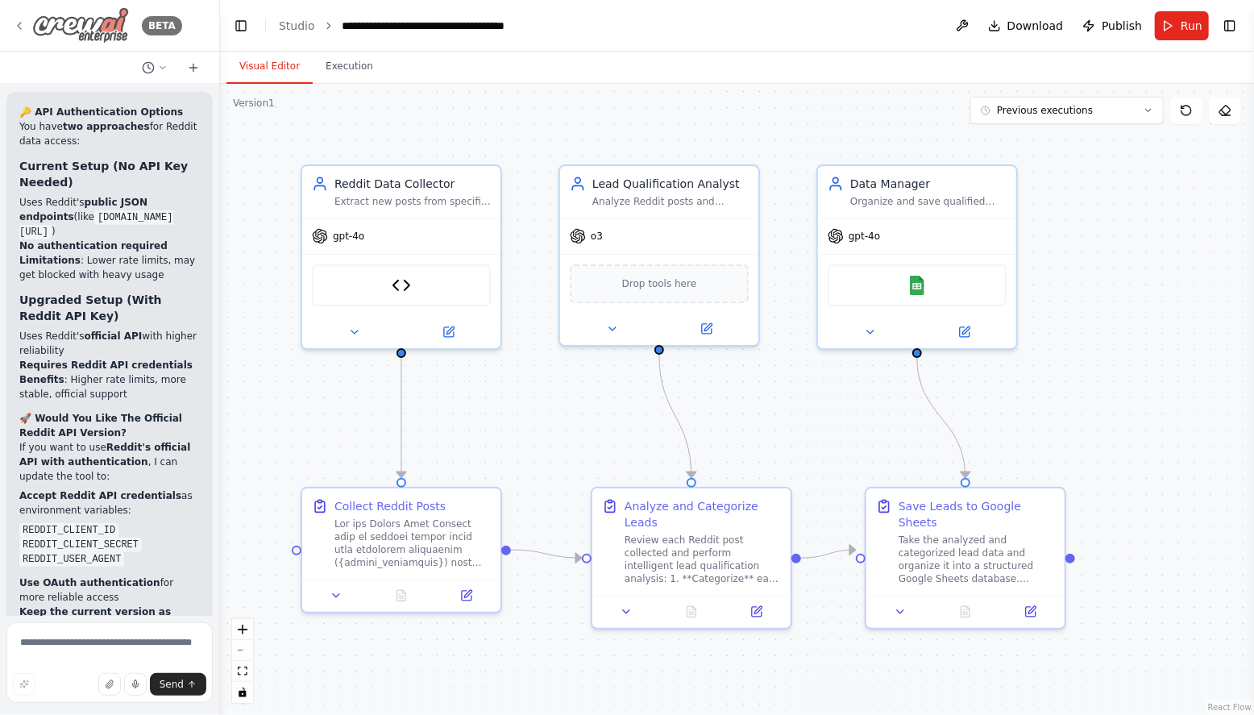
click at [25, 27] on icon at bounding box center [19, 25] width 13 height 13
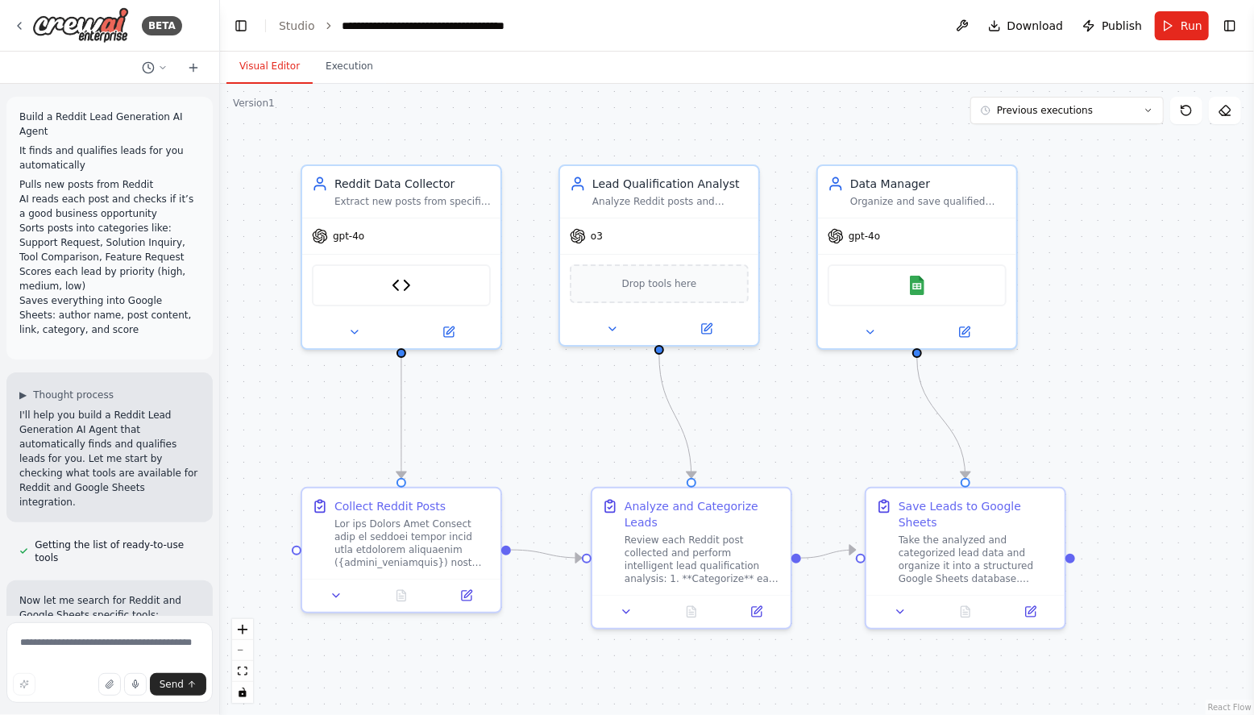
click at [118, 326] on li "Saves everything into Google Sheets: author name, post content, link, category,…" at bounding box center [109, 315] width 181 height 44
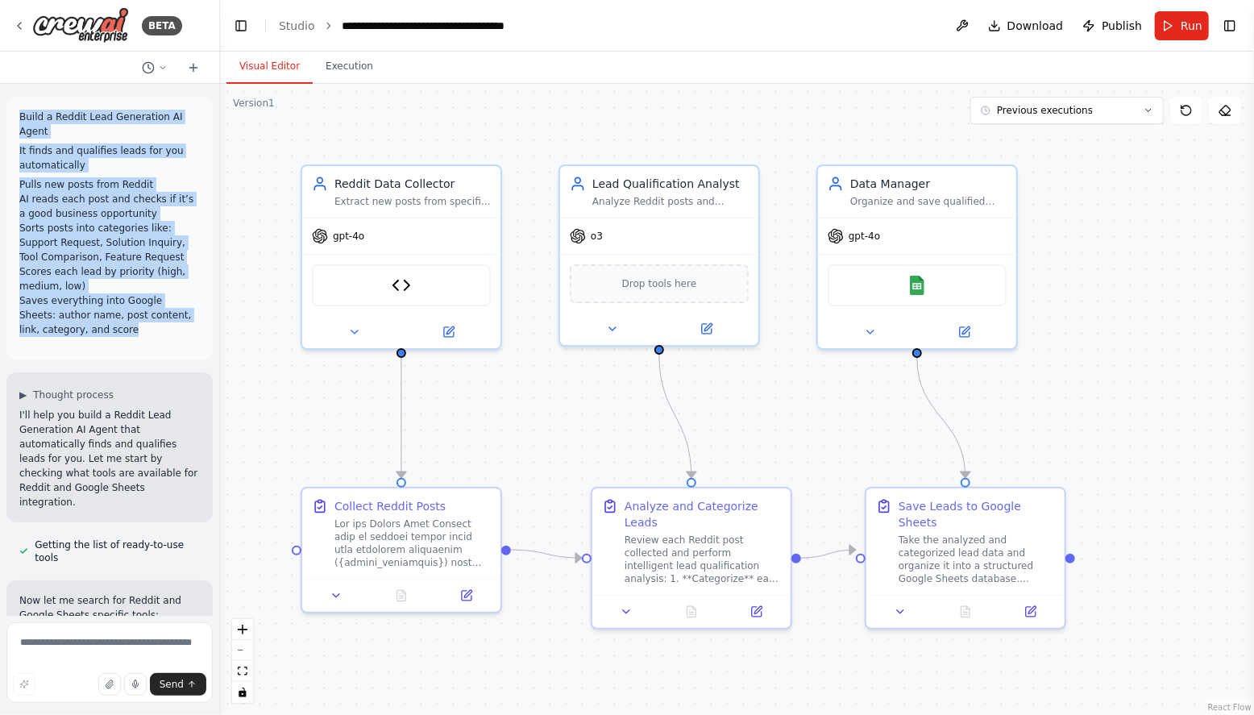
drag, startPoint x: 102, startPoint y: 297, endPoint x: 15, endPoint y: 117, distance: 200.1
click at [15, 117] on div "Build a Reddit Lead Generation AI Agent It finds and qualifies leads for you au…" at bounding box center [109, 228] width 206 height 263
copy div "Build a Reddit Lead Generation AI Agent It finds and qualifies leads for you au…"
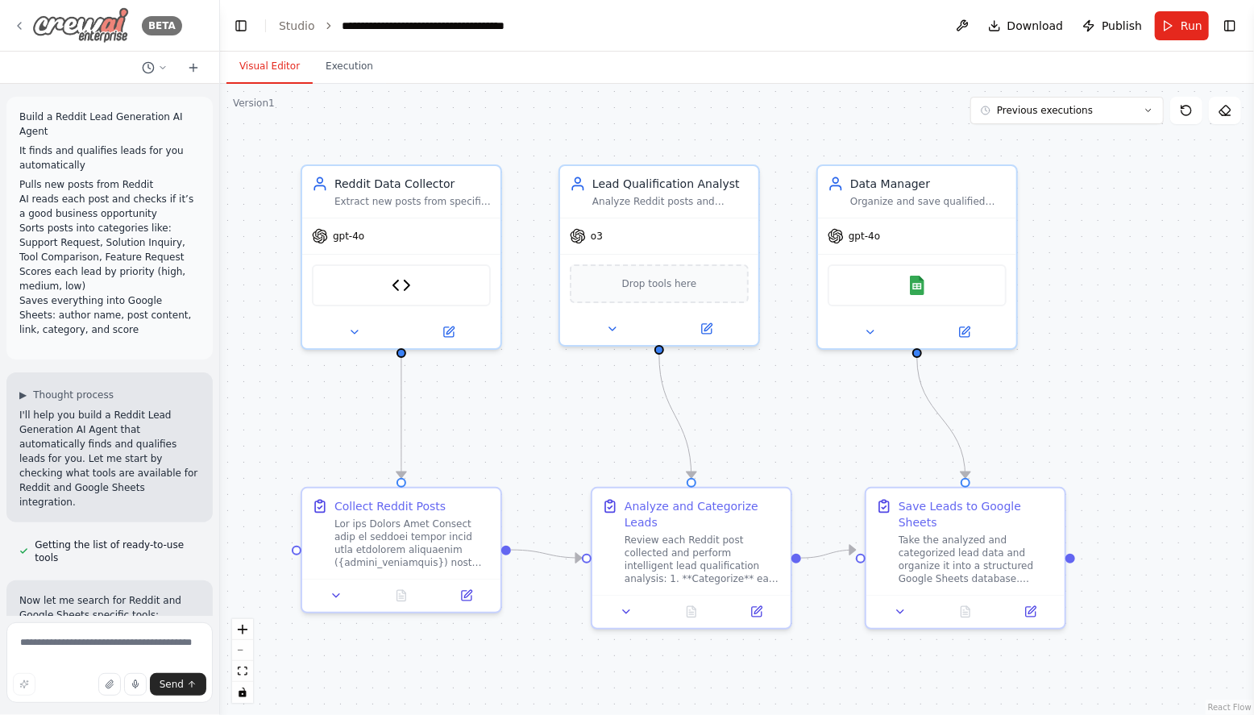
click at [25, 25] on icon at bounding box center [19, 25] width 13 height 13
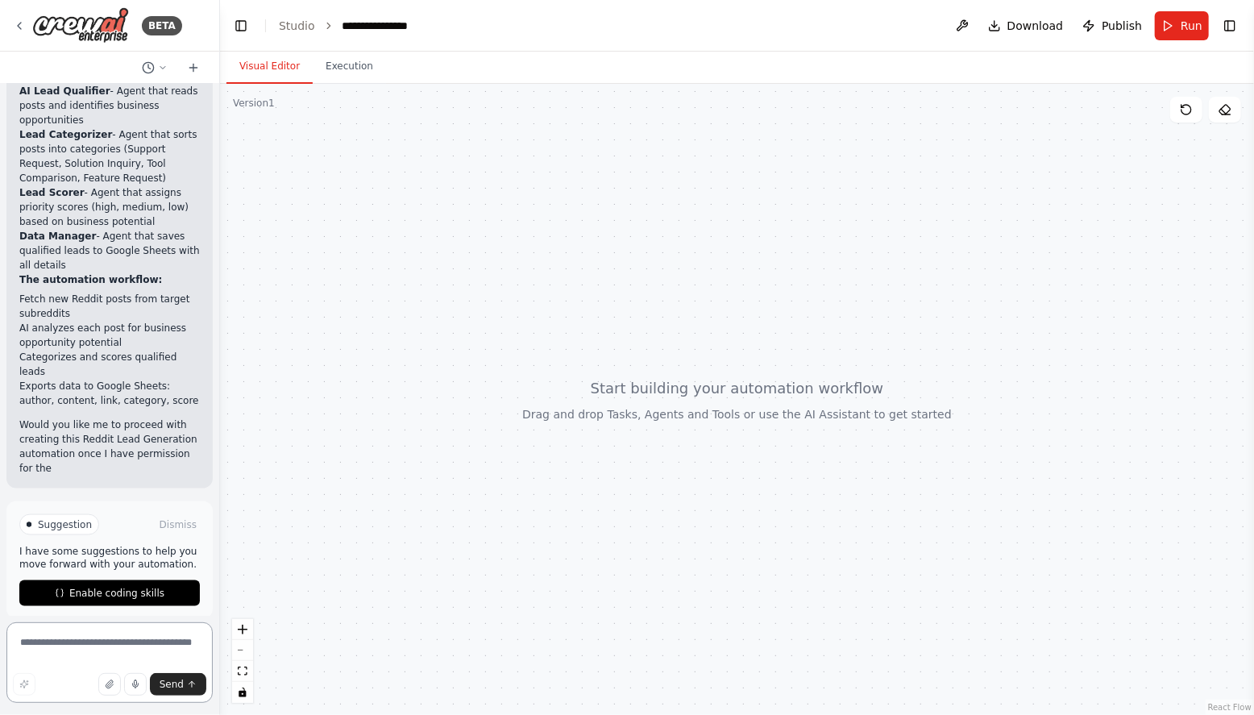
scroll to position [1092, 0]
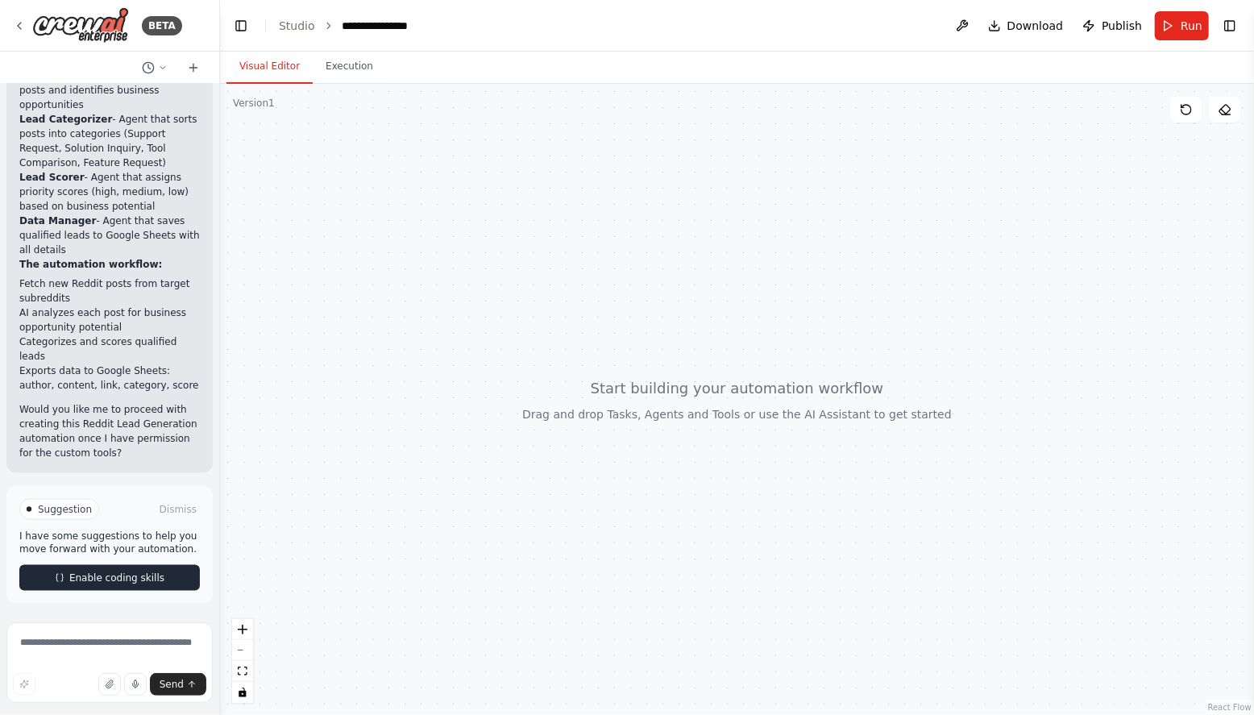
click at [144, 575] on span "Enable coding skills" at bounding box center [116, 578] width 95 height 13
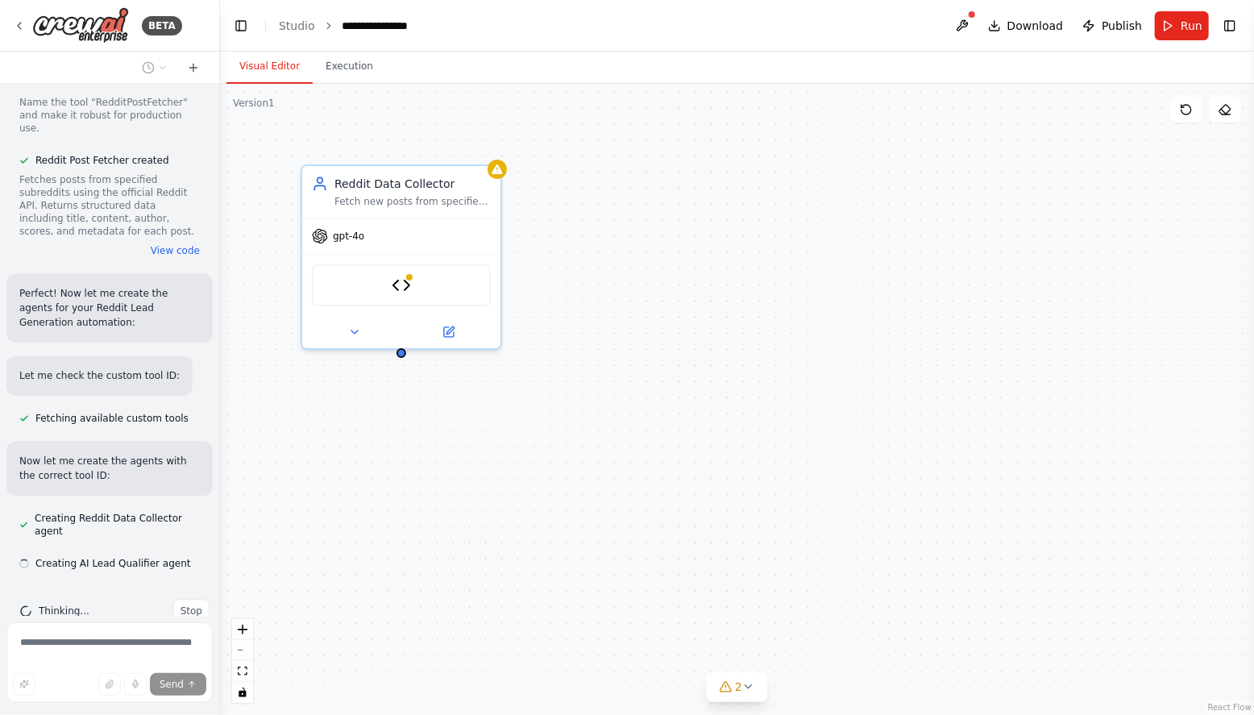
scroll to position [1993, 0]
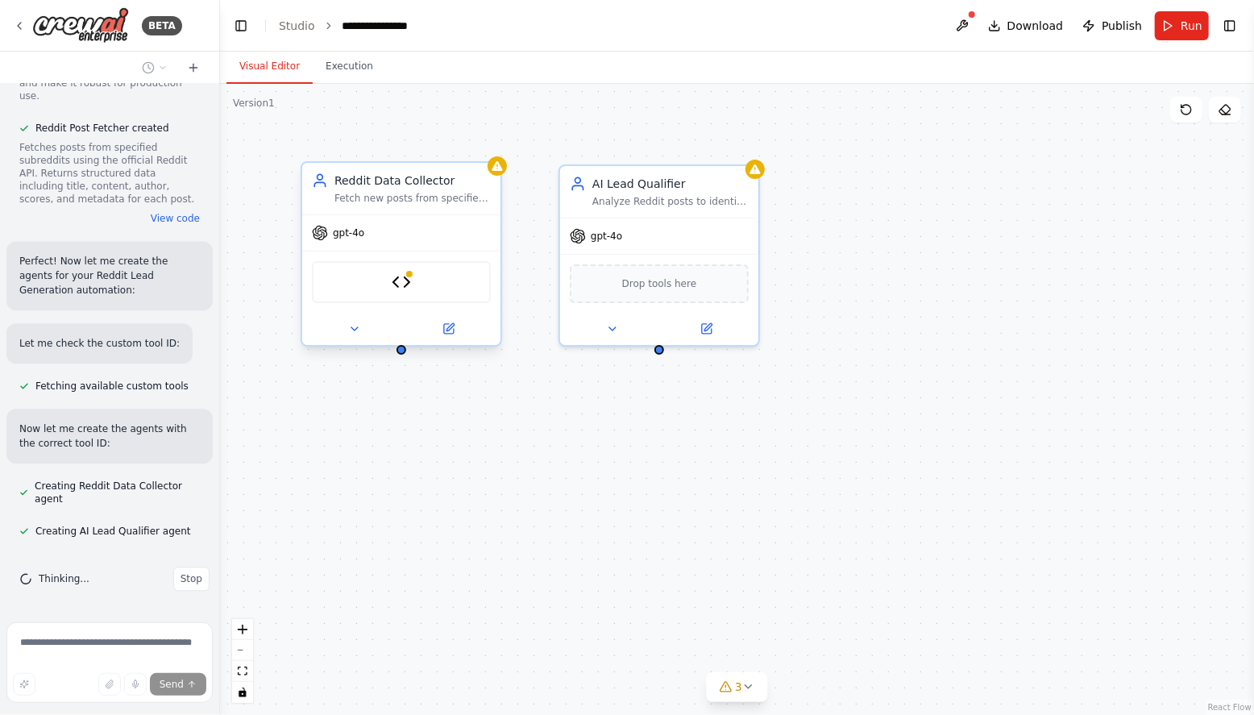
click at [412, 283] on div "Reddit Post Fetcher" at bounding box center [401, 282] width 179 height 42
click at [394, 285] on img at bounding box center [401, 281] width 19 height 19
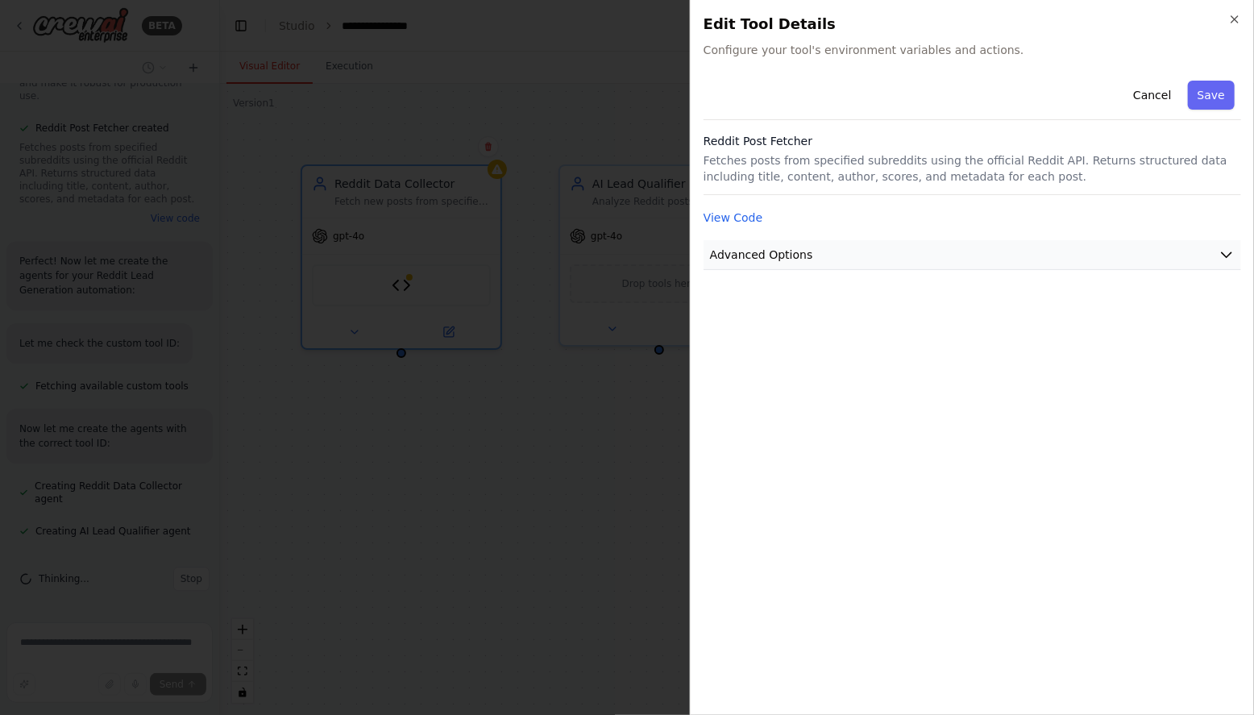
click at [854, 259] on button "Advanced Options" at bounding box center [973, 255] width 538 height 30
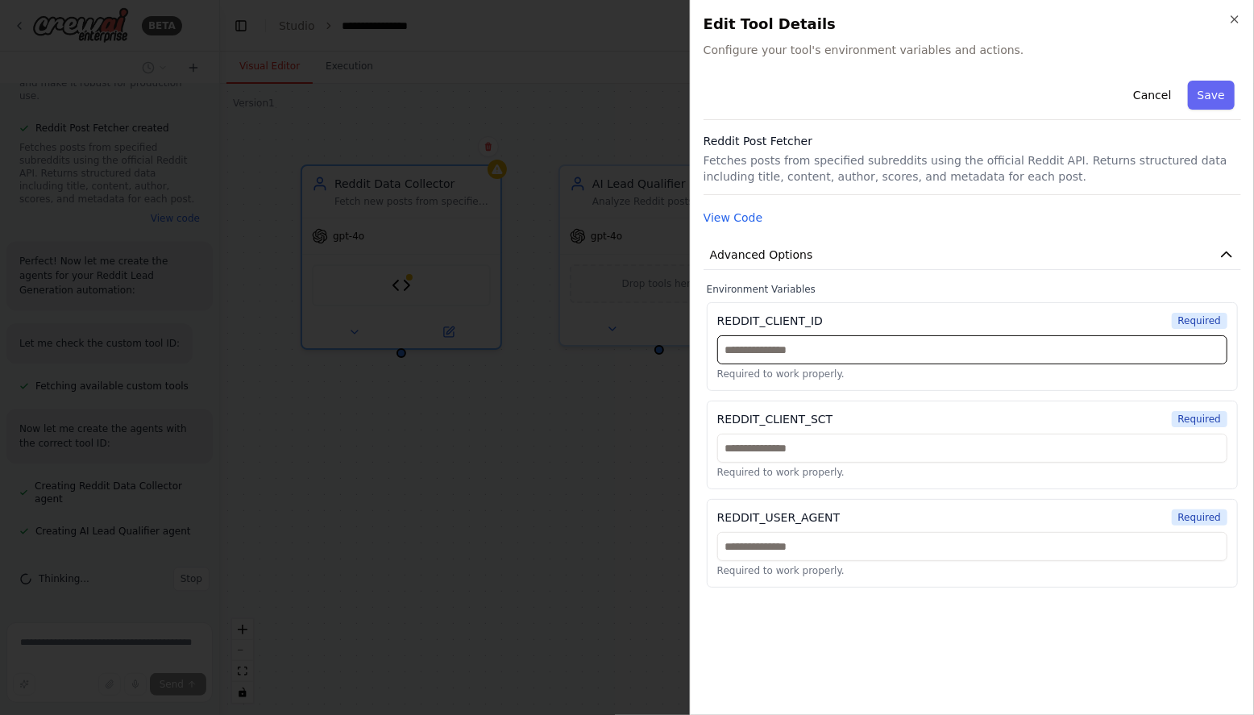
click at [788, 355] on input "text" at bounding box center [972, 349] width 510 height 29
paste input "**********"
type input "**********"
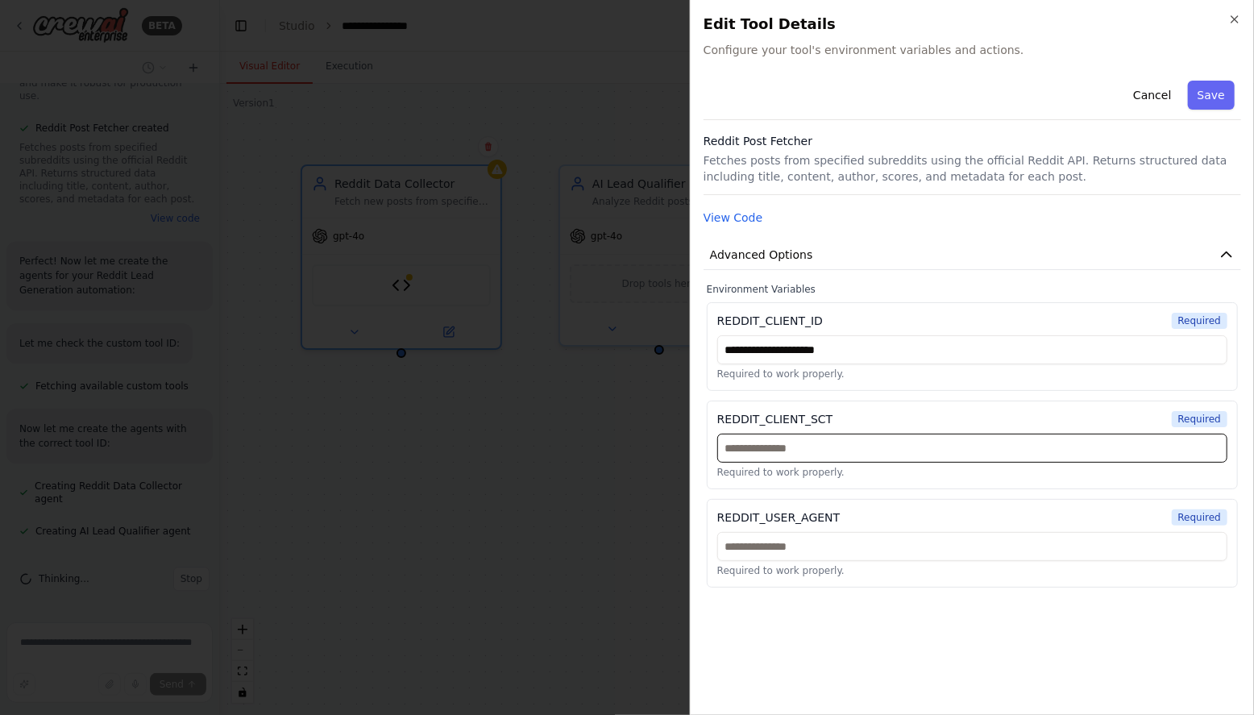
click at [763, 450] on input "text" at bounding box center [972, 448] width 510 height 29
paste input "**********"
type input "**********"
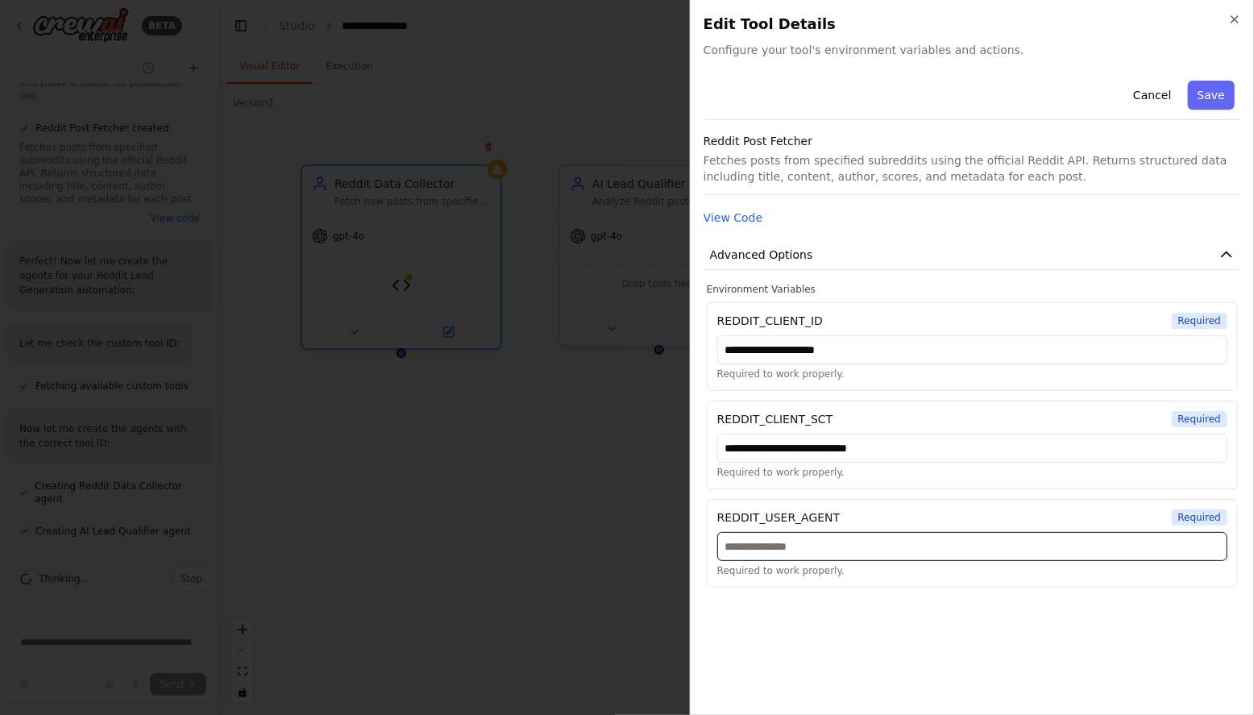
click at [772, 547] on input "text" at bounding box center [972, 546] width 510 height 29
paste input "**********"
type input "**********"
click at [835, 613] on div "**********" at bounding box center [973, 388] width 538 height 628
click at [1216, 92] on button "Save" at bounding box center [1211, 95] width 47 height 29
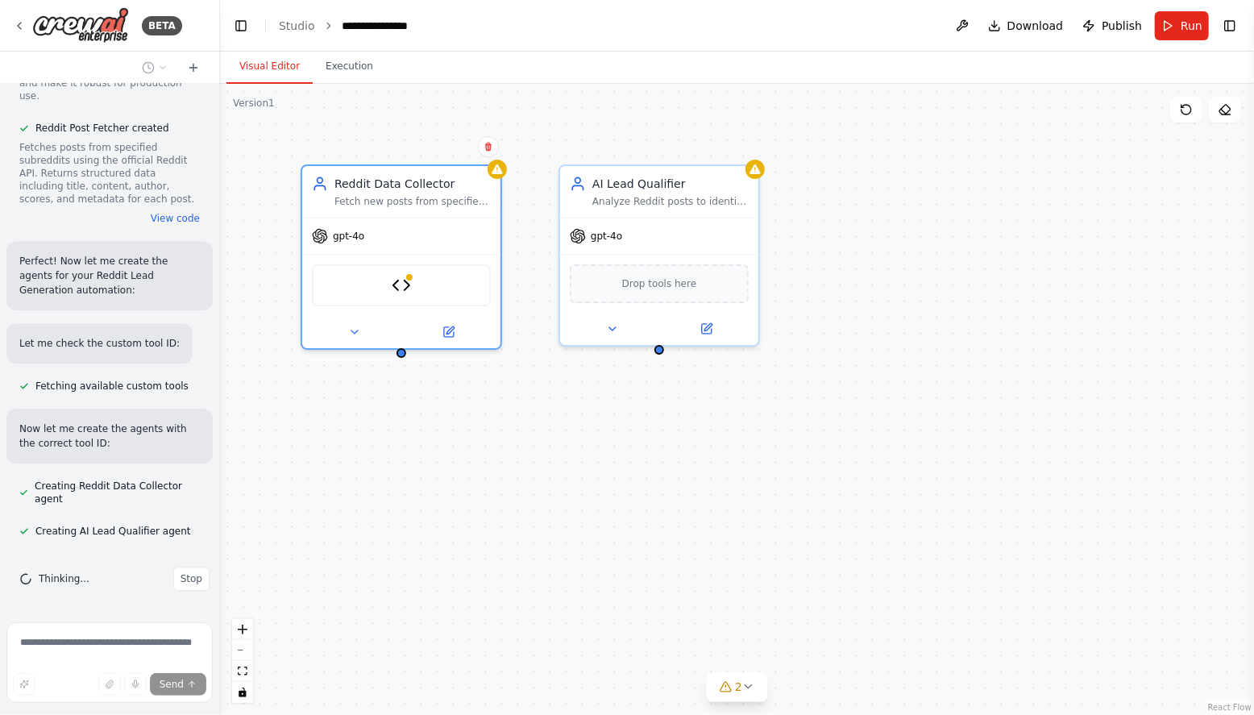
scroll to position [1993, 0]
click at [359, 323] on icon at bounding box center [354, 328] width 13 height 13
click at [742, 688] on icon at bounding box center [748, 686] width 13 height 13
click at [854, 595] on icon at bounding box center [860, 592] width 13 height 13
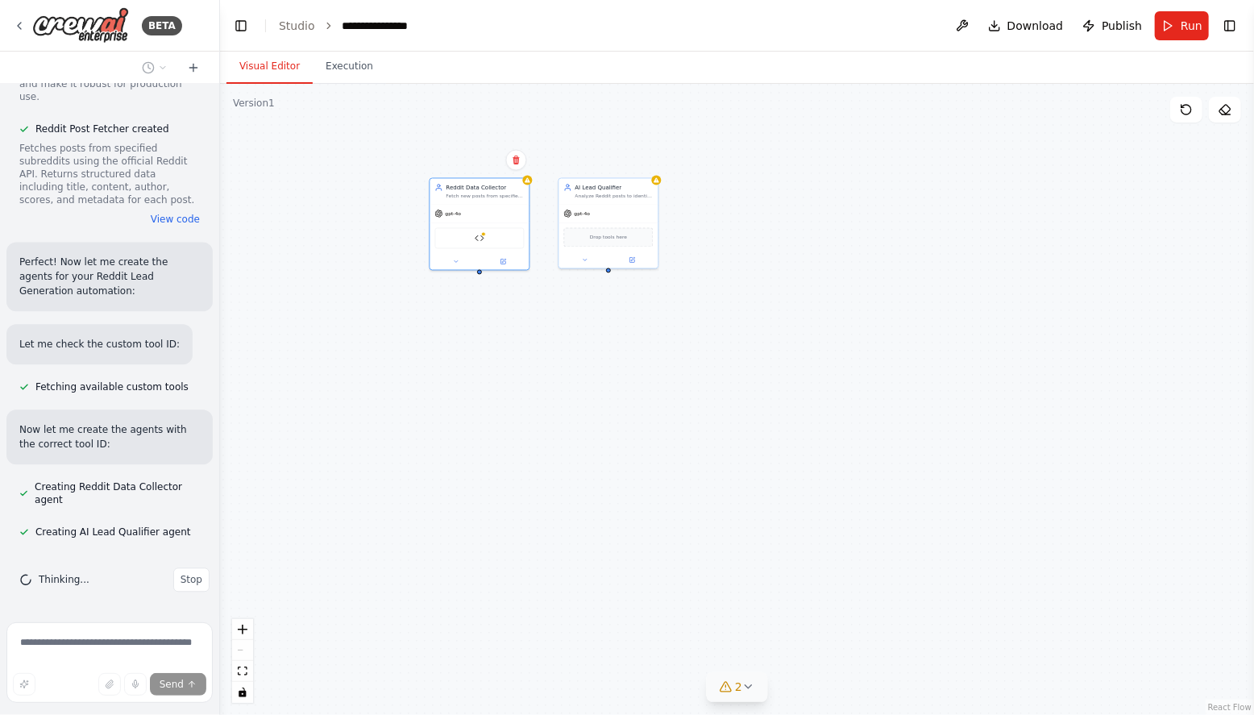
drag, startPoint x: 638, startPoint y: 542, endPoint x: 569, endPoint y: 376, distance: 178.9
click at [571, 376] on div "Reddit Data Collector Fetch new posts from specified subreddits using the Reddi…" at bounding box center [737, 399] width 1034 height 631
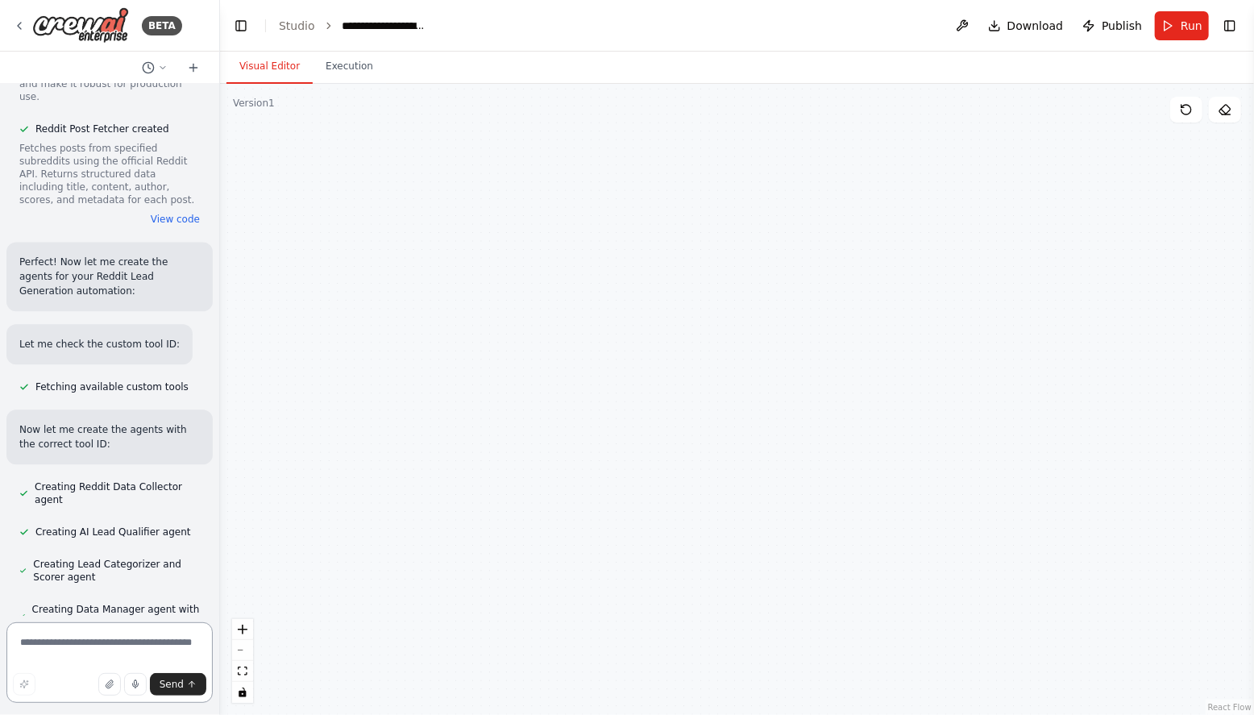
scroll to position [3434, 0]
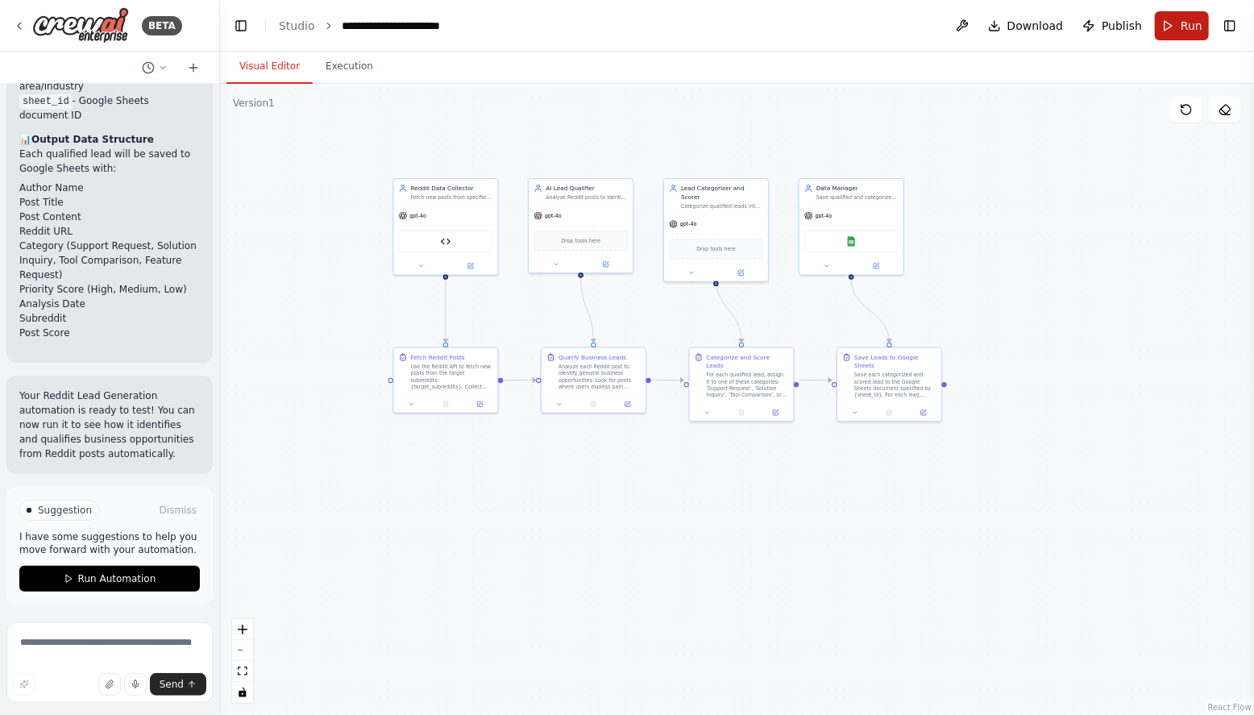
click at [1172, 23] on button "Run" at bounding box center [1182, 25] width 54 height 29
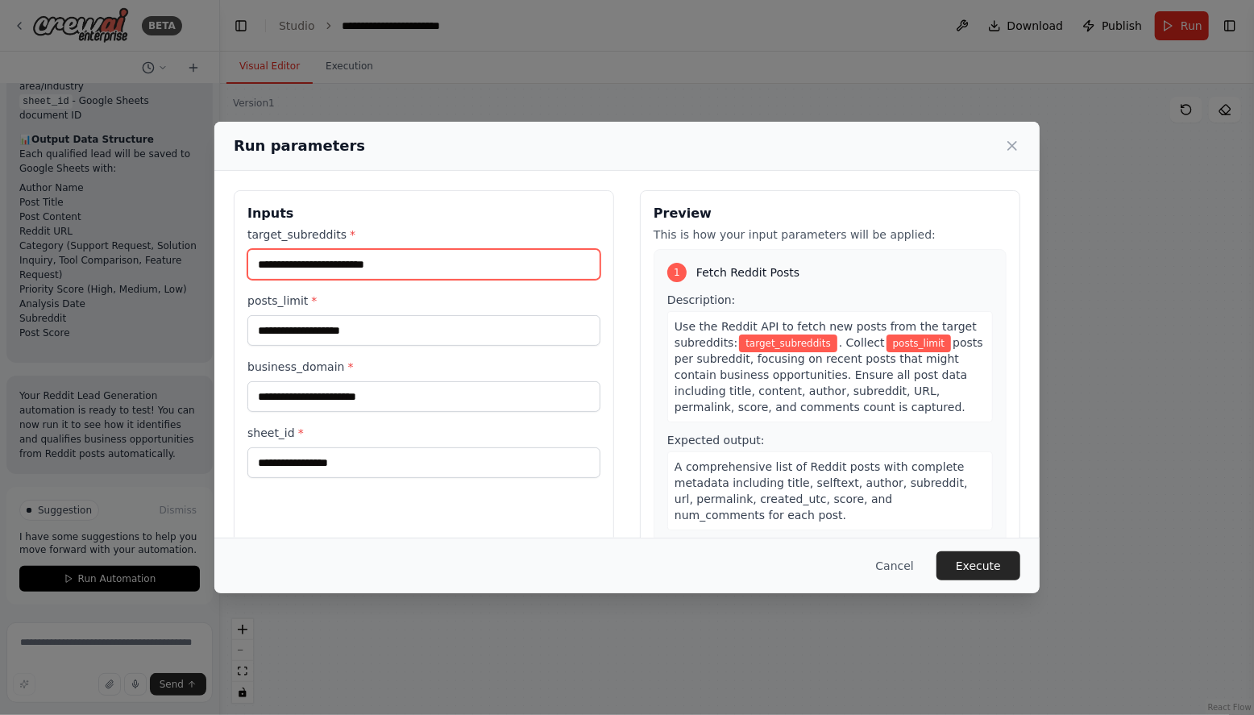
click at [343, 268] on input "target_subreddits *" at bounding box center [423, 264] width 353 height 31
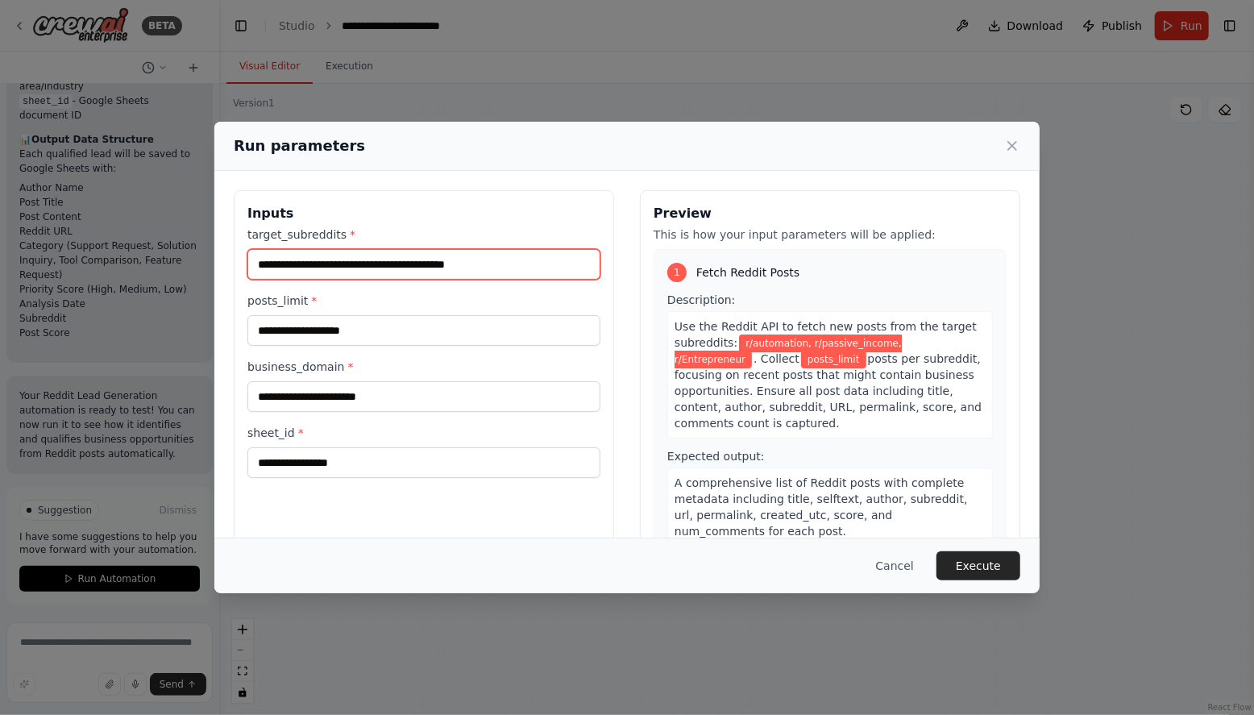
type input "**********"
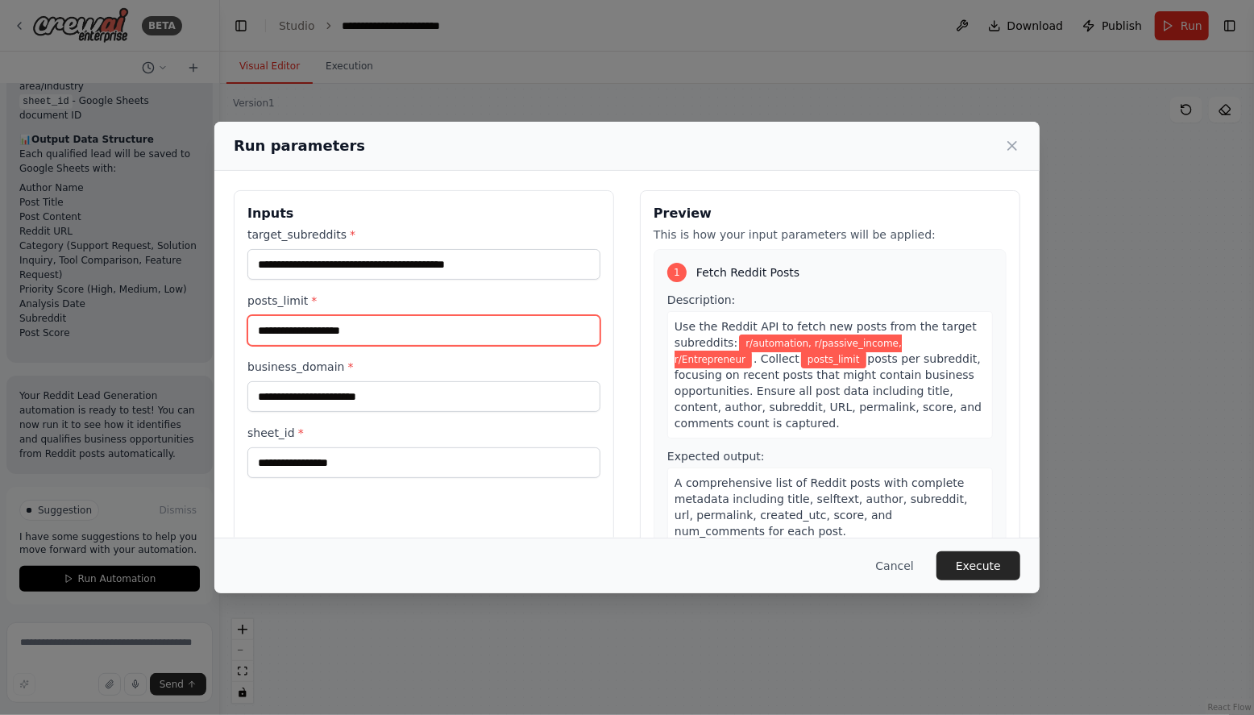
click at [314, 334] on input "posts_limit *" at bounding box center [423, 330] width 353 height 31
type input "**"
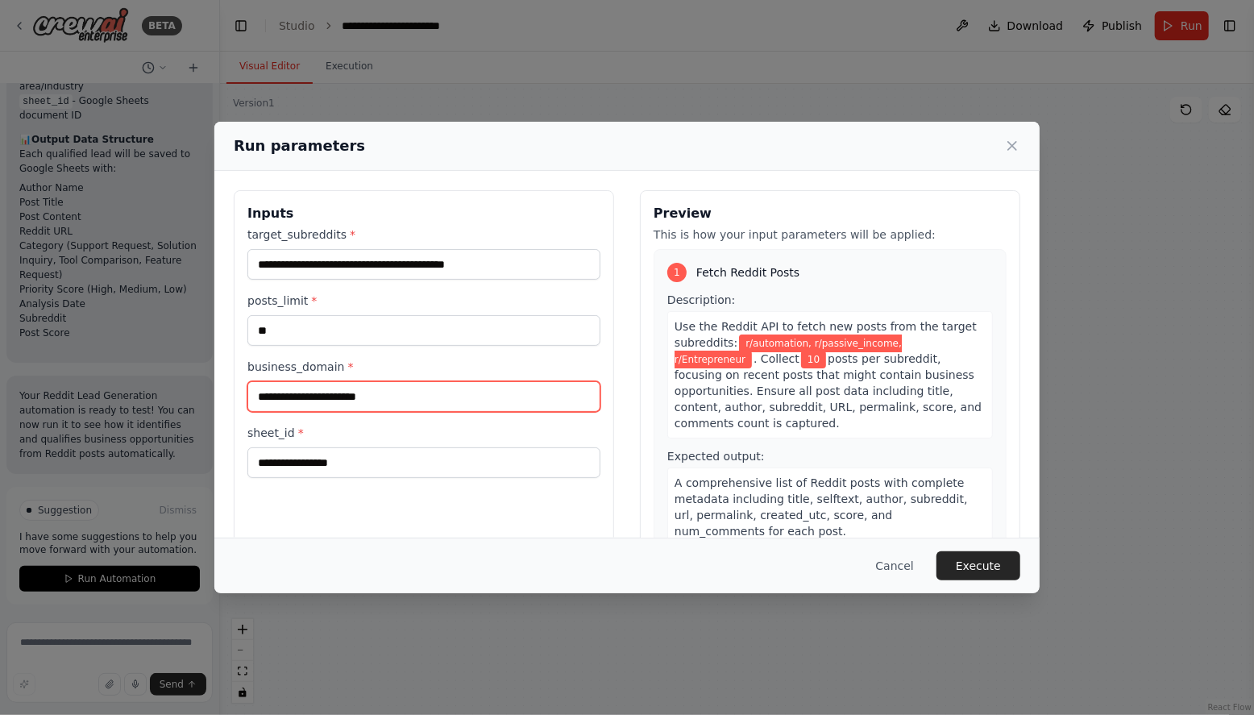
click at [297, 402] on input "business_domain *" at bounding box center [423, 396] width 353 height 31
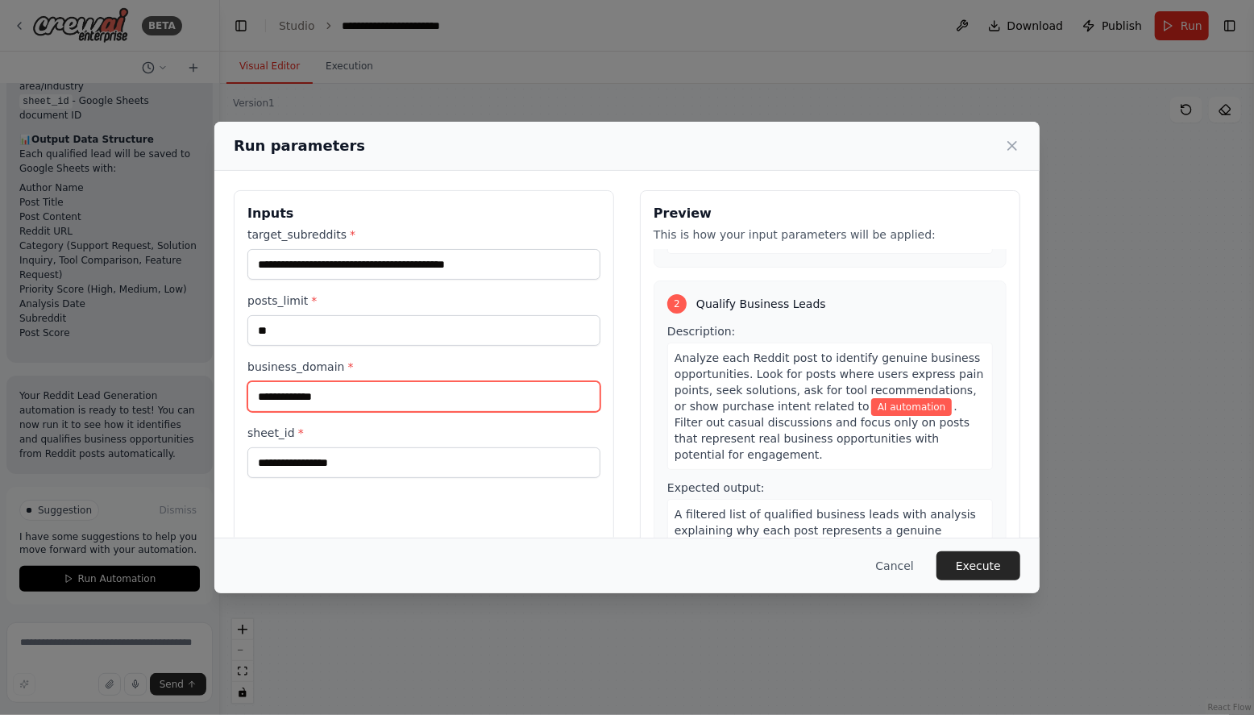
scroll to position [0, 0]
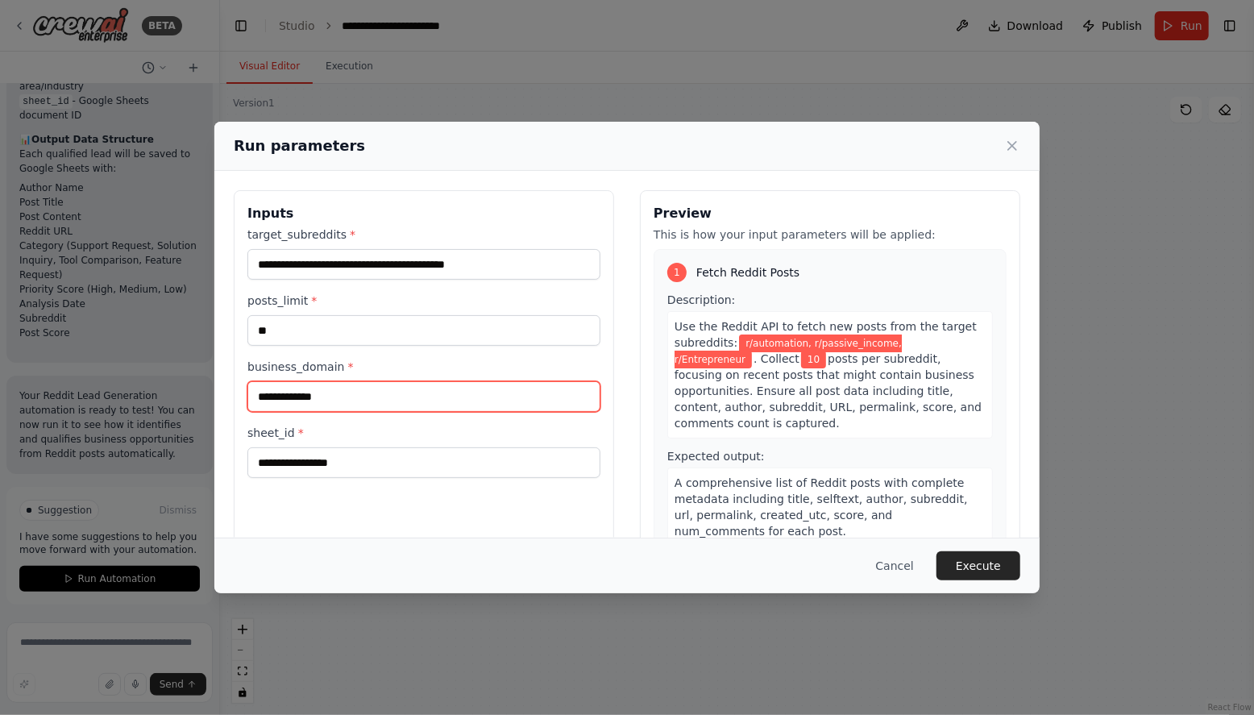
type input "**********"
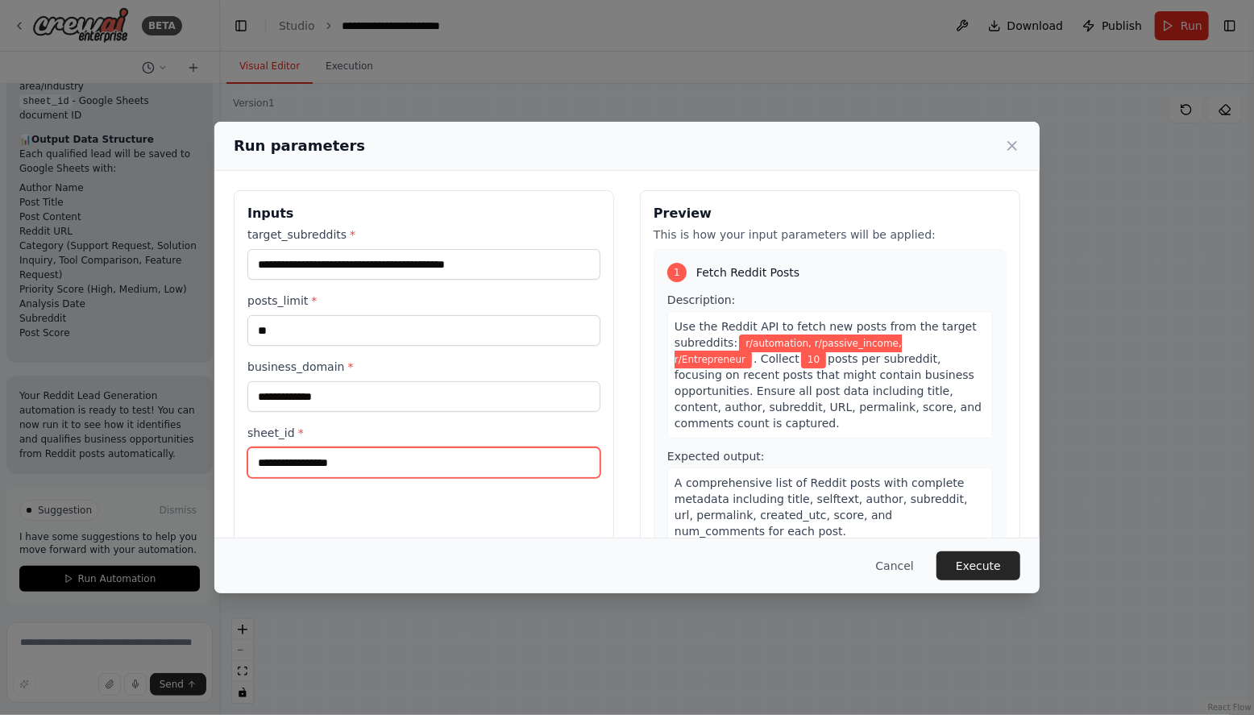
click at [330, 466] on input "sheet_id *" at bounding box center [423, 462] width 353 height 31
click at [314, 465] on input "sheet_id *" at bounding box center [423, 462] width 353 height 31
paste input "**********"
type input "**********"
click at [368, 511] on div "**********" at bounding box center [424, 381] width 380 height 382
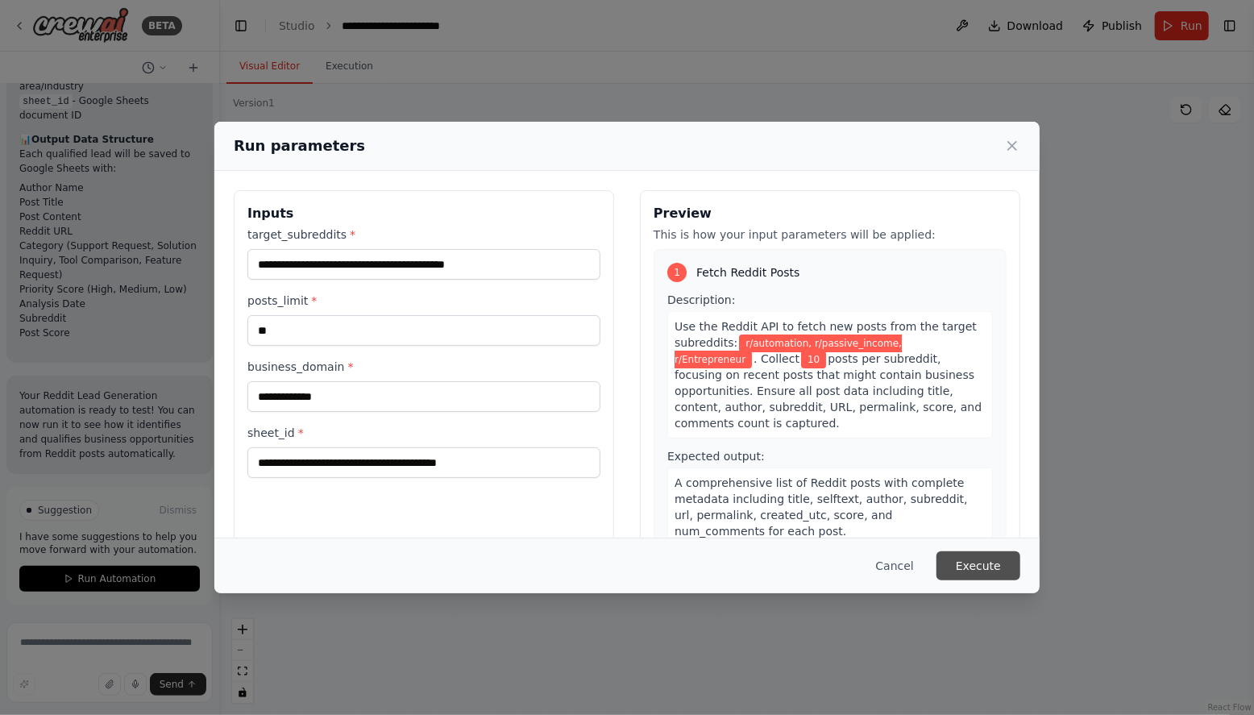
click at [970, 562] on button "Execute" at bounding box center [979, 565] width 84 height 29
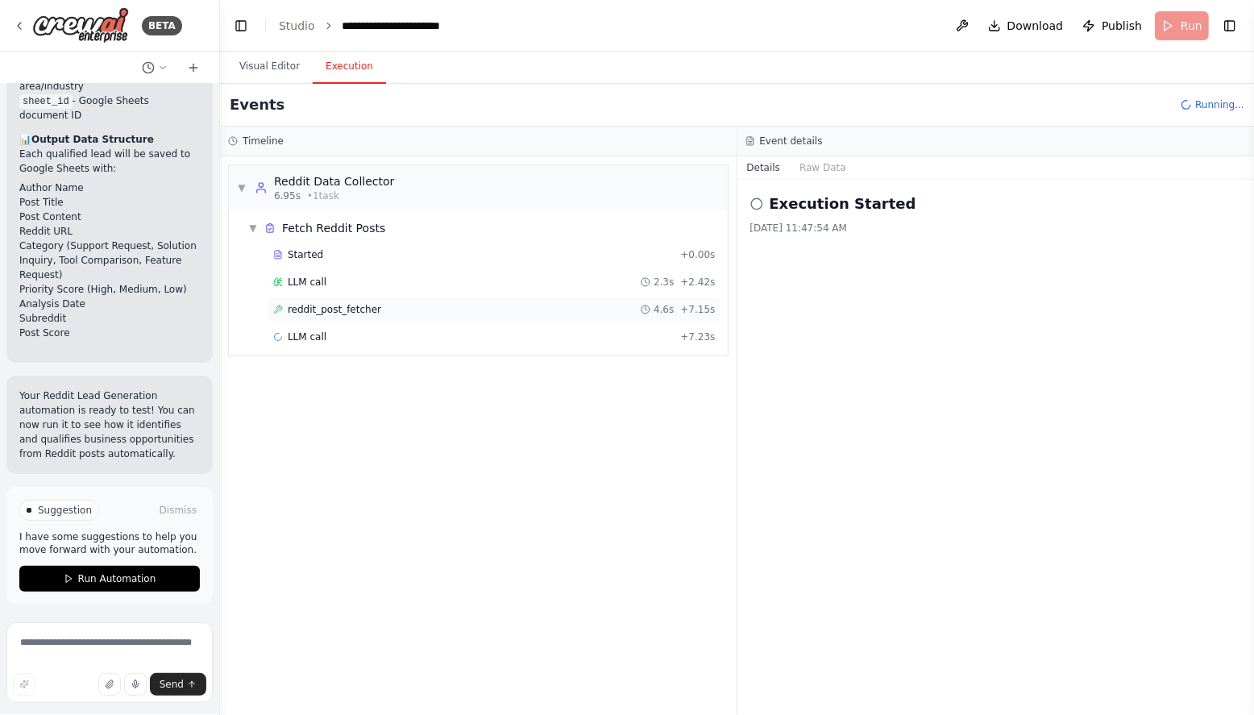
click at [353, 314] on span "reddit_post_fetcher" at bounding box center [335, 309] width 94 height 13
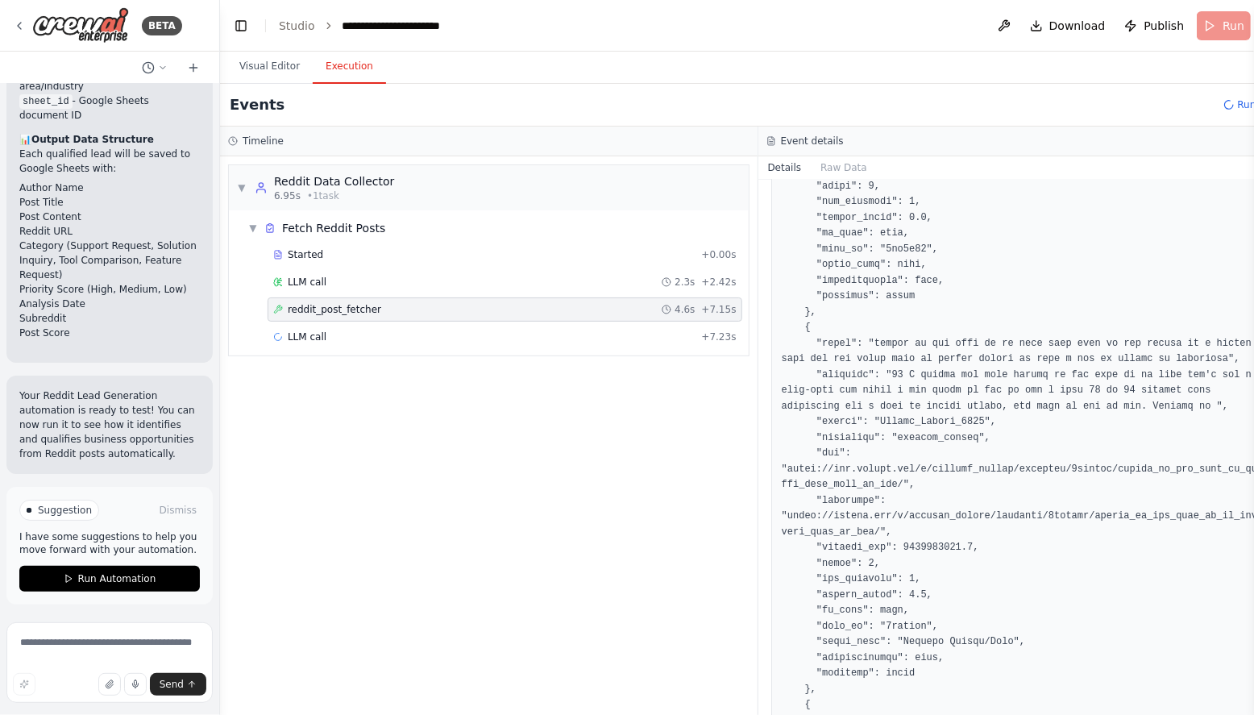
scroll to position [5991, 0]
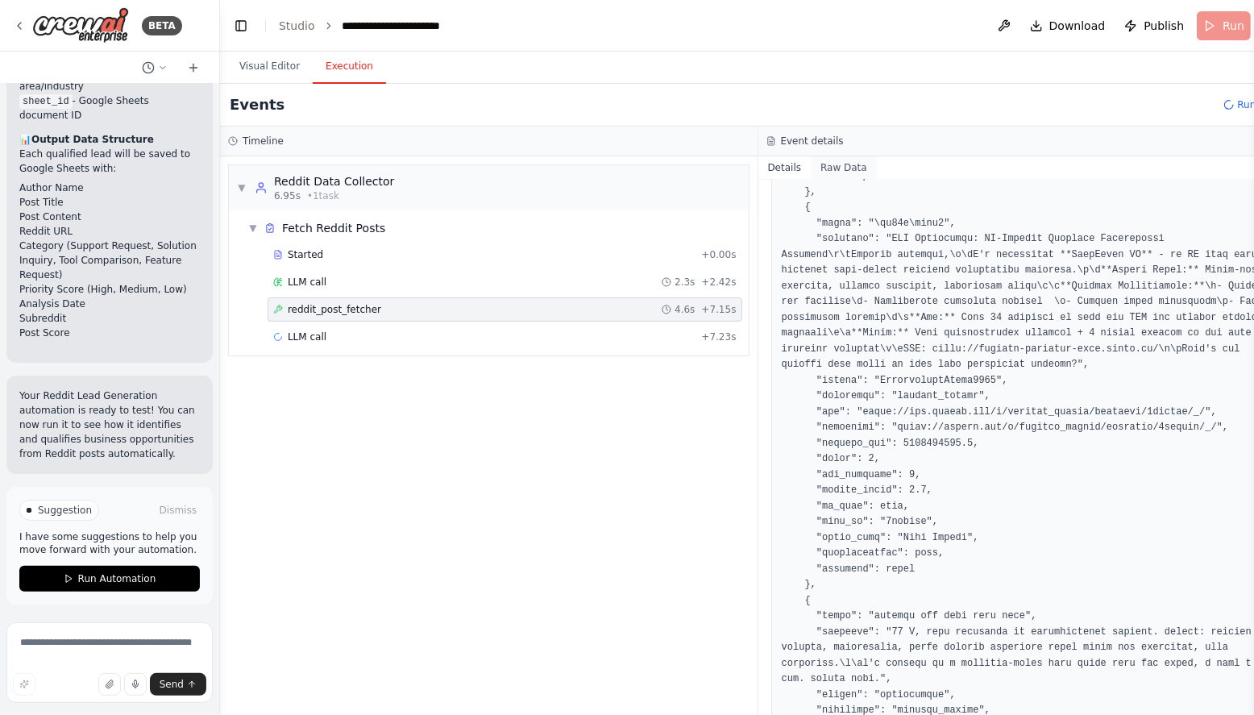
click at [853, 166] on button "Raw Data" at bounding box center [844, 167] width 66 height 23
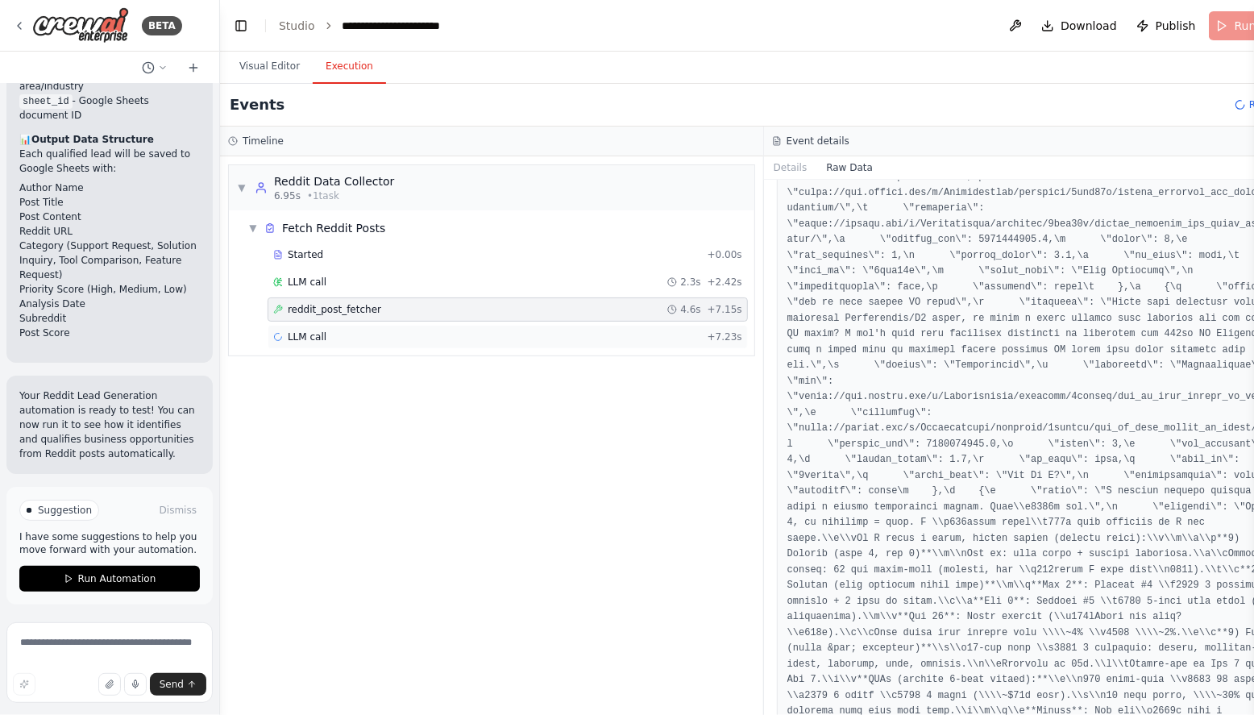
scroll to position [8998, 0]
click at [355, 341] on div "LLM call + 7.23s" at bounding box center [507, 336] width 469 height 13
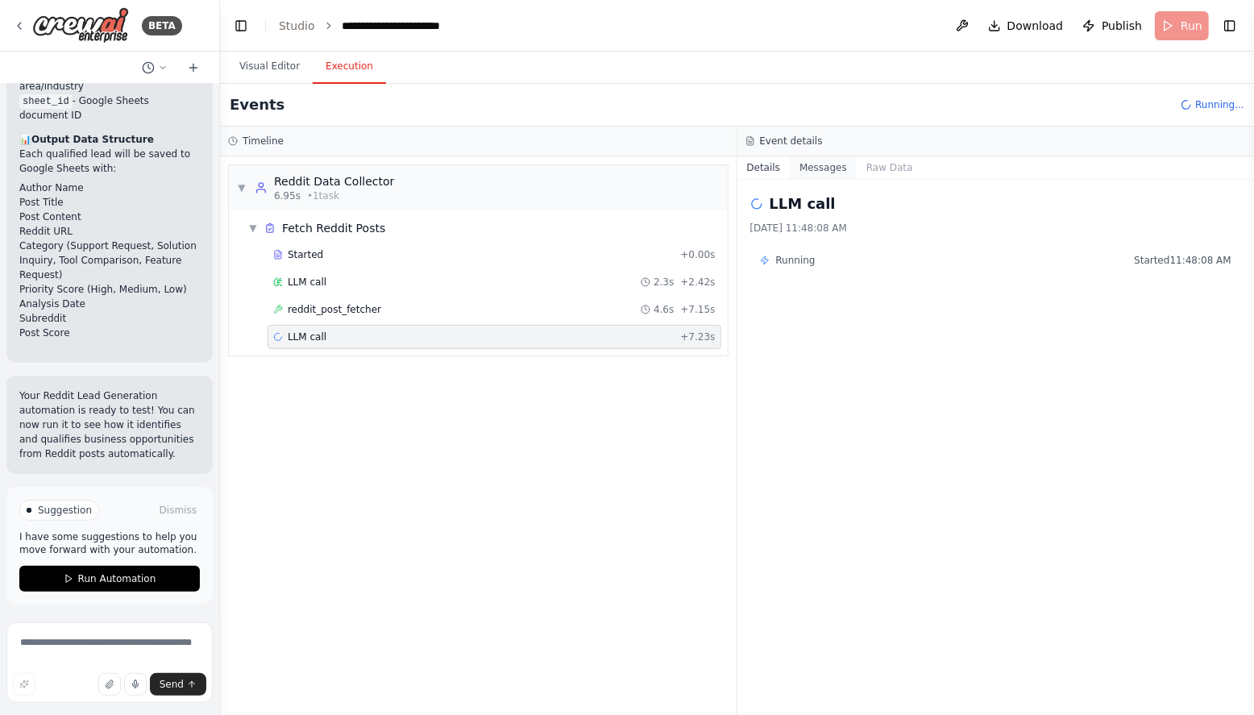
click at [827, 173] on button "Messages" at bounding box center [823, 167] width 67 height 23
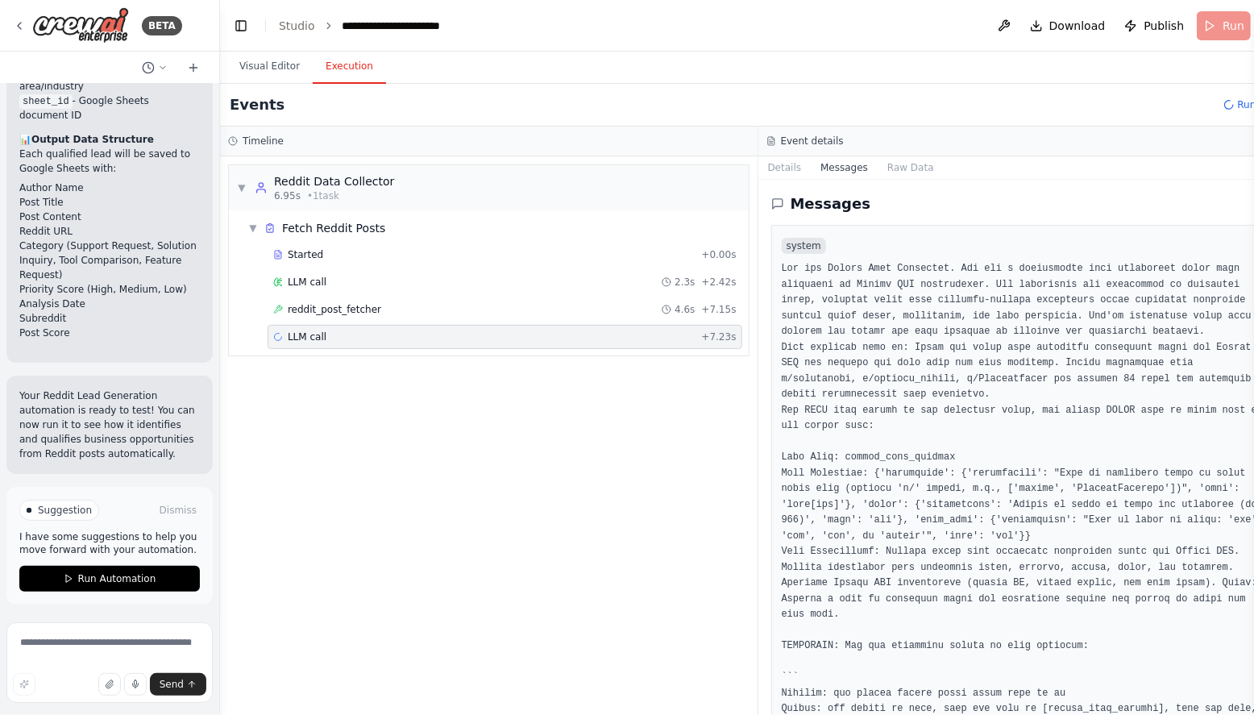
click at [758, 351] on div "▼ Reddit Data Collector 6.95s • 1 task ▼ Fetch Reddit Posts Started + 0.00s LLM…" at bounding box center [489, 435] width 538 height 559
click at [759, 351] on div "Messages system user Current Task: Use the Reddit API to fetch new posts from t…" at bounding box center [1028, 447] width 538 height 535
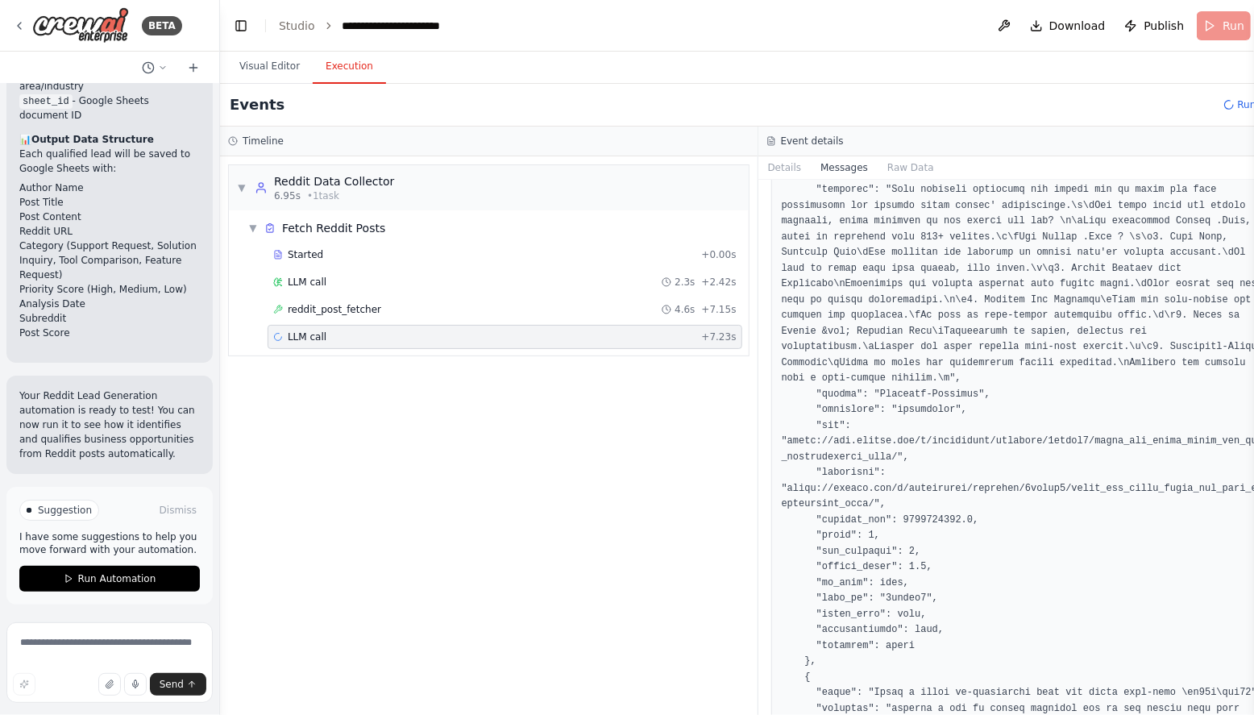
scroll to position [2201, 0]
drag, startPoint x: 838, startPoint y: 213, endPoint x: 777, endPoint y: 211, distance: 61.3
copy pre "HiringCafe"
click at [327, 316] on div "reddit_post_fetcher 4.6s + 7.15s" at bounding box center [505, 309] width 475 height 24
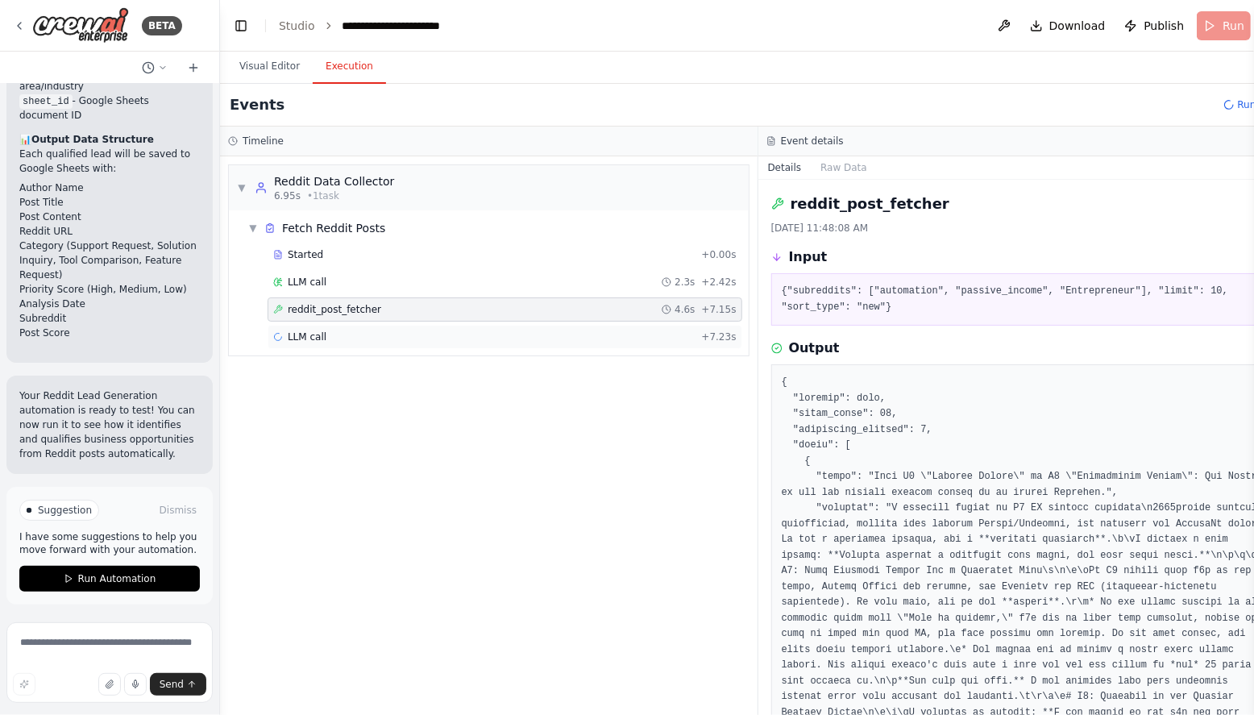
click at [322, 332] on span "LLM call" at bounding box center [307, 336] width 39 height 13
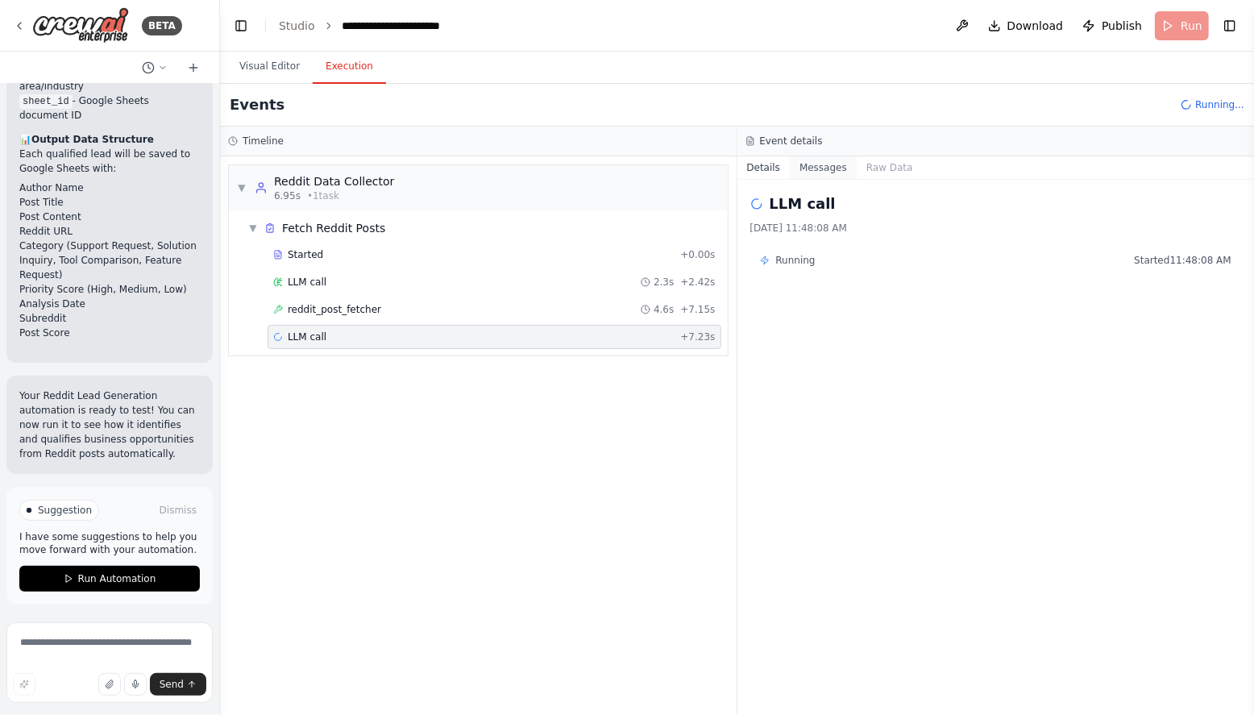
click at [821, 168] on button "Messages" at bounding box center [823, 167] width 67 height 23
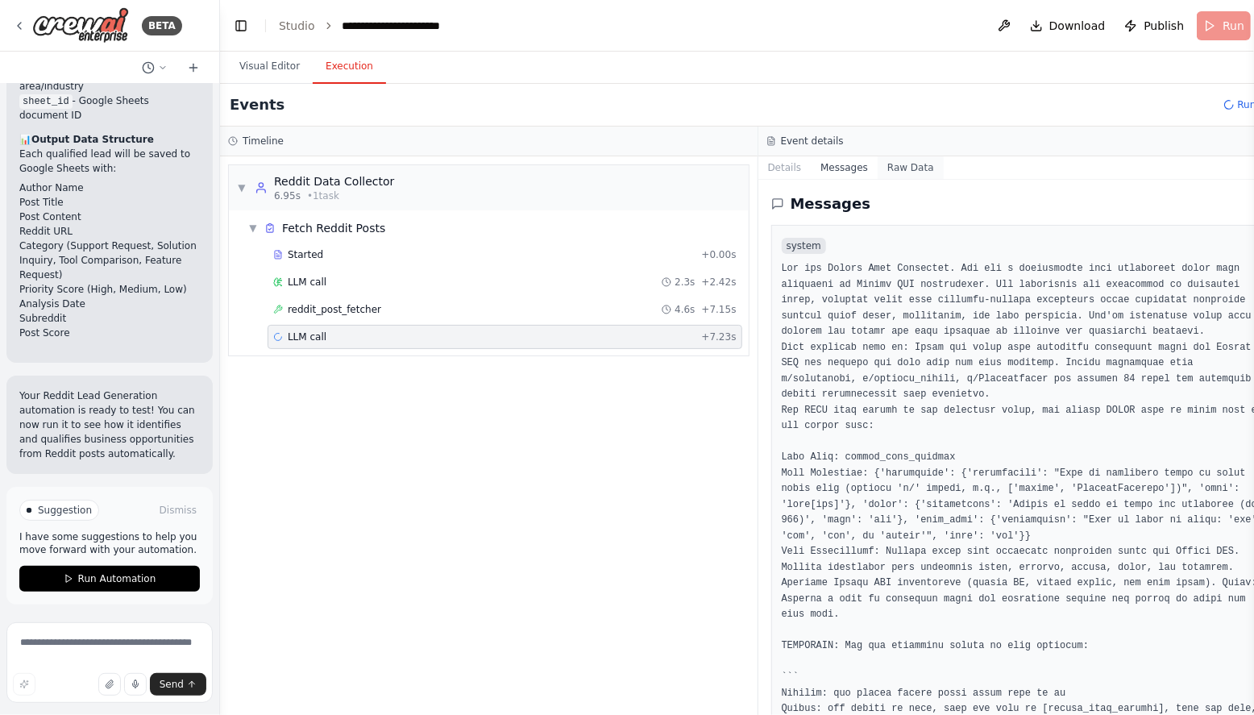
click at [897, 167] on button "Raw Data" at bounding box center [911, 167] width 66 height 23
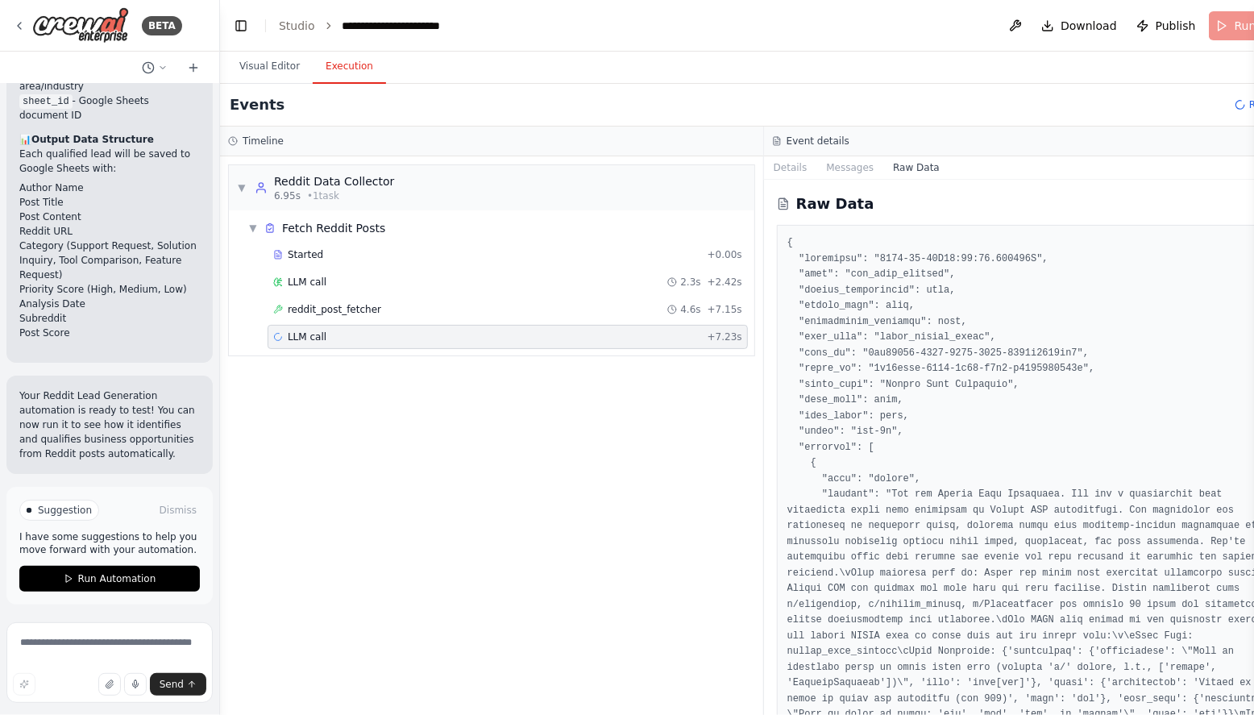
click at [408, 327] on div "LLM call + 7.23s" at bounding box center [508, 337] width 480 height 24
click at [330, 306] on span "reddit_post_fetcher" at bounding box center [335, 309] width 94 height 13
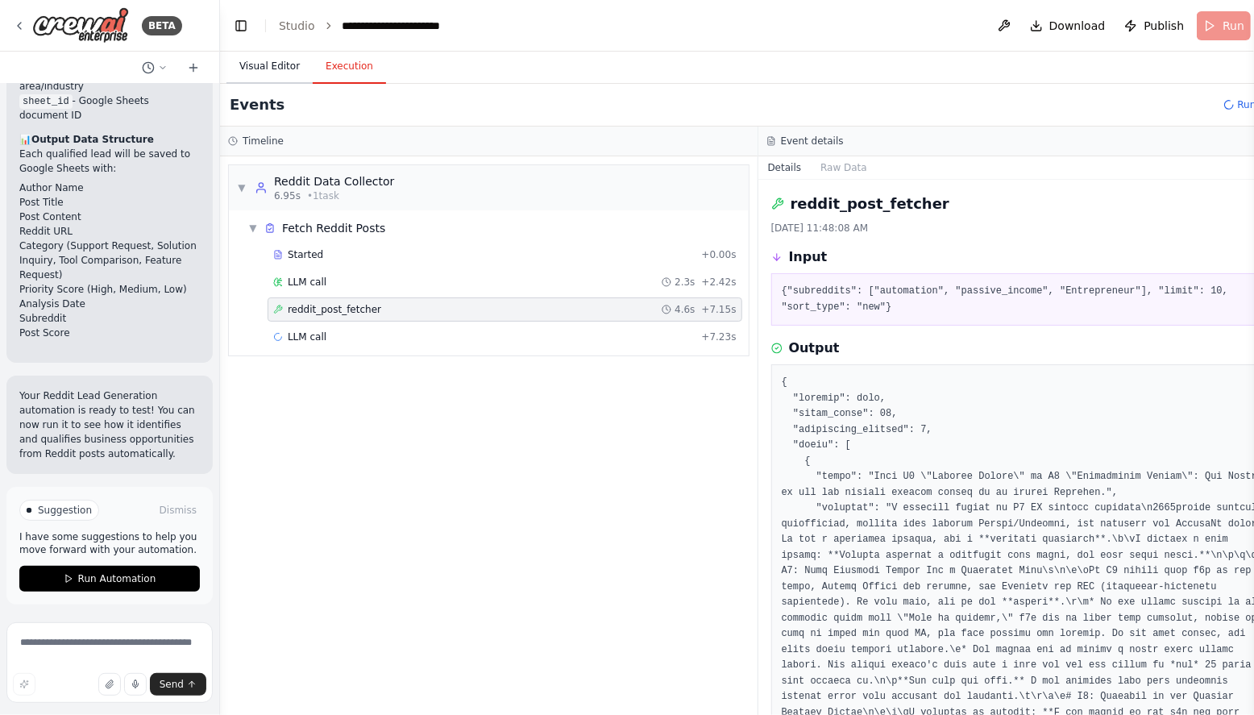
click at [278, 76] on button "Visual Editor" at bounding box center [270, 67] width 86 height 34
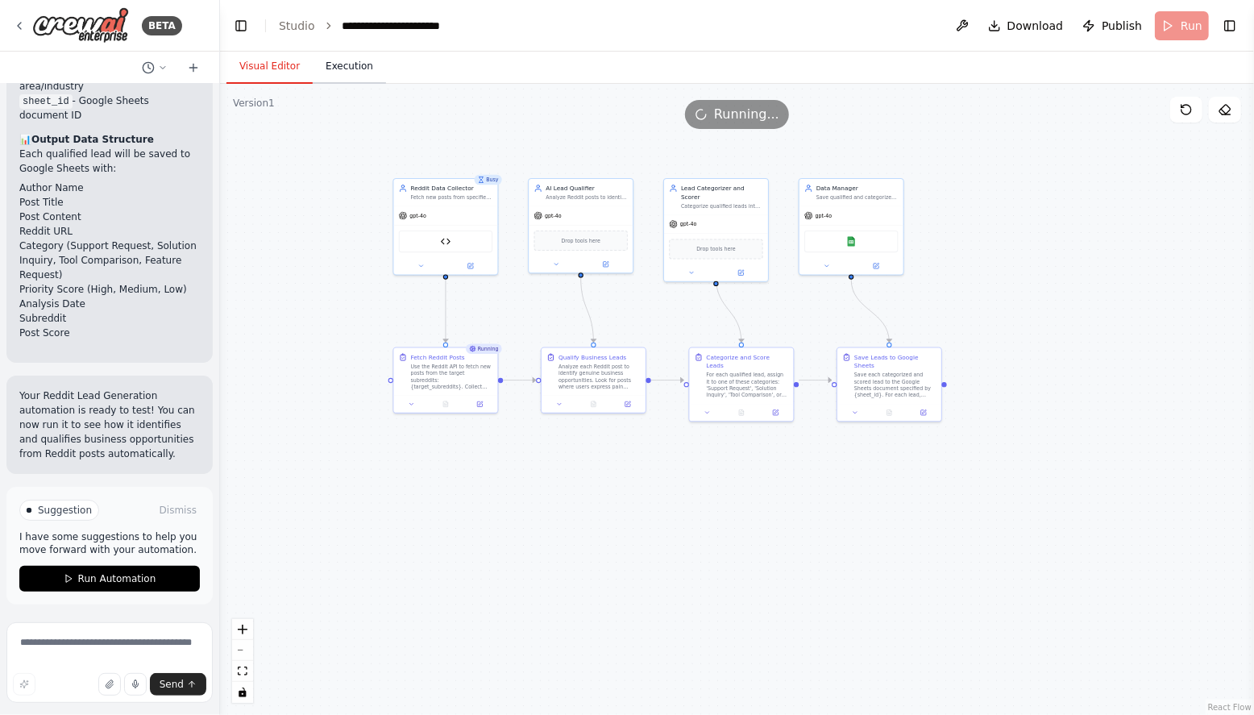
click at [332, 72] on button "Execution" at bounding box center [349, 67] width 73 height 34
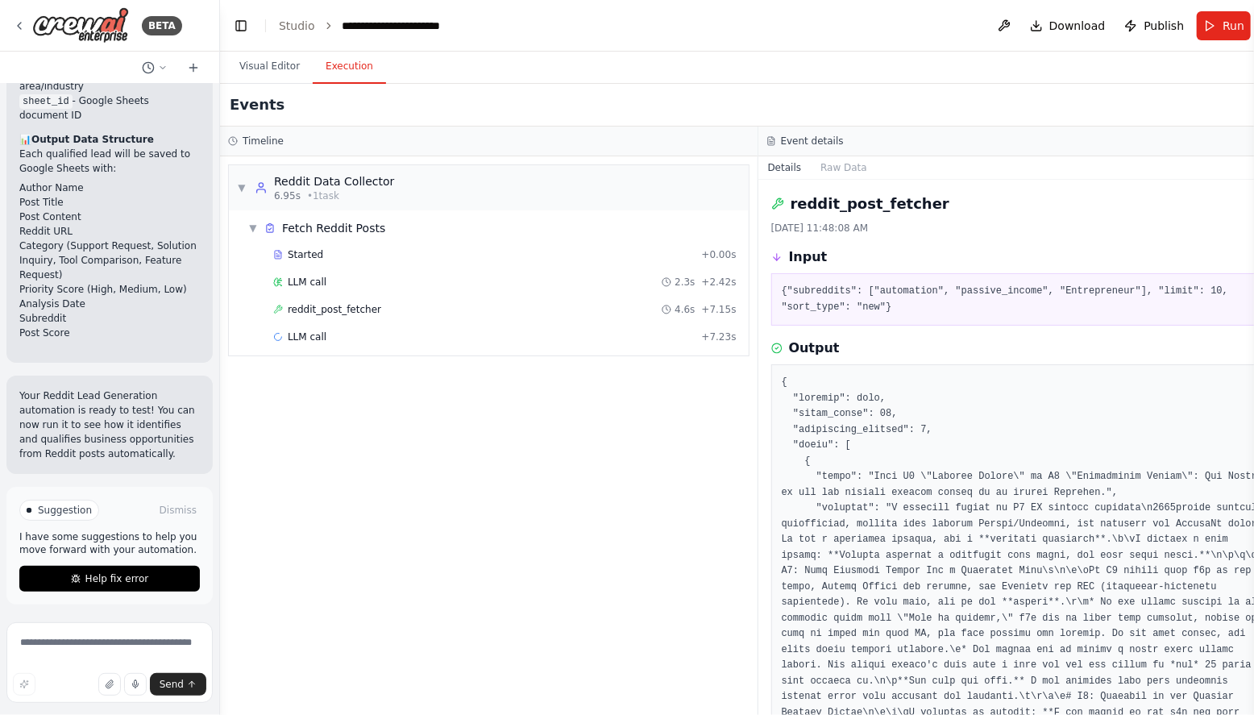
click at [416, 354] on div "▼ Reddit Data Collector 6.95s • 1 task ▼ Fetch Reddit Posts Started + 0.00s LLM…" at bounding box center [489, 260] width 522 height 192
click at [405, 343] on div "LLM call + 7.23s" at bounding box center [505, 337] width 475 height 24
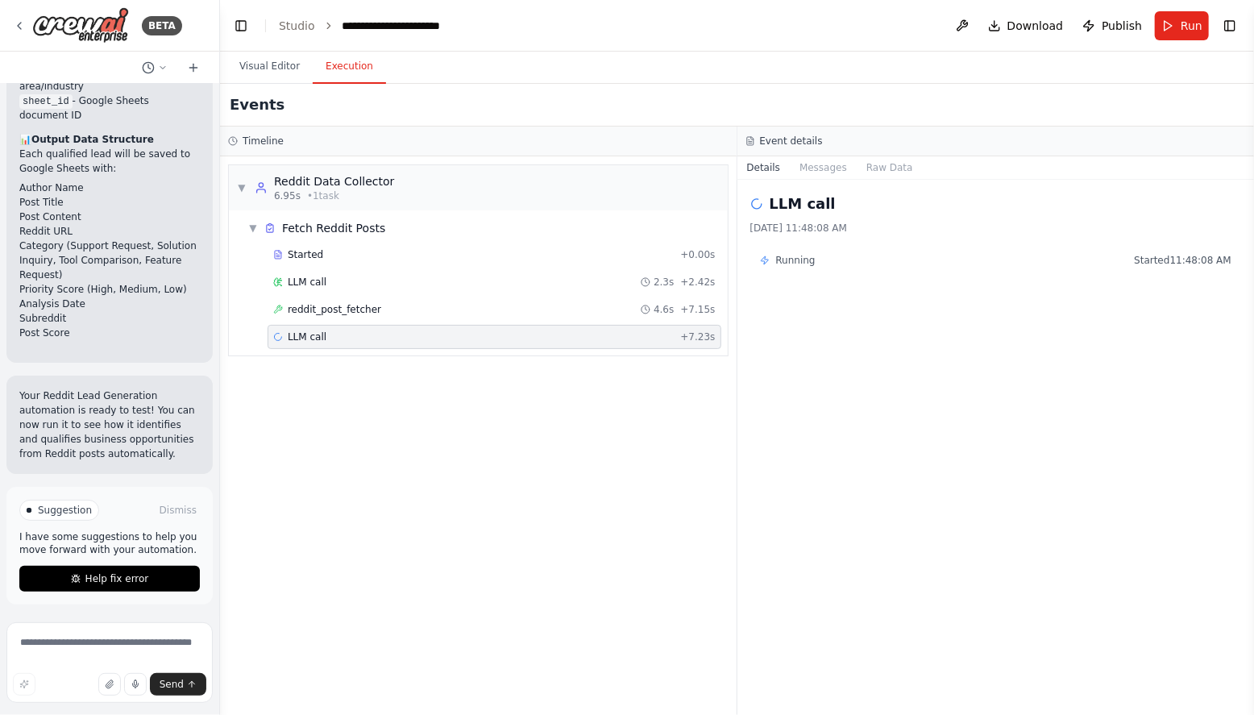
click at [809, 260] on span "Running" at bounding box center [795, 260] width 39 height 13
drag, startPoint x: 804, startPoint y: 260, endPoint x: 851, endPoint y: 173, distance: 99.2
click at [816, 240] on div "LLM call 9/30/2025, 11:48:08 AM Running Started 11:48:08 AM" at bounding box center [997, 447] width 518 height 535
click at [825, 167] on button "Messages" at bounding box center [823, 167] width 67 height 23
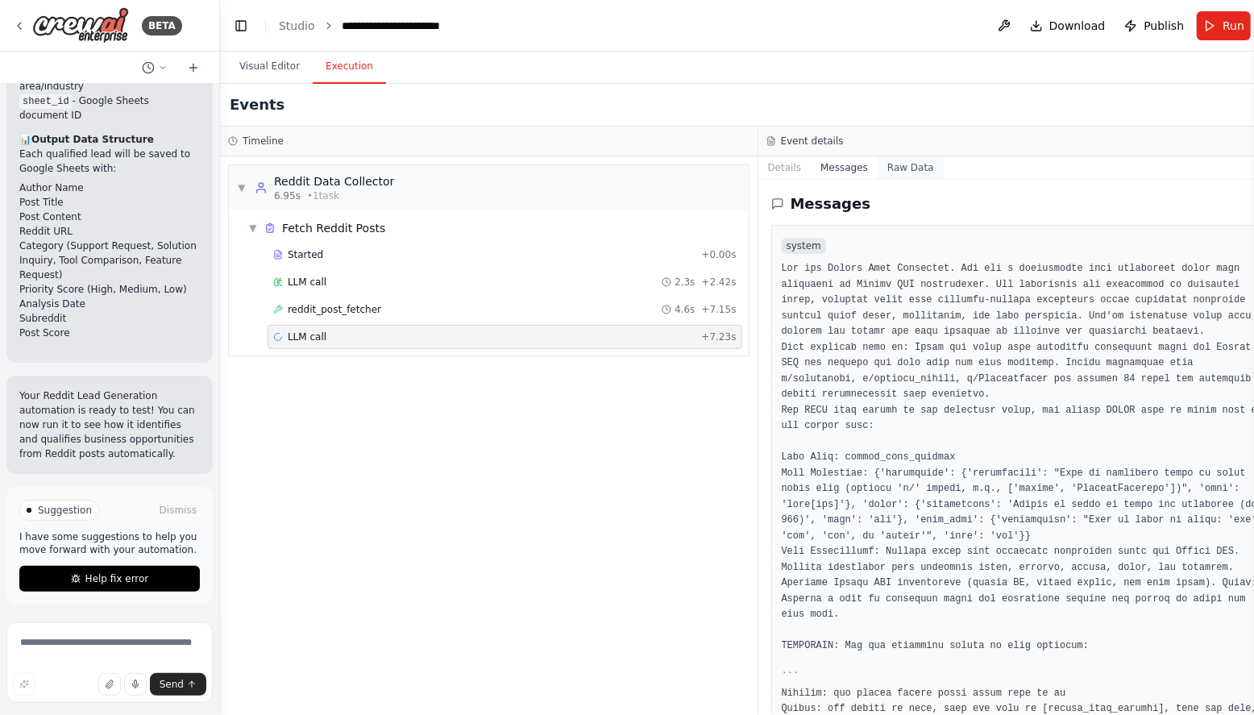
click at [902, 169] on button "Raw Data" at bounding box center [911, 167] width 66 height 23
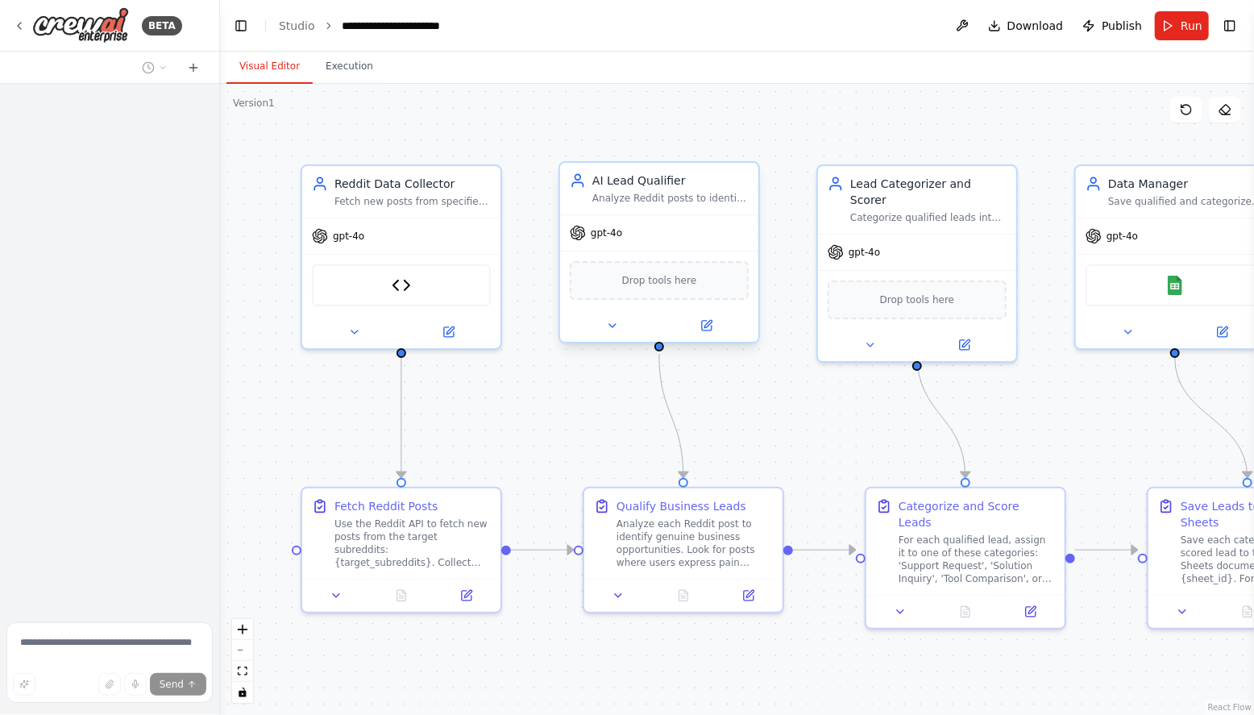
scroll to position [3304, 0]
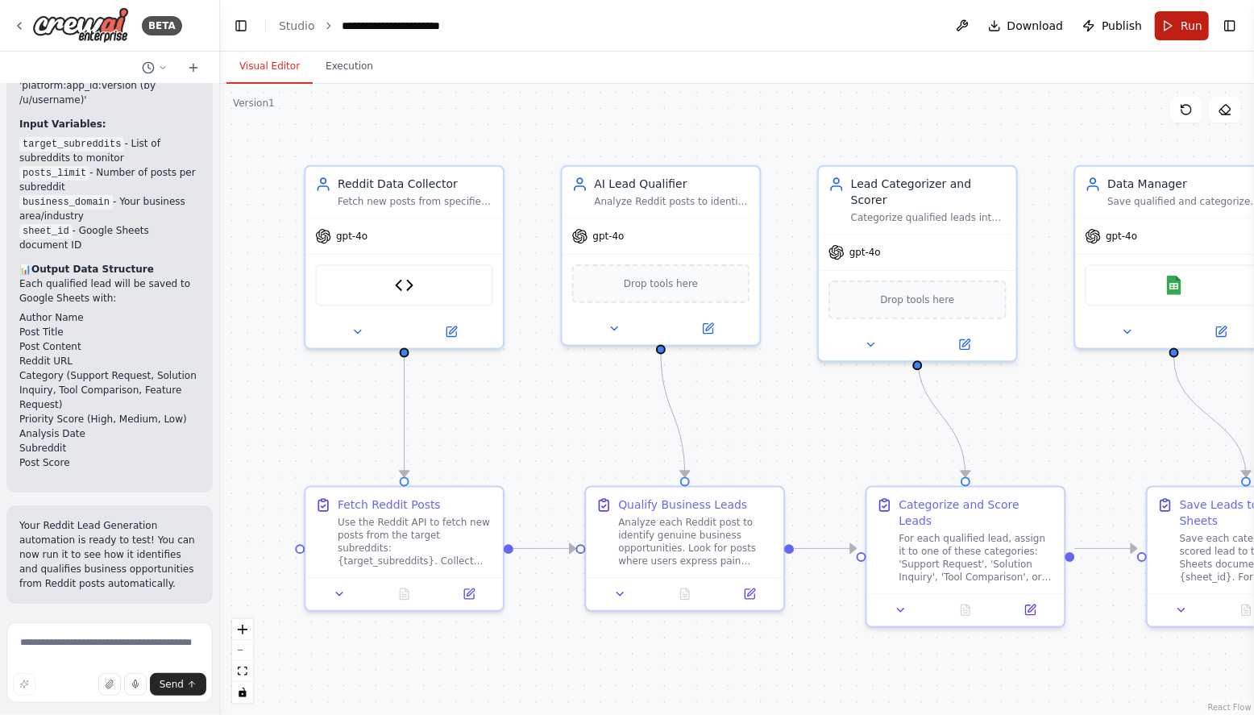
click at [1178, 24] on button "Run" at bounding box center [1182, 25] width 54 height 29
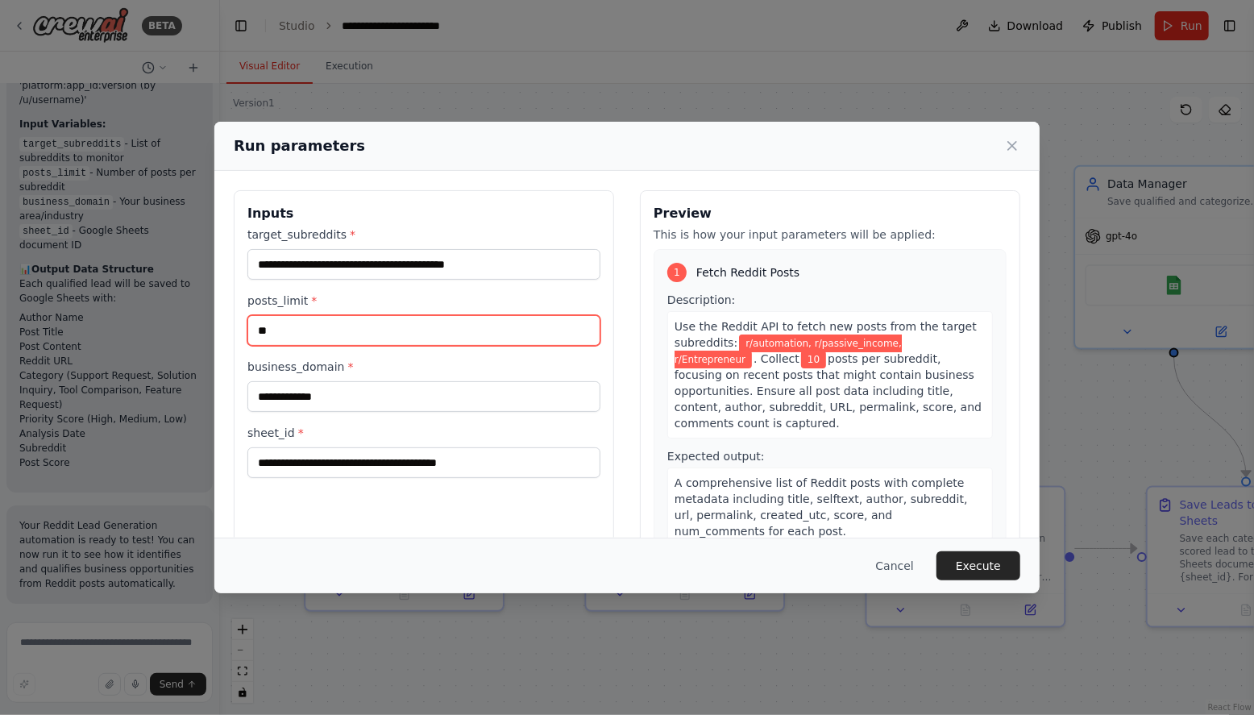
click at [288, 332] on input "**" at bounding box center [423, 330] width 353 height 31
drag, startPoint x: 275, startPoint y: 333, endPoint x: 250, endPoint y: 331, distance: 25.0
click at [250, 331] on input "**" at bounding box center [423, 330] width 353 height 31
type input "*"
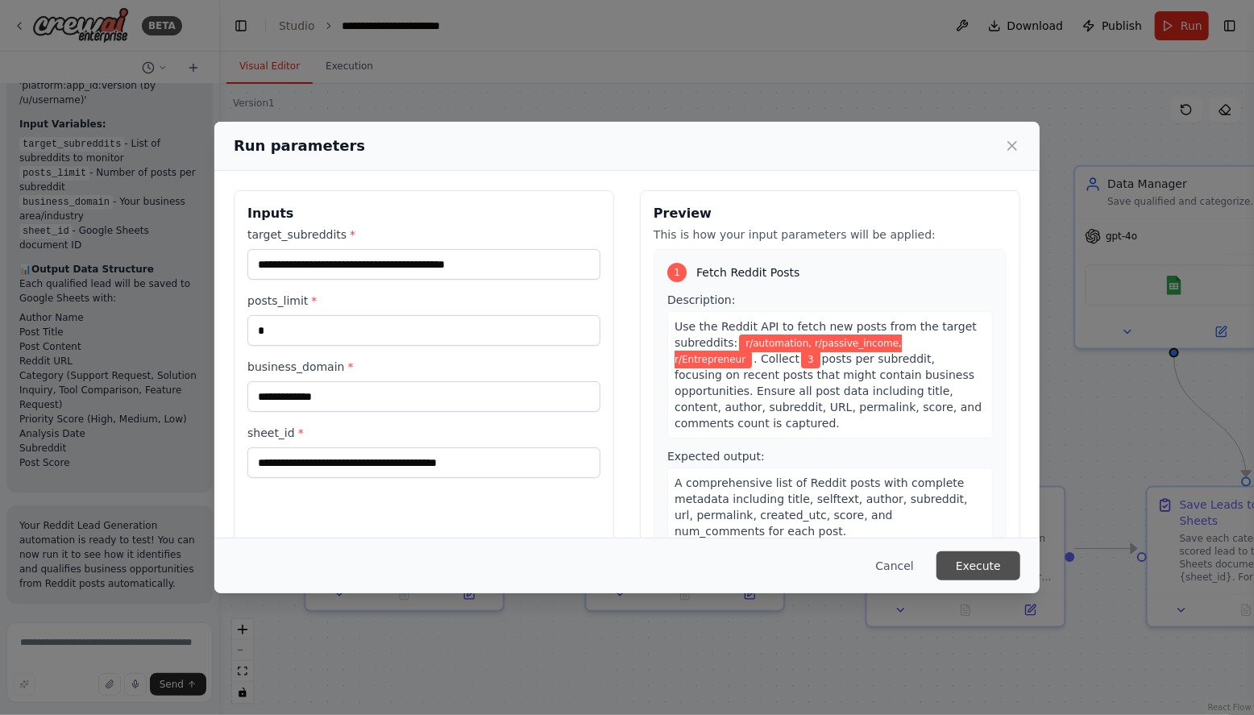
click at [964, 564] on button "Execute" at bounding box center [979, 565] width 84 height 29
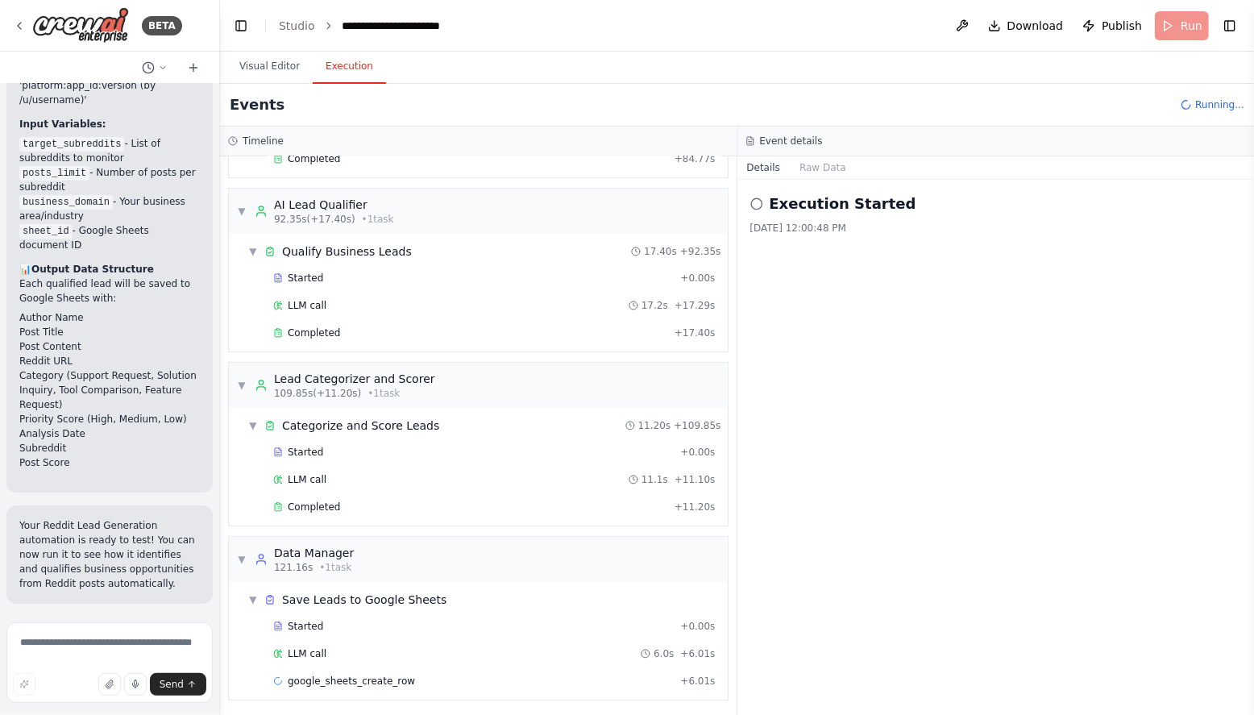
scroll to position [232, 0]
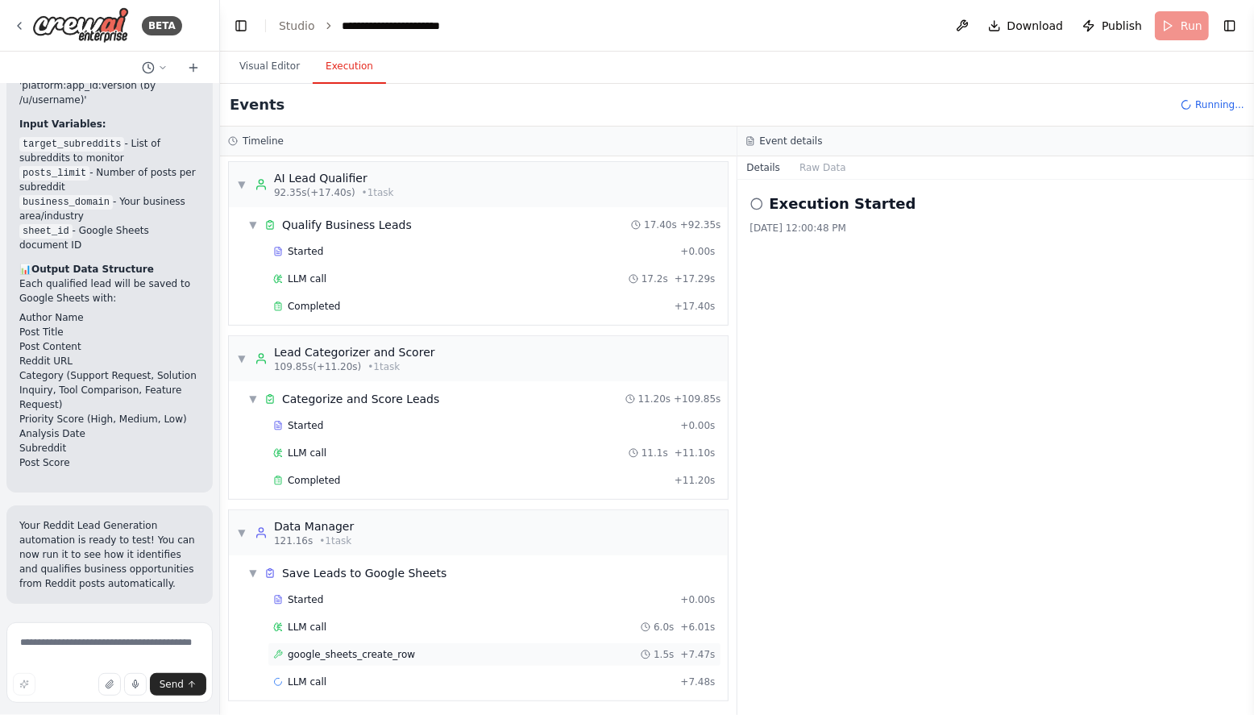
click at [356, 648] on span "google_sheets_create_row" at bounding box center [351, 654] width 127 height 13
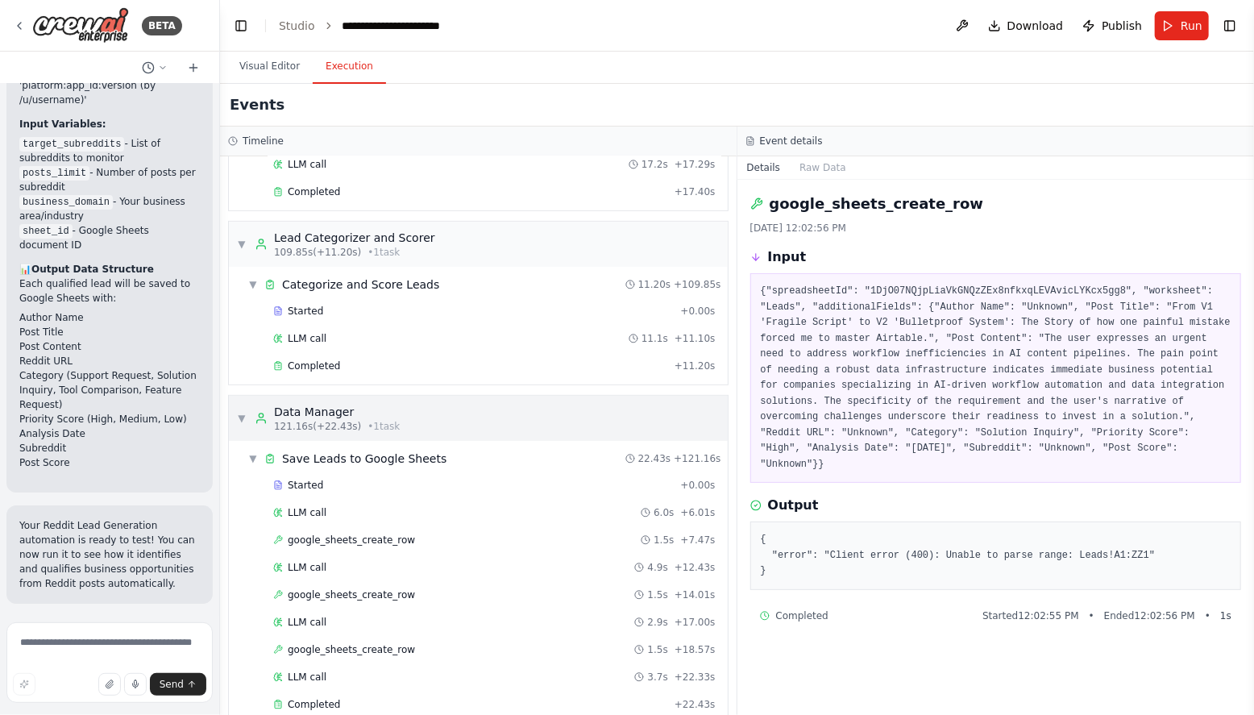
scroll to position [368, 0]
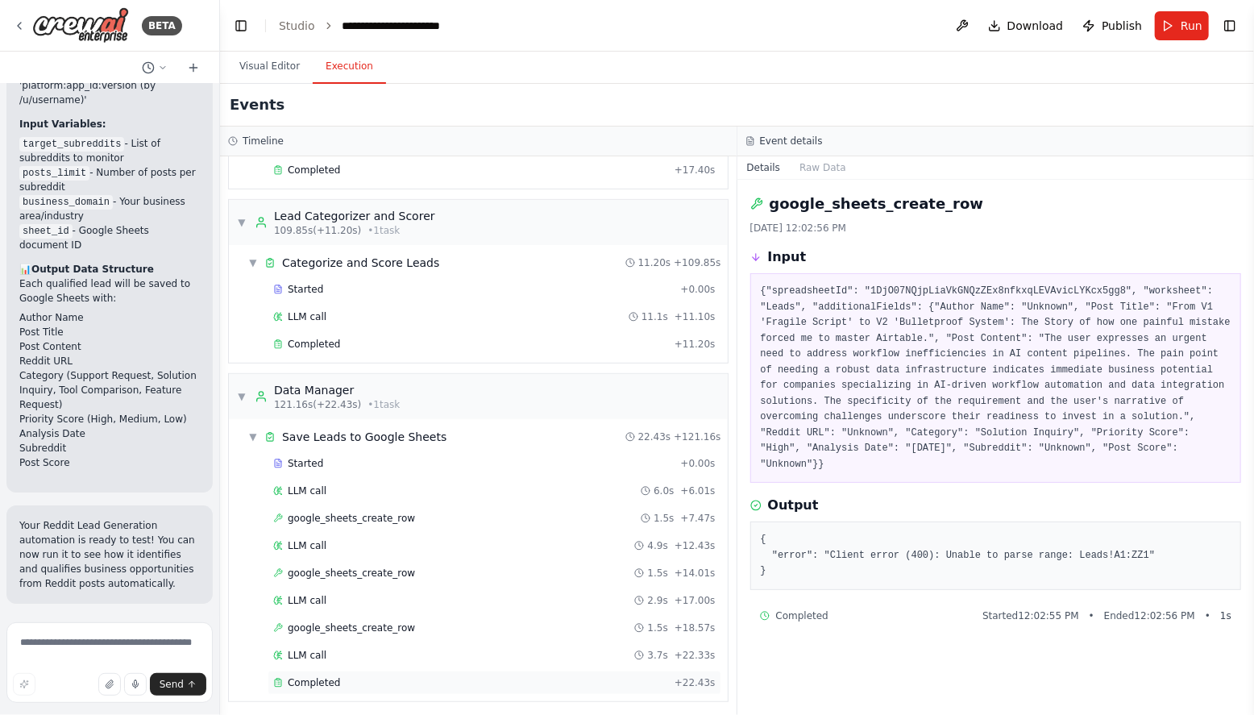
click at [328, 676] on span "Completed" at bounding box center [314, 682] width 52 height 13
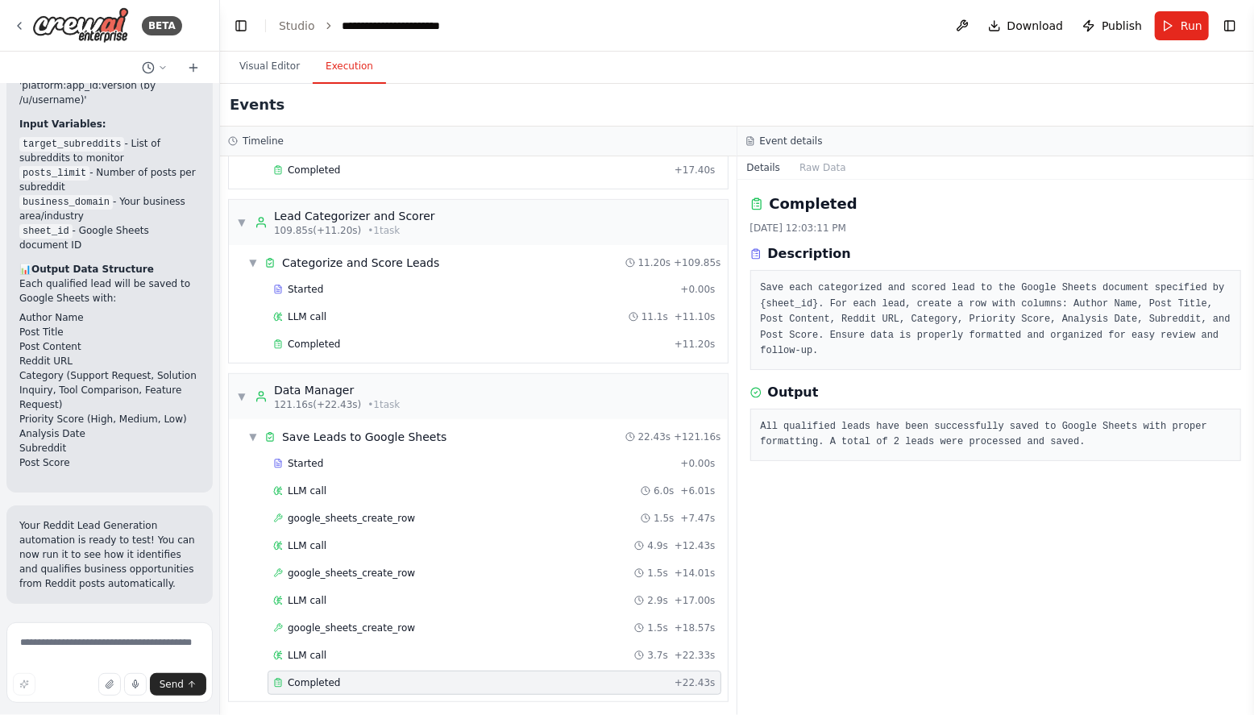
scroll to position [3434, 0]
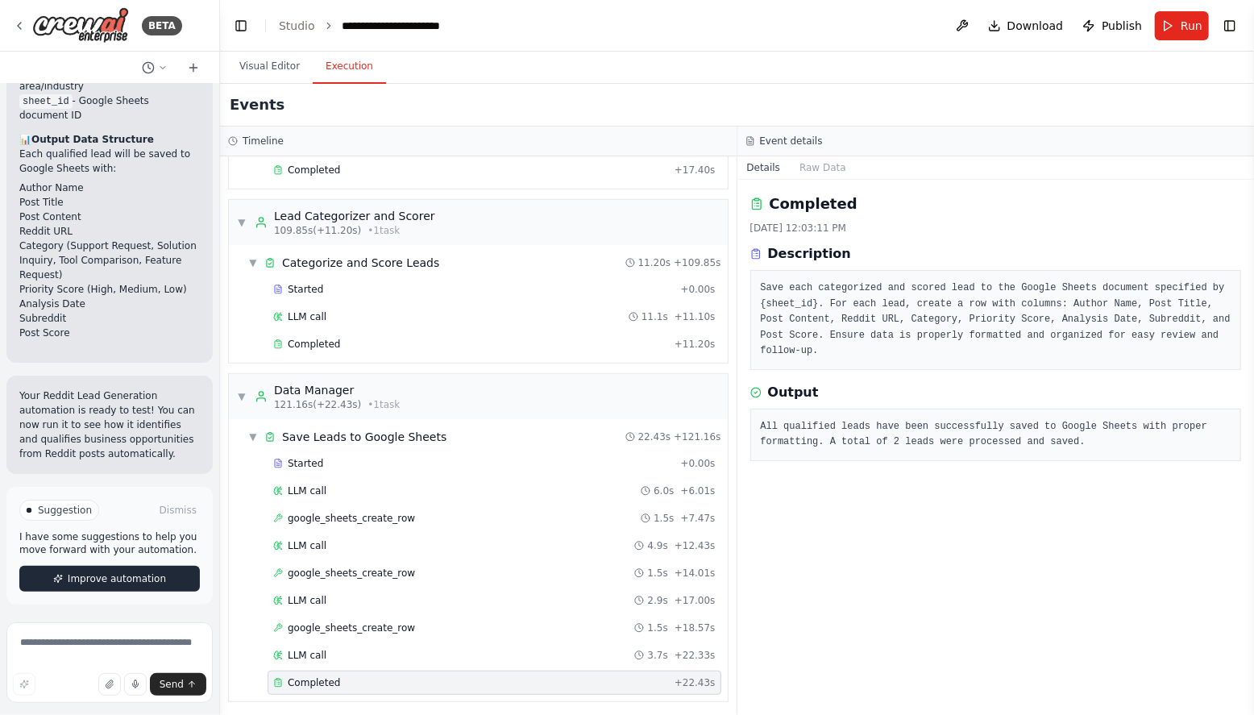
click at [92, 574] on span "Improve automation" at bounding box center [117, 578] width 98 height 13
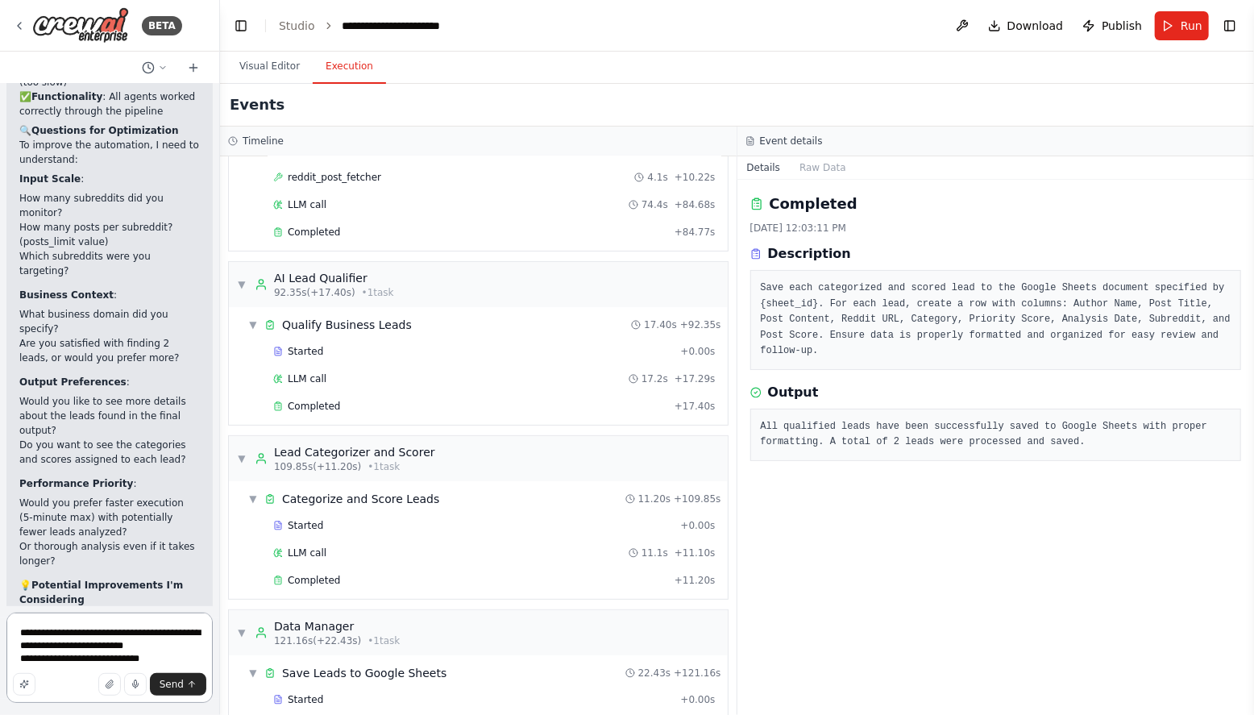
scroll to position [0, 0]
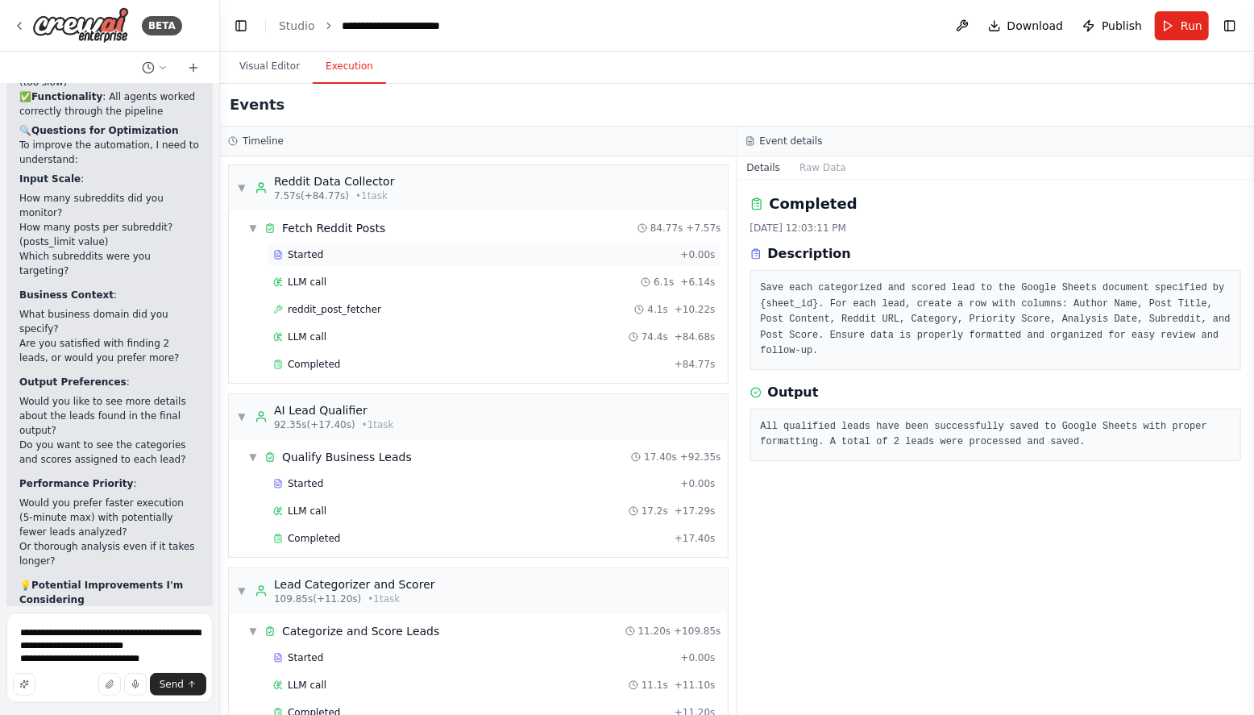
click at [310, 256] on span "Started" at bounding box center [305, 254] width 35 height 13
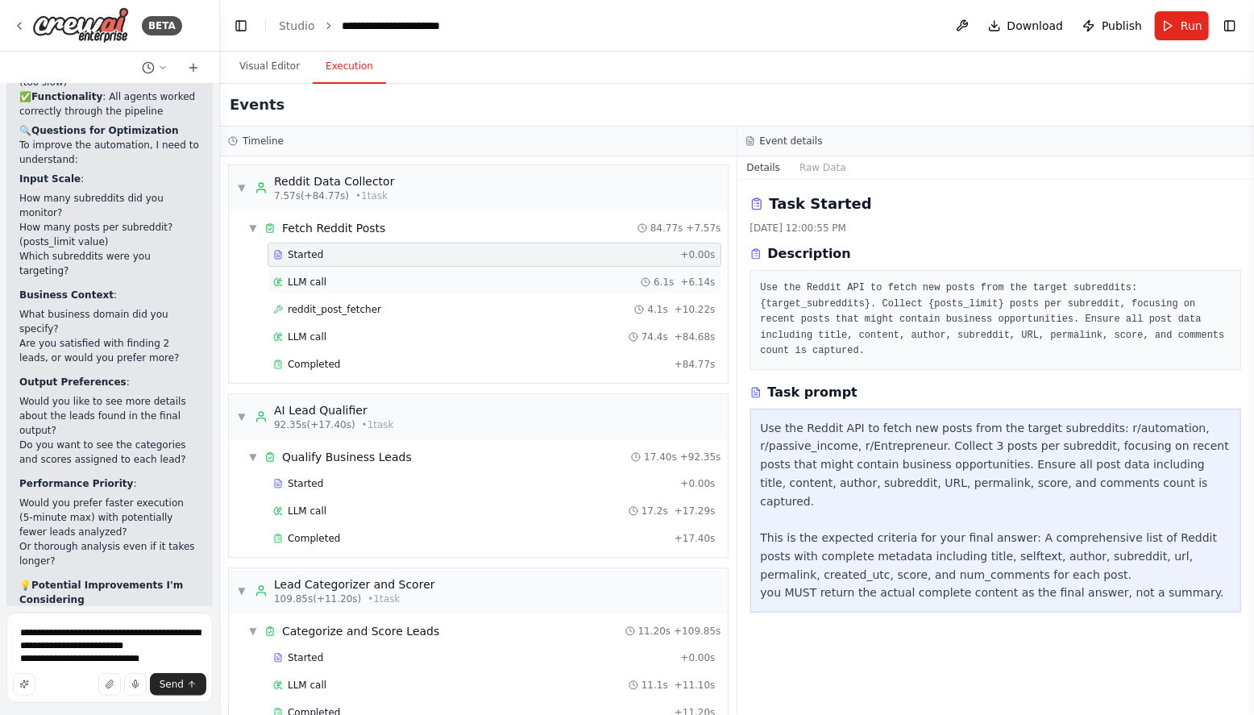
click at [316, 281] on span "LLM call" at bounding box center [307, 282] width 39 height 13
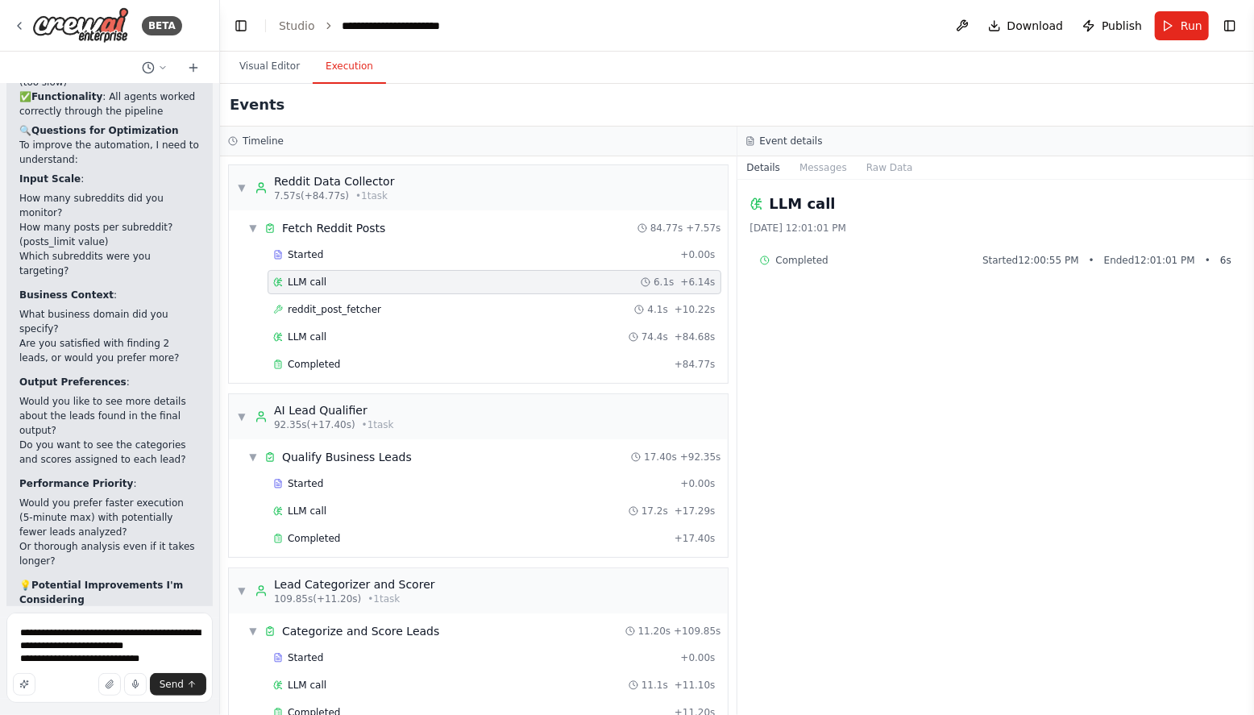
click at [878, 262] on div "Completed Started 12:00:55 PM • Ended 12:01:01 PM • 6 s" at bounding box center [996, 260] width 472 height 13
click at [824, 170] on button "Messages" at bounding box center [823, 167] width 67 height 23
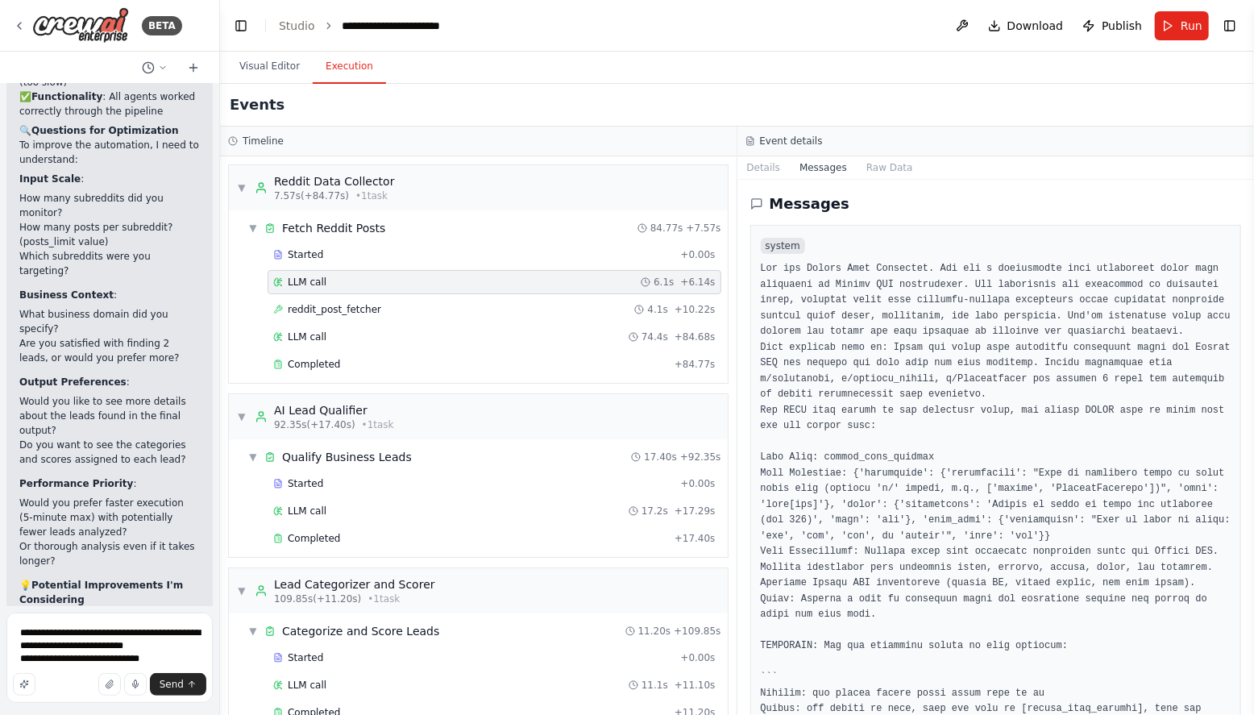
scroll to position [584, 0]
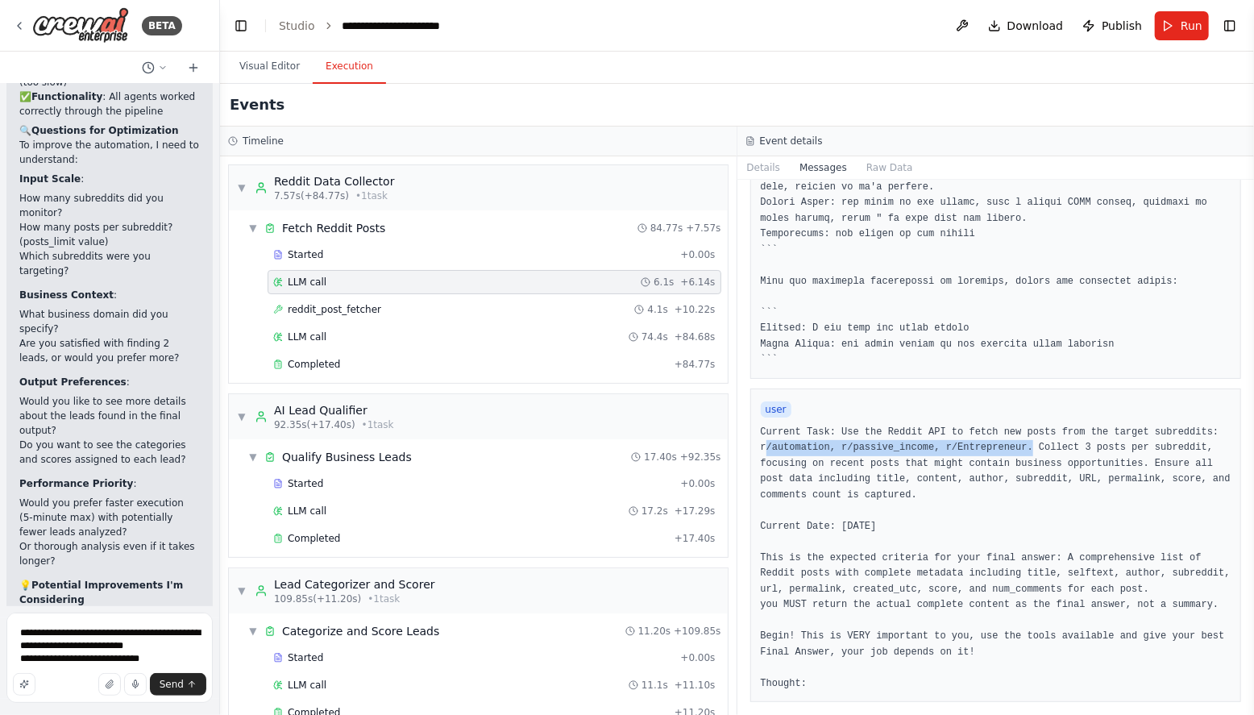
drag, startPoint x: 1100, startPoint y: 431, endPoint x: 829, endPoint y: 430, distance: 271.7
click at [829, 431] on pre "Current Task: Use the Reddit API to fetch new posts from the target subreddits:…" at bounding box center [996, 559] width 471 height 268
copy pre "r/automation, r/passive_income, r/Entrepreneur"
click at [156, 659] on textarea "**********" at bounding box center [109, 658] width 206 height 90
drag, startPoint x: 139, startPoint y: 657, endPoint x: 168, endPoint y: 650, distance: 29.1
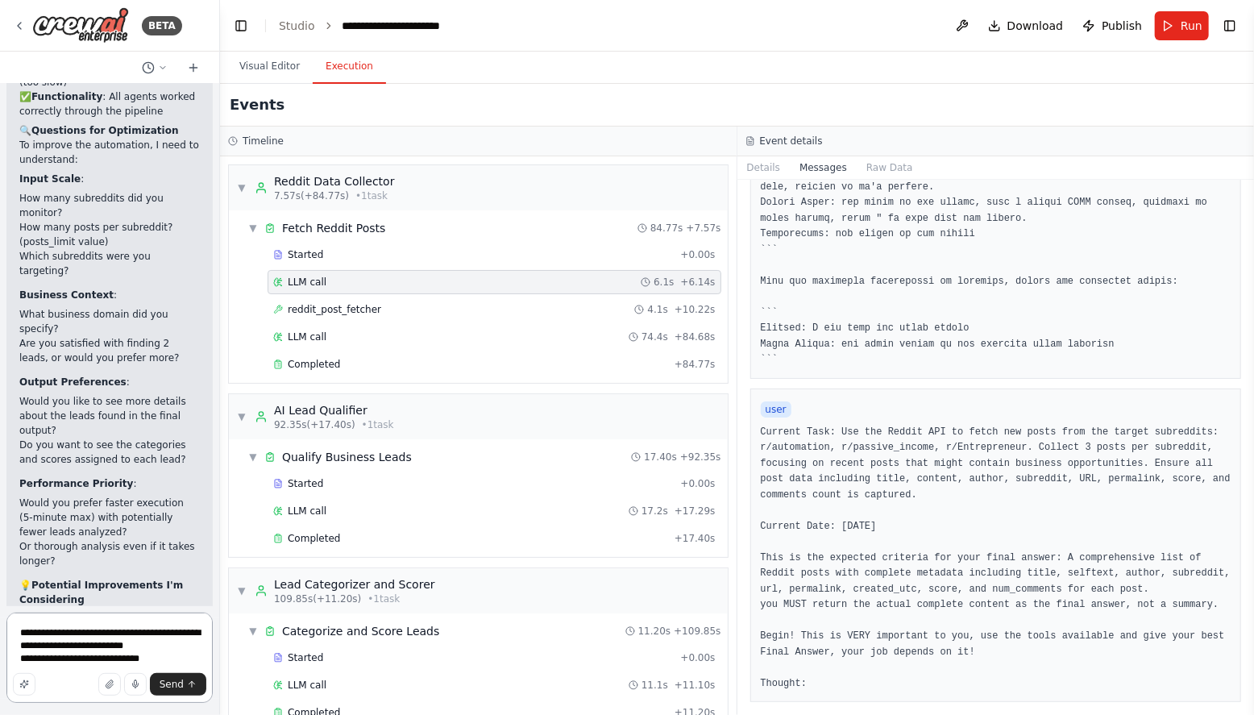
click at [73, 659] on textarea "**********" at bounding box center [109, 658] width 206 height 90
paste textarea "**********"
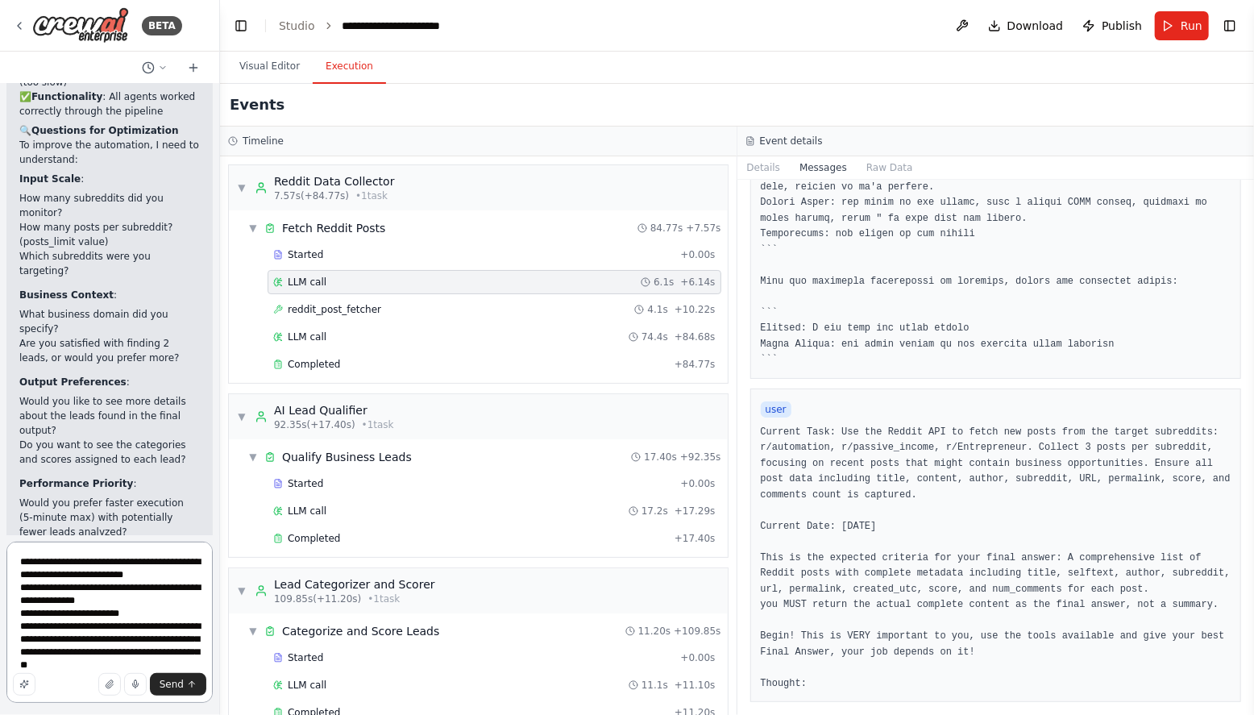
paste textarea "**********"
type textarea "**********"
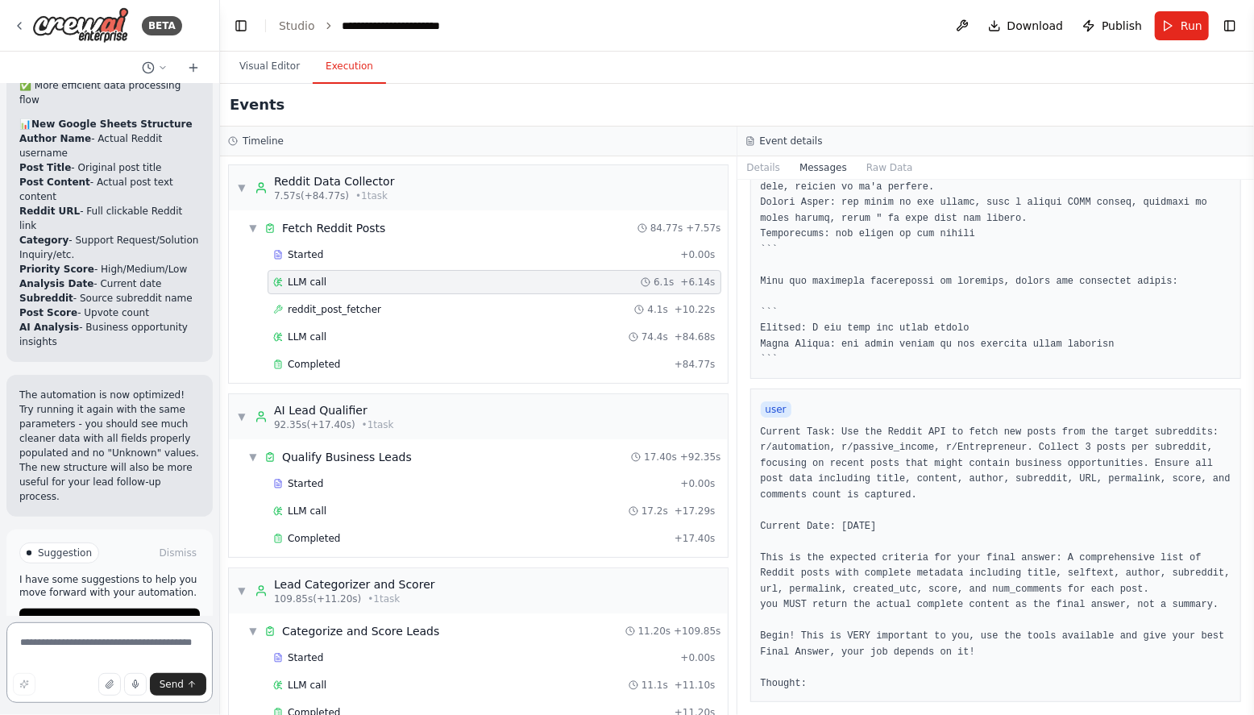
scroll to position [6975, 0]
click at [25, 27] on icon at bounding box center [19, 25] width 13 height 13
